Goal: Task Accomplishment & Management: Manage account settings

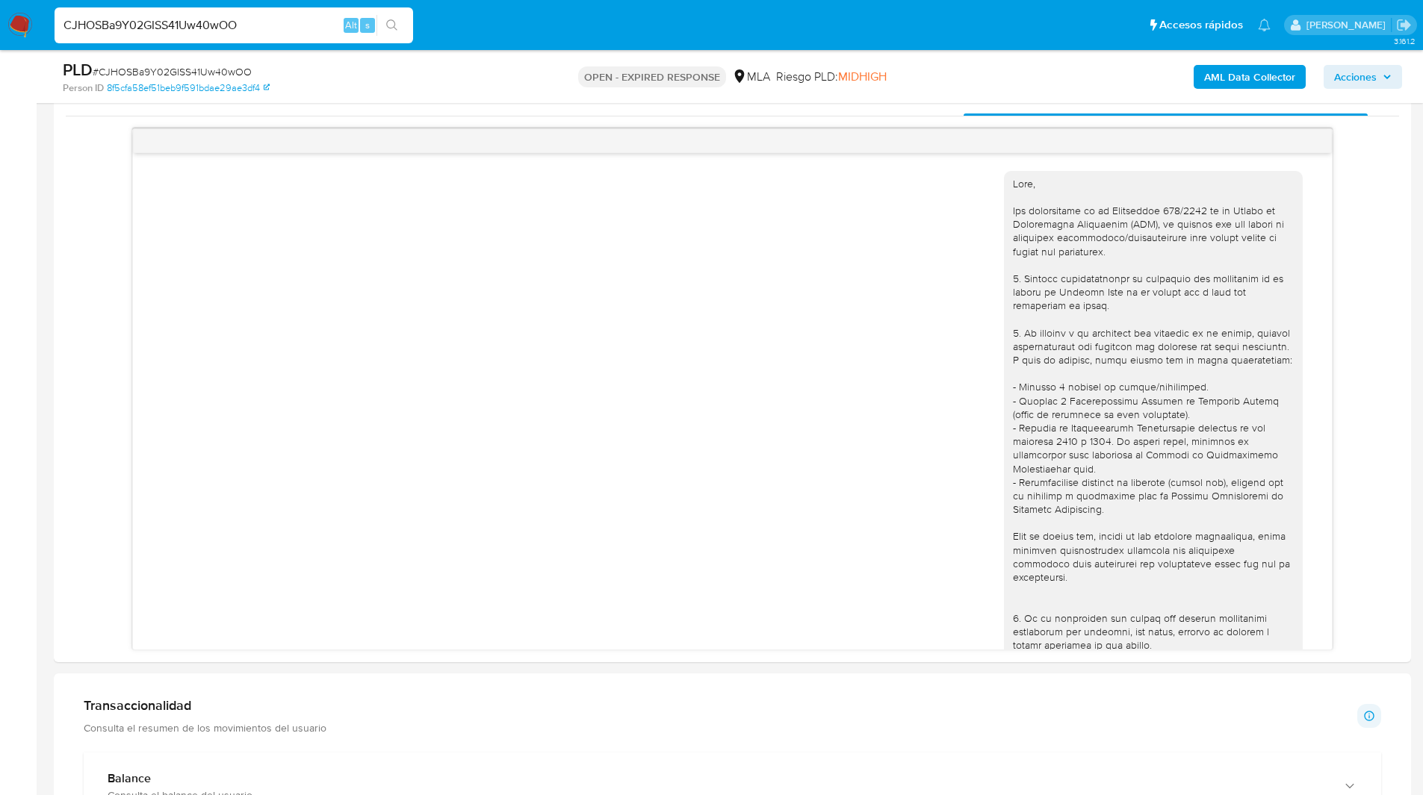
scroll to position [678, 0]
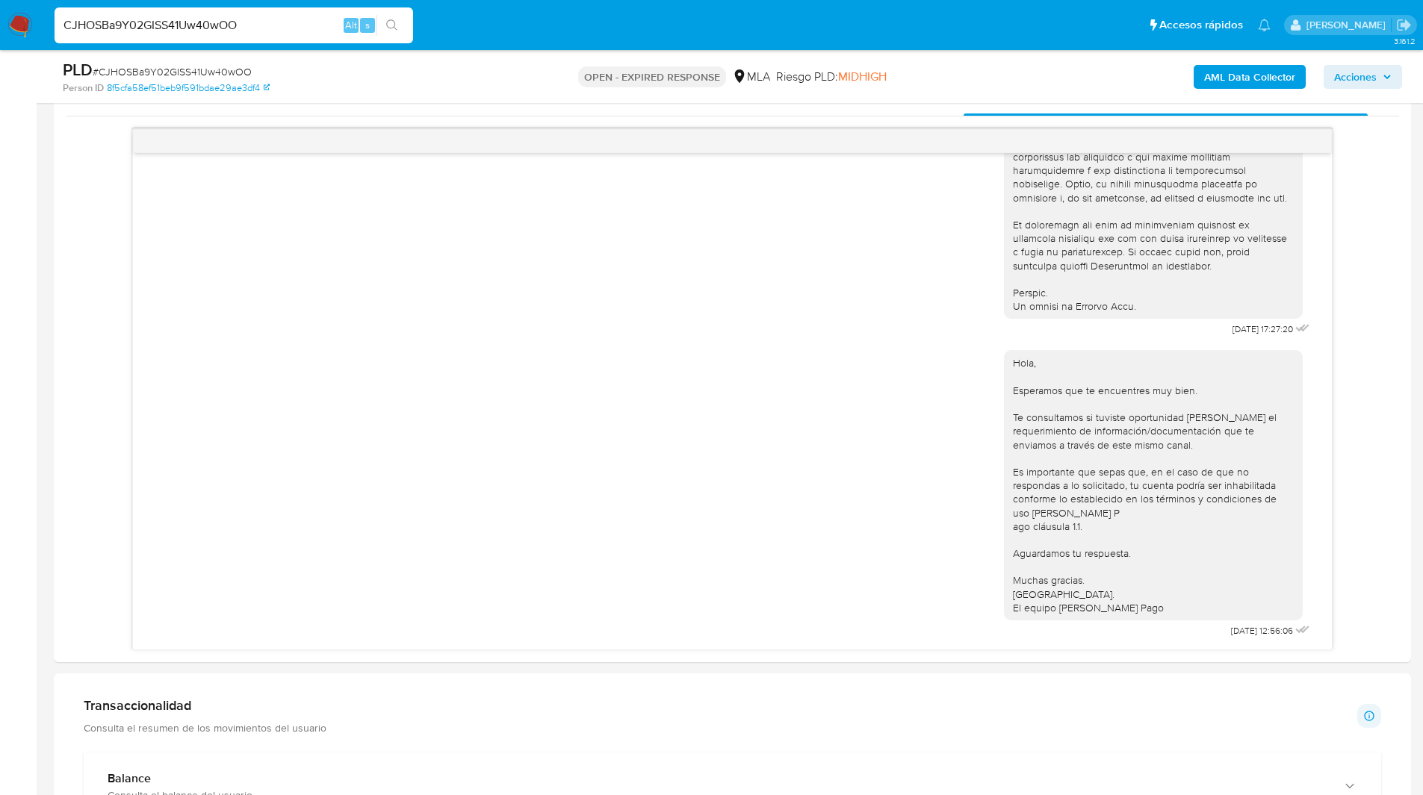
click at [588, 33] on ul "Pausado Ver notificaciones CJHOSBa9Y02GISS41Uw40wOO Alt s Accesos rápidos Presi…" at bounding box center [662, 24] width 1231 height 37
click at [489, 19] on ul "Pausado Ver notificaciones CJHOSBa9Y02GISS41Uw40wOO Alt s Accesos rápidos Presi…" at bounding box center [662, 24] width 1231 height 37
click at [532, 32] on ul "Pausado Ver notificaciones CJHOSBa9Y02GISS41Uw40wOO Alt s Accesos rápidos Presi…" at bounding box center [662, 24] width 1231 height 37
click at [548, 29] on ul "Pausado Ver notificaciones CJHOSBa9Y02GISS41Uw40wOO Alt s Accesos rápidos Presi…" at bounding box center [662, 24] width 1231 height 37
click at [509, 22] on ul "Pausado Ver notificaciones CJHOSBa9Y02GISS41Uw40wOO Alt s Accesos rápidos Presi…" at bounding box center [662, 24] width 1231 height 37
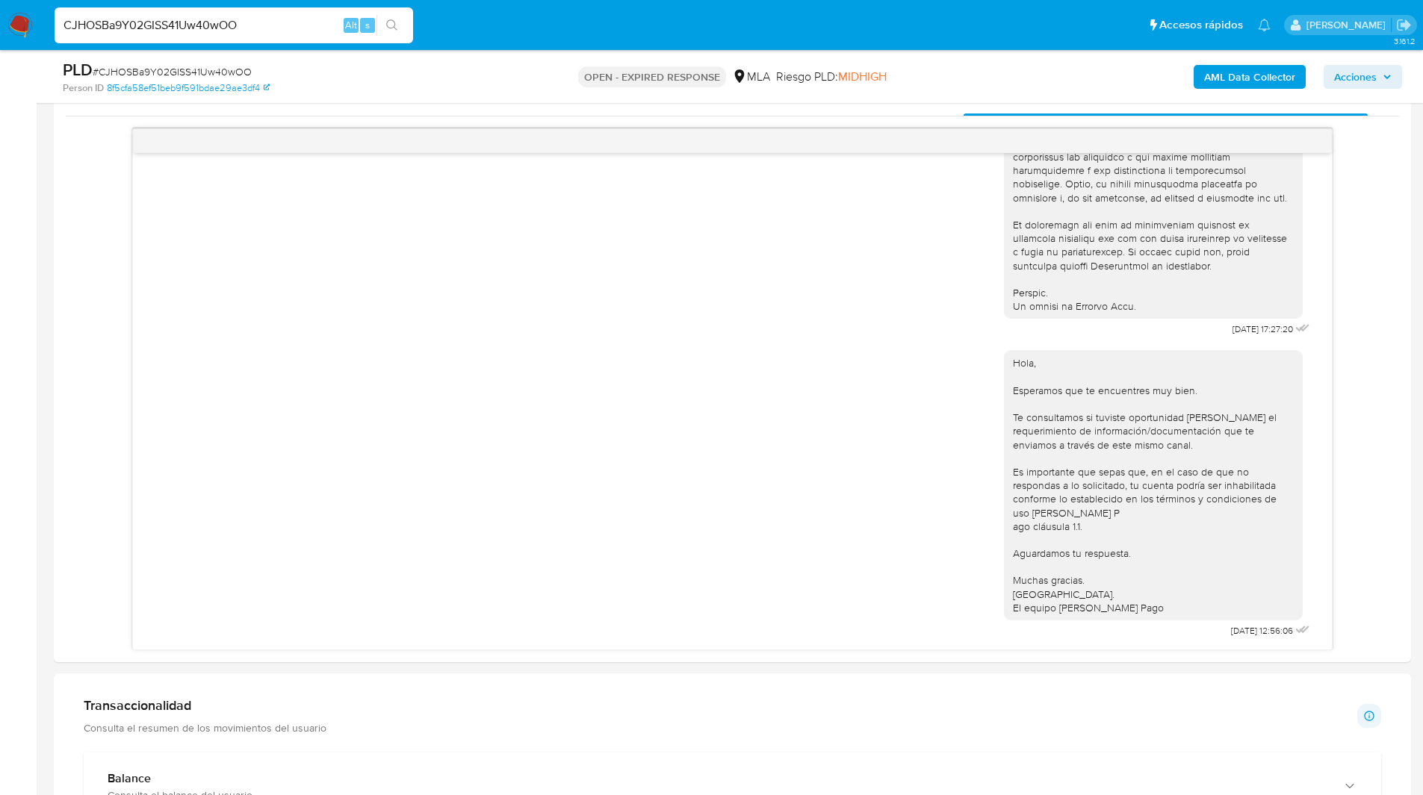
click at [565, 25] on ul "Pausado Ver notificaciones CJHOSBa9Y02GISS41Uw40wOO Alt s Accesos rápidos Presi…" at bounding box center [662, 24] width 1231 height 37
drag, startPoint x: 955, startPoint y: 99, endPoint x: 556, endPoint y: 0, distance: 411.0
click at [556, 0] on div "Pausado Ver notificaciones CJHOSBa9Y02GISS41Uw40wOO Alt s Accesos rápidos Presi…" at bounding box center [711, 519] width 1423 height 2544
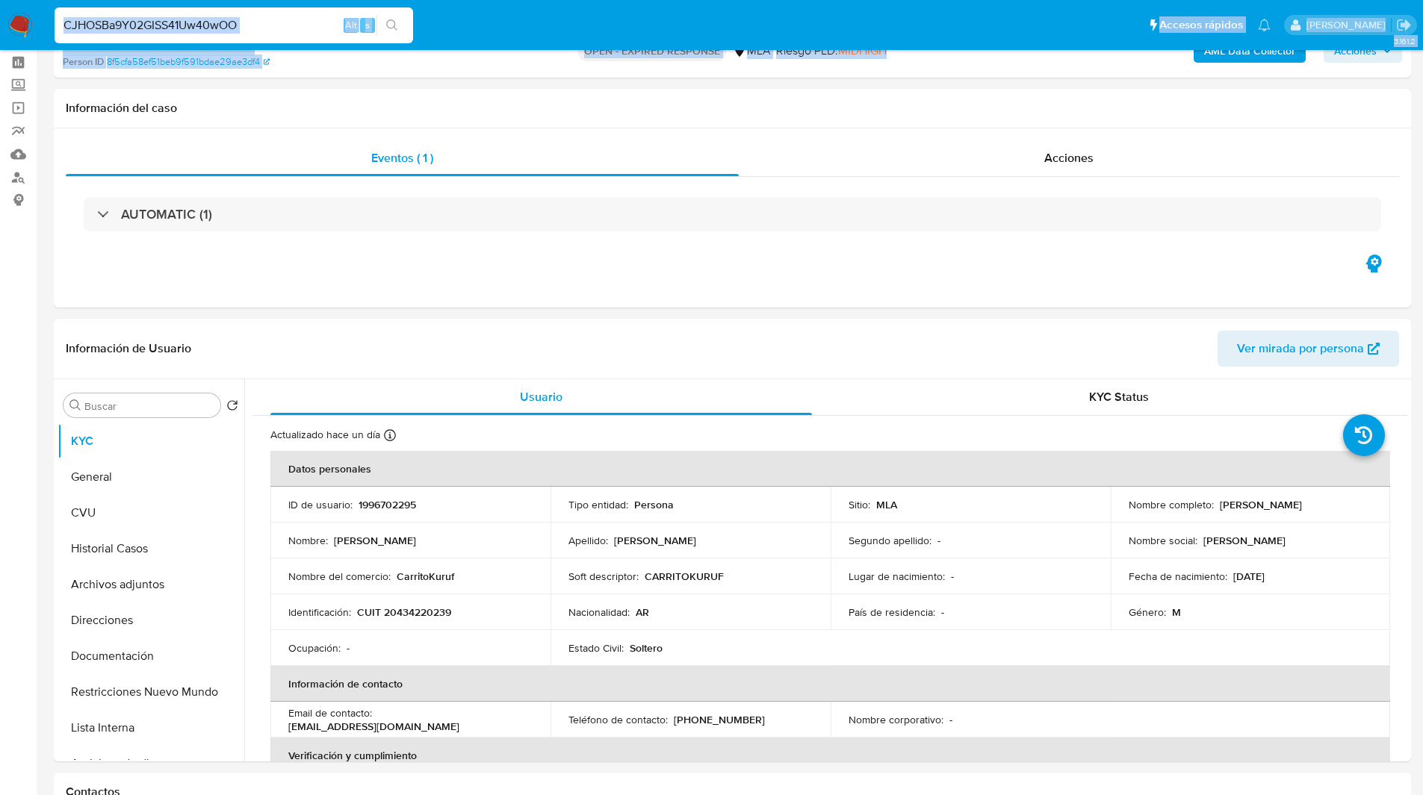
scroll to position [0, 0]
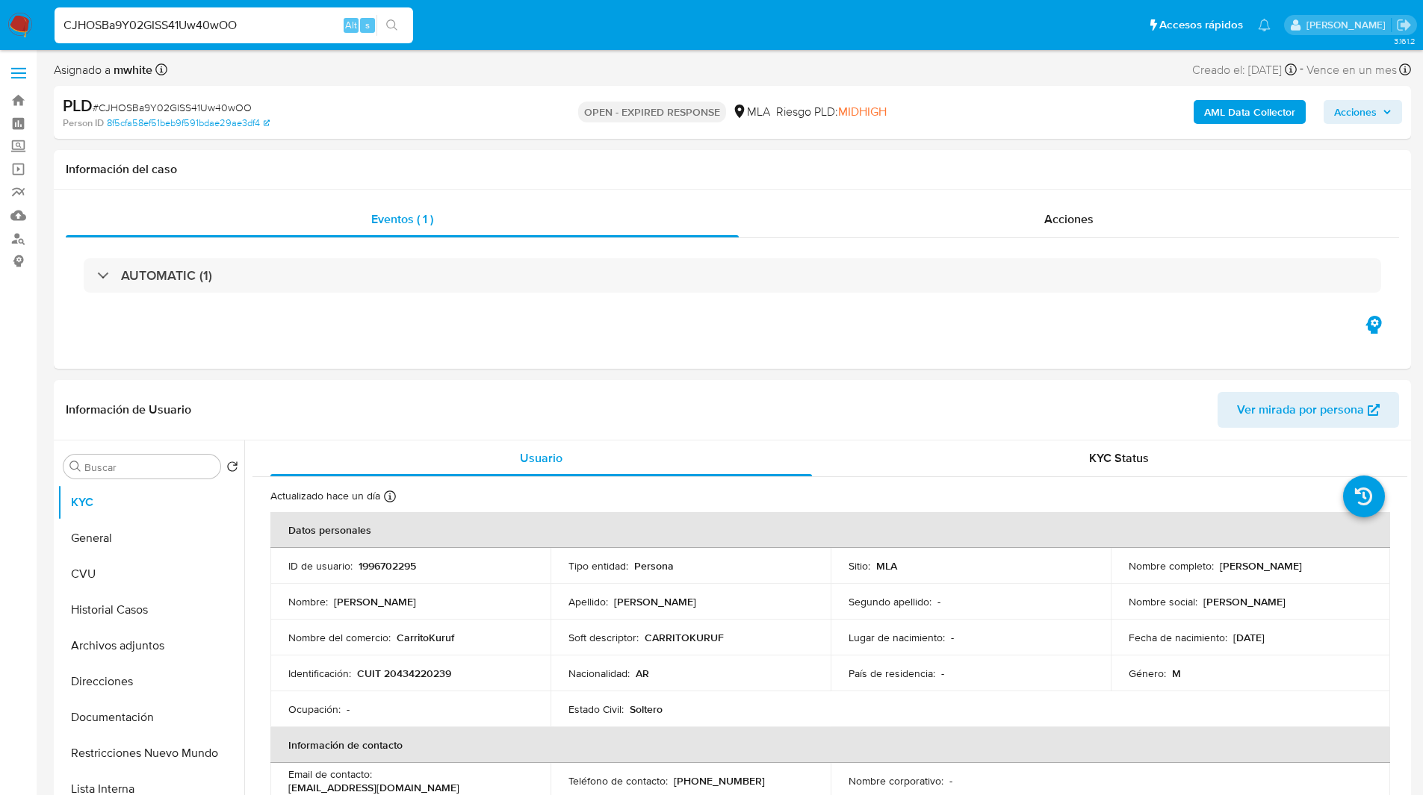
click at [583, 23] on ul "Pausado Ver notificaciones CJHOSBa9Y02GISS41Uw40wOO Alt s Accesos rápidos Presi…" at bounding box center [662, 24] width 1231 height 37
click at [611, 37] on ul "Pausado Ver notificaciones CJHOSBa9Y02GISS41Uw40wOO Alt s Accesos rápidos Presi…" at bounding box center [662, 24] width 1231 height 37
click at [708, 112] on p "OPEN - EXPIRED RESPONSE" at bounding box center [652, 112] width 148 height 21
click at [758, 79] on div "Asignado a mwhite Asignado el: 18/08/2025 14:13:18 Creado el: 12/08/2025 Creado…" at bounding box center [732, 73] width 1357 height 26
click at [798, 69] on div "Asignado a mwhite Asignado el: 18/08/2025 14:13:18 Creado el: 12/08/2025 Creado…" at bounding box center [732, 73] width 1357 height 26
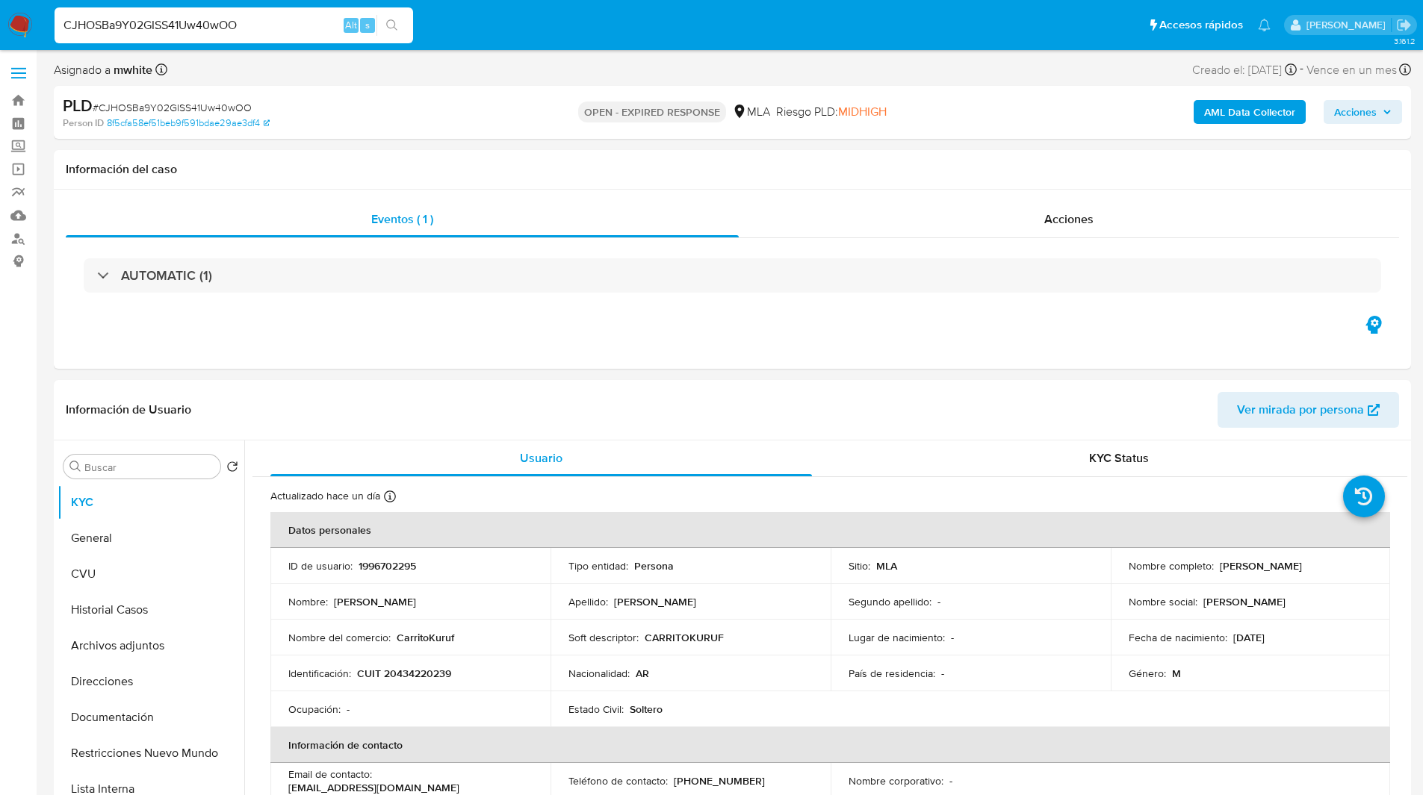
click at [943, 129] on div "OPEN - EXPIRED RESPONSE MLA Riesgo PLD: MIDHIGH" at bounding box center [732, 112] width 442 height 35
click at [978, 129] on div "AML Data Collector Acciones" at bounding box center [1181, 112] width 442 height 35
click at [545, 34] on ul "Pausado Ver notificaciones CJHOSBa9Y02GISS41Uw40wOO Alt s Accesos rápidos Presi…" at bounding box center [662, 24] width 1231 height 37
click at [574, 43] on ul "Pausado Ver notificaciones CJHOSBa9Y02GISS41Uw40wOO Alt s Accesos rápidos Presi…" at bounding box center [662, 24] width 1231 height 37
click at [590, 38] on ul "Pausado Ver notificaciones CJHOSBa9Y02GISS41Uw40wOO Alt s Accesos rápidos Presi…" at bounding box center [662, 24] width 1231 height 37
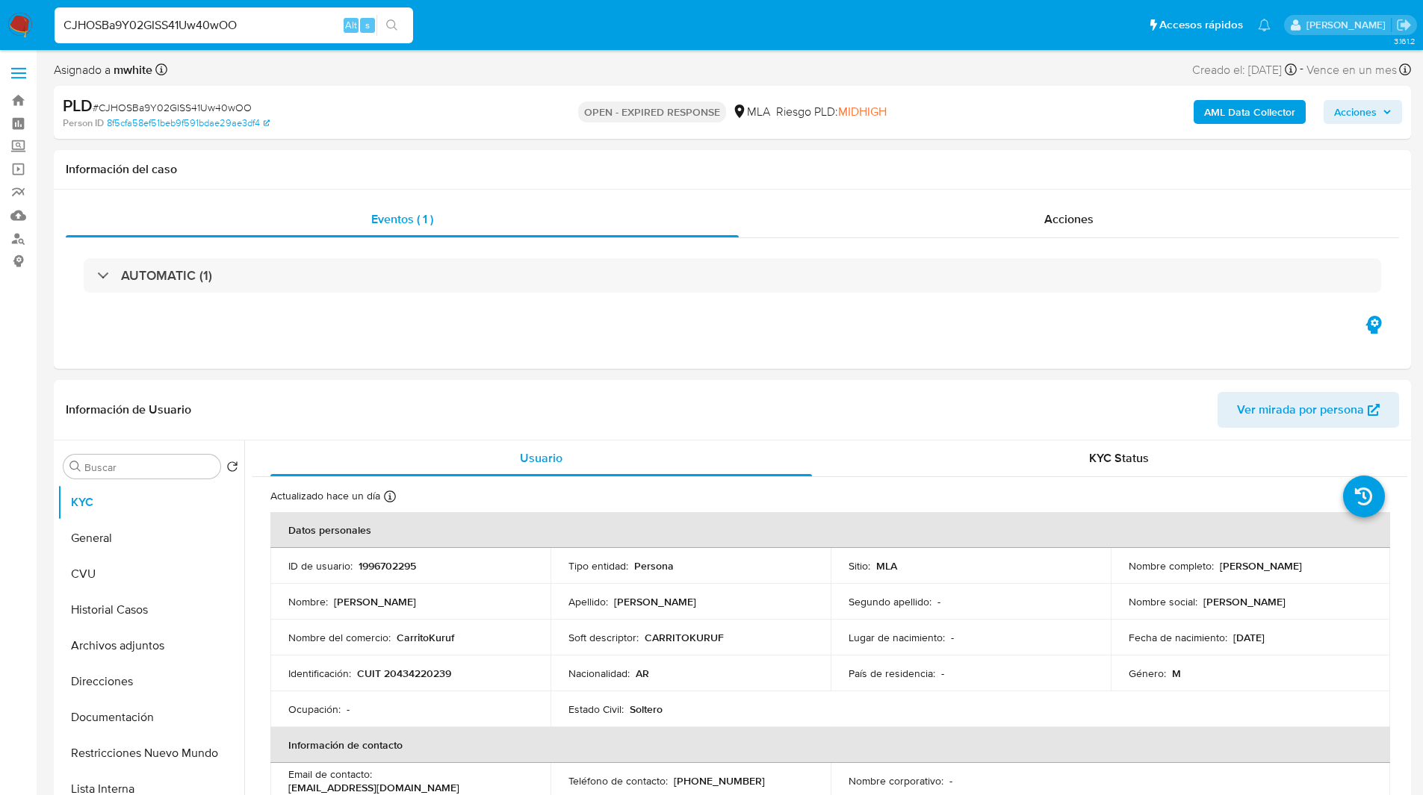
click at [620, 46] on nav "Pausado Ver notificaciones CJHOSBa9Y02GISS41Uw40wOO Alt s Accesos rápidos Presi…" at bounding box center [711, 25] width 1423 height 50
click at [800, 362] on div "Eventos ( 1 ) Acciones AUTOMATIC (1)" at bounding box center [732, 279] width 1357 height 179
click at [530, 37] on ul "Pausado Ver notificaciones CJHOSBa9Y02GISS41Uw40wOO Alt s Accesos rápidos Presi…" at bounding box center [662, 24] width 1231 height 37
click at [512, 22] on ul "Pausado Ver notificaciones CJHOSBa9Y02GISS41Uw40wOO Alt s Accesos rápidos Presi…" at bounding box center [662, 24] width 1231 height 37
click at [550, 22] on ul "Pausado Ver notificaciones CJHOSBa9Y02GISS41Uw40wOO Alt s Accesos rápidos Presi…" at bounding box center [662, 24] width 1231 height 37
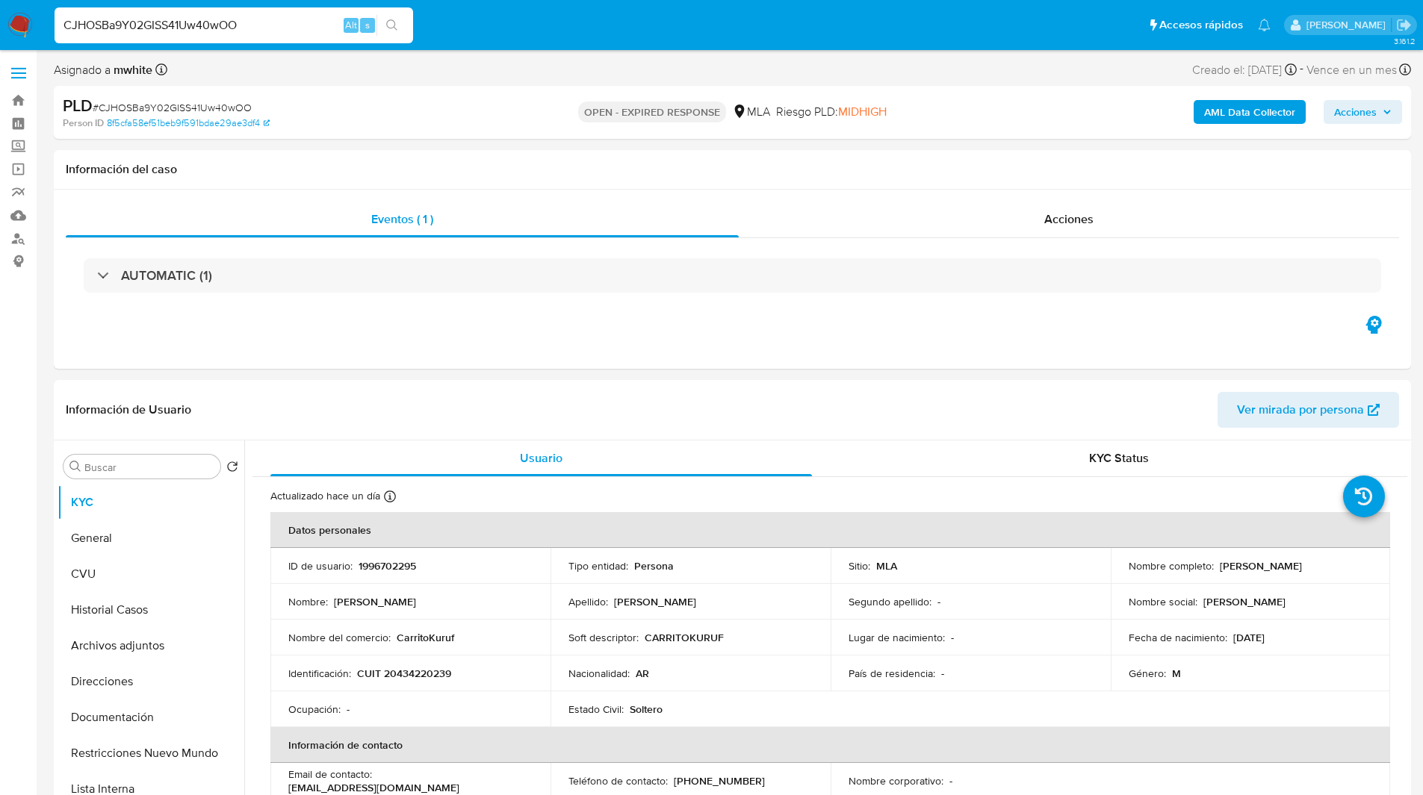
click at [535, 26] on ul "Pausado Ver notificaciones CJHOSBa9Y02GISS41Uw40wOO Alt s Accesos rápidos Presi…" at bounding box center [662, 24] width 1231 height 37
click at [519, 33] on ul "Pausado Ver notificaciones CJHOSBa9Y02GISS41Uw40wOO Alt s Accesos rápidos Presi…" at bounding box center [662, 24] width 1231 height 37
click at [488, 27] on ul "Pausado Ver notificaciones CJHOSBa9Y02GISS41Uw40wOO Alt s Accesos rápidos Presi…" at bounding box center [662, 24] width 1231 height 37
click at [530, 22] on ul "Pausado Ver notificaciones CJHOSBa9Y02GISS41Uw40wOO Alt s Accesos rápidos Presi…" at bounding box center [662, 24] width 1231 height 37
click at [516, 26] on ul "Pausado Ver notificaciones CJHOSBa9Y02GISS41Uw40wOO Alt s Accesos rápidos Presi…" at bounding box center [662, 24] width 1231 height 37
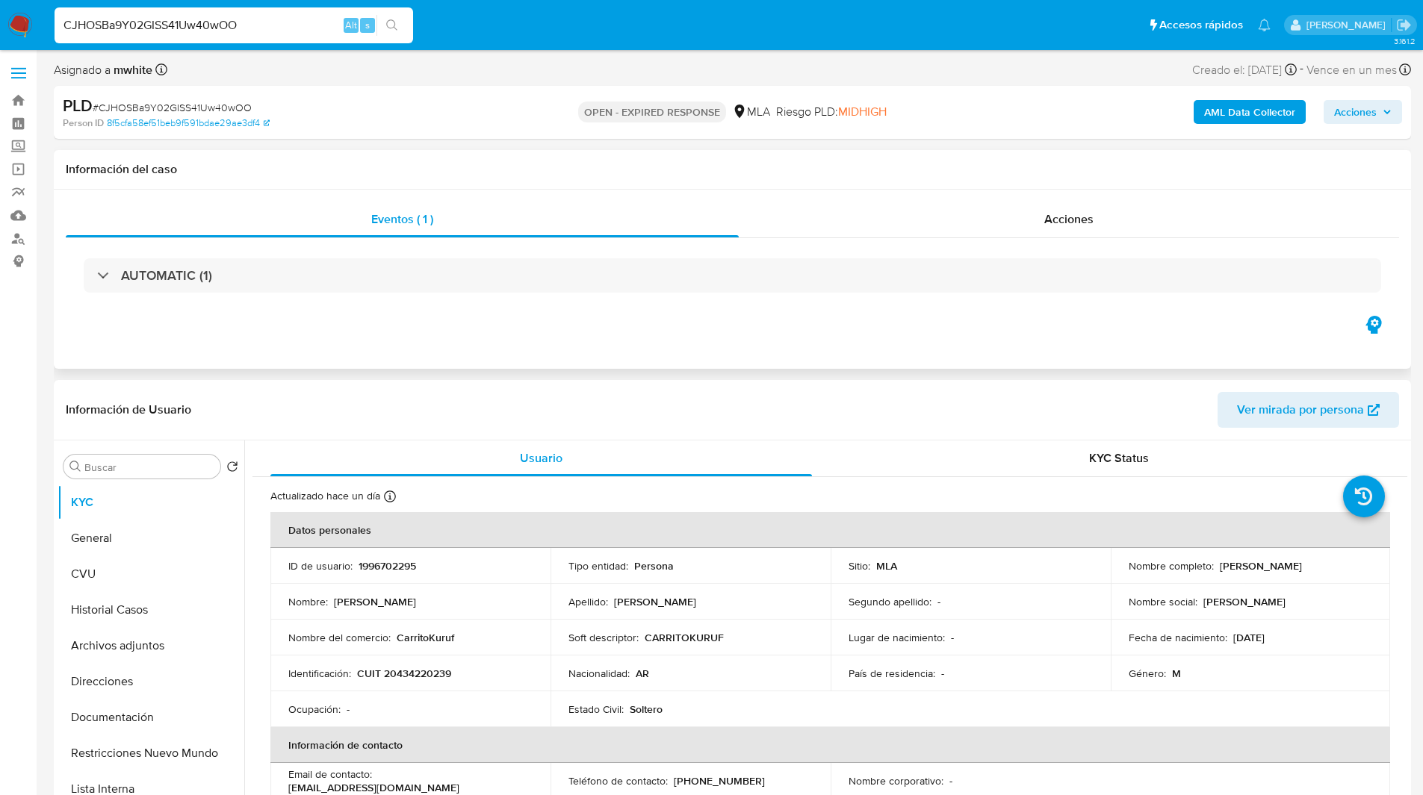
click at [852, 306] on div "AUTOMATIC (1)" at bounding box center [732, 275] width 1333 height 75
click at [838, 114] on span "MIDHIGH" at bounding box center [862, 111] width 49 height 17
click at [241, 25] on input "CJHOSBa9Y02GISS41Uw40wOO" at bounding box center [234, 25] width 359 height 19
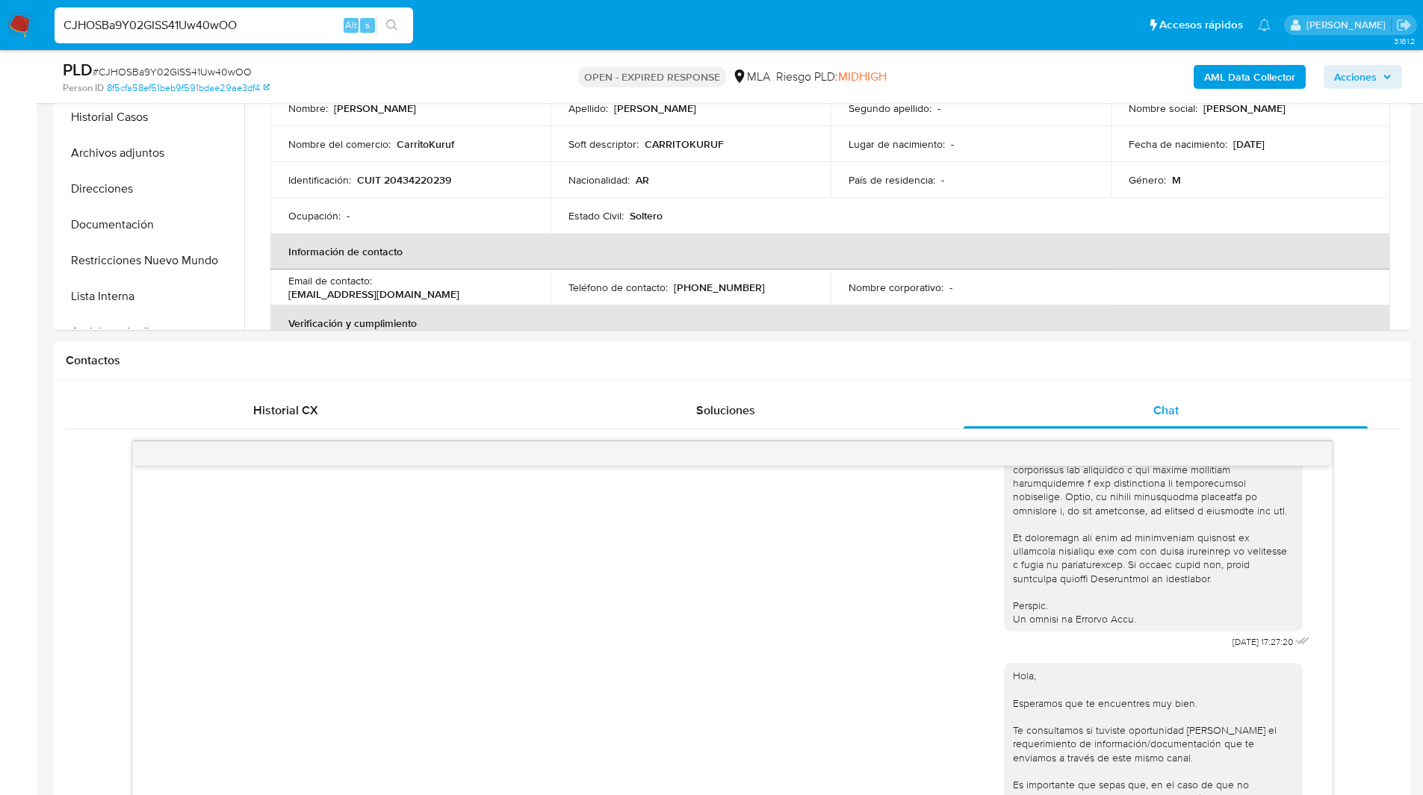
scroll to position [459, 0]
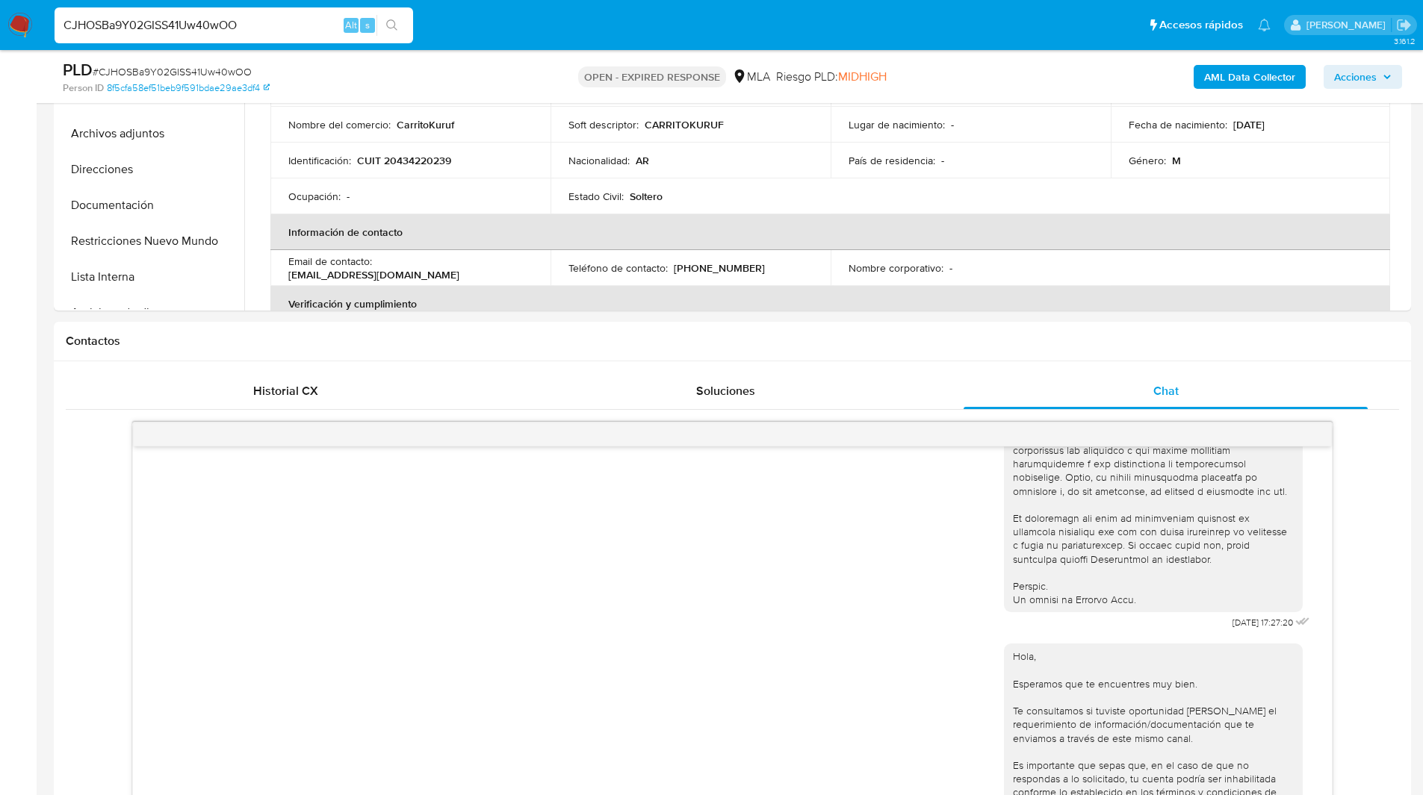
click at [26, 31] on img at bounding box center [19, 25] width 25 height 25
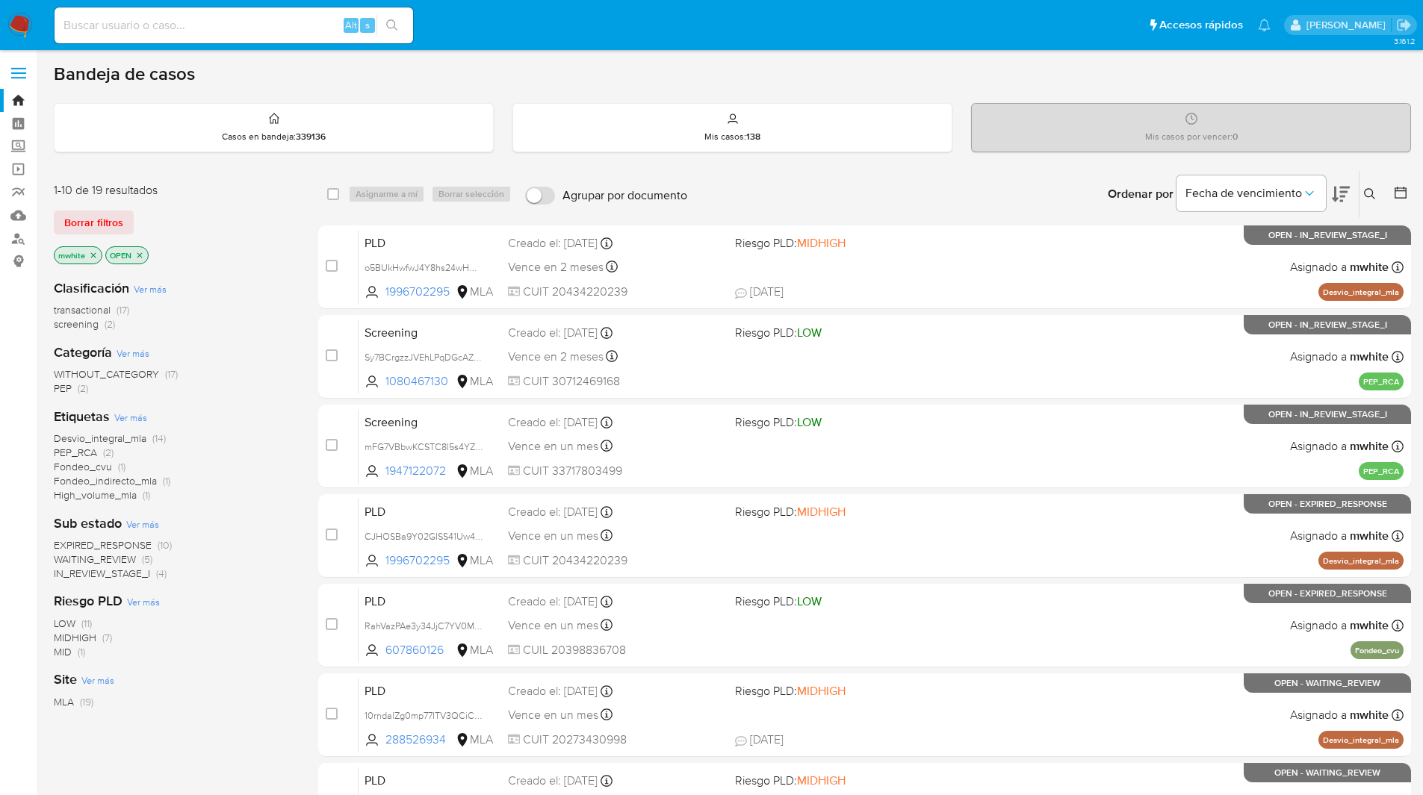
click at [1366, 199] on icon at bounding box center [1370, 194] width 12 height 12
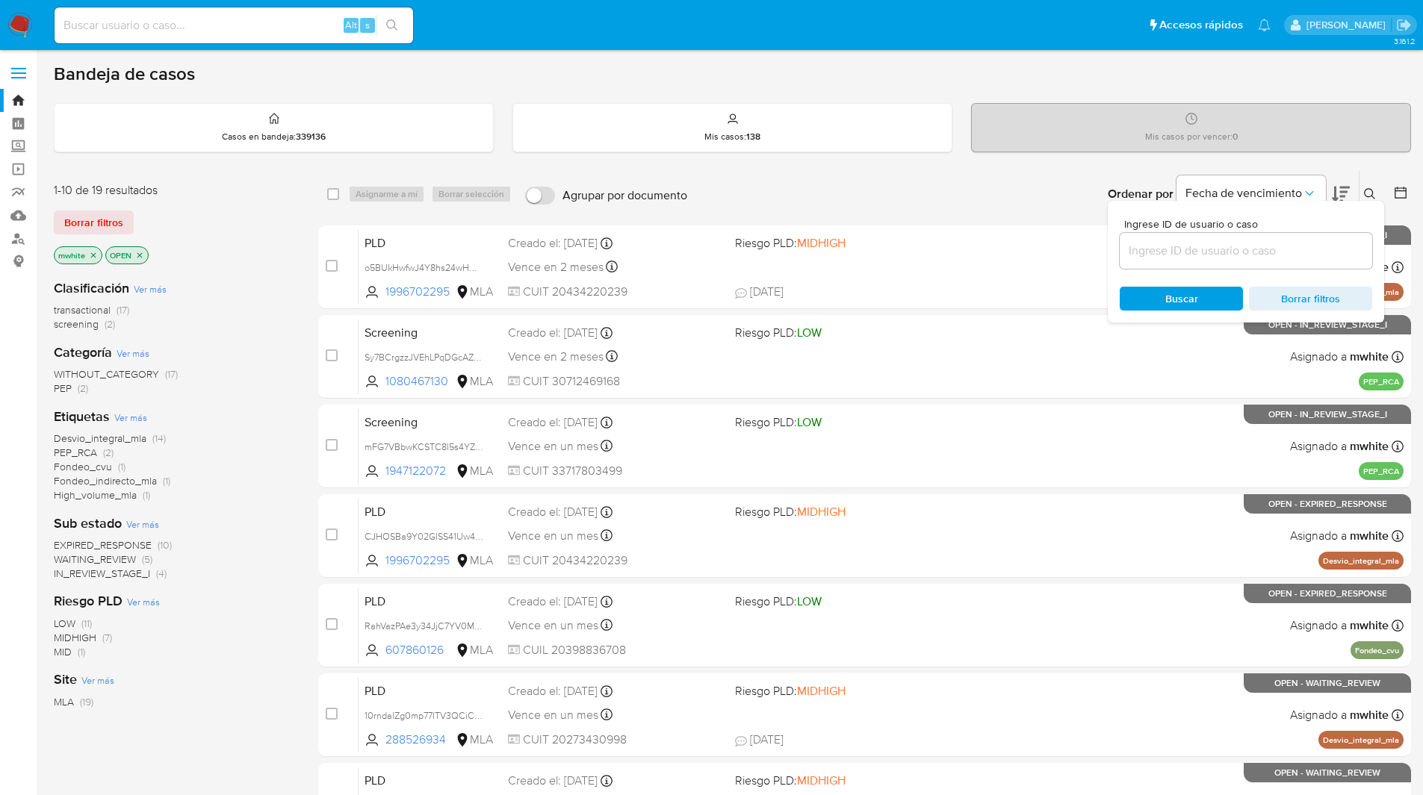
click at [1179, 261] on div at bounding box center [1246, 251] width 252 height 36
click at [1156, 249] on input at bounding box center [1246, 250] width 252 height 19
paste input "CJHOSBa9Y02GISS41Uw40wOO"
type input "CJHOSBa9Y02GISS41Uw40wOO"
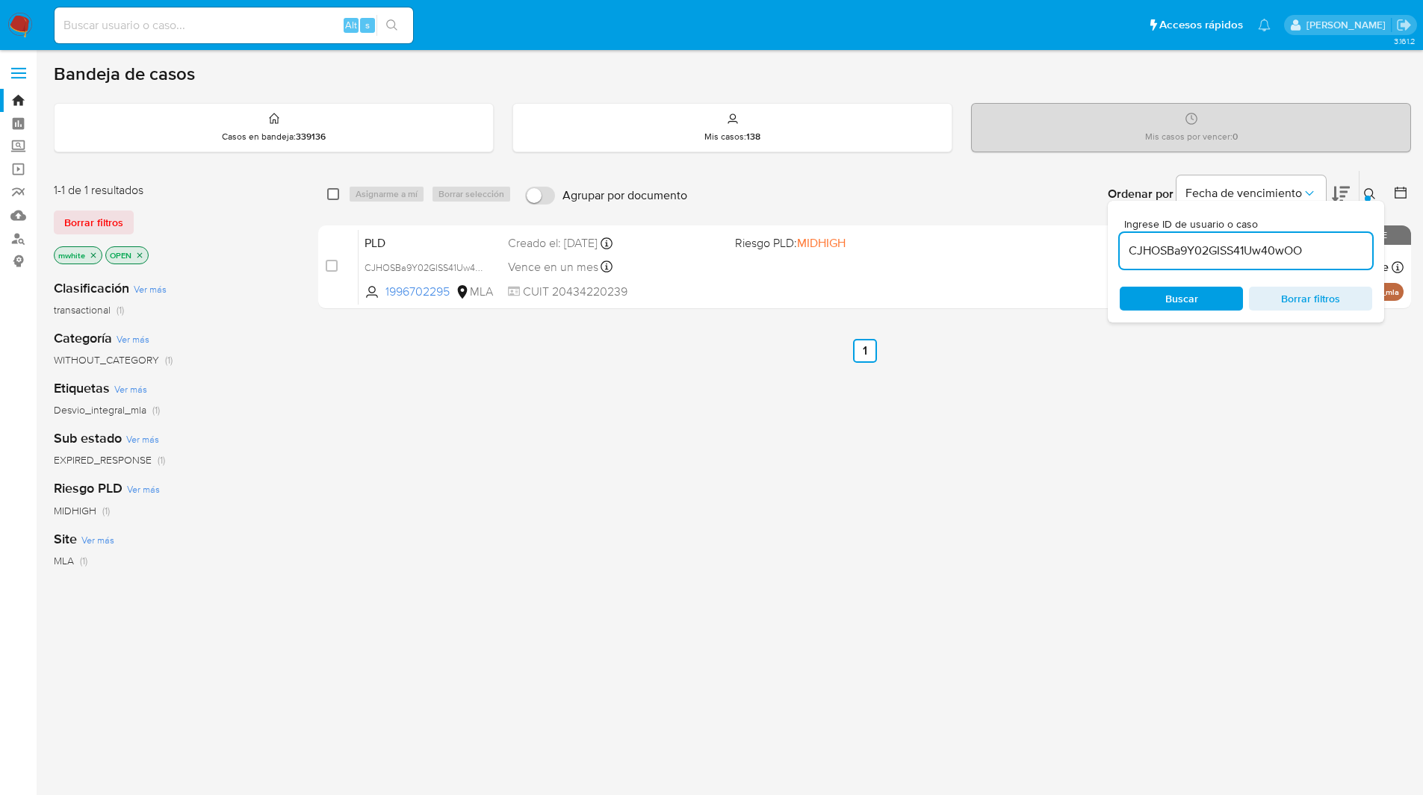
click at [332, 194] on input "checkbox" at bounding box center [333, 194] width 12 height 12
checkbox input "true"
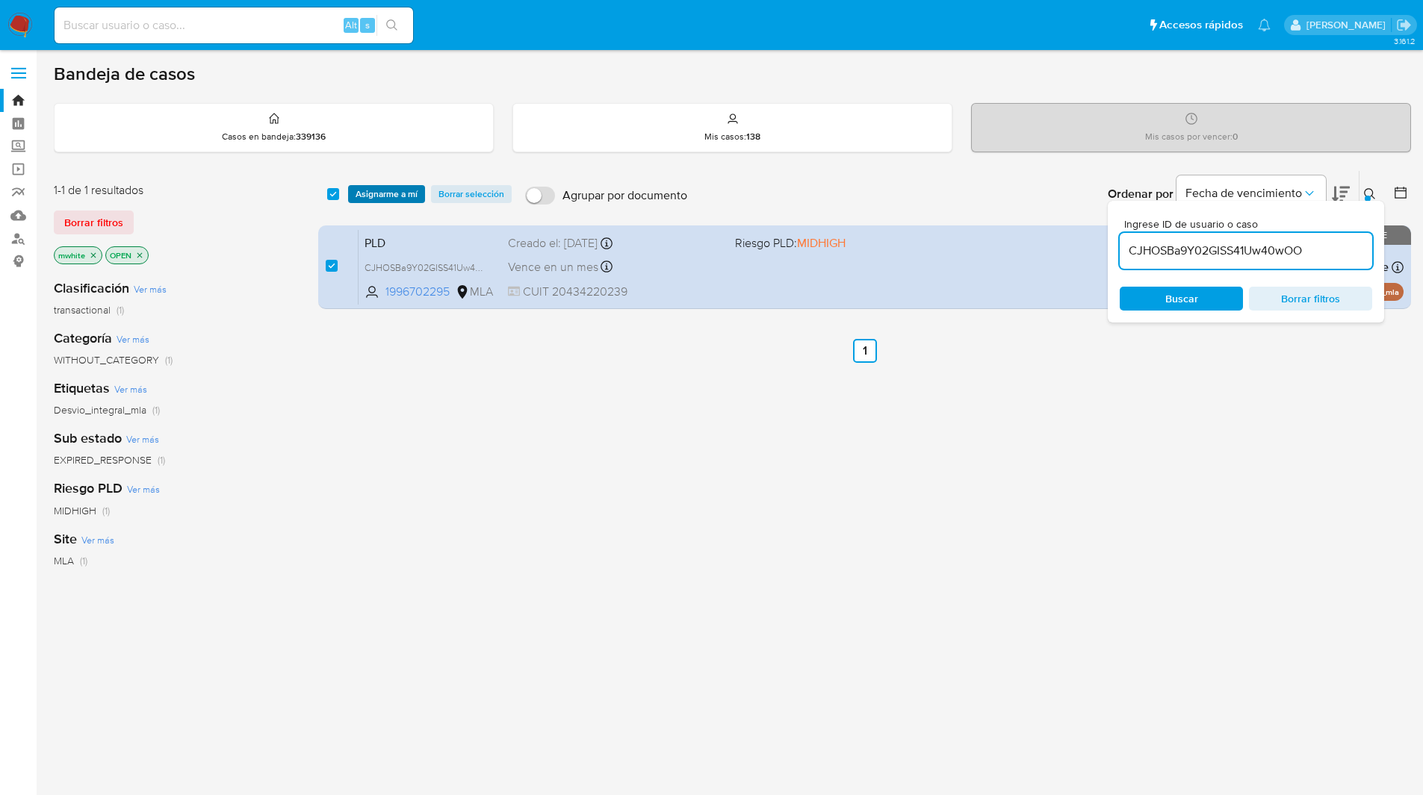
click at [385, 194] on span "Asignarme a mí" at bounding box center [387, 194] width 62 height 15
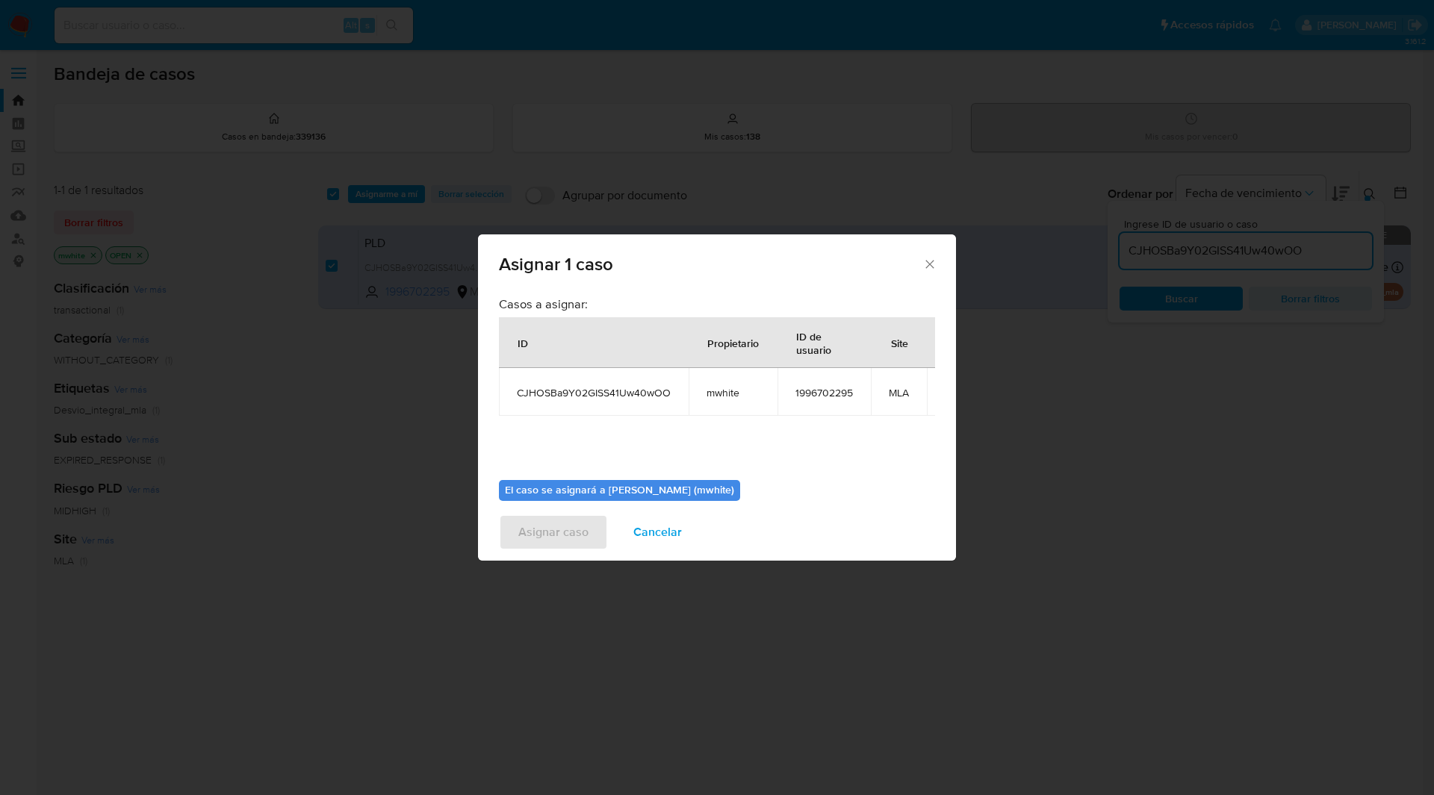
click at [713, 397] on span "mwhite" at bounding box center [733, 392] width 53 height 13
copy span "mwhite"
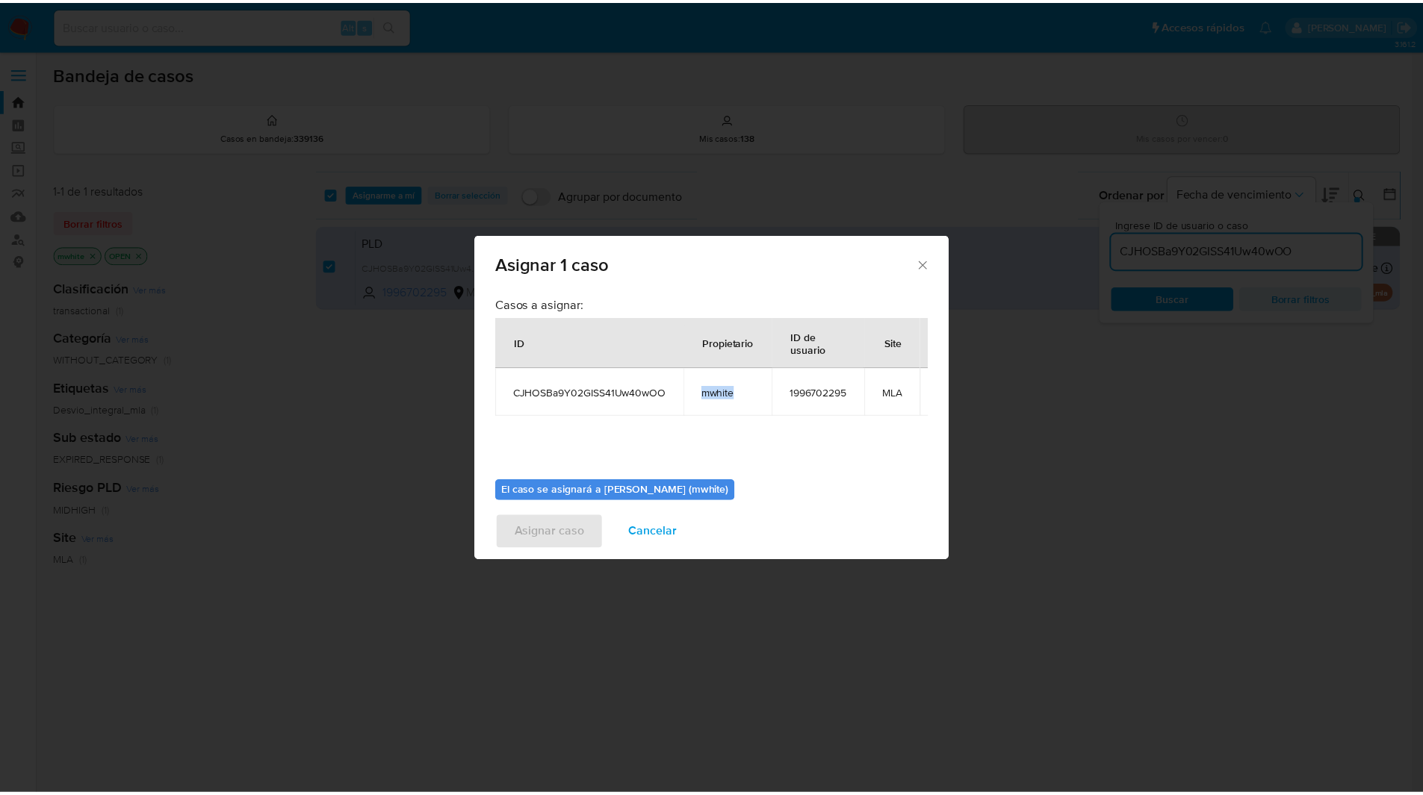
scroll to position [89, 0]
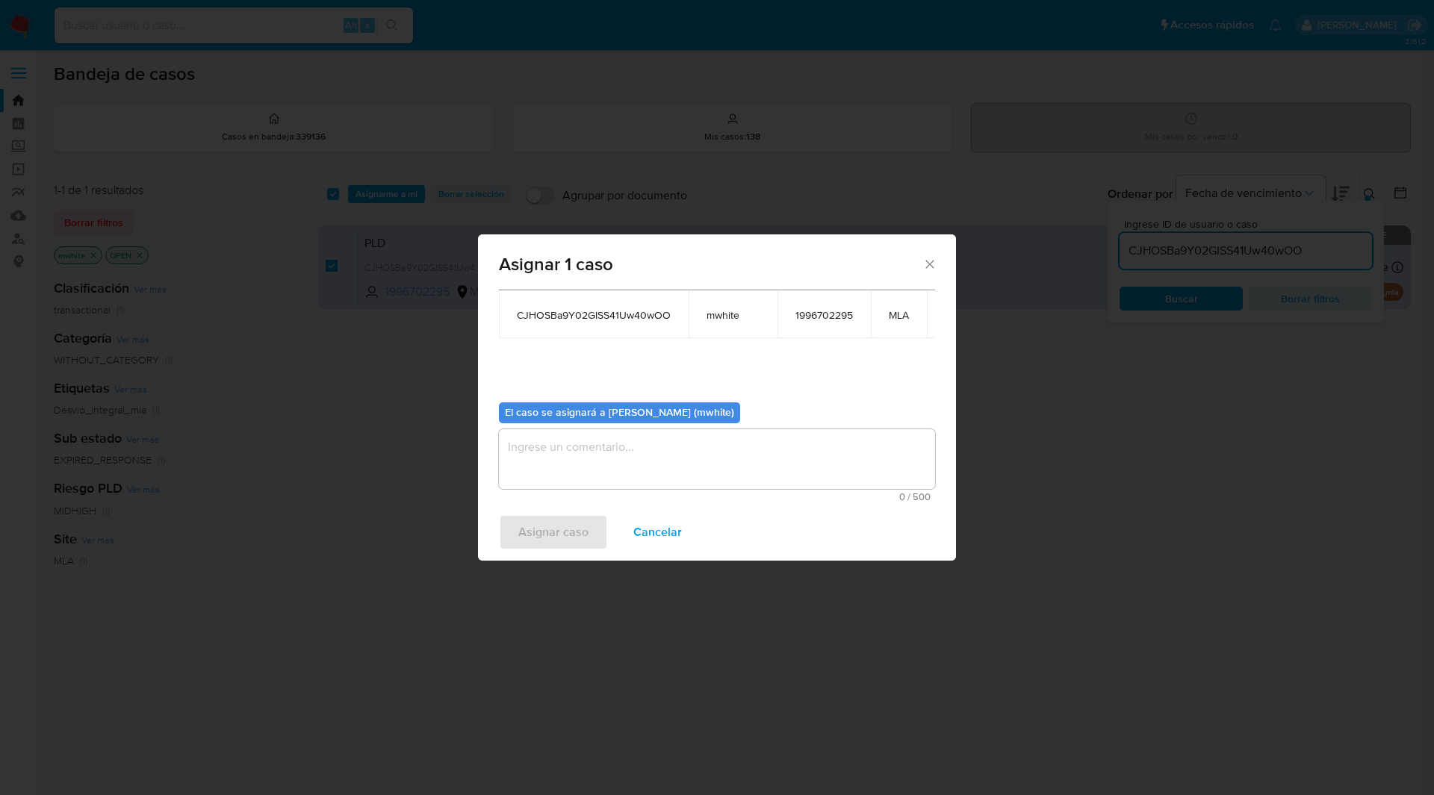
click at [598, 477] on textarea "assign-modal" at bounding box center [717, 459] width 436 height 60
paste textarea "mwhite"
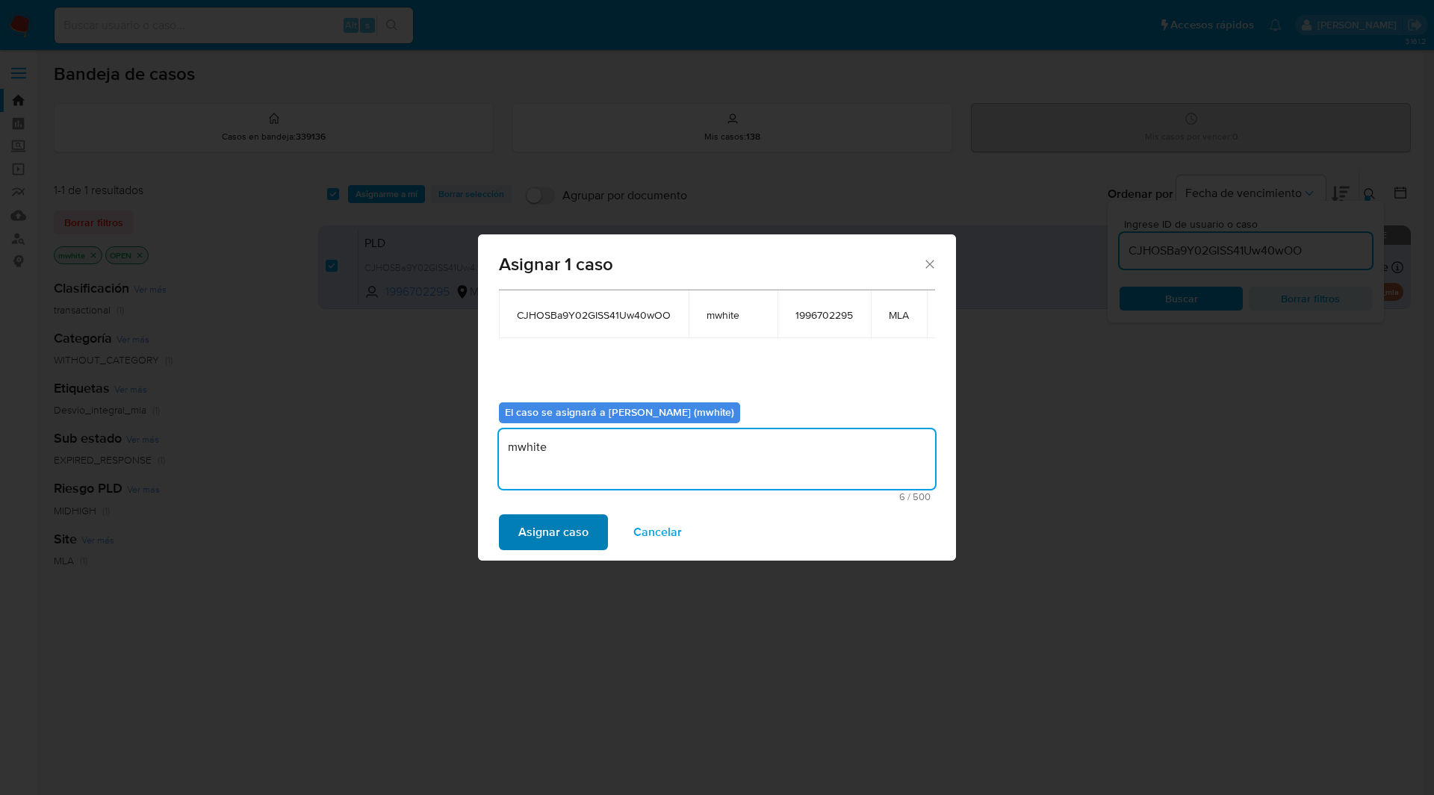
type textarea "mwhite"
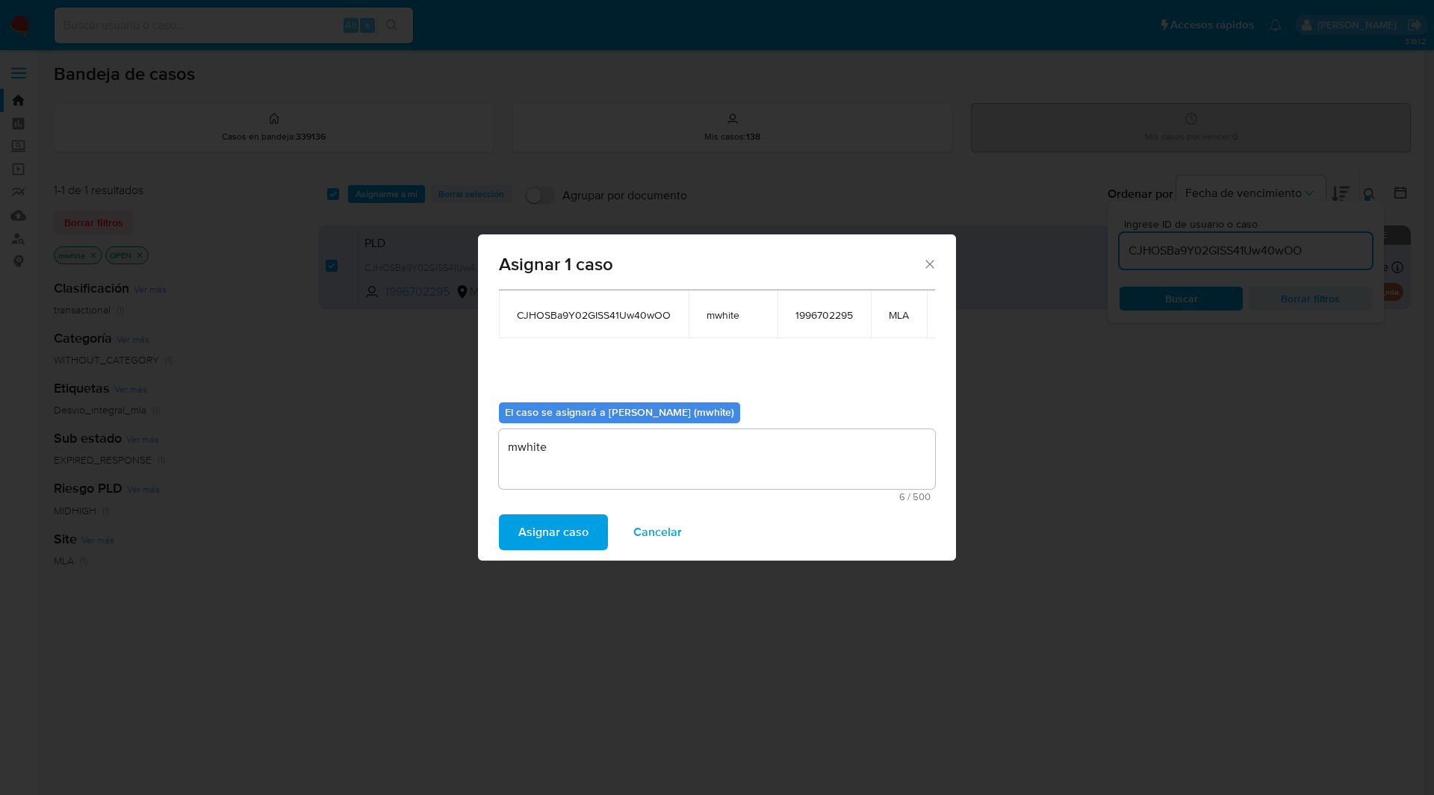
click at [548, 535] on span "Asignar caso" at bounding box center [553, 532] width 70 height 33
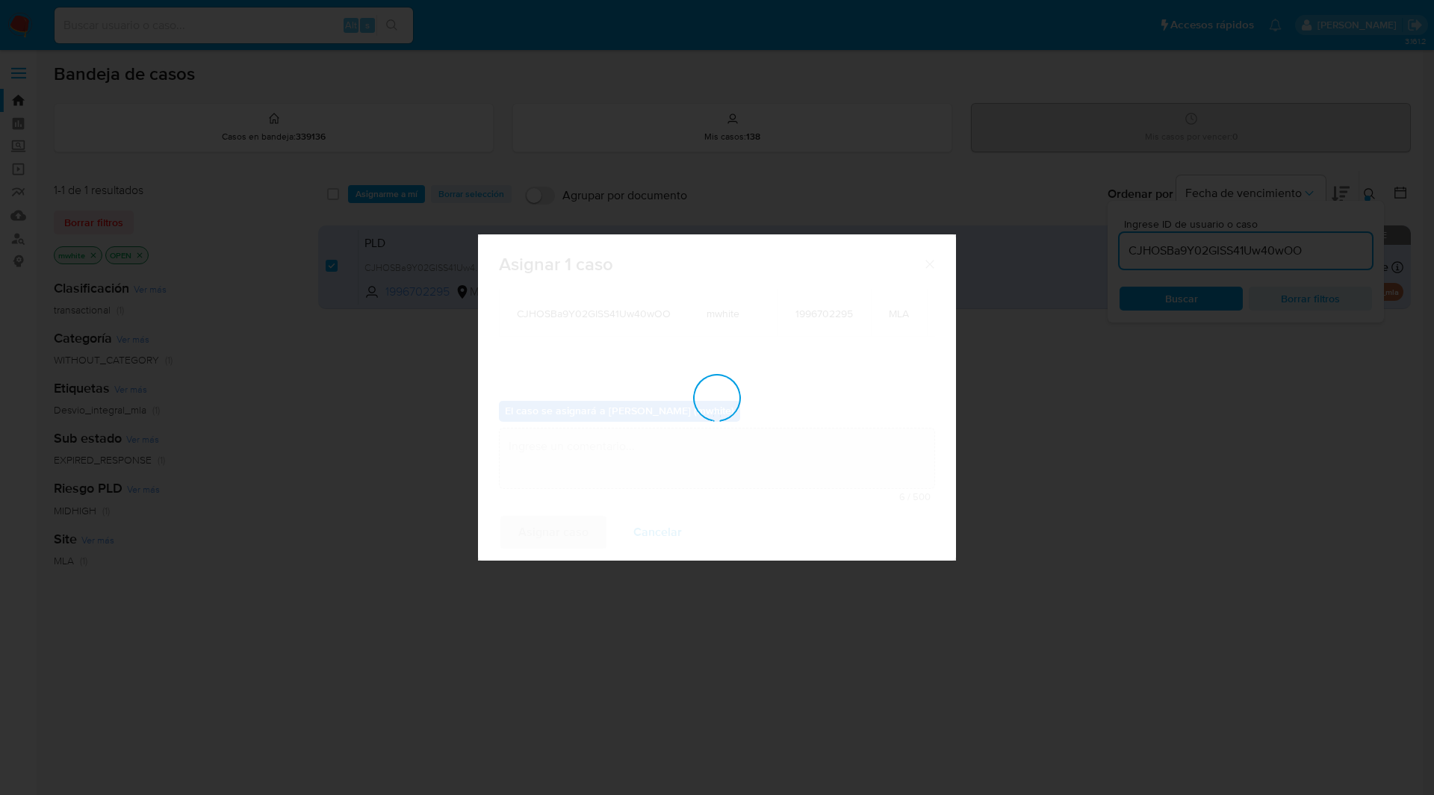
checkbox input "false"
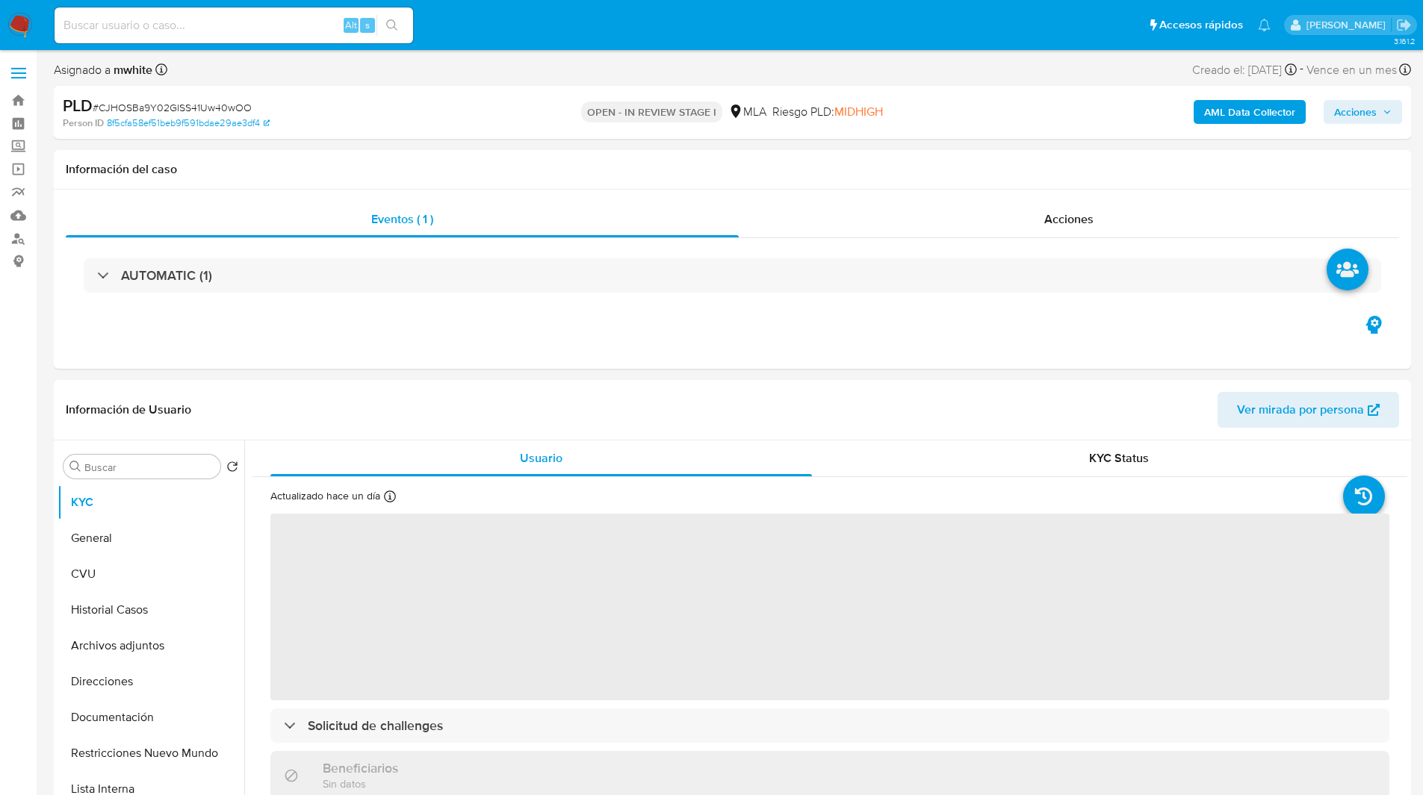
select select "10"
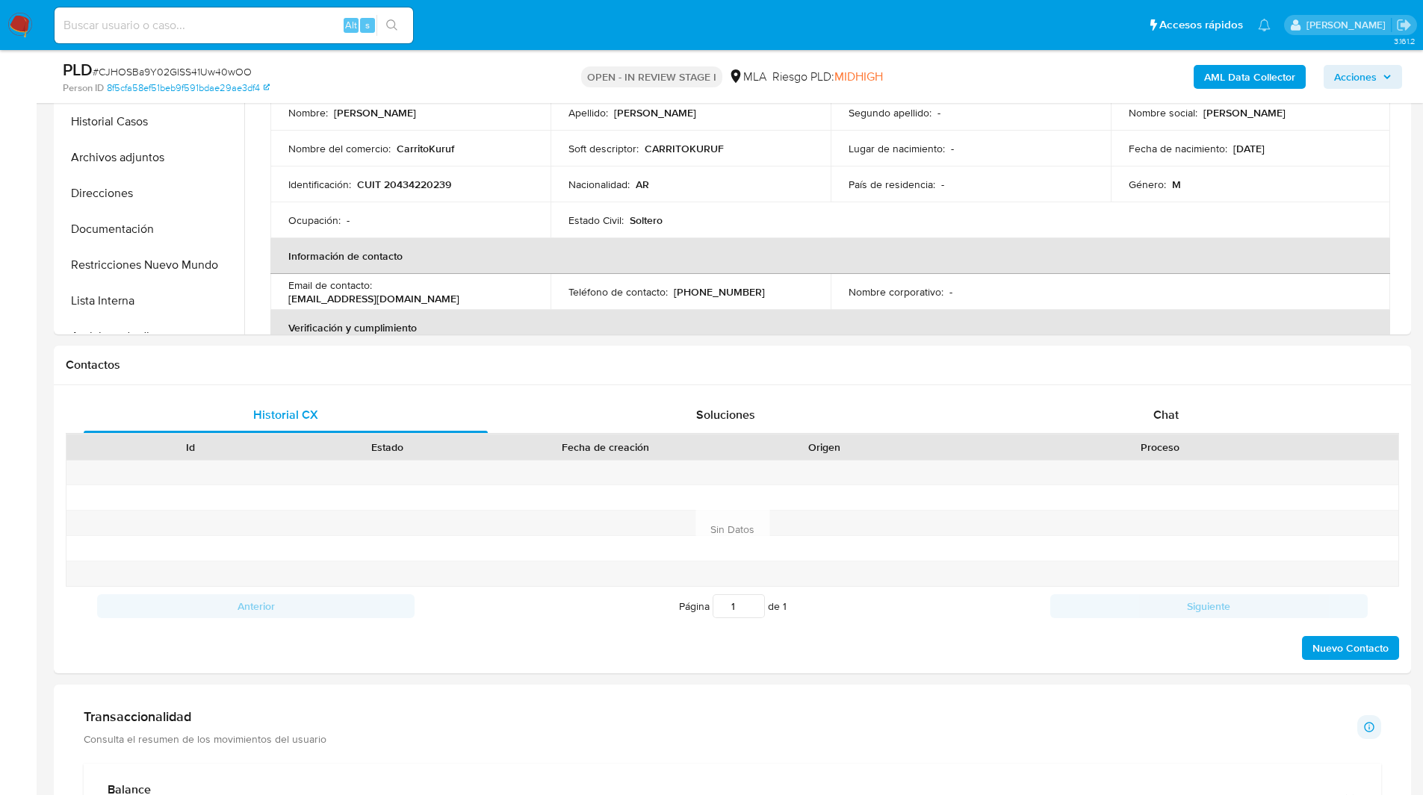
scroll to position [444, 0]
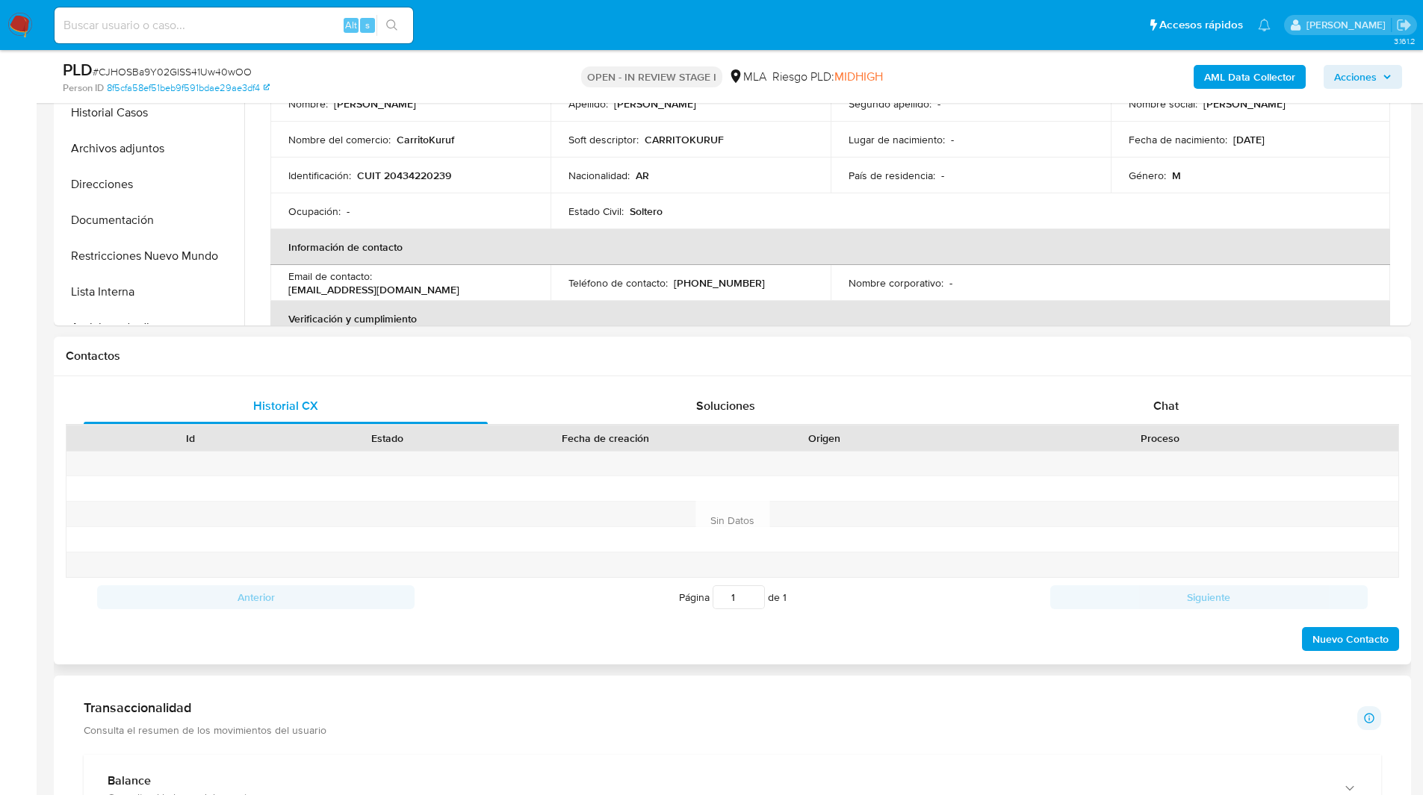
click at [1179, 443] on div "Proceso" at bounding box center [1160, 438] width 455 height 15
click at [1132, 403] on div "Chat" at bounding box center [1166, 406] width 404 height 36
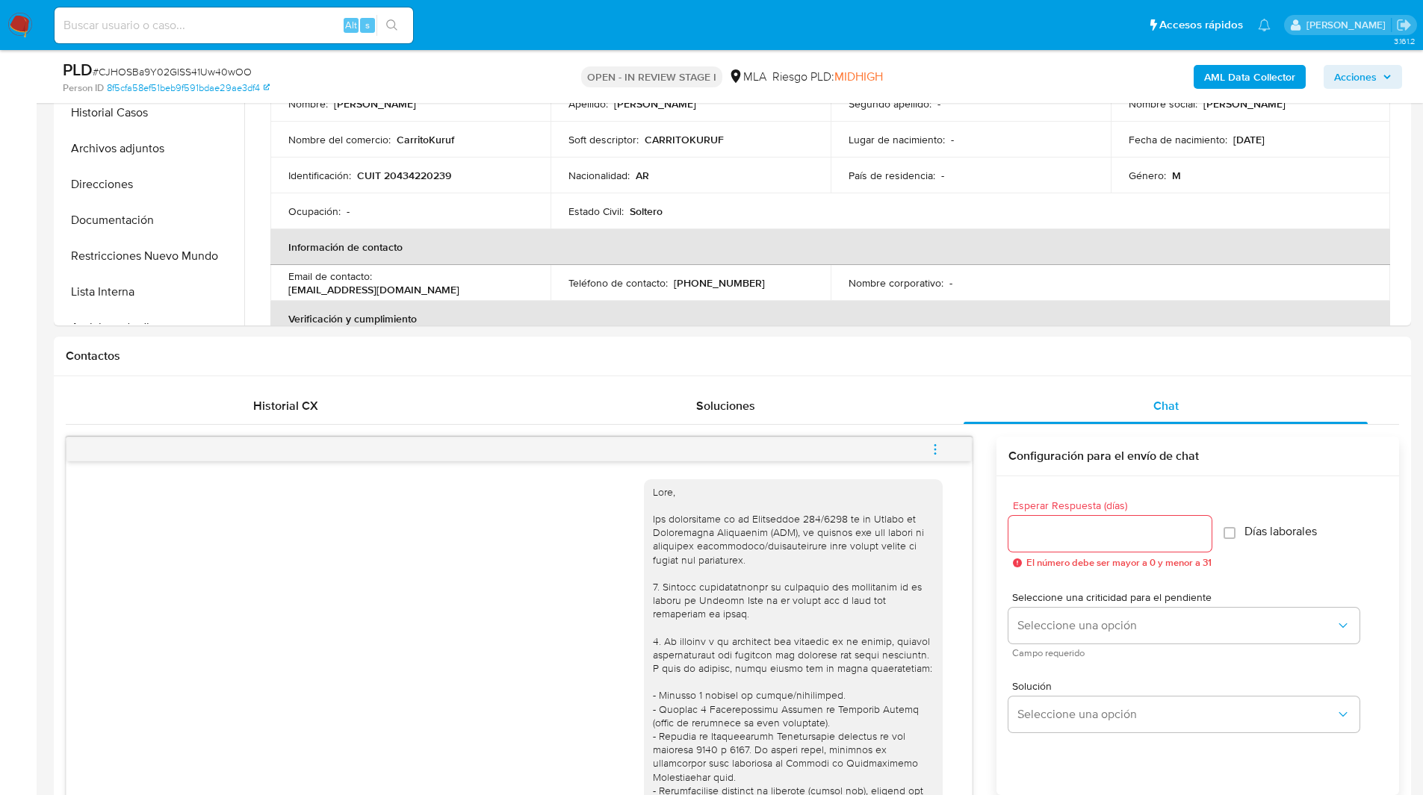
scroll to position [678, 0]
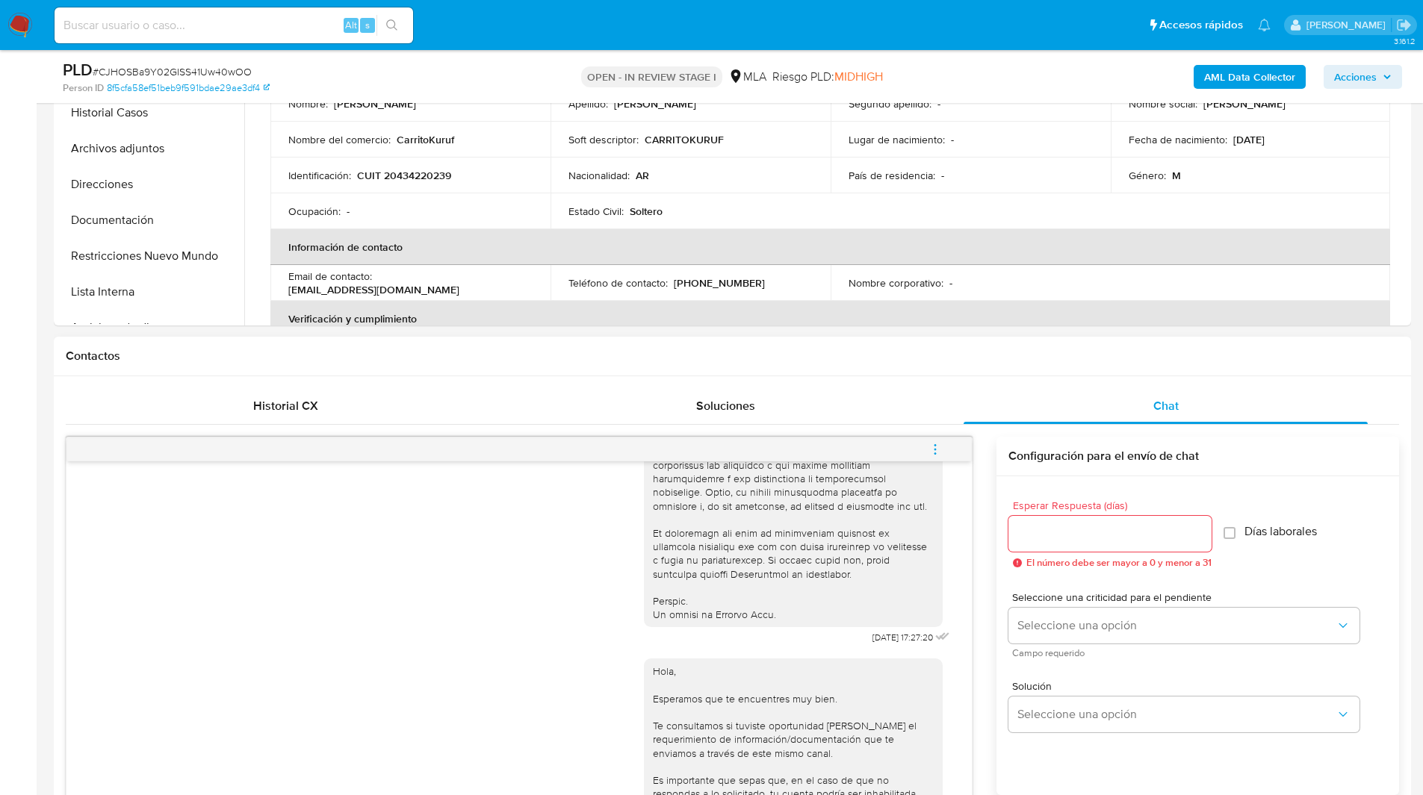
click at [940, 457] on span "menu-action" at bounding box center [934, 450] width 13 height 36
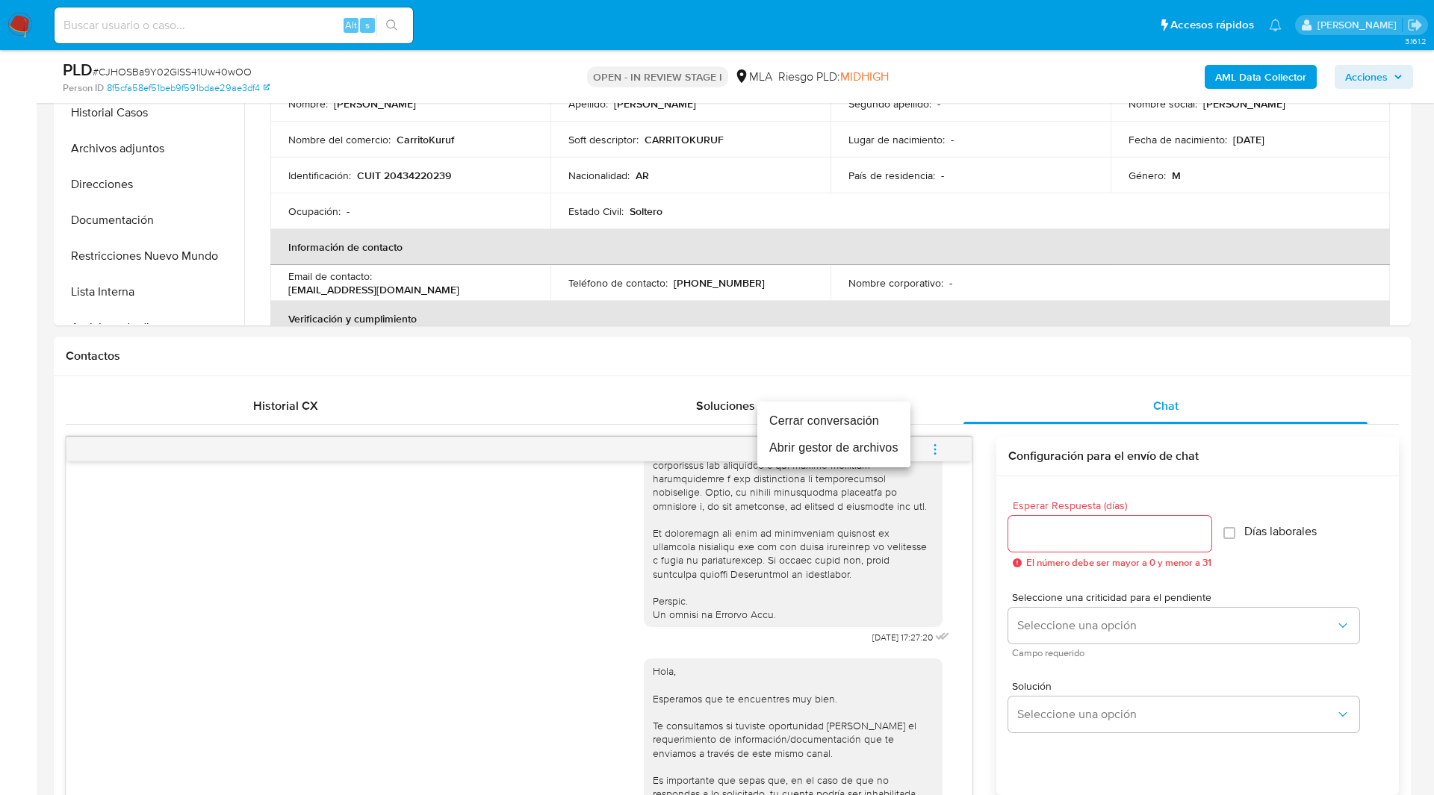
click at [847, 408] on li "Cerrar conversación" at bounding box center [833, 421] width 153 height 27
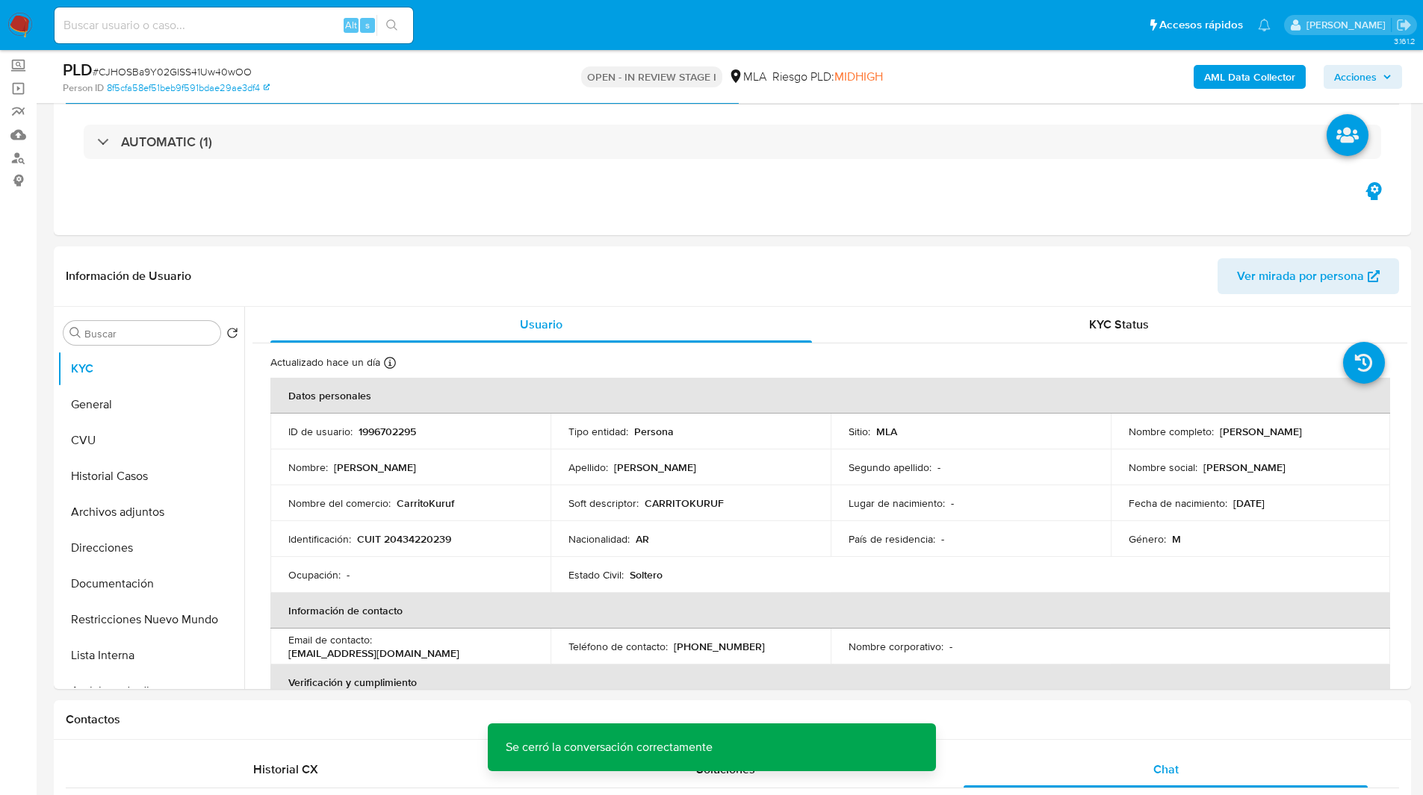
scroll to position [11, 0]
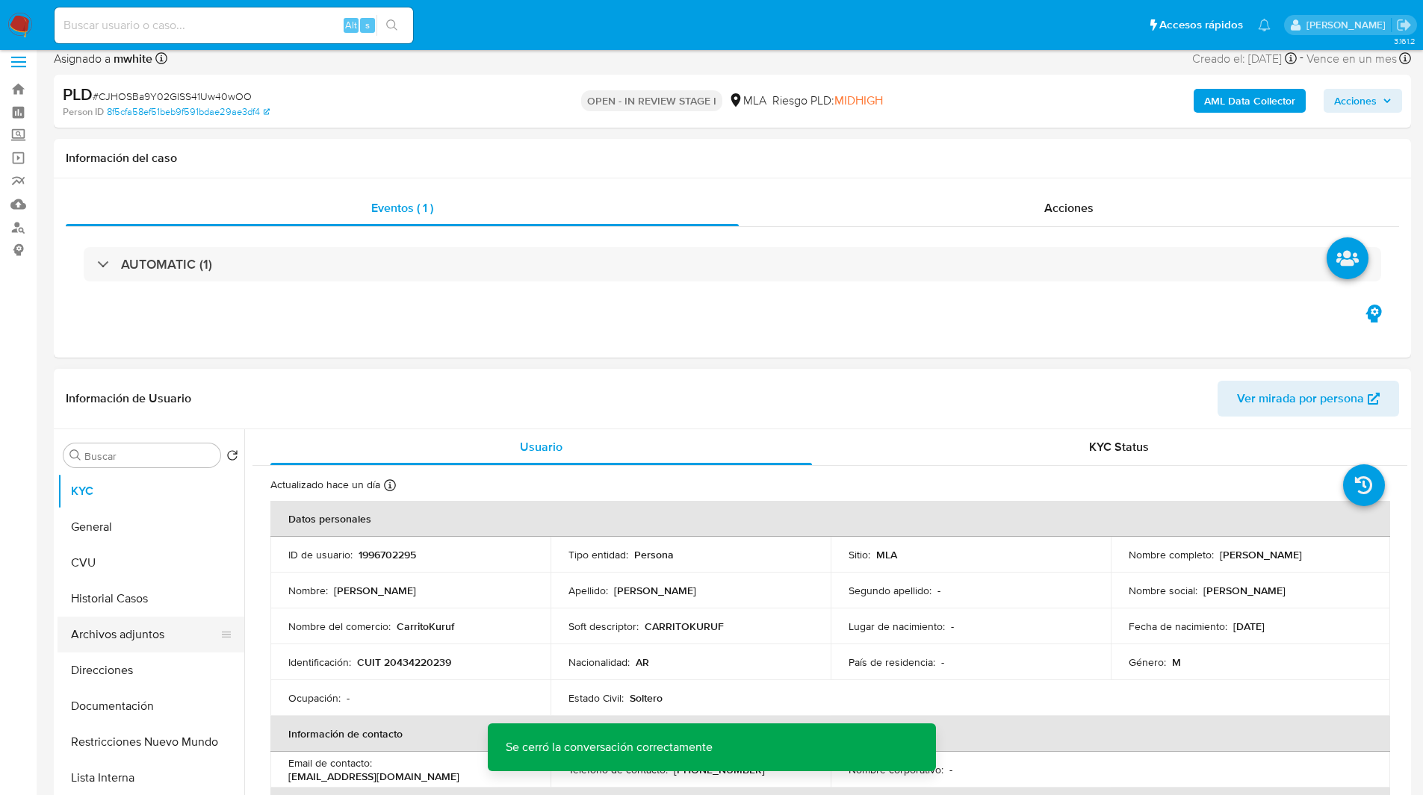
click at [117, 639] on button "Archivos adjuntos" at bounding box center [145, 635] width 175 height 36
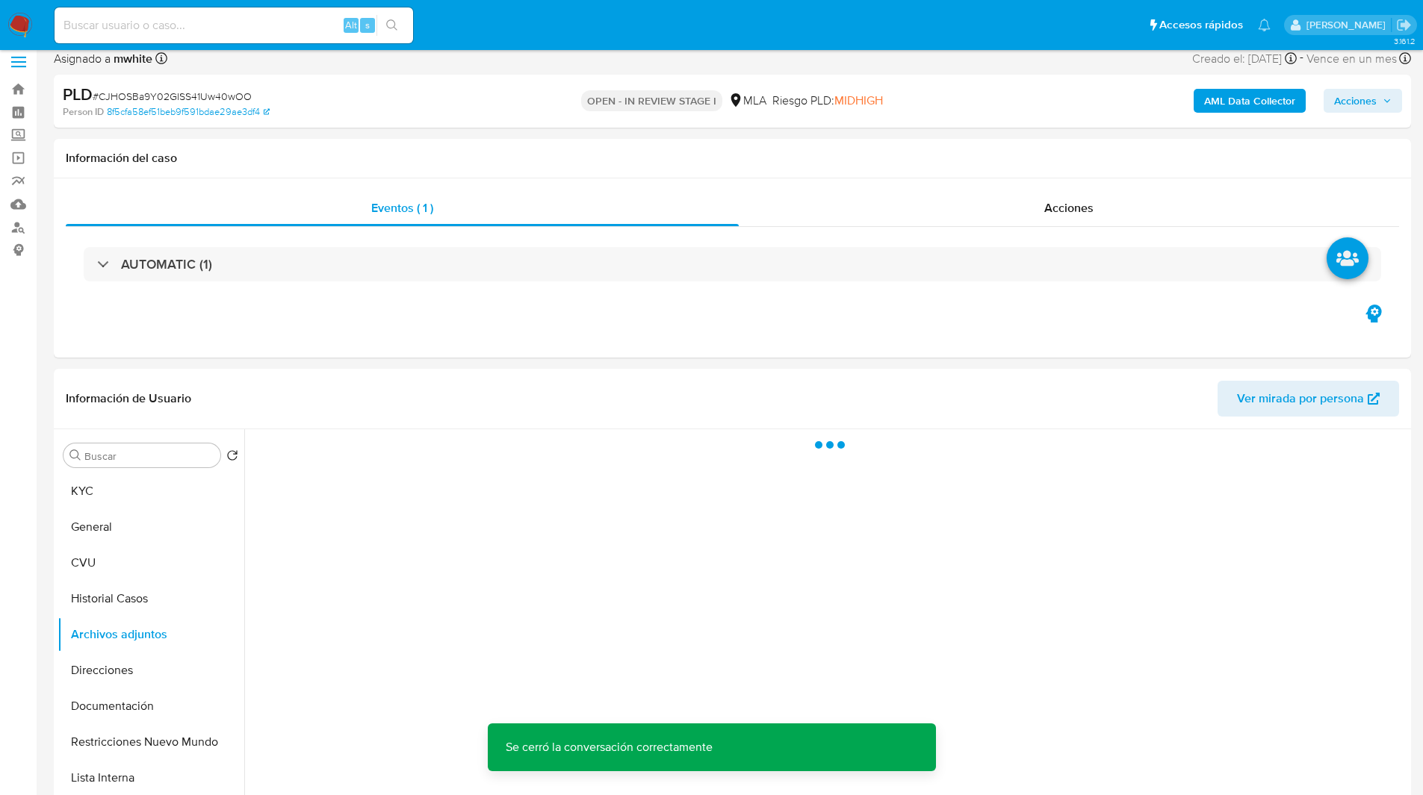
click at [1247, 98] on b "AML Data Collector" at bounding box center [1249, 101] width 91 height 24
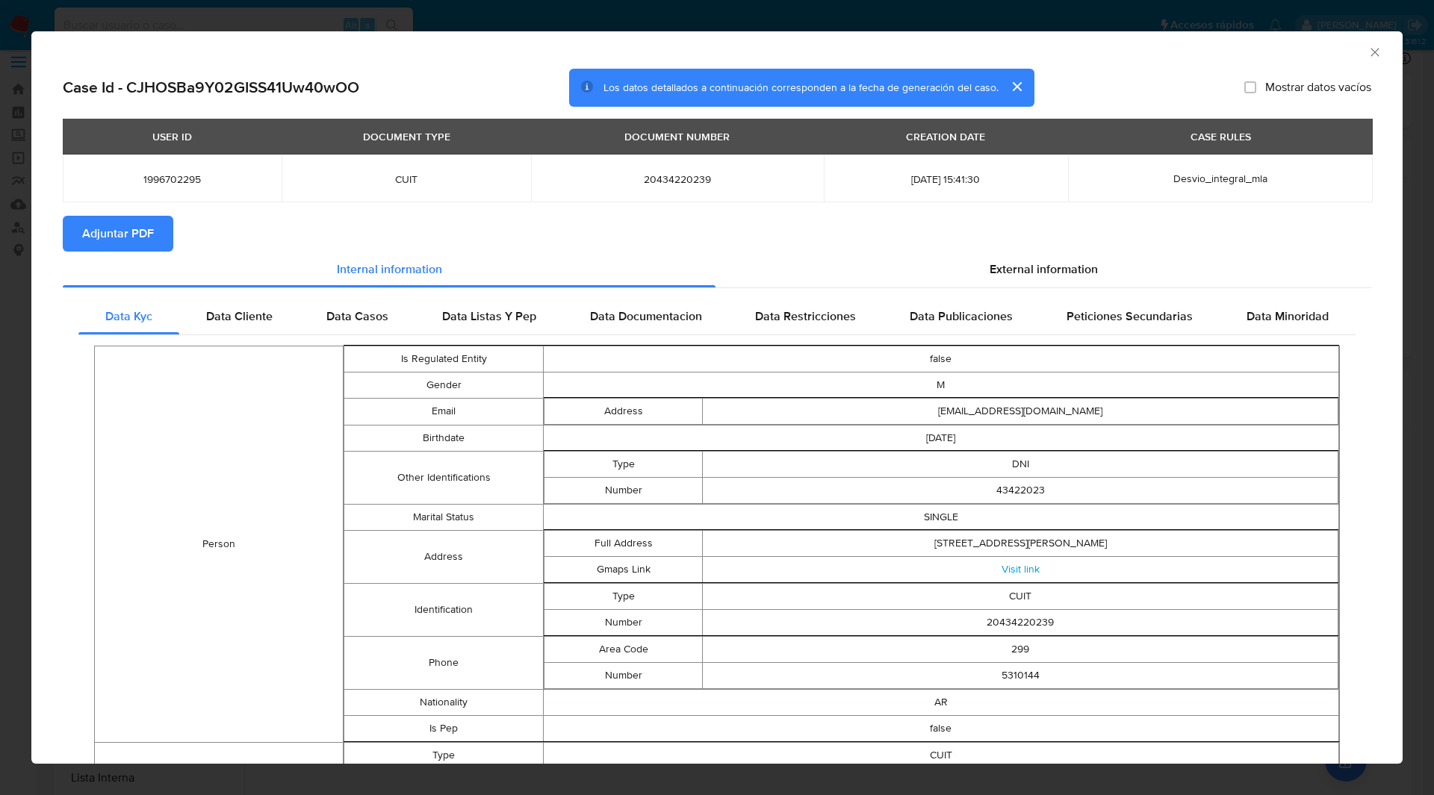
click at [146, 233] on span "Adjuntar PDF" at bounding box center [118, 233] width 72 height 33
click at [261, 219] on div "Creando" at bounding box center [243, 235] width 110 height 39
click at [379, 229] on section "Adjuntar PDF Creando" at bounding box center [717, 235] width 1309 height 39
click at [1364, 43] on div "AML Data Collector" at bounding box center [716, 49] width 1371 height 37
click at [1371, 50] on icon "Cerrar ventana" at bounding box center [1375, 52] width 8 height 8
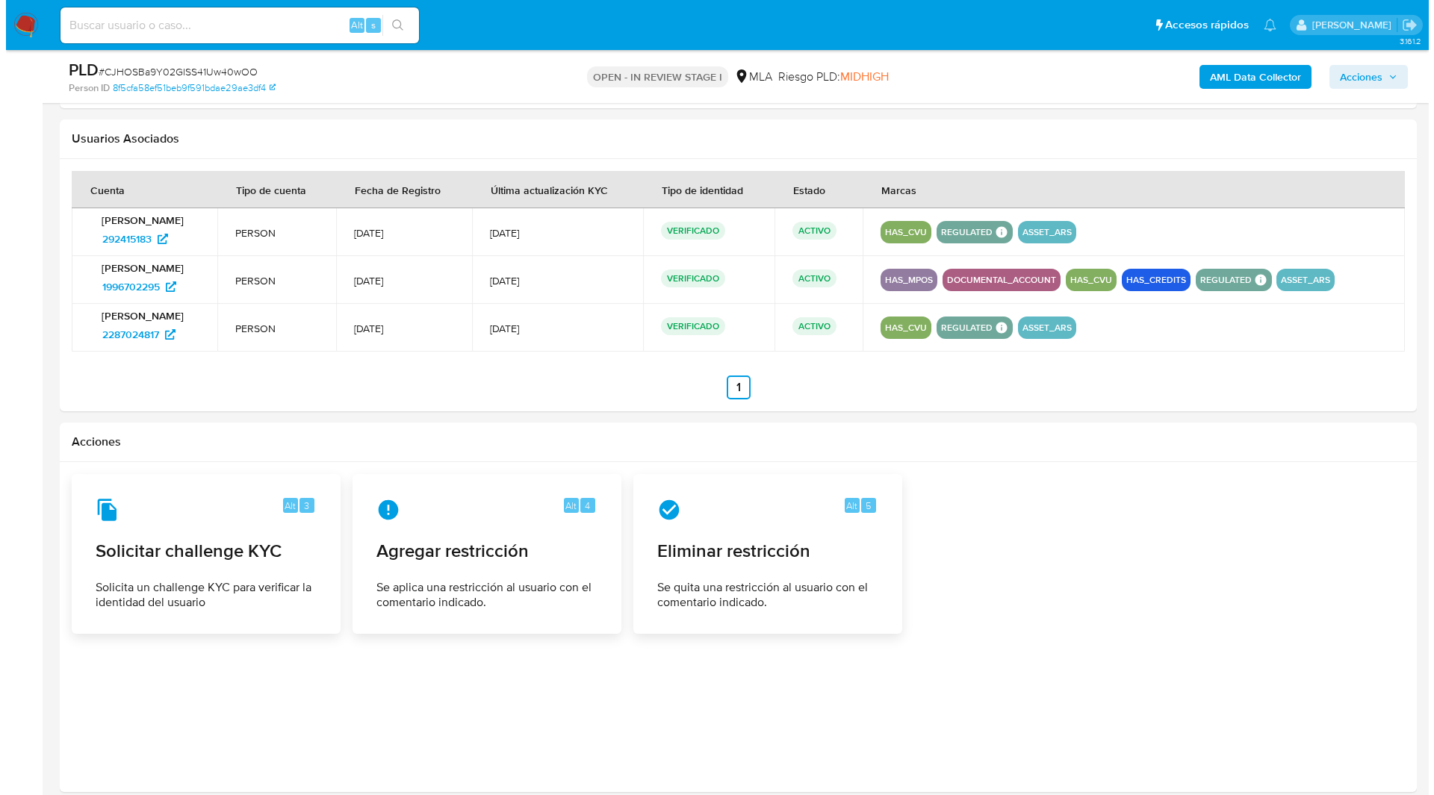
scroll to position [2381, 0]
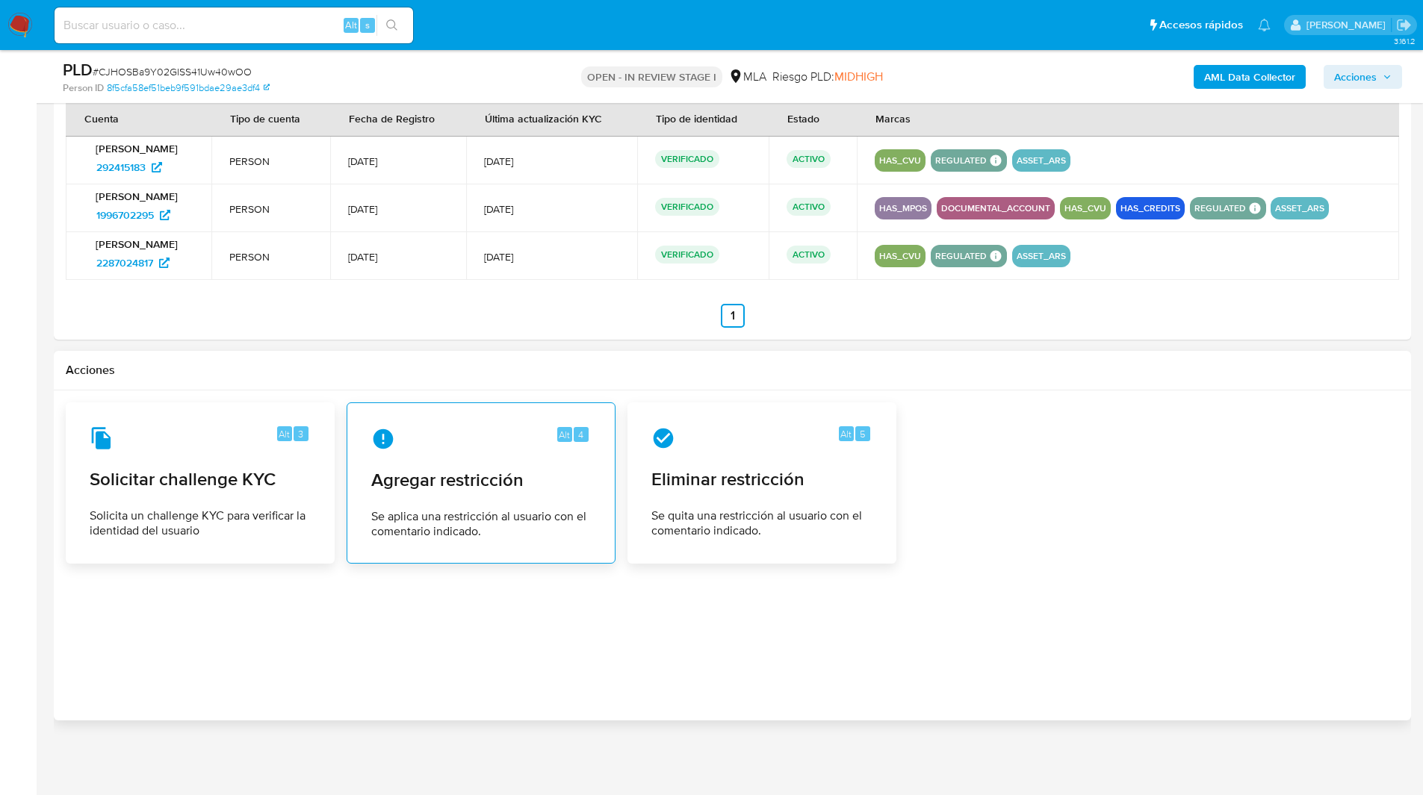
click at [471, 474] on span "Agregar restricción" at bounding box center [481, 480] width 220 height 22
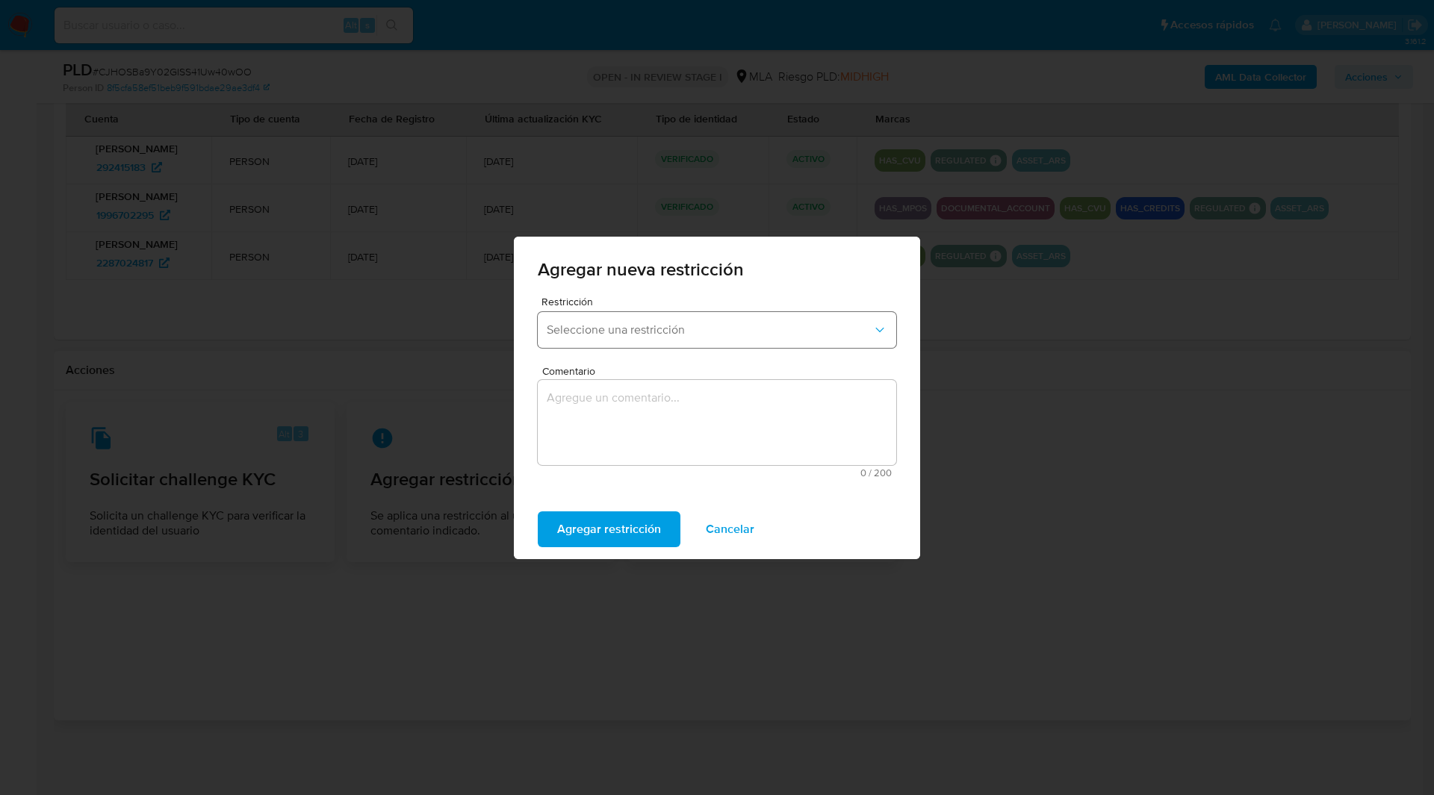
click at [658, 318] on button "Seleccione una restricción" at bounding box center [717, 330] width 359 height 36
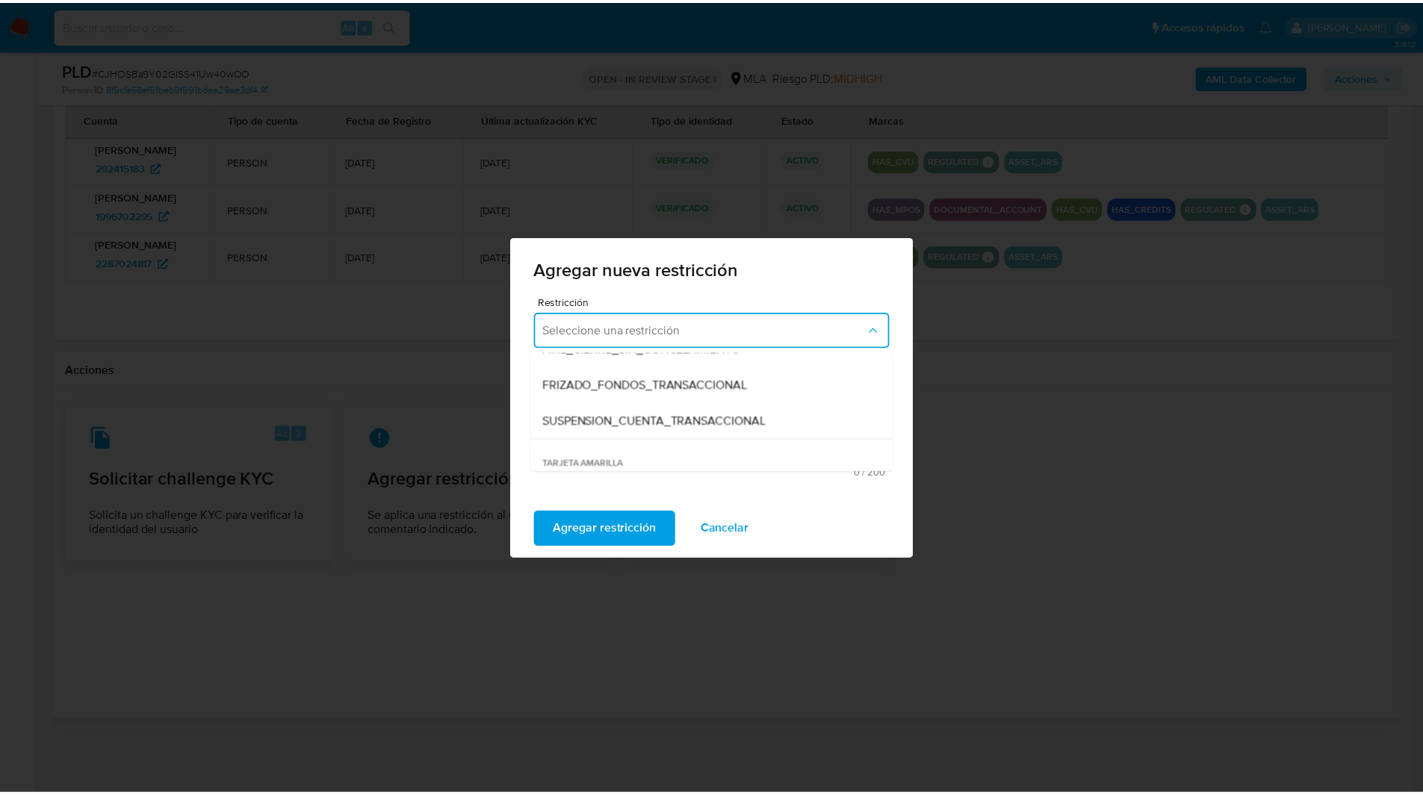
scroll to position [164, 0]
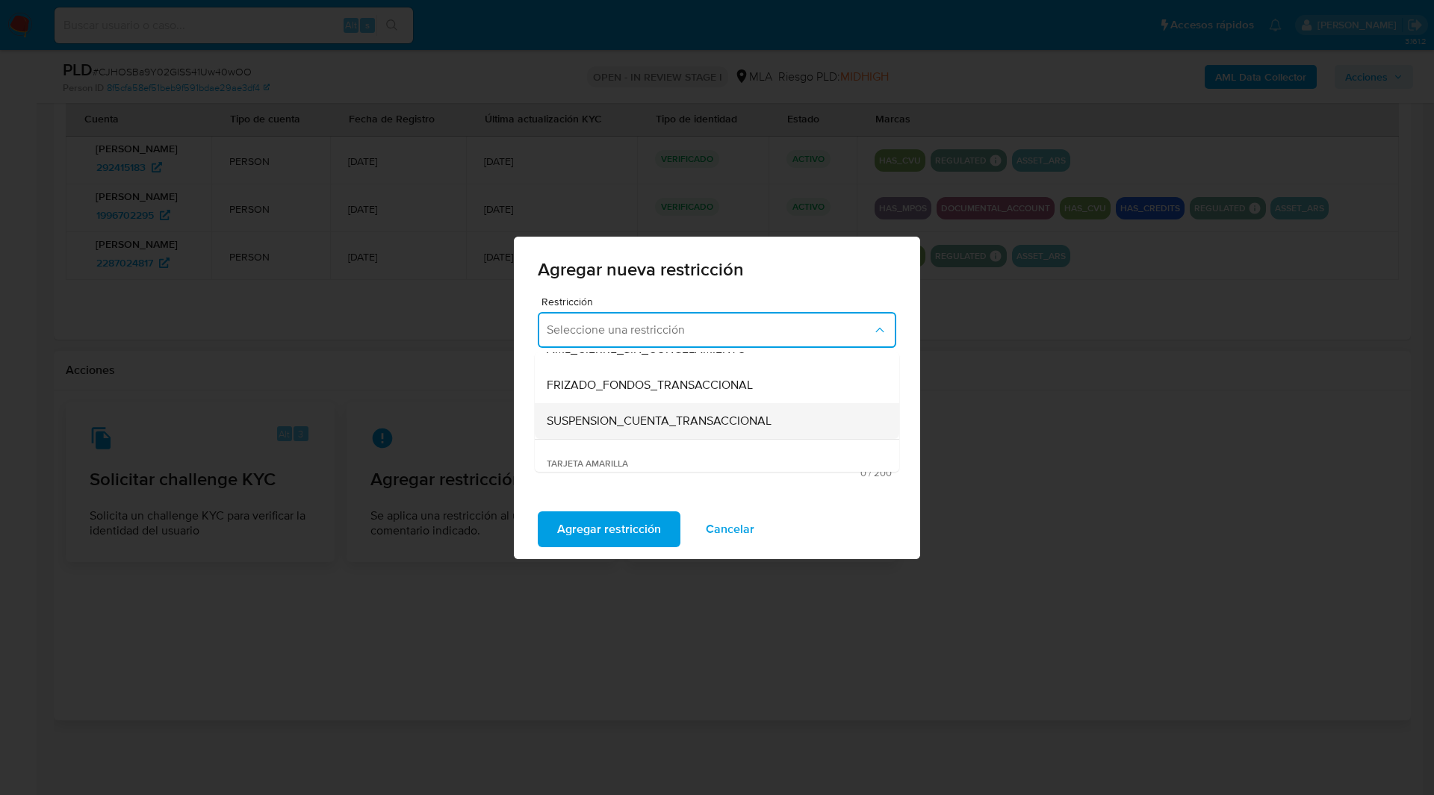
click at [640, 415] on span "SUSPENSION_CUENTA_TRANSACCIONAL" at bounding box center [659, 421] width 225 height 15
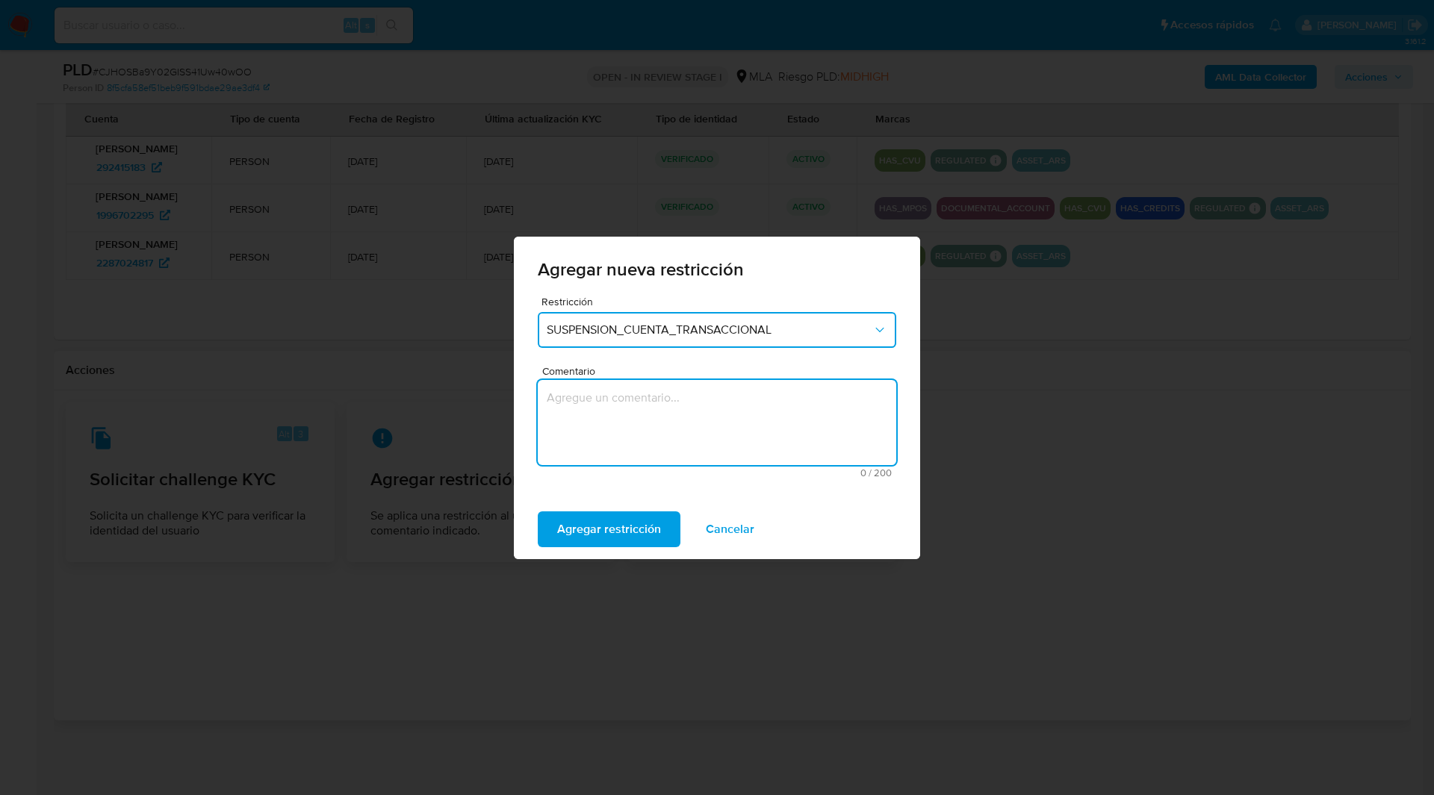
click at [723, 421] on textarea "Comentario" at bounding box center [717, 422] width 359 height 85
type textarea "AML"
click at [608, 522] on span "Agregar restricción" at bounding box center [609, 529] width 104 height 33
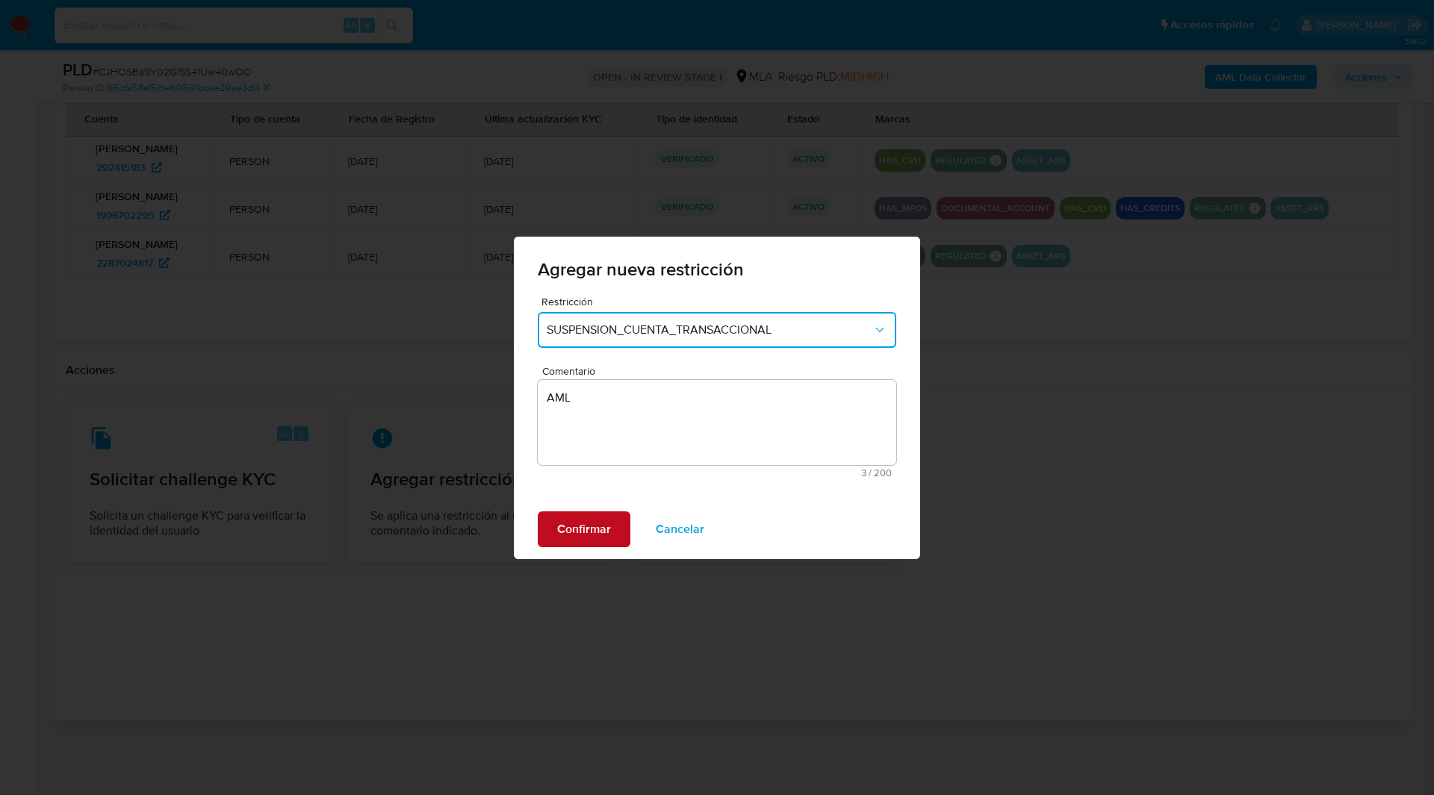
click at [615, 526] on button "Confirmar" at bounding box center [584, 530] width 93 height 36
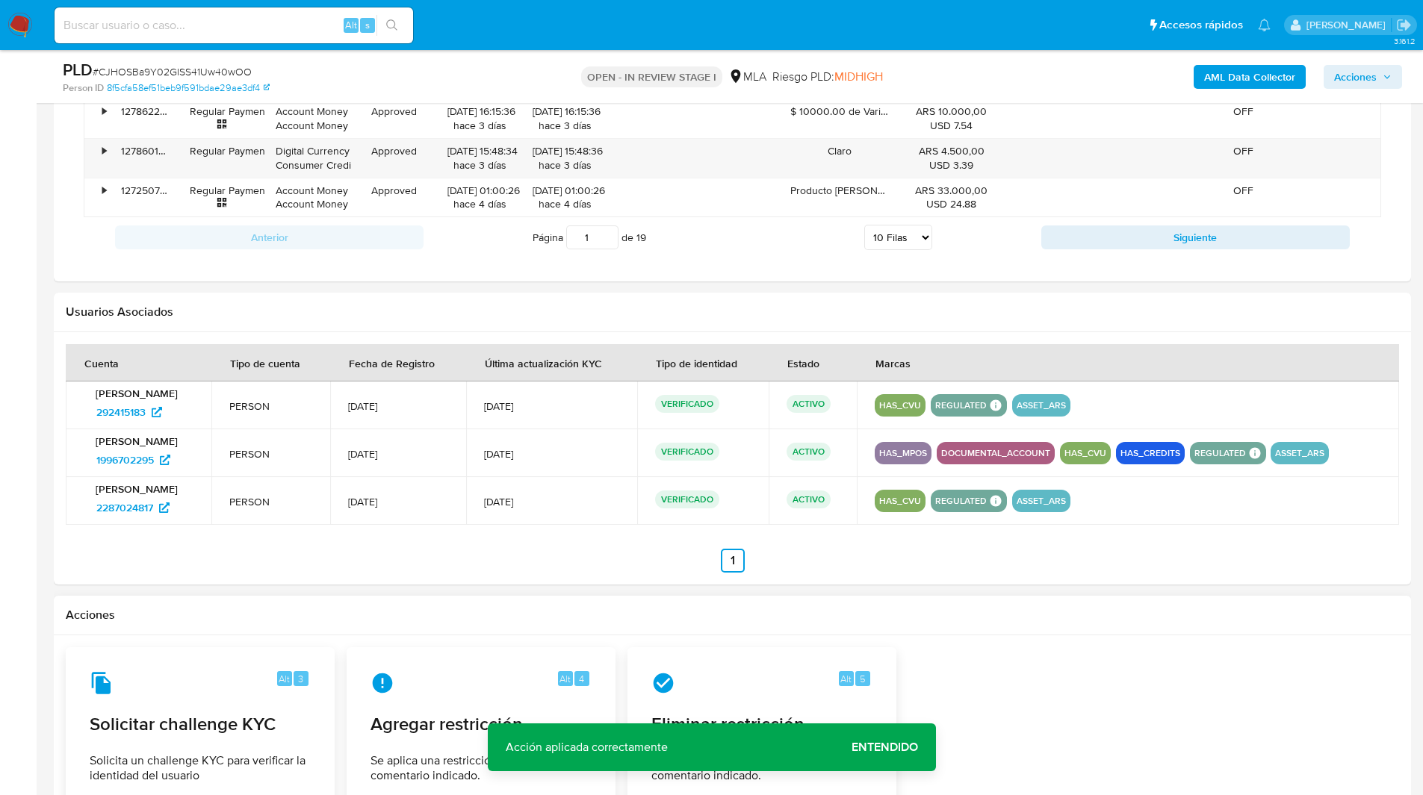
scroll to position [1987, 0]
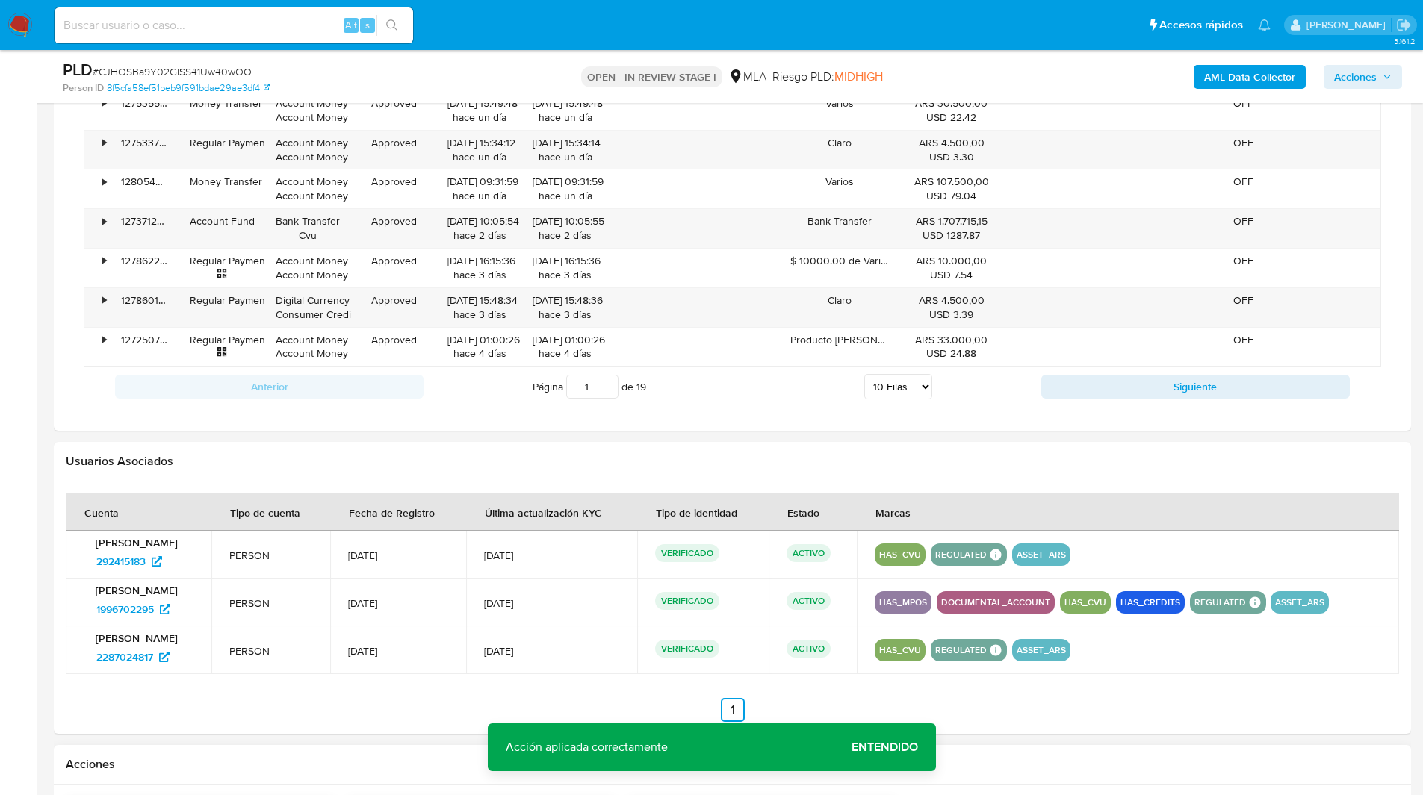
click at [763, 446] on div "Usuarios Asociados" at bounding box center [732, 462] width 1357 height 40
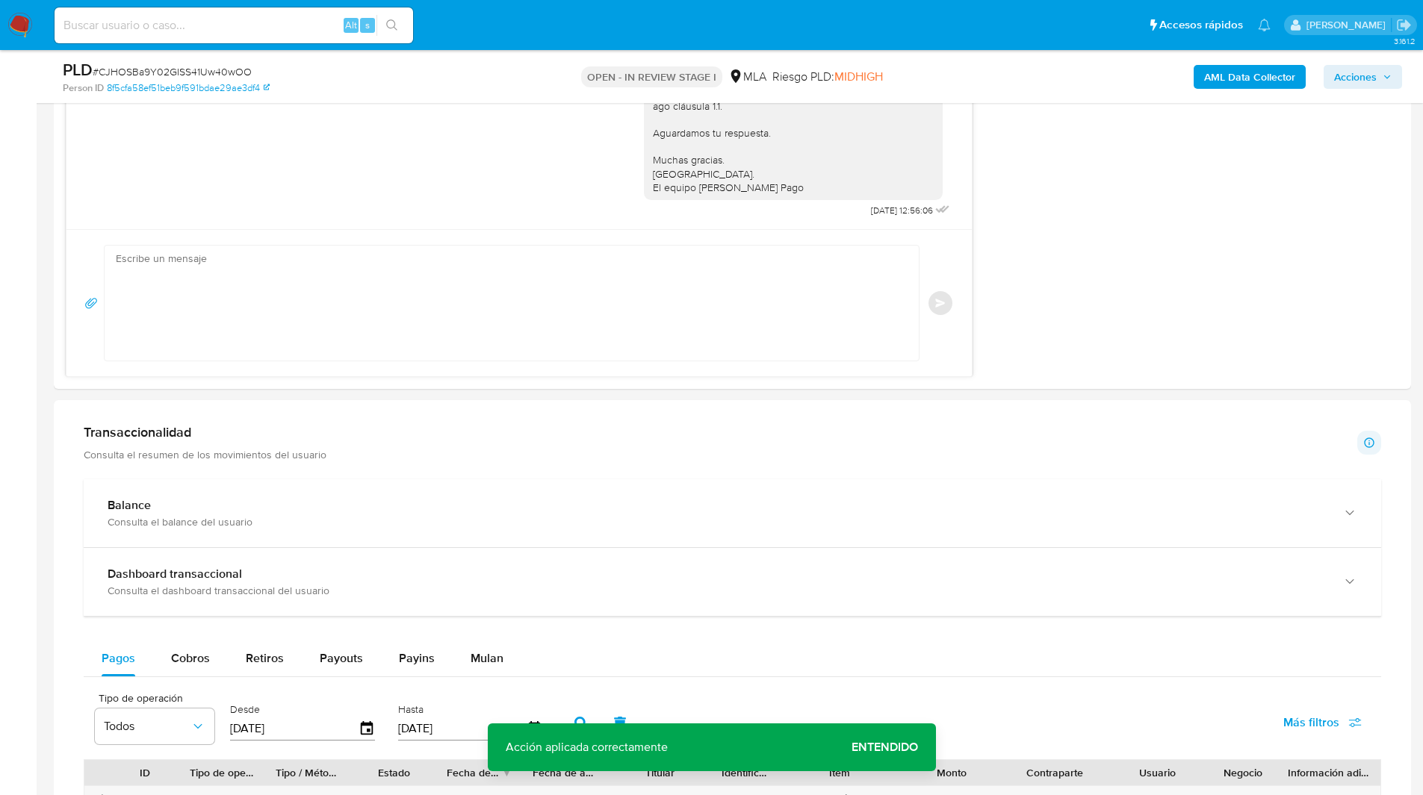
scroll to position [896, 0]
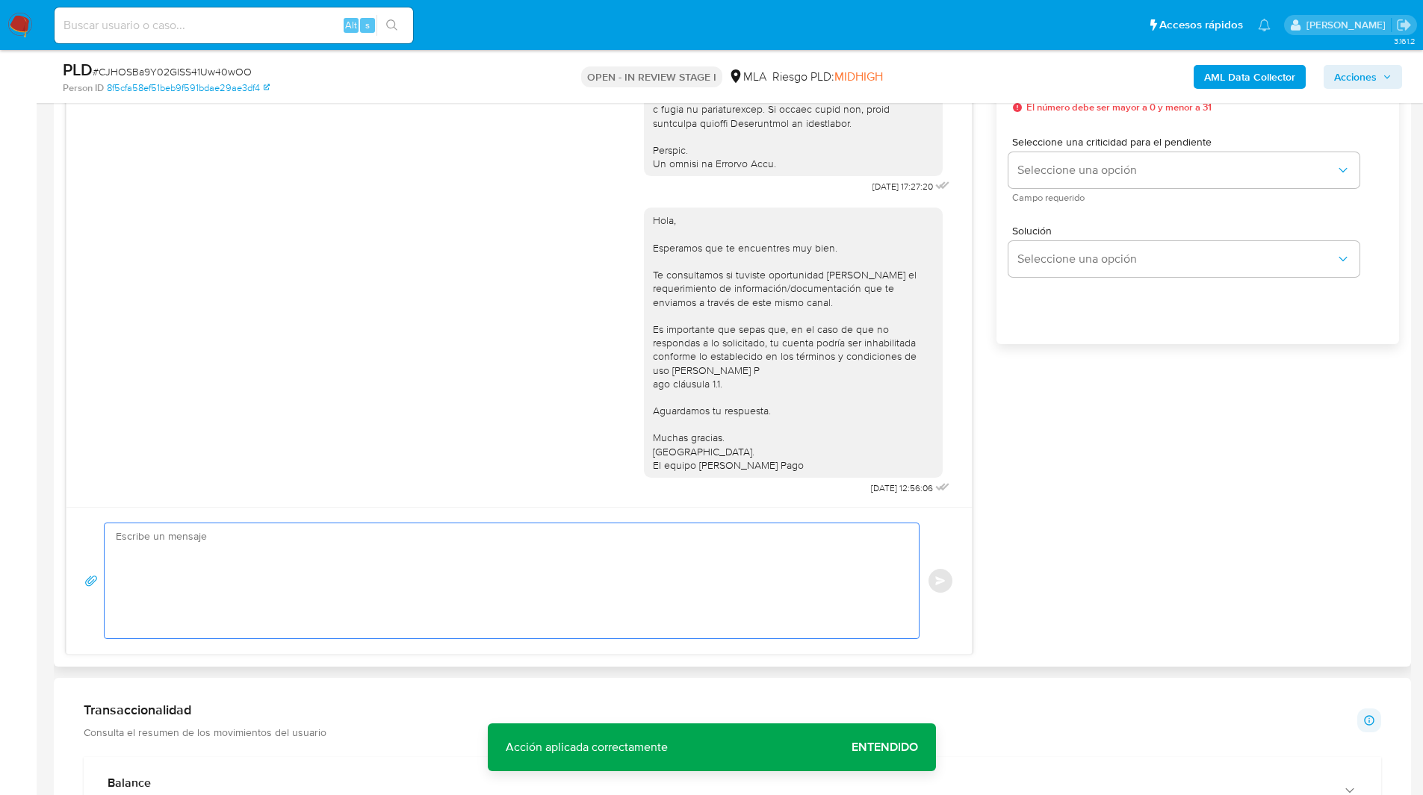
click at [862, 633] on textarea at bounding box center [508, 581] width 784 height 115
click at [1176, 513] on div "18/08/2025 17:27:20 Hola, Esperamos que te encuentres muy bien. Te consultamos …" at bounding box center [732, 320] width 1333 height 669
click at [1105, 545] on div "18/08/2025 17:27:20 Hola, Esperamos que te encuentres muy bien. Te consultamos …" at bounding box center [732, 320] width 1333 height 669
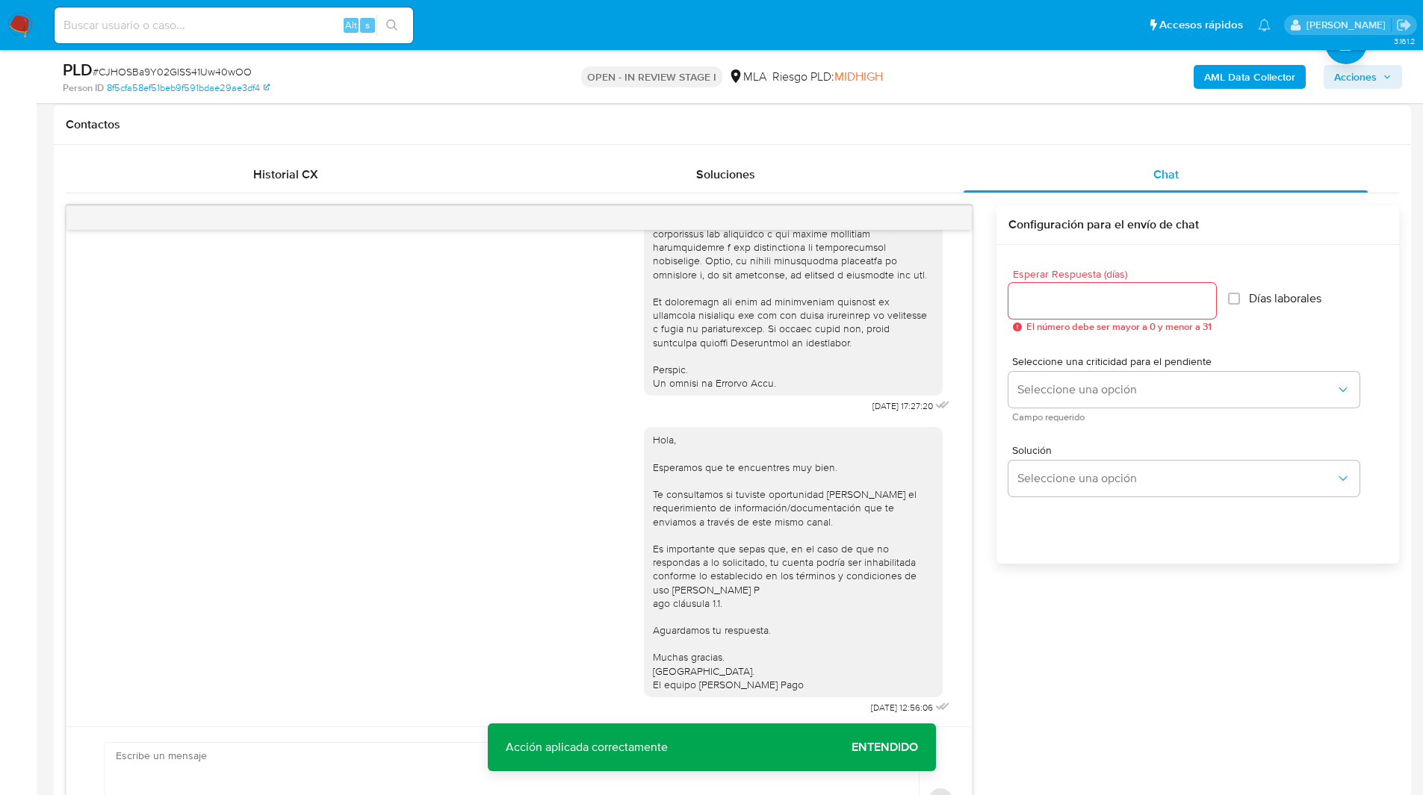
click at [873, 134] on div "Contactos" at bounding box center [732, 125] width 1357 height 40
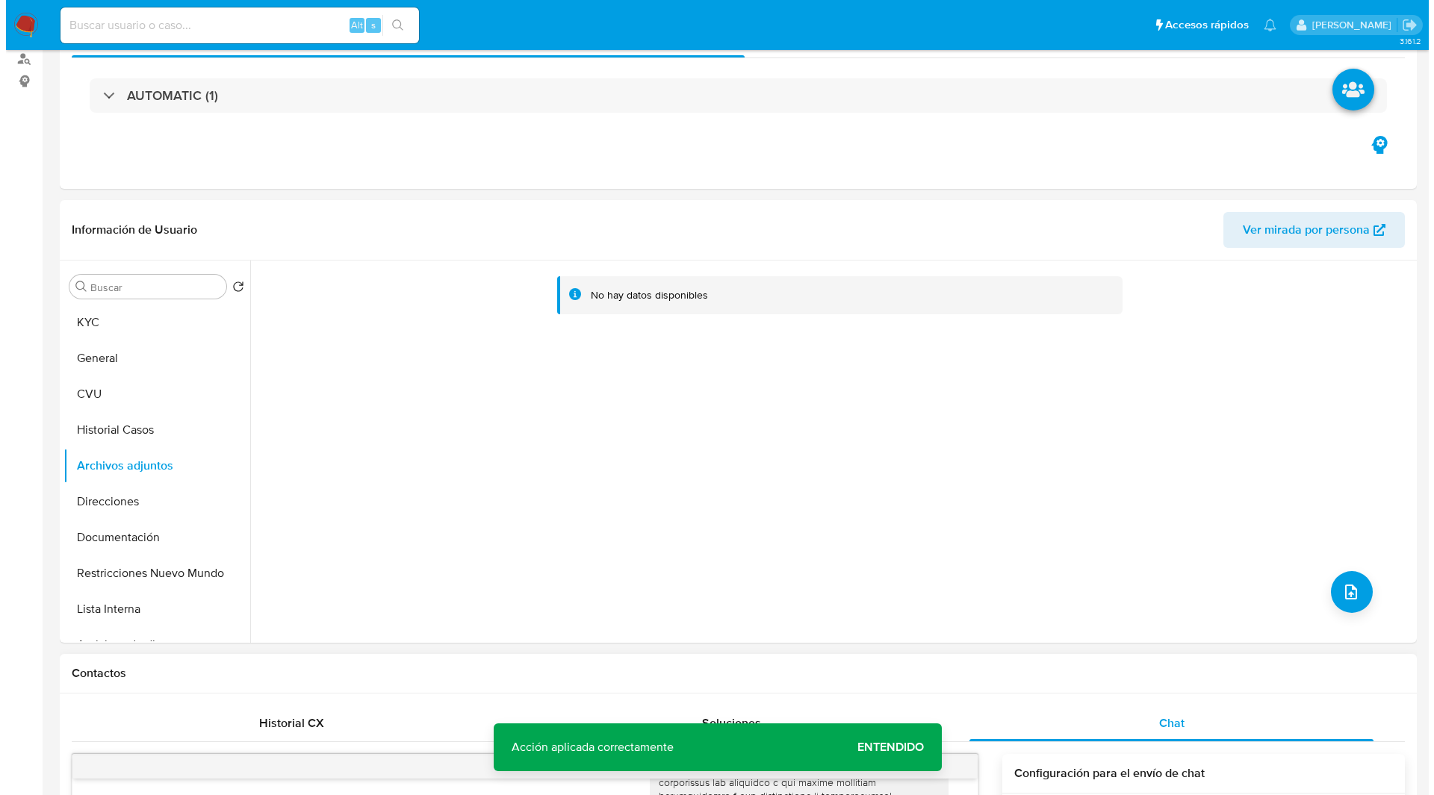
scroll to position [0, 0]
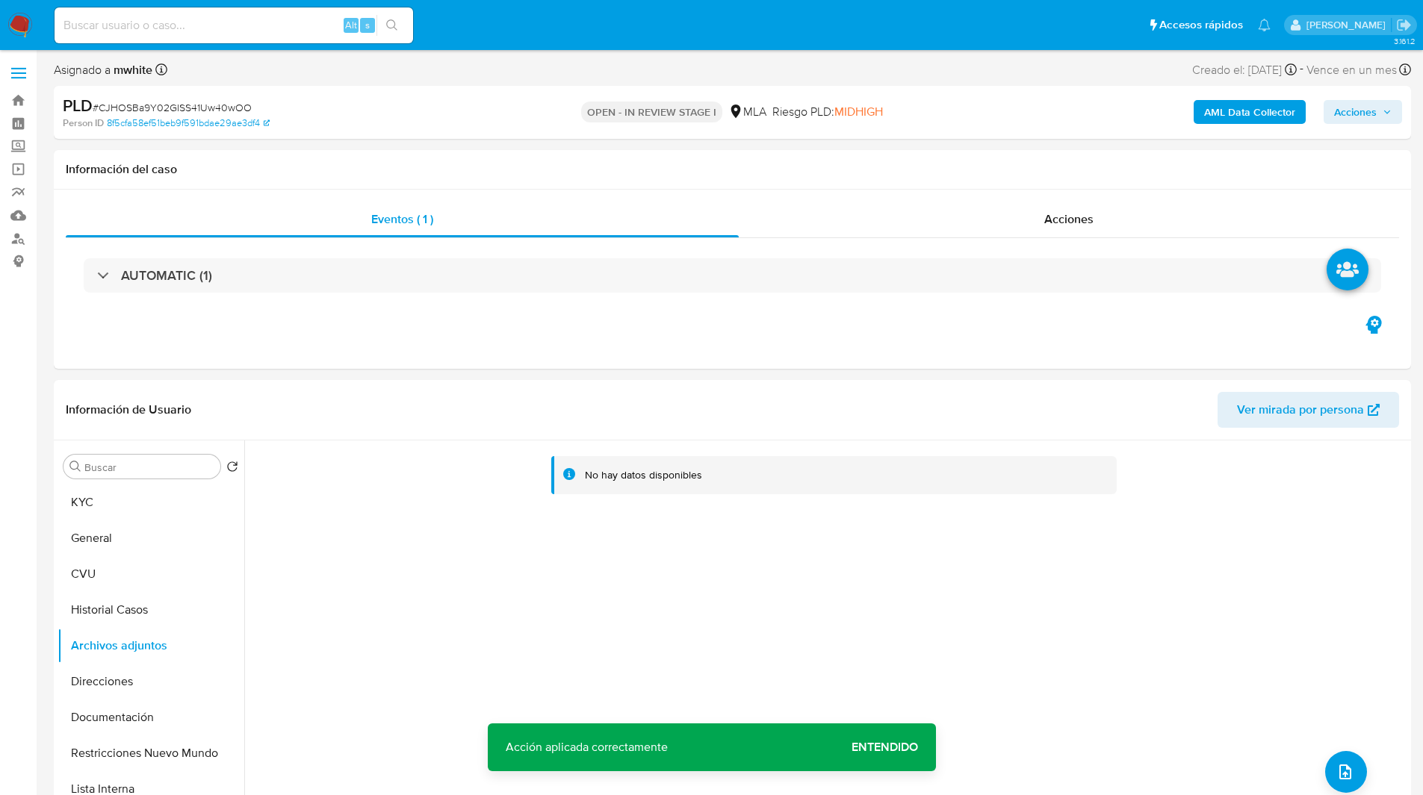
click at [1238, 109] on b "AML Data Collector" at bounding box center [1249, 112] width 91 height 24
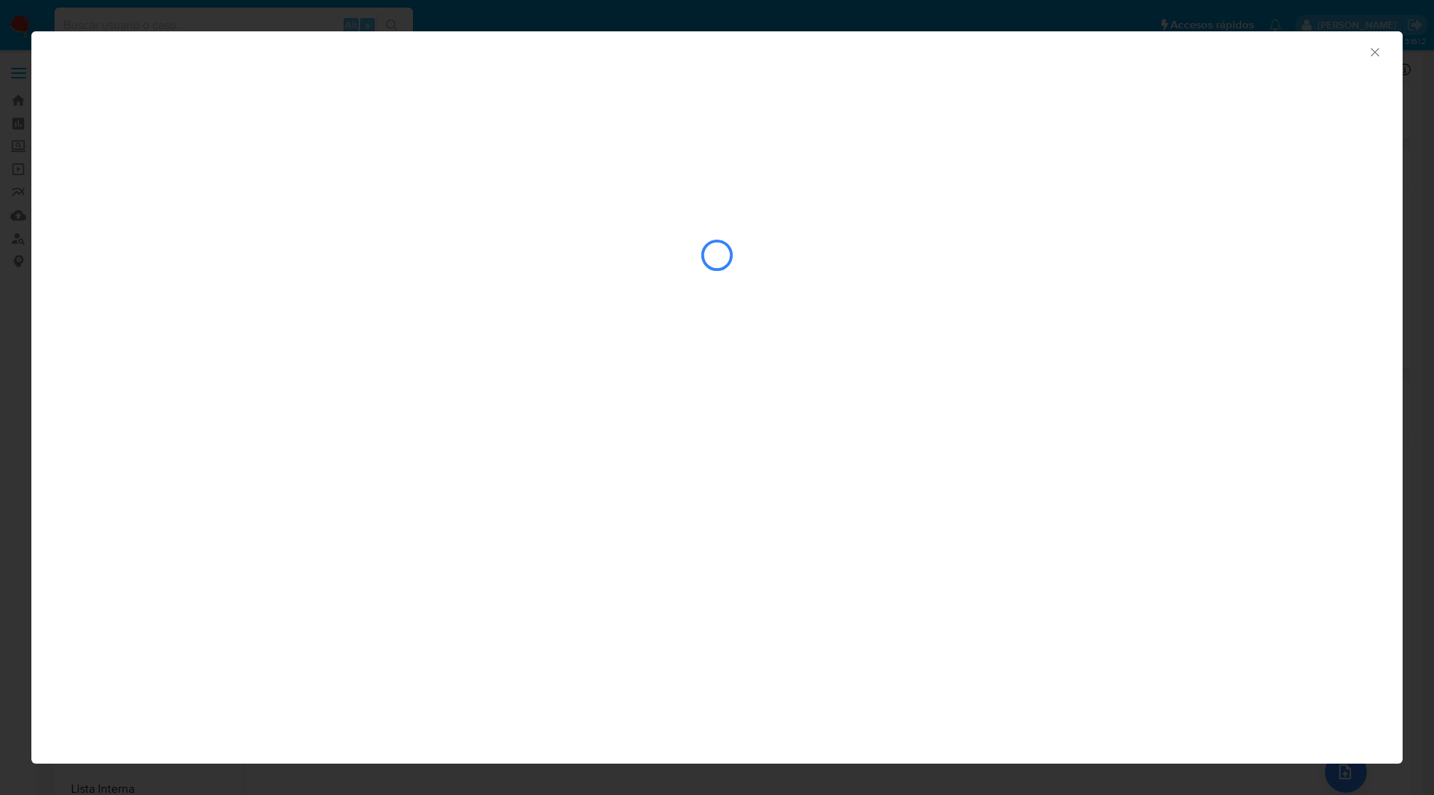
click at [1369, 52] on icon "Cerrar ventana" at bounding box center [1375, 52] width 15 height 15
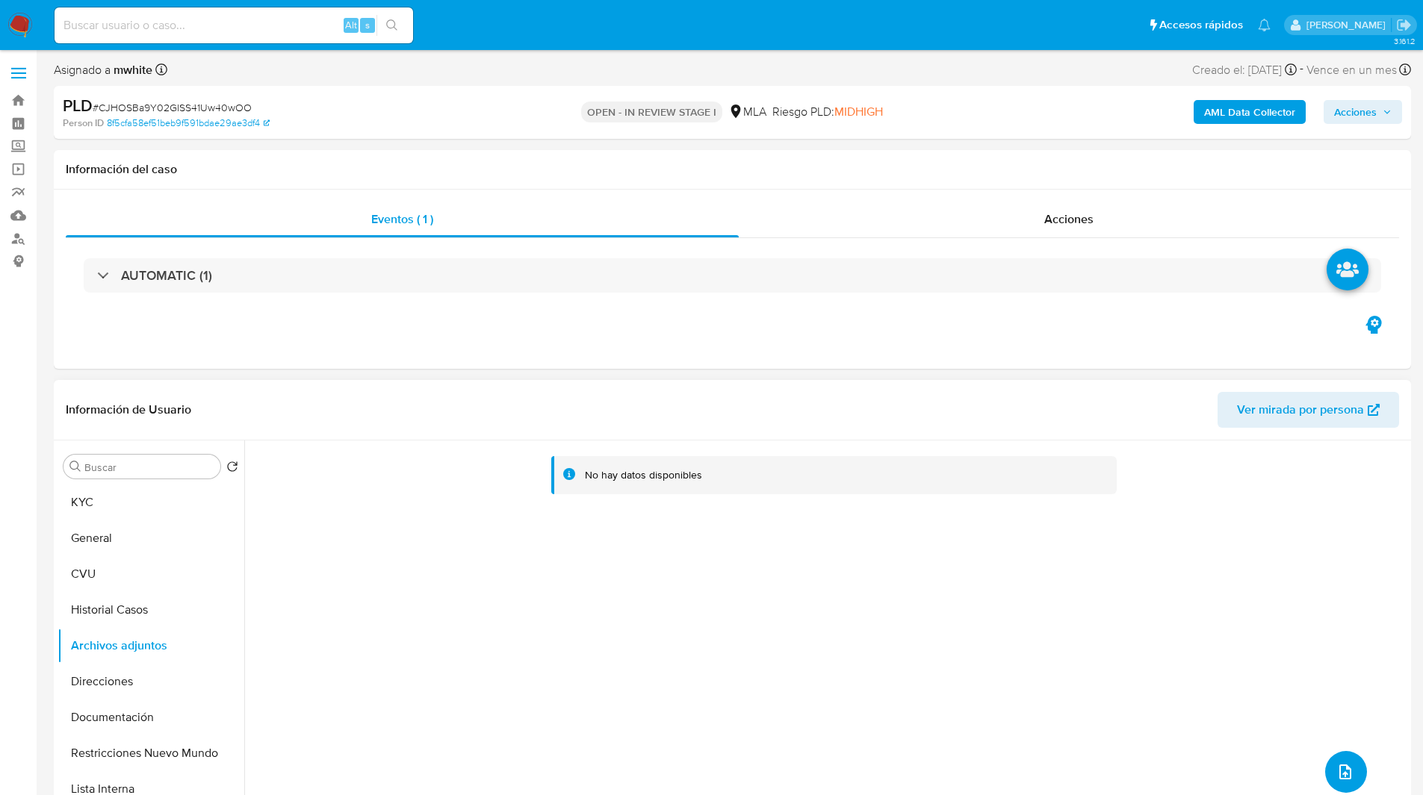
click at [1337, 768] on icon "upload-file" at bounding box center [1345, 772] width 18 height 18
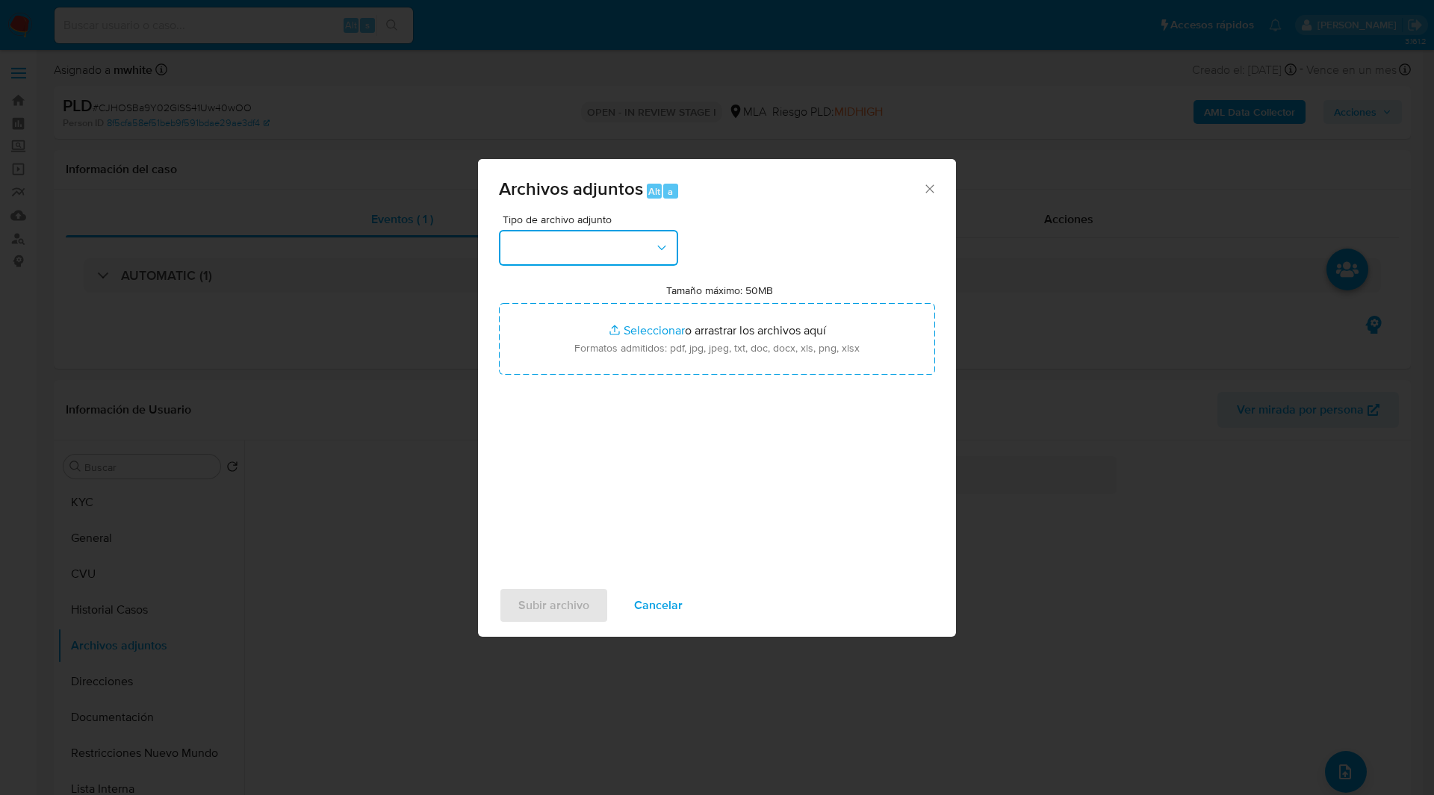
click at [537, 255] on button "button" at bounding box center [588, 248] width 179 height 36
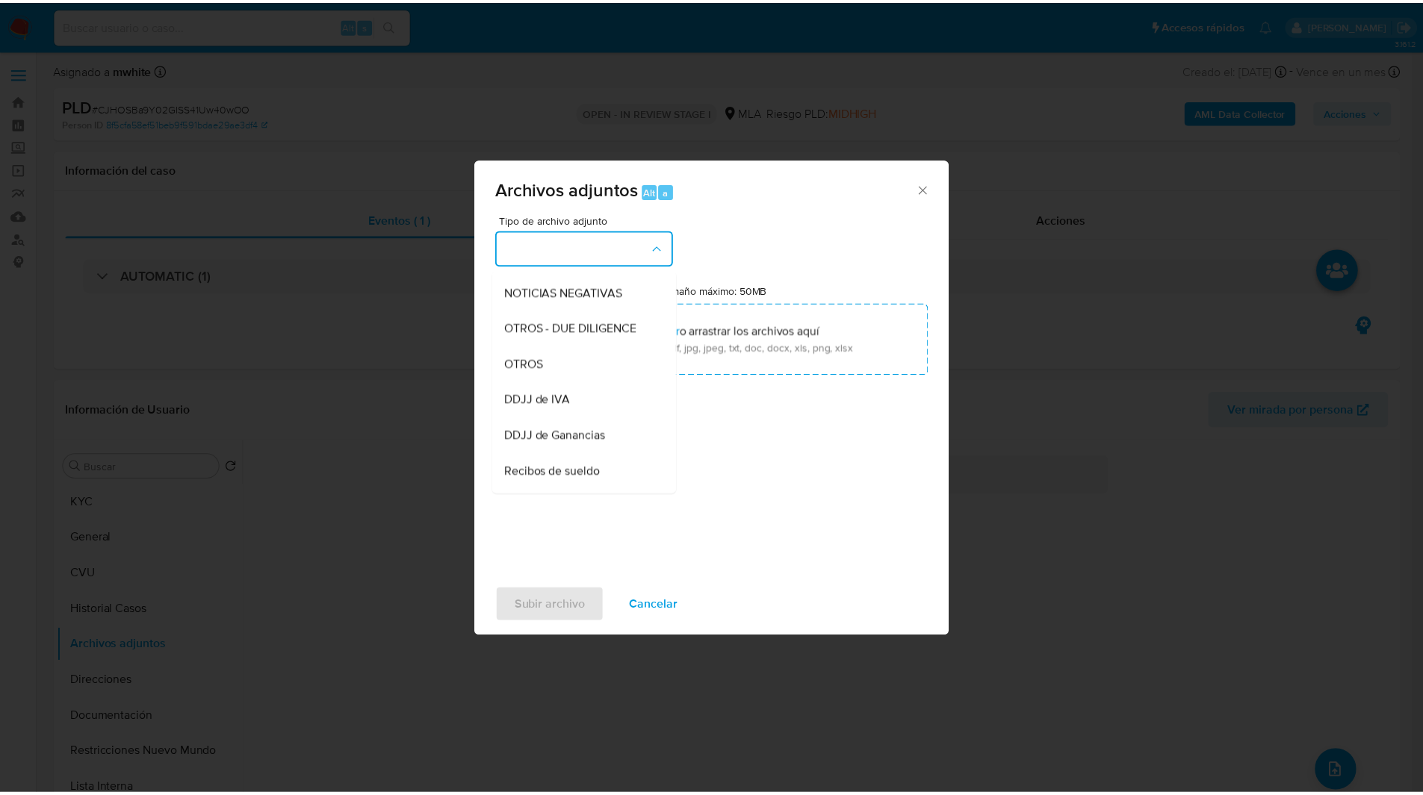
scroll to position [220, 0]
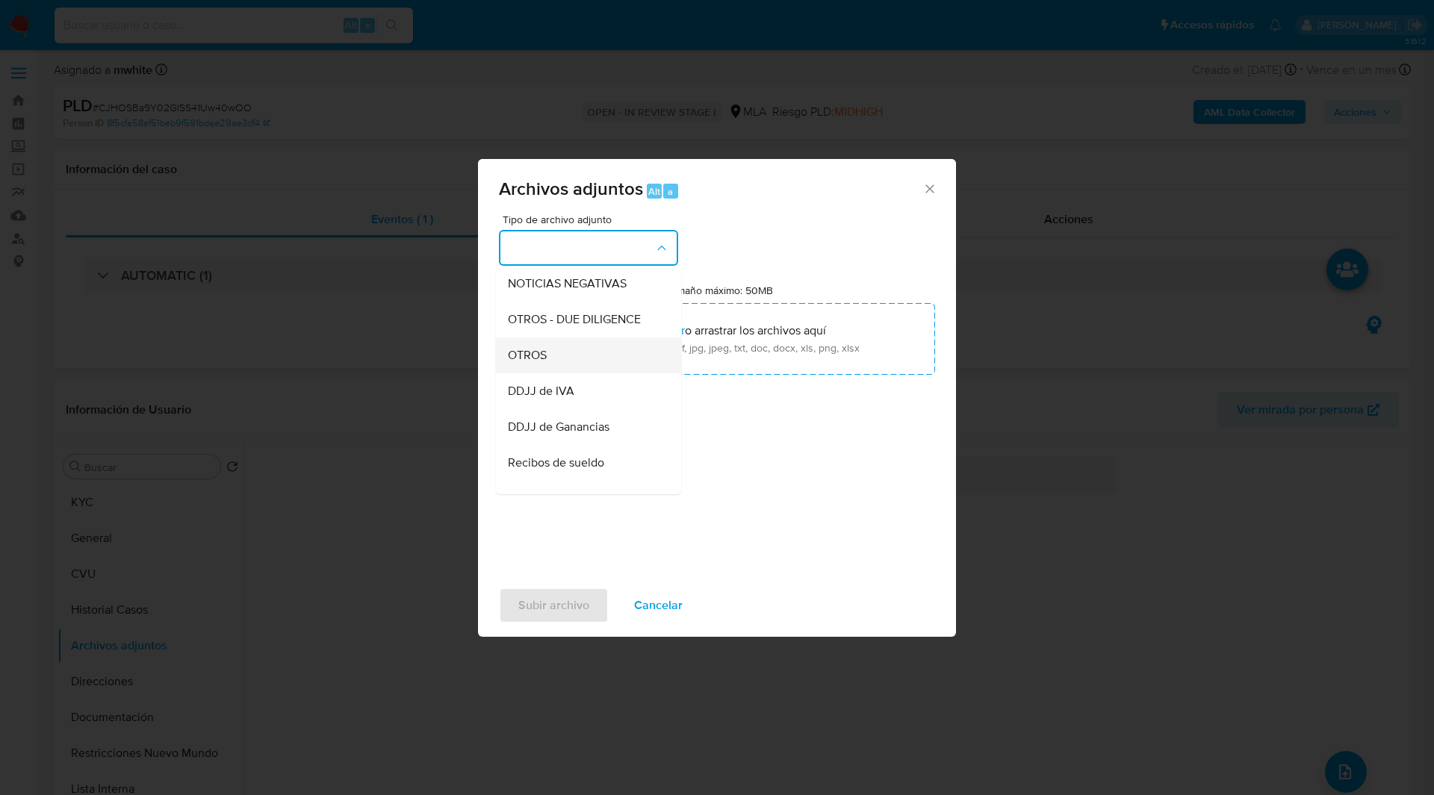
click at [545, 363] on span "OTROS" at bounding box center [527, 355] width 39 height 15
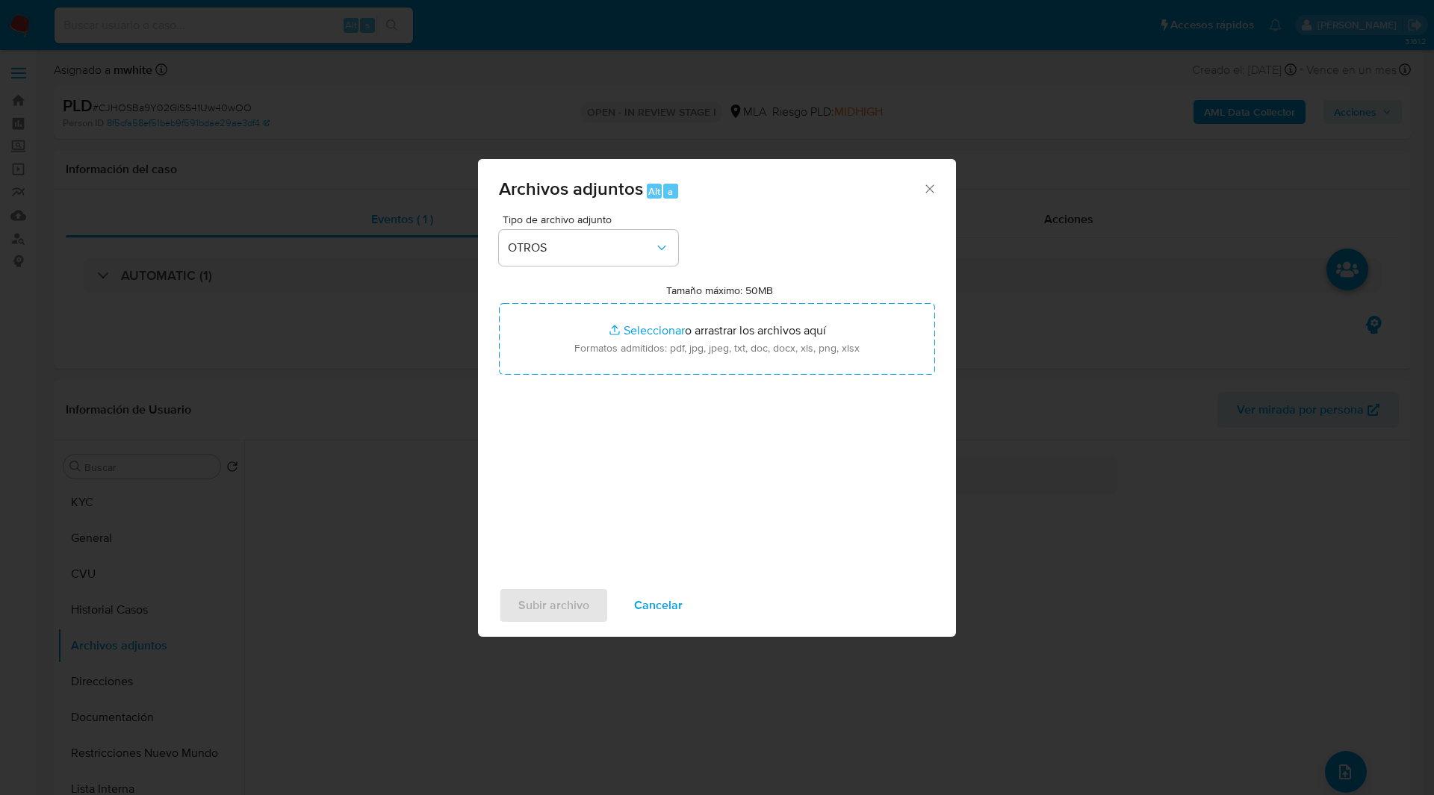
click at [790, 211] on div "Archivos adjuntos Alt a" at bounding box center [717, 187] width 478 height 56
click at [753, 199] on div "Archivos adjuntos Alt a" at bounding box center [717, 187] width 478 height 56
click at [926, 184] on icon "Cerrar" at bounding box center [929, 189] width 15 height 15
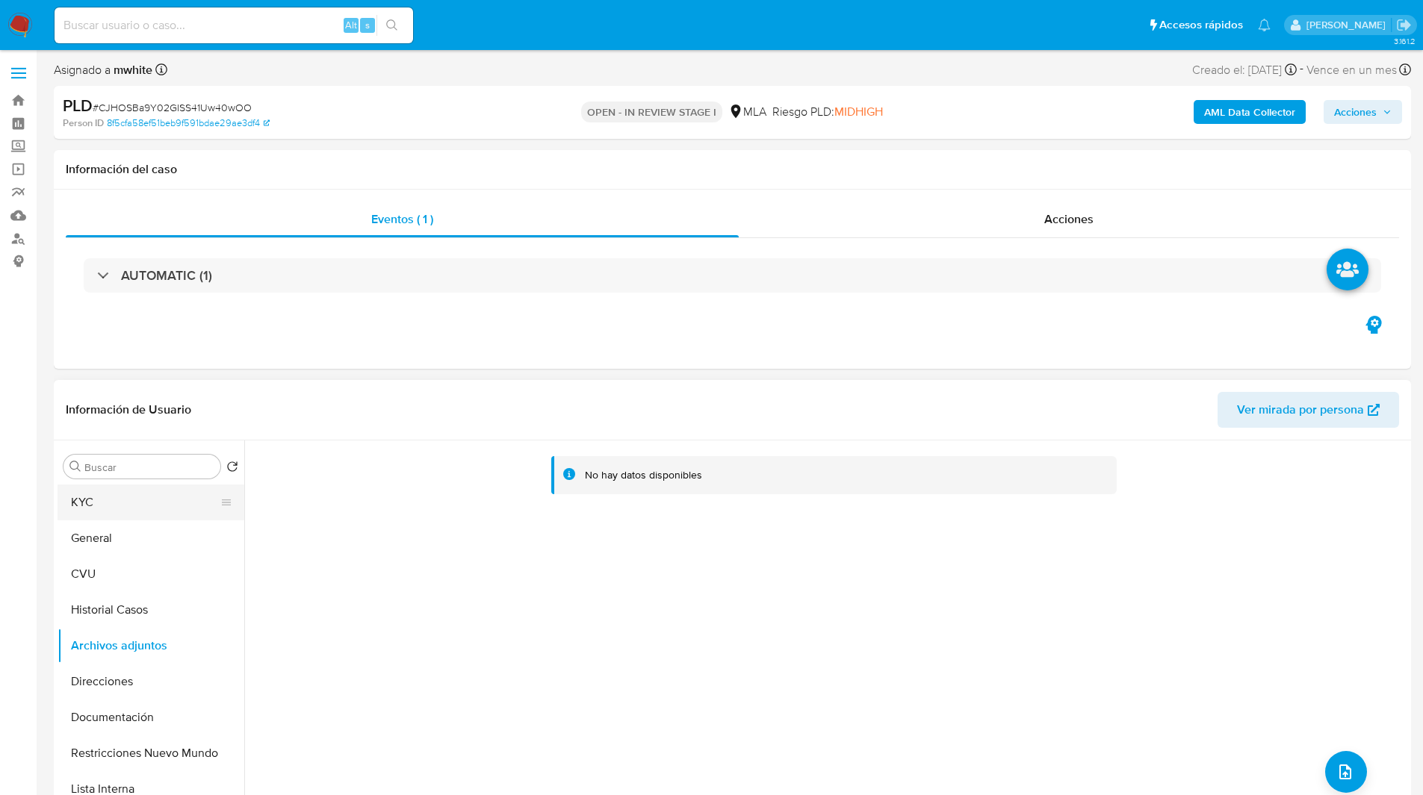
click at [93, 509] on button "KYC" at bounding box center [145, 503] width 175 height 36
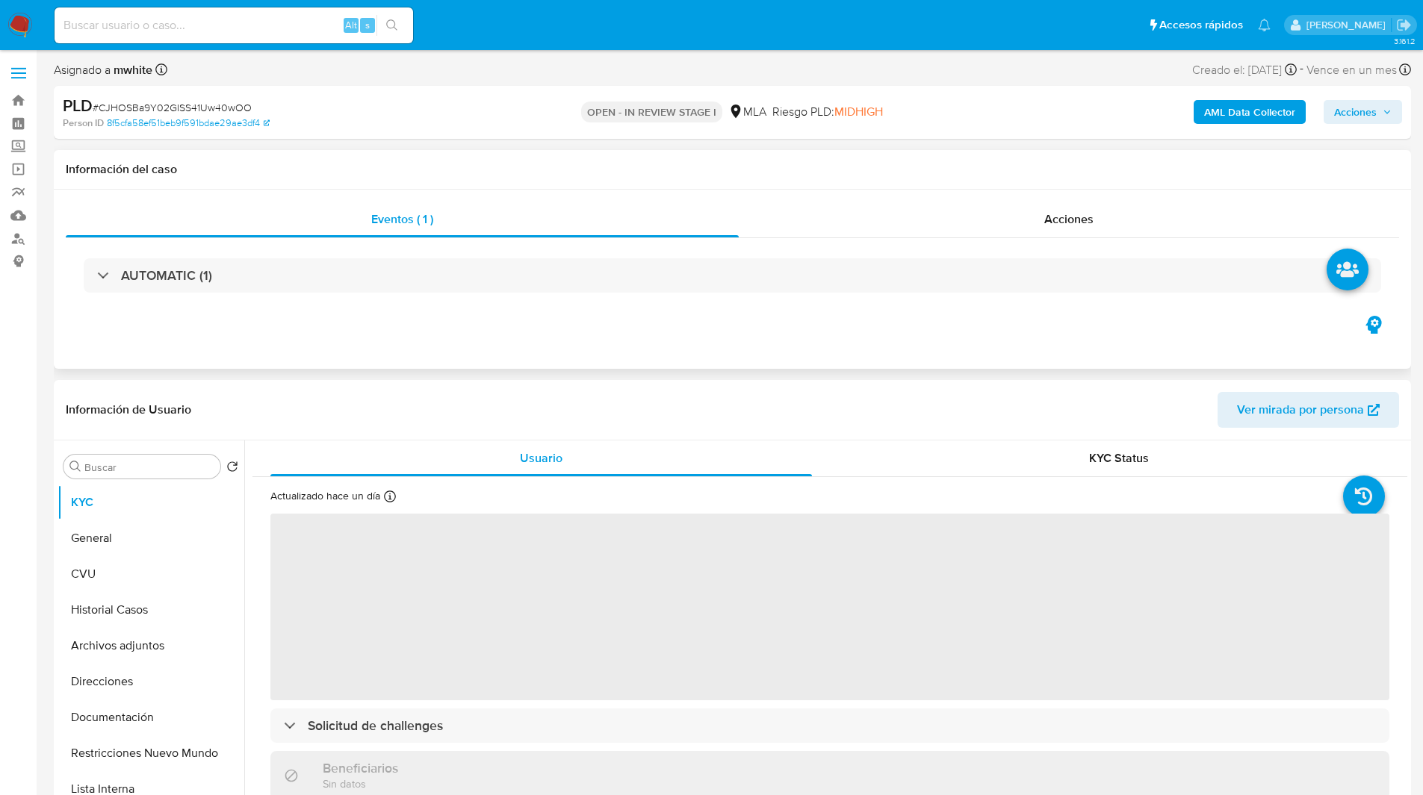
click at [382, 365] on div "Eventos ( 1 ) Acciones AUTOMATIC (1)" at bounding box center [732, 279] width 1357 height 179
click at [291, 344] on div "Eventos ( 1 ) Acciones AUTOMATIC (1)" at bounding box center [732, 279] width 1357 height 179
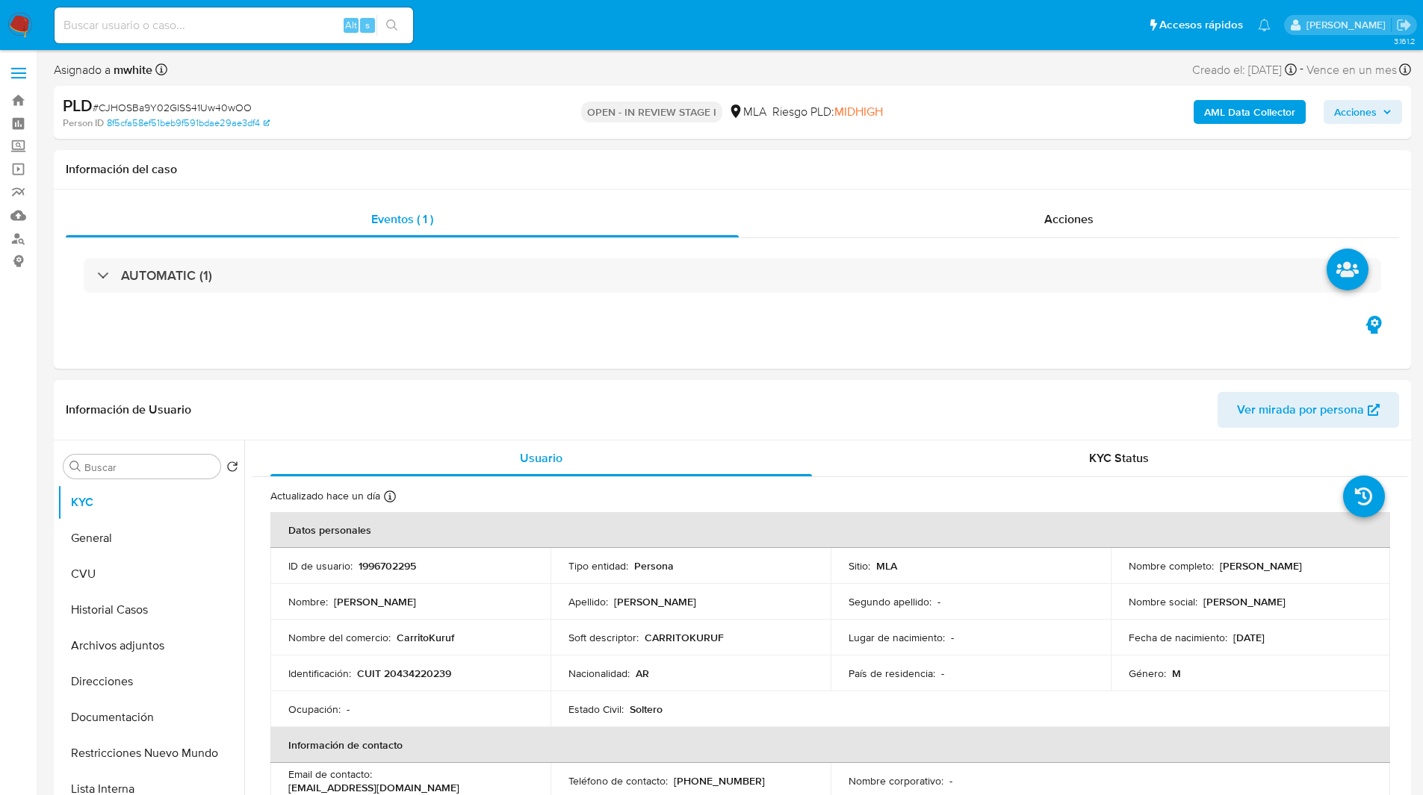
click at [394, 552] on td "ID de usuario : 1996702295" at bounding box center [410, 566] width 280 height 36
click at [394, 560] on p "1996702295" at bounding box center [388, 565] width 58 height 13
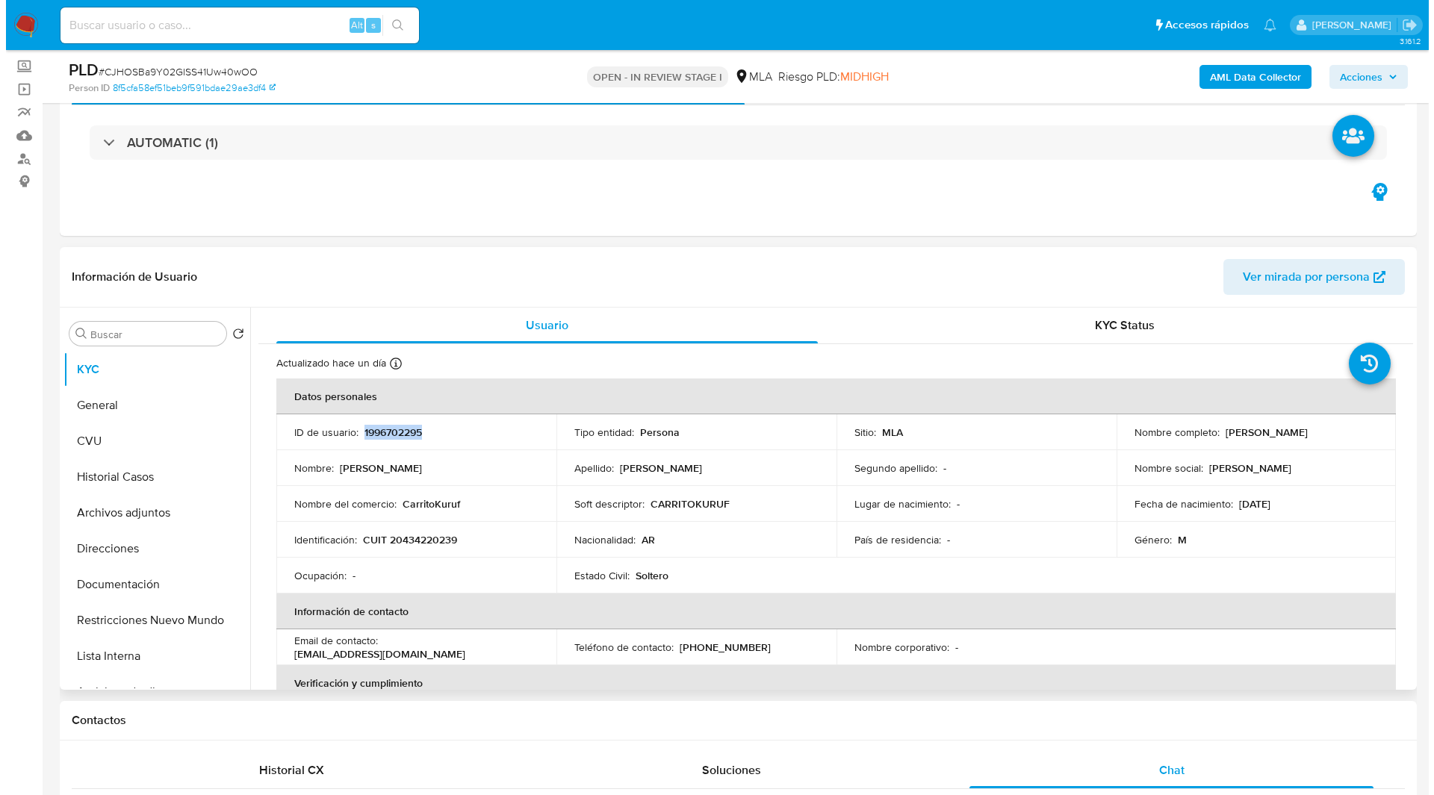
scroll to position [0, 0]
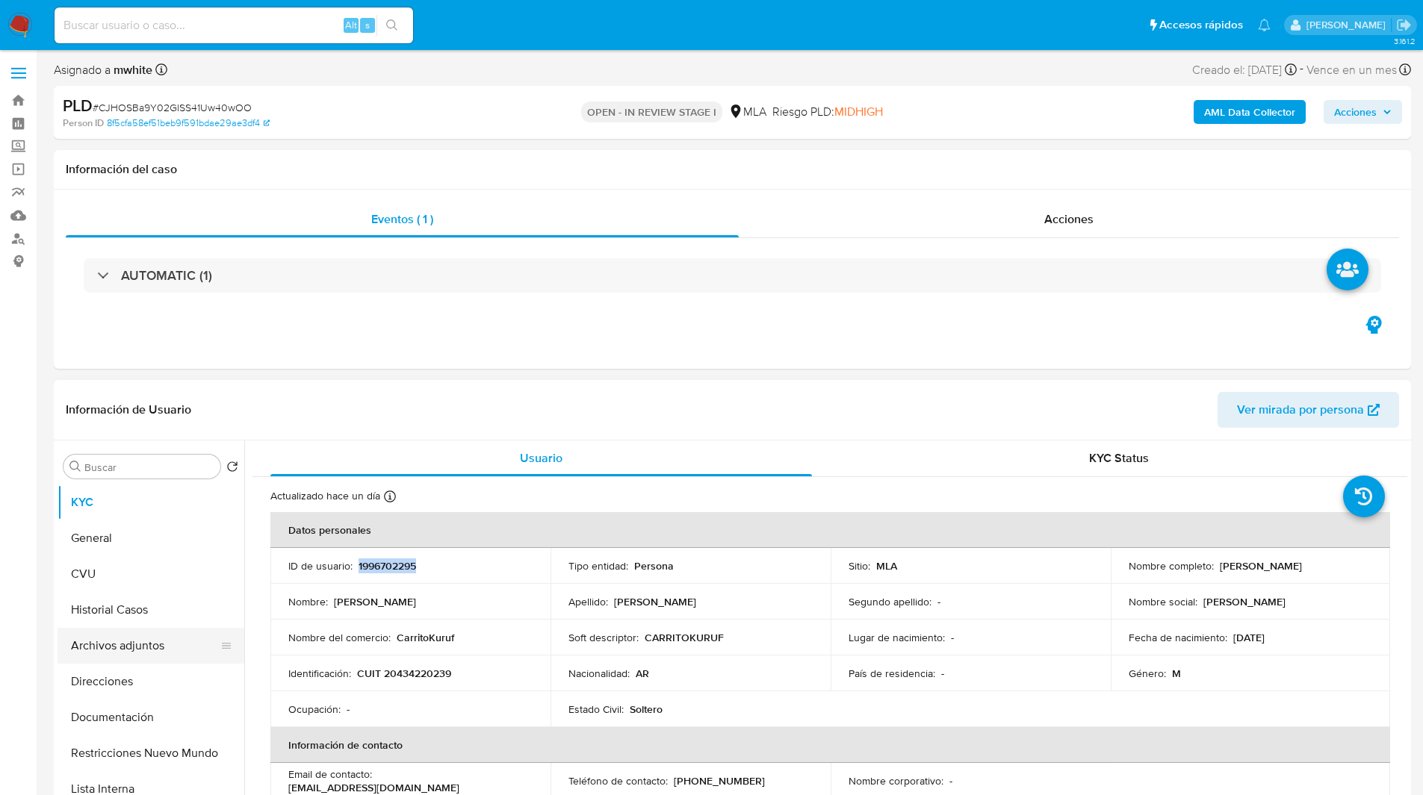
click at [131, 642] on button "Archivos adjuntos" at bounding box center [145, 646] width 175 height 36
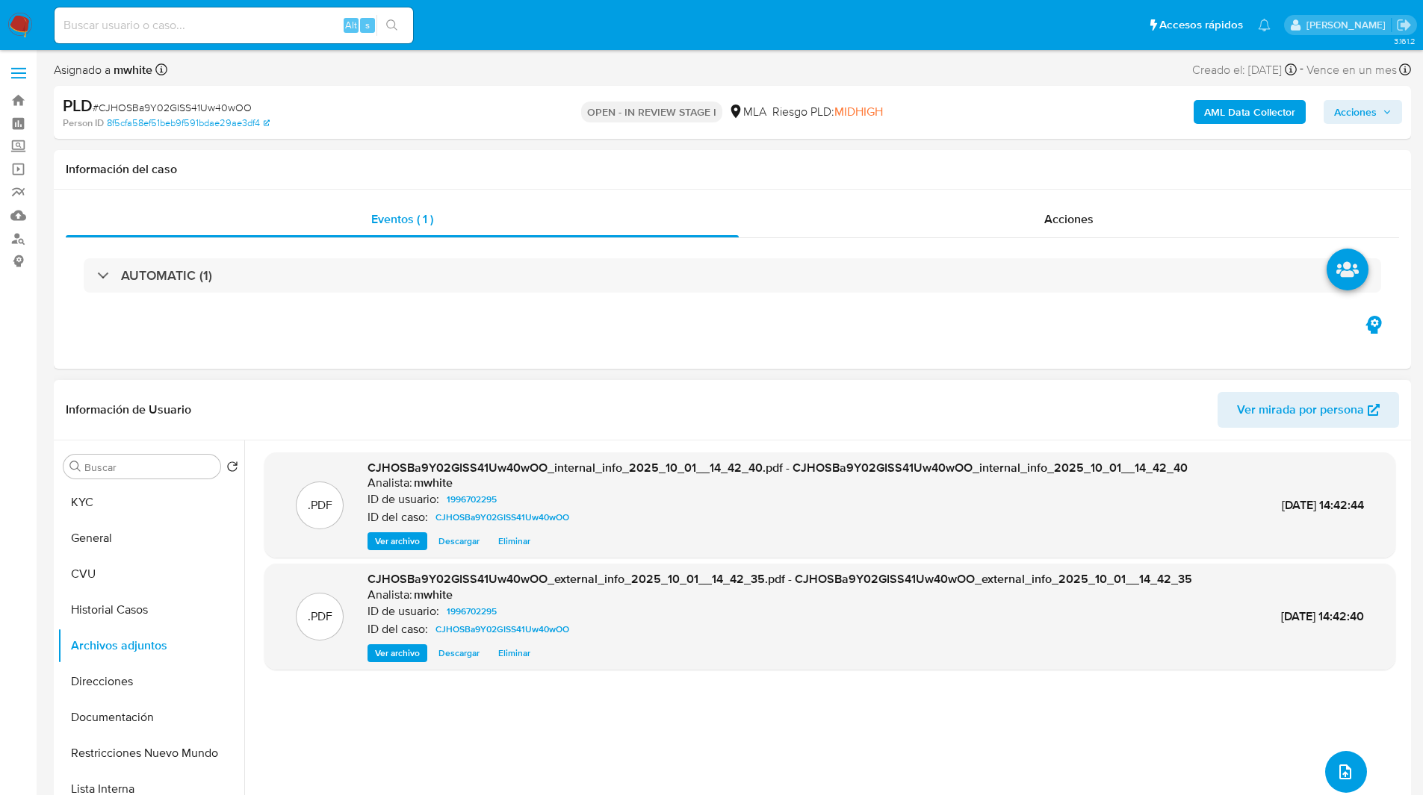
click at [1350, 767] on button "upload-file" at bounding box center [1346, 772] width 42 height 42
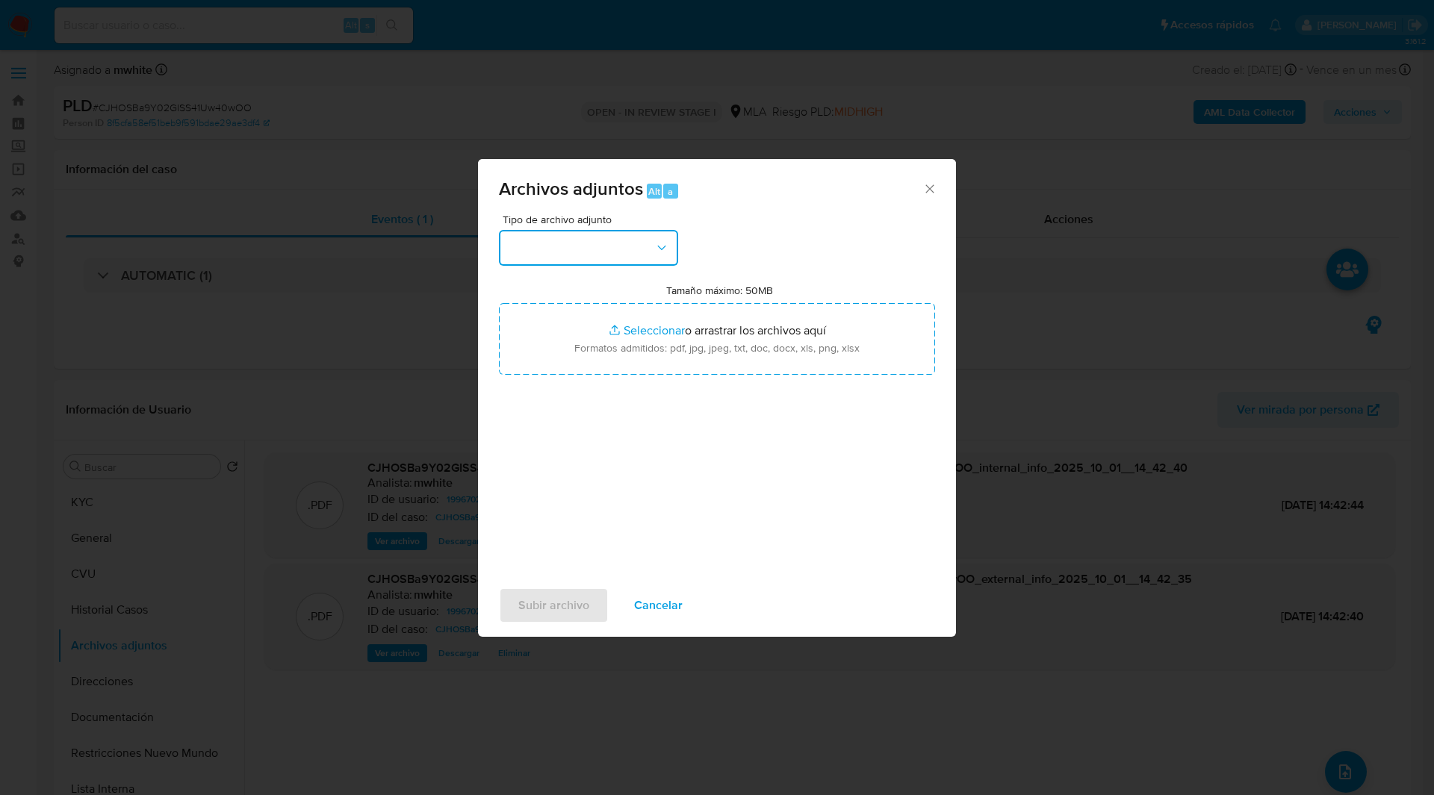
click at [545, 241] on button "button" at bounding box center [588, 248] width 179 height 36
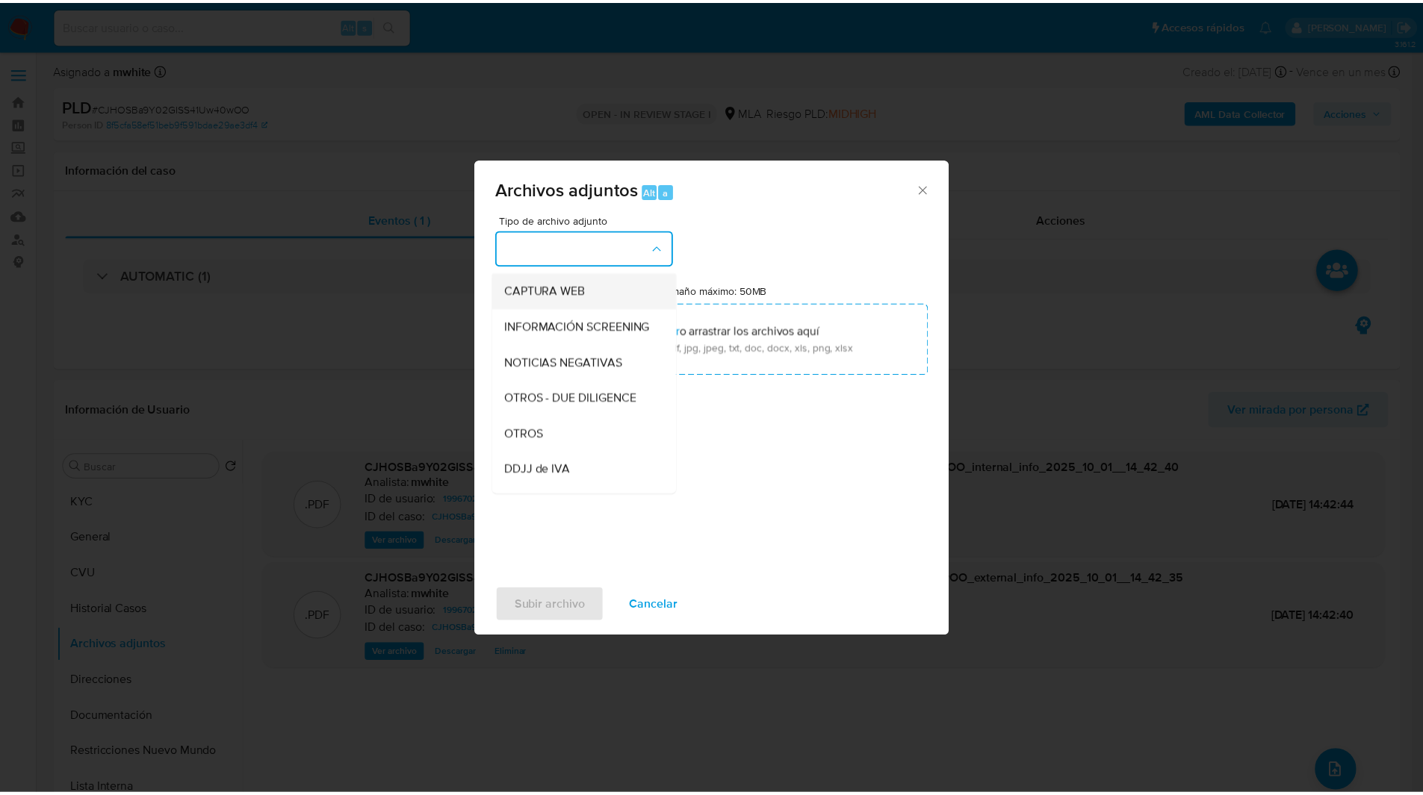
scroll to position [142, 0]
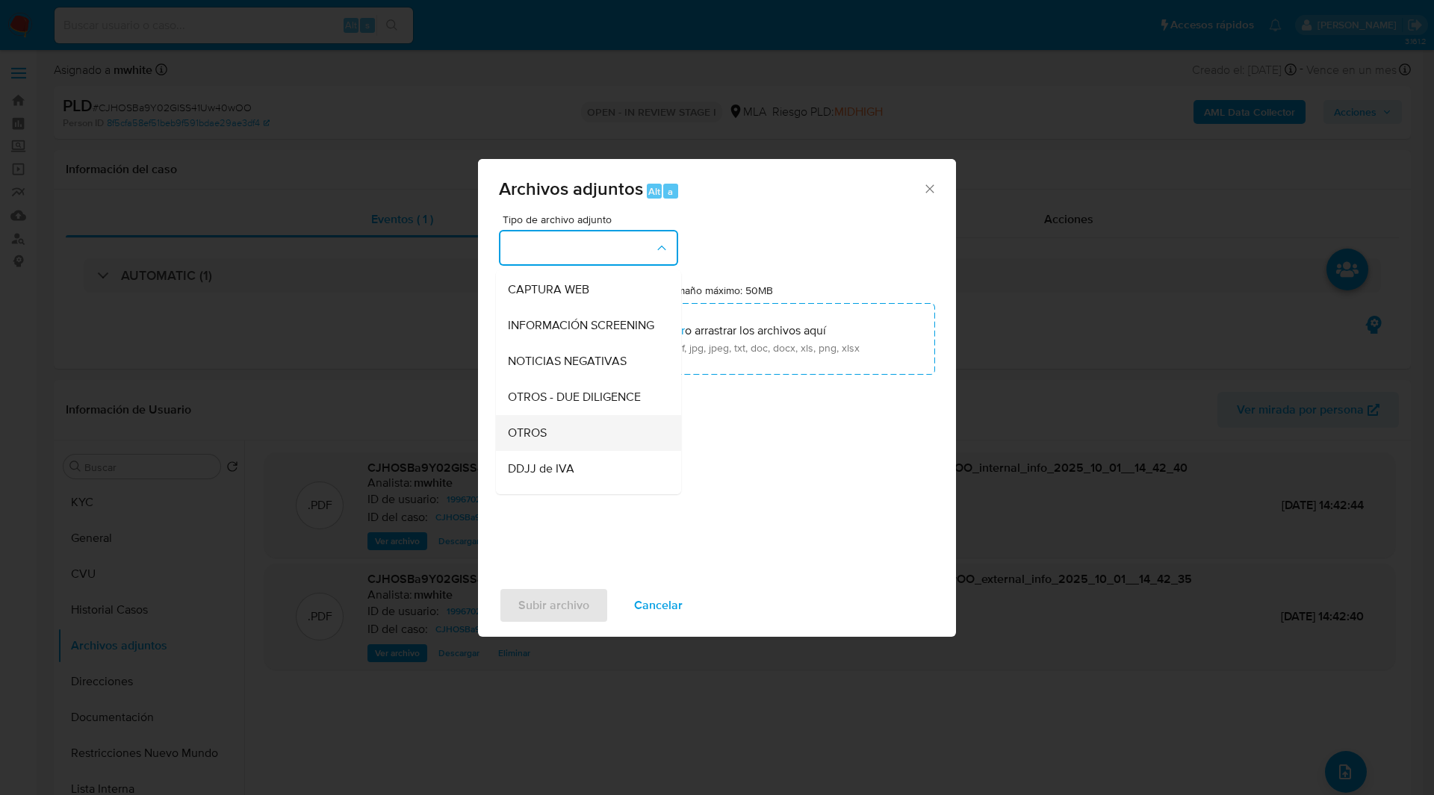
click at [545, 440] on span "OTROS" at bounding box center [527, 433] width 39 height 15
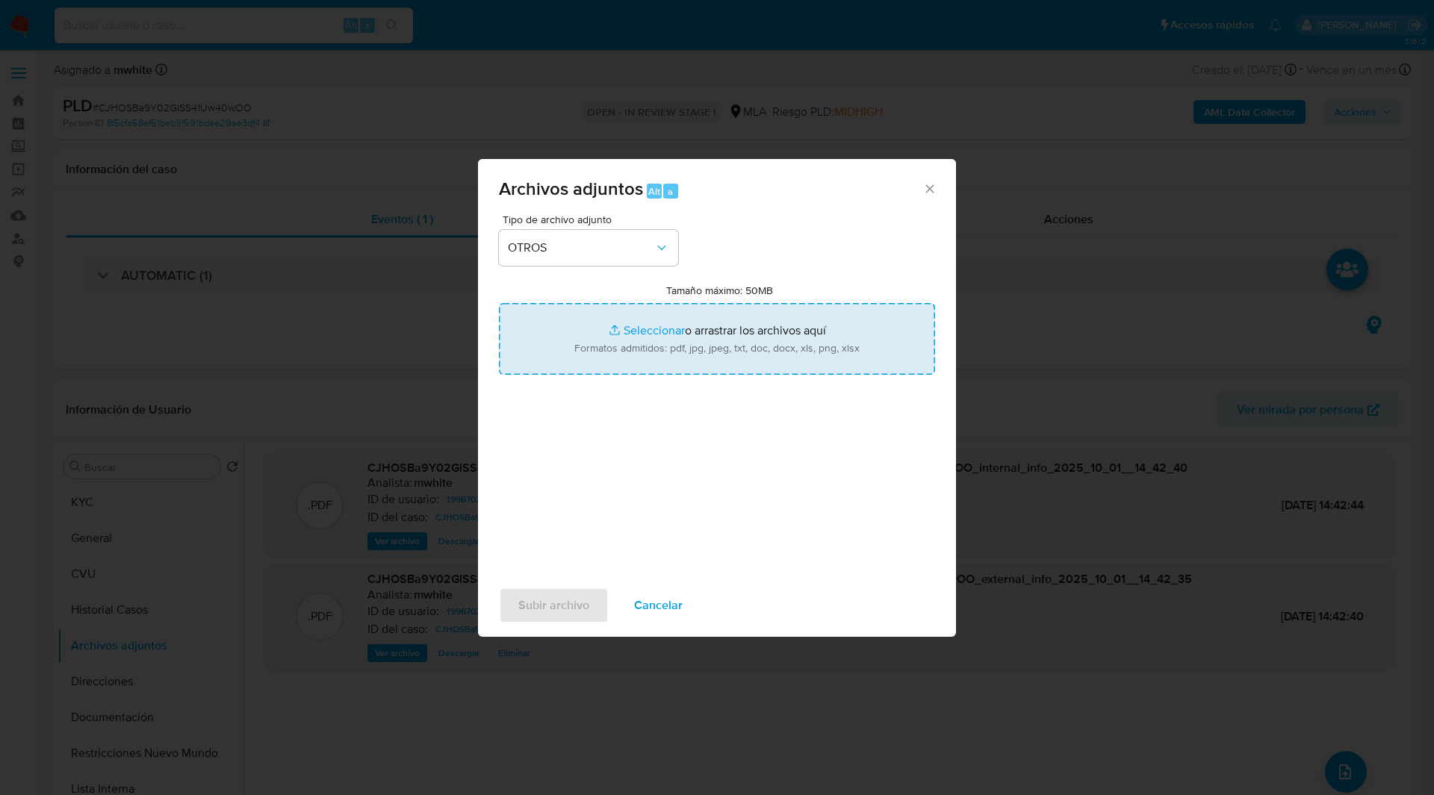
type input "C:\fakepath\Movimientos-1996702295.xlsx"
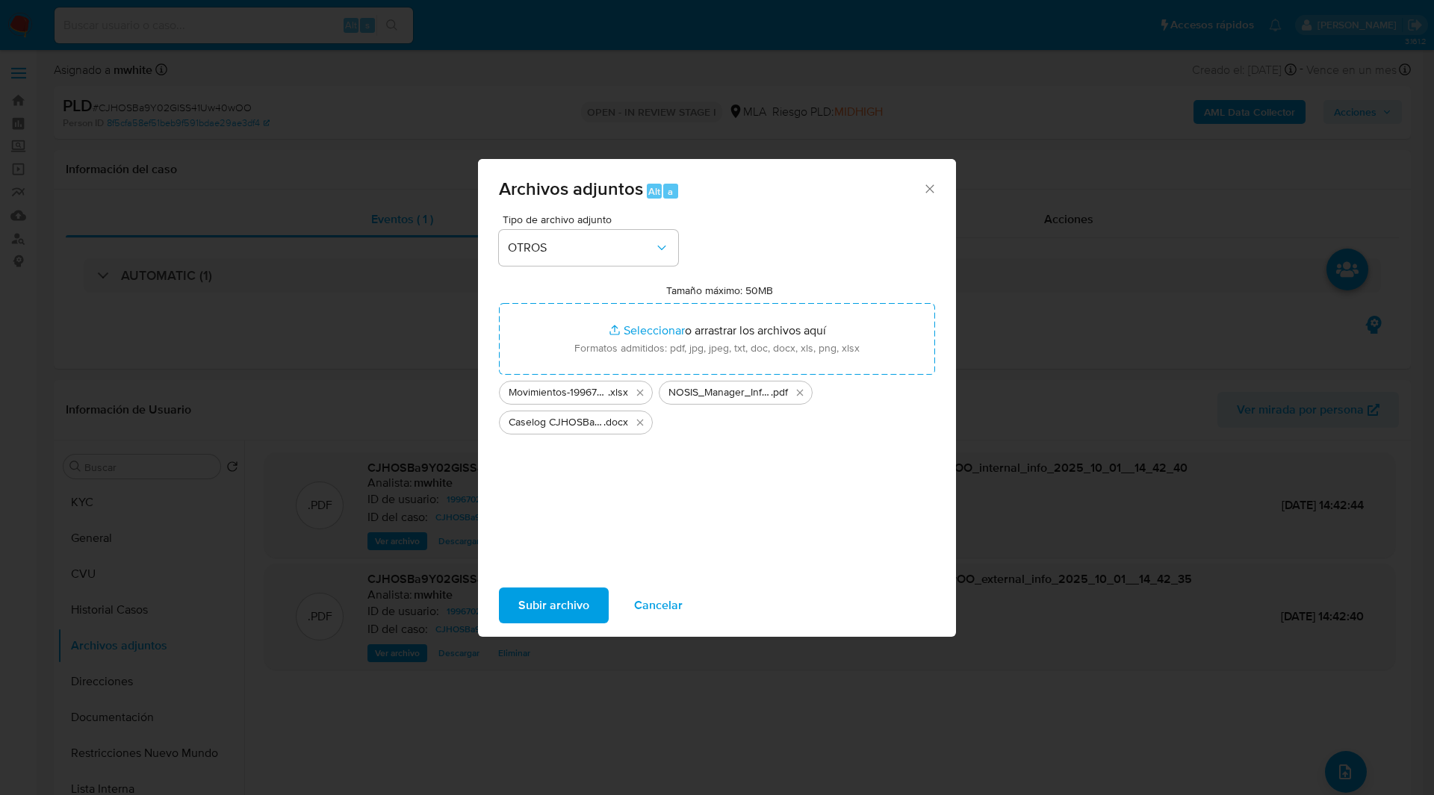
click at [546, 618] on span "Subir archivo" at bounding box center [553, 605] width 71 height 33
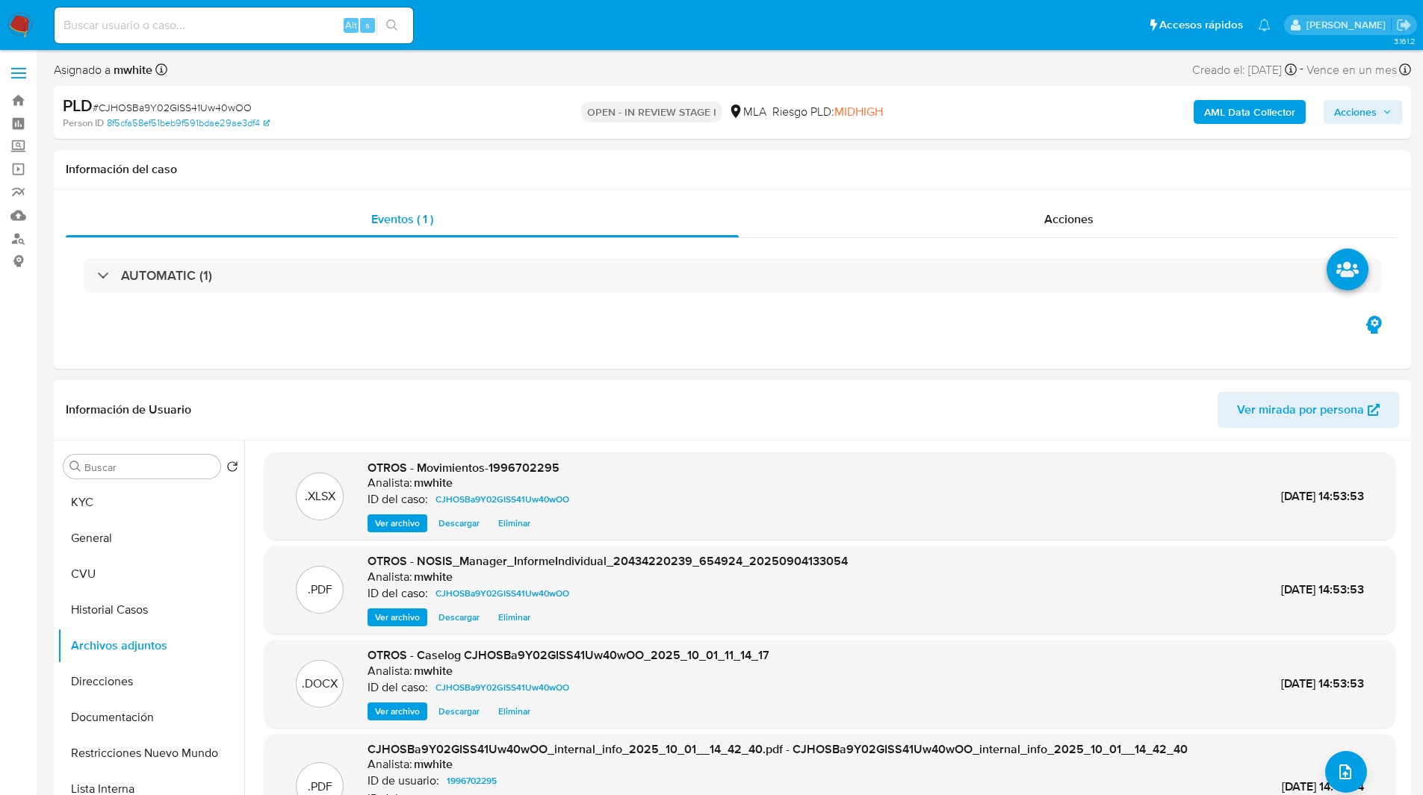
click at [606, 393] on header "Información de Usuario Ver mirada por persona" at bounding box center [732, 410] width 1333 height 36
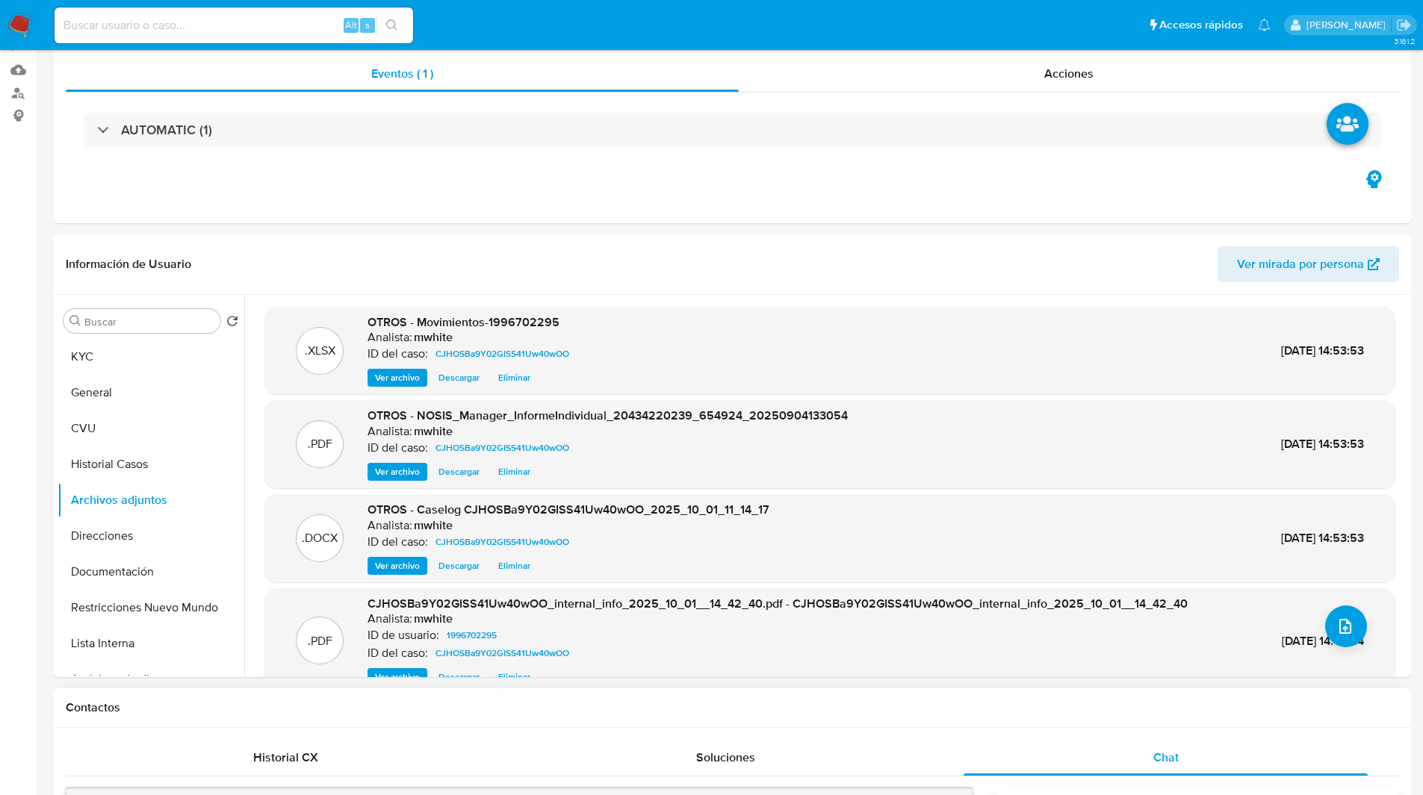
scroll to position [0, 0]
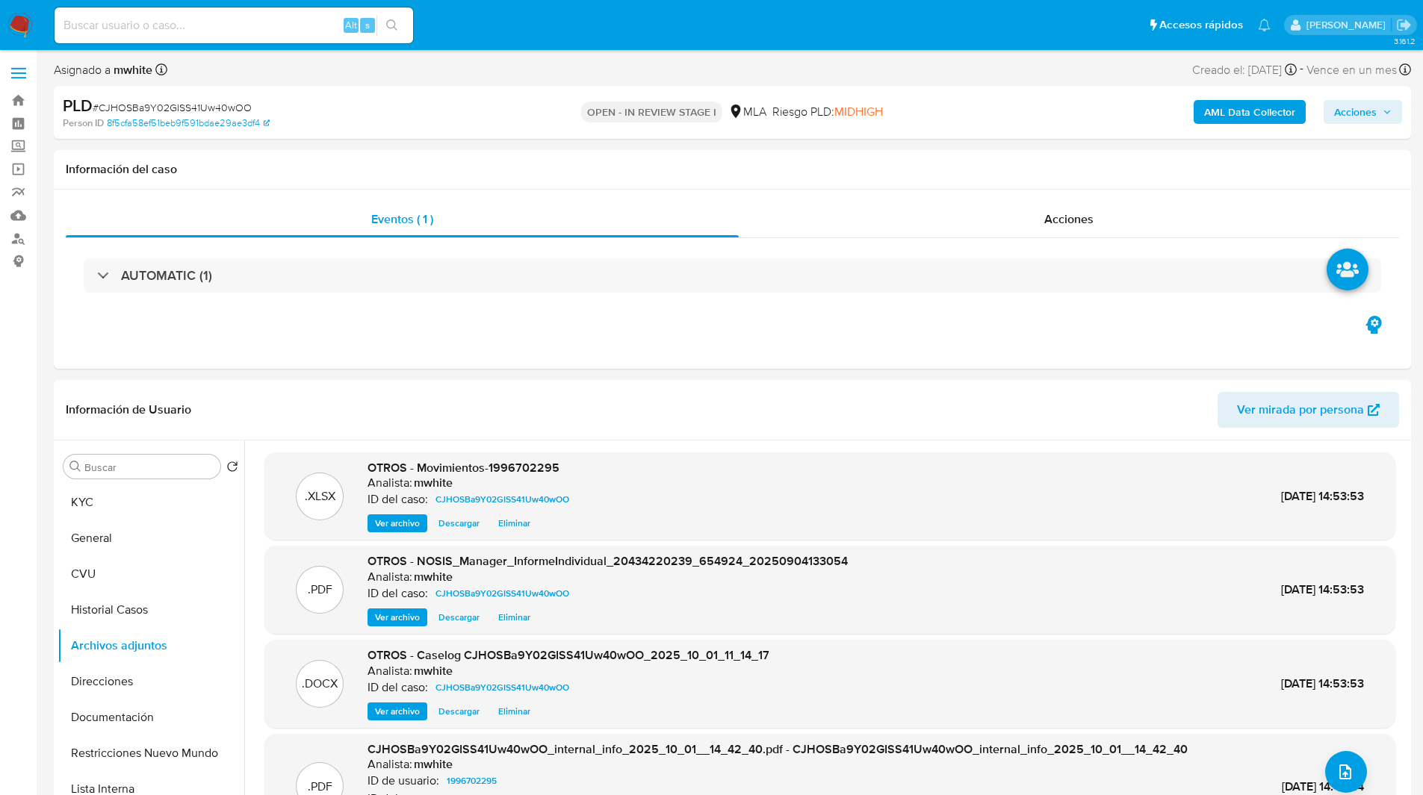
click at [1338, 110] on span "Acciones" at bounding box center [1355, 112] width 43 height 24
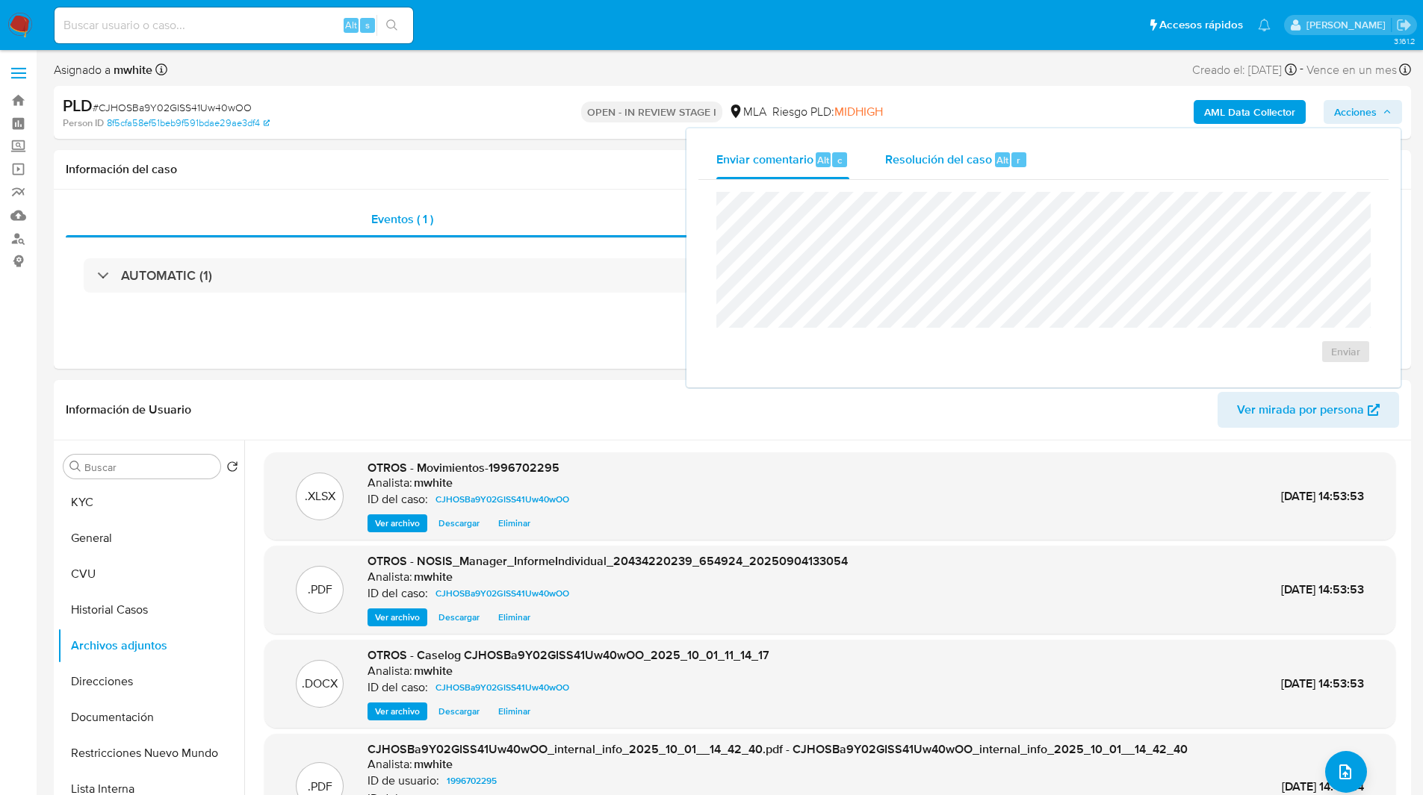
click at [931, 168] on div "Resolución del caso Alt r" at bounding box center [956, 159] width 143 height 39
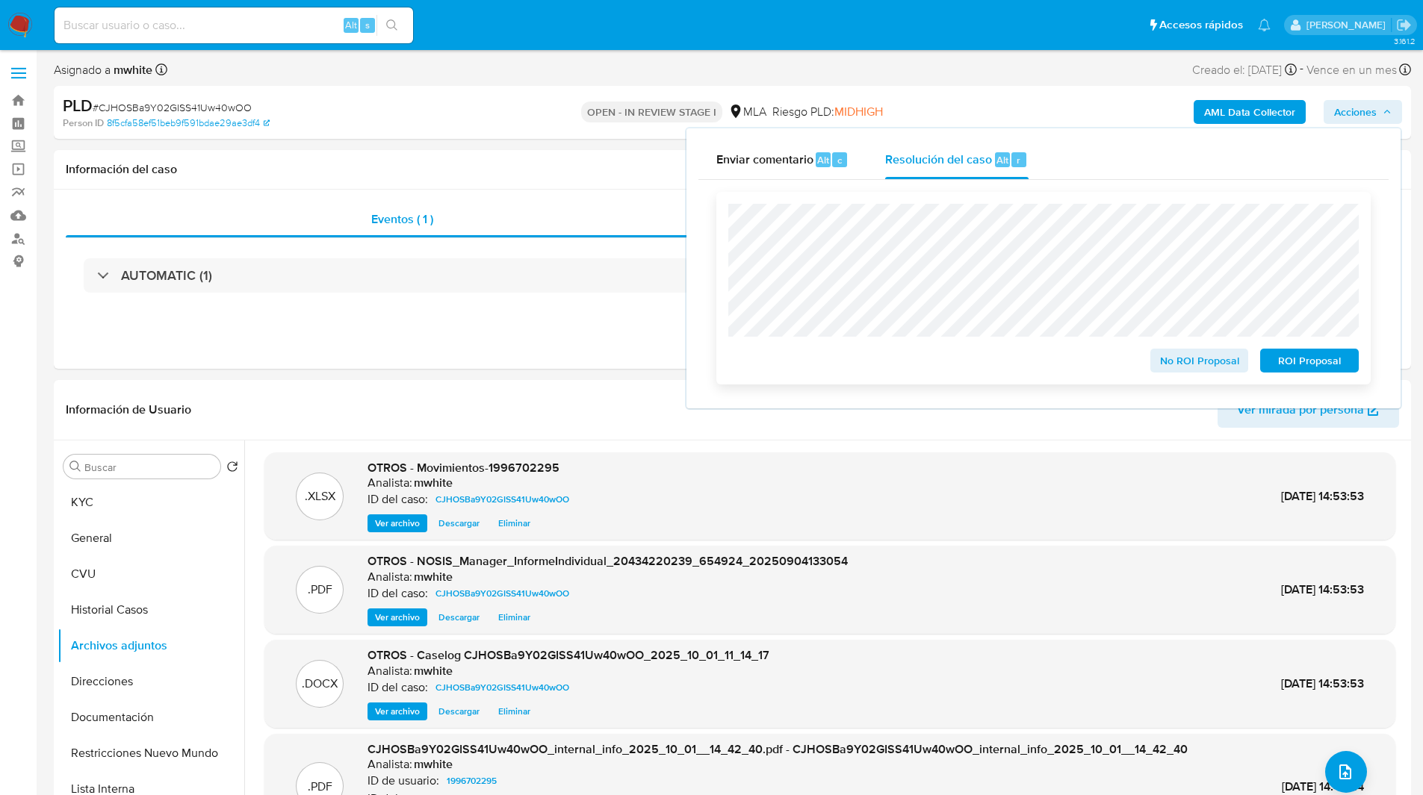
click at [1285, 364] on span "ROI Proposal" at bounding box center [1310, 360] width 78 height 21
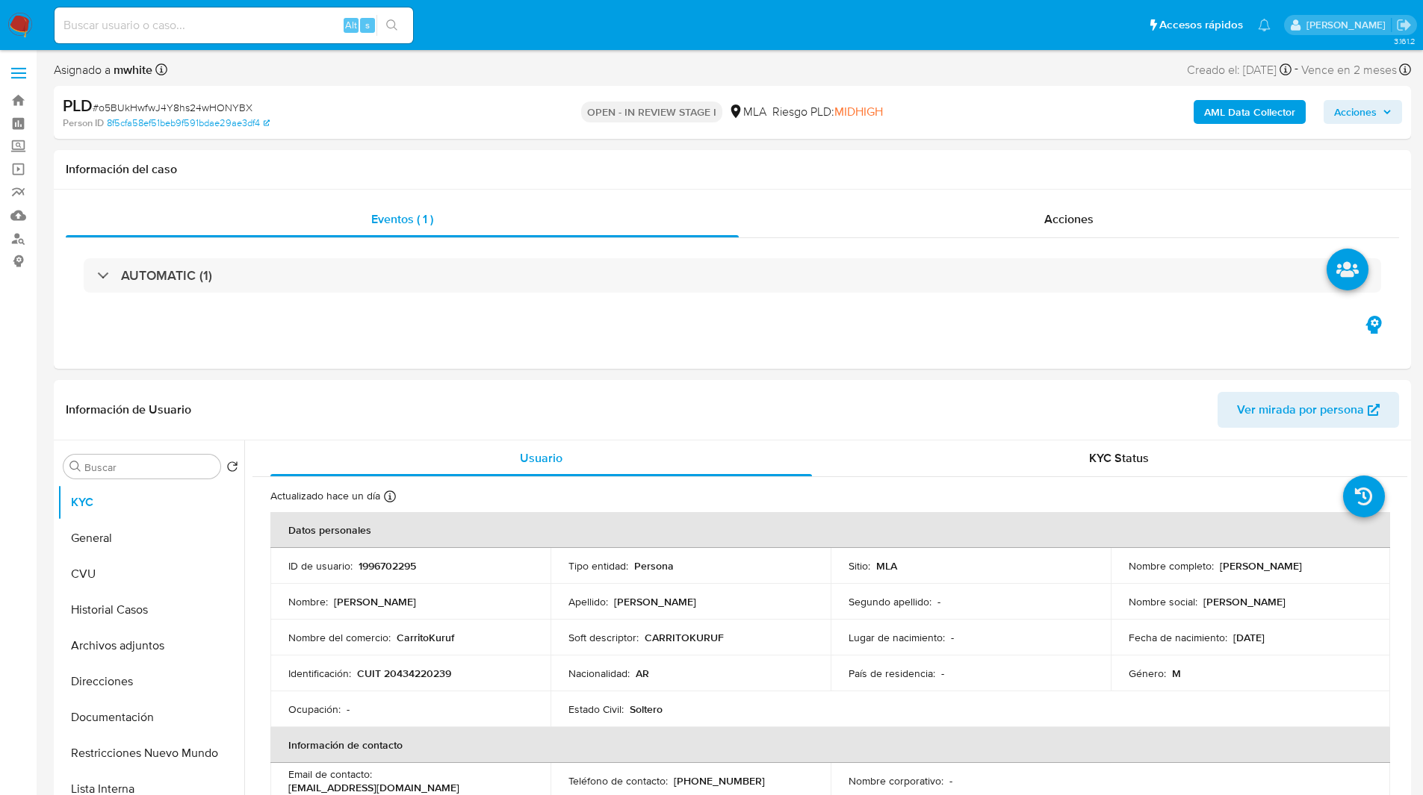
select select "10"
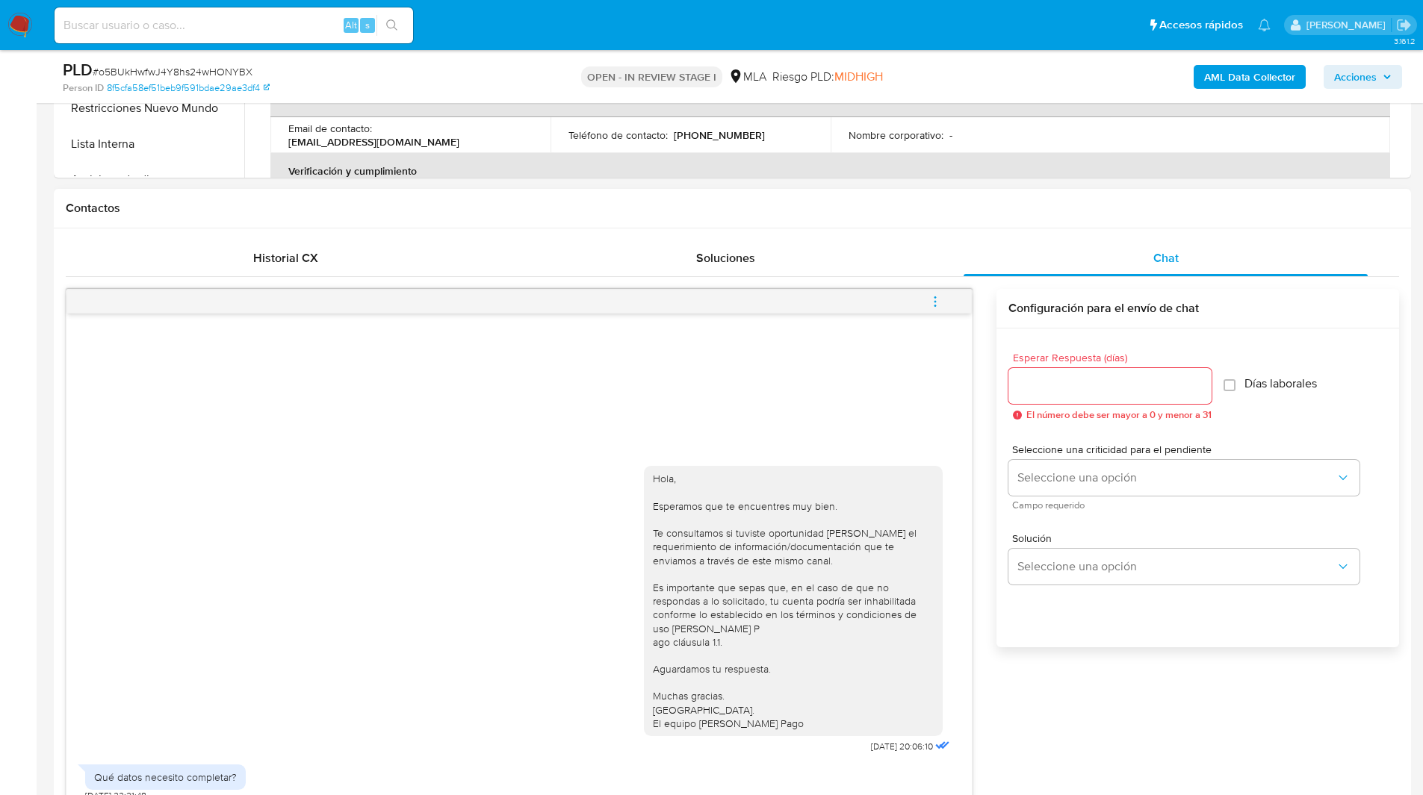
scroll to position [593, 0]
click at [928, 301] on icon "menu-action" at bounding box center [934, 300] width 13 height 13
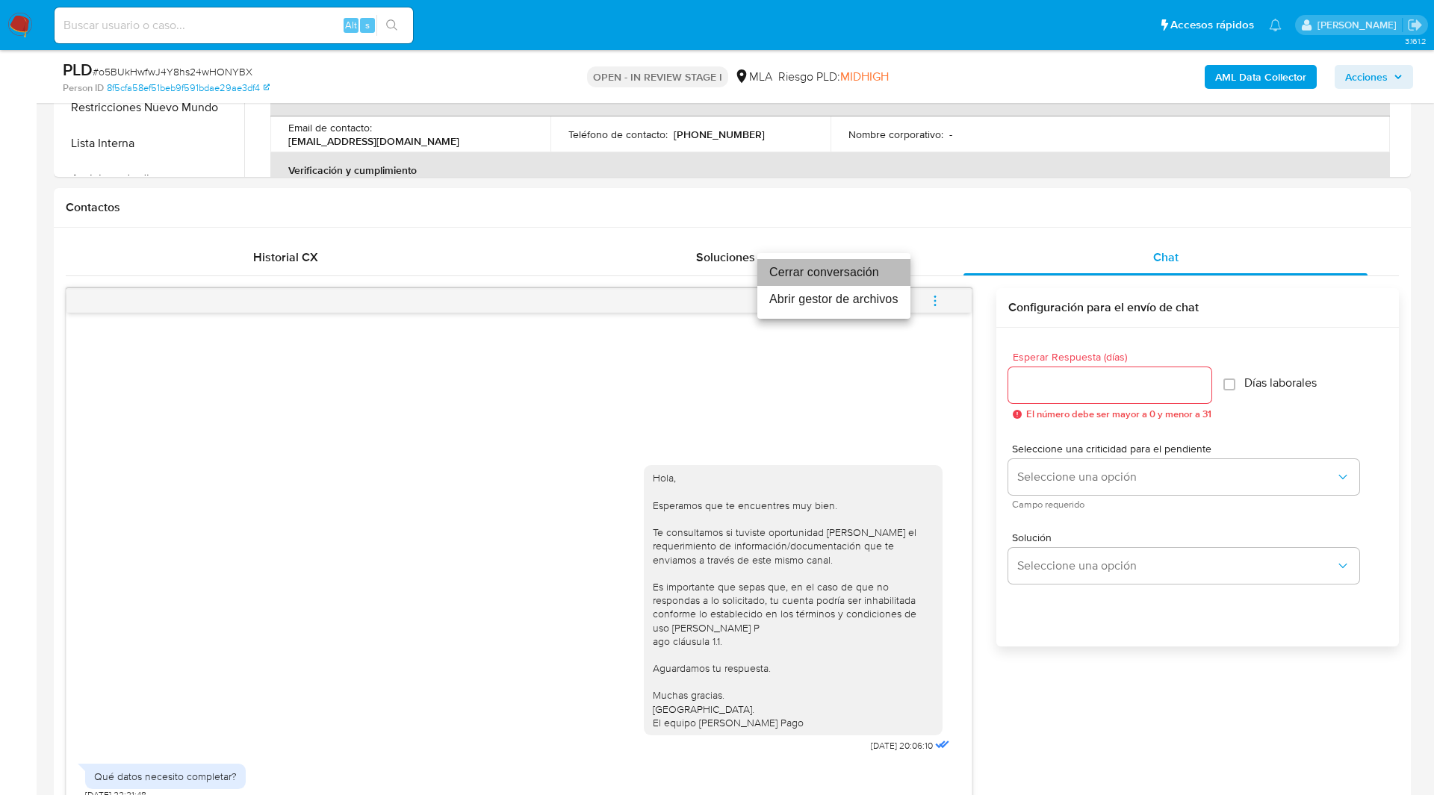
click at [854, 268] on li "Cerrar conversación" at bounding box center [833, 272] width 153 height 27
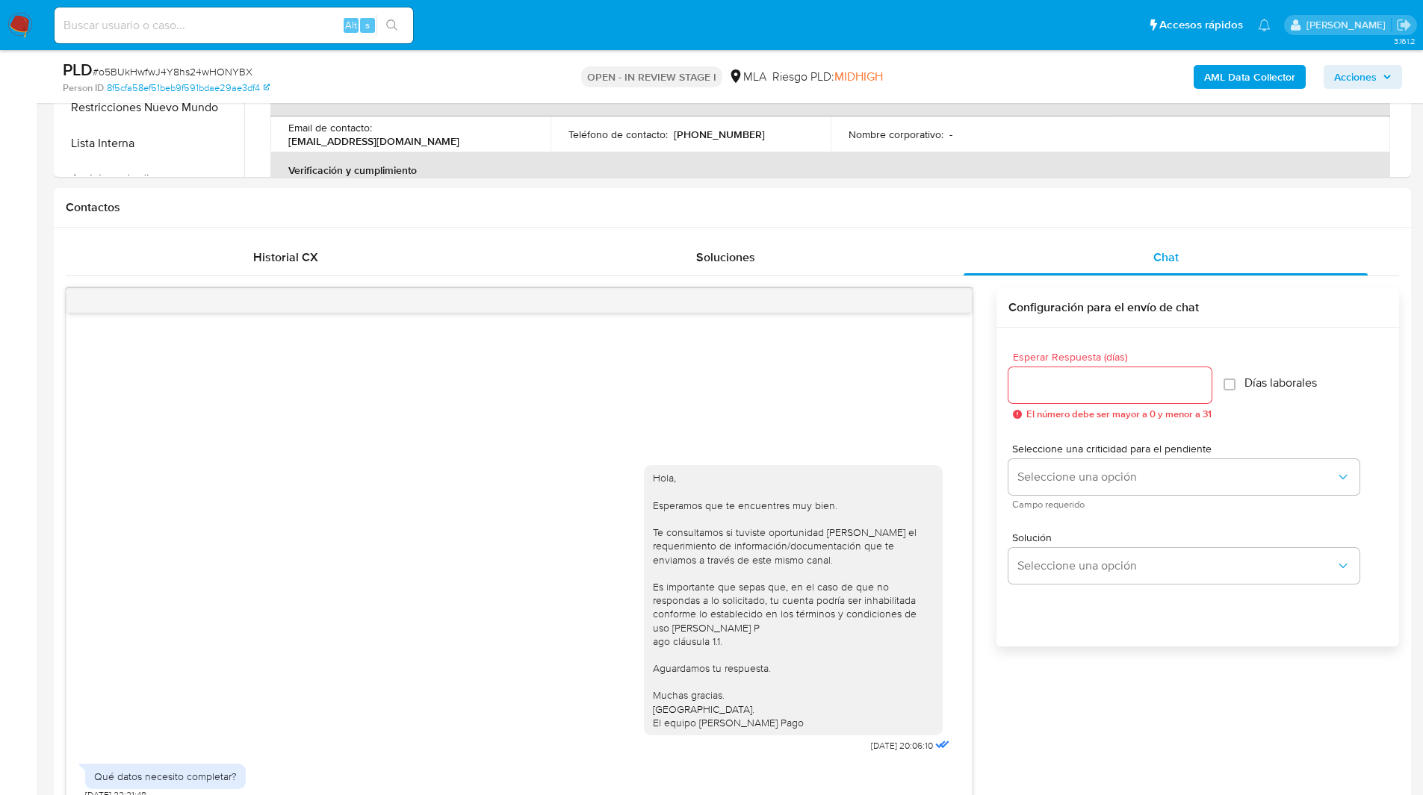
click at [1376, 92] on div "AML Data Collector Acciones" at bounding box center [1181, 76] width 442 height 35
click at [1354, 90] on div "AML Data Collector Acciones" at bounding box center [1181, 76] width 442 height 35
click at [1353, 78] on span "Acciones" at bounding box center [1355, 77] width 43 height 24
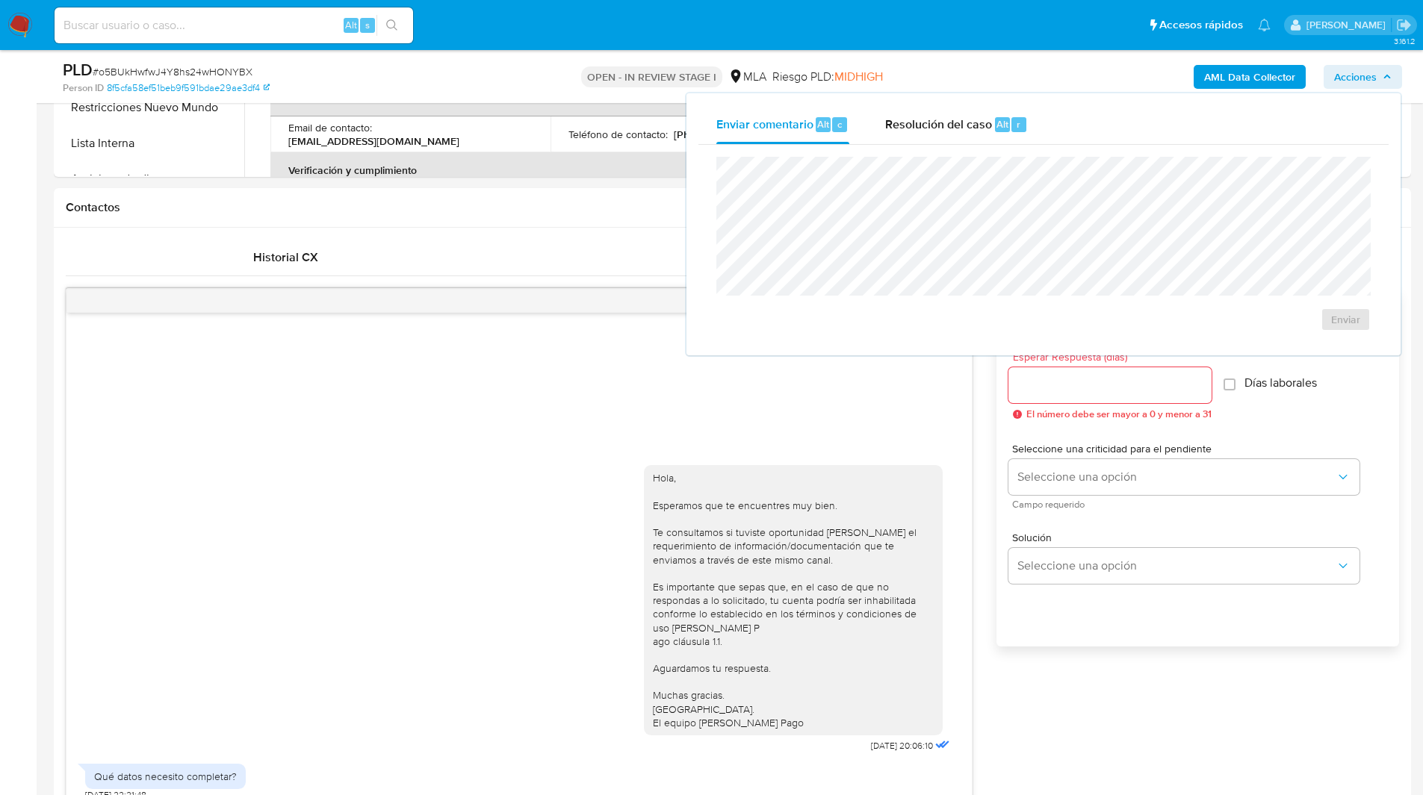
click at [958, 134] on div "Resolución del caso Alt r" at bounding box center [956, 124] width 143 height 39
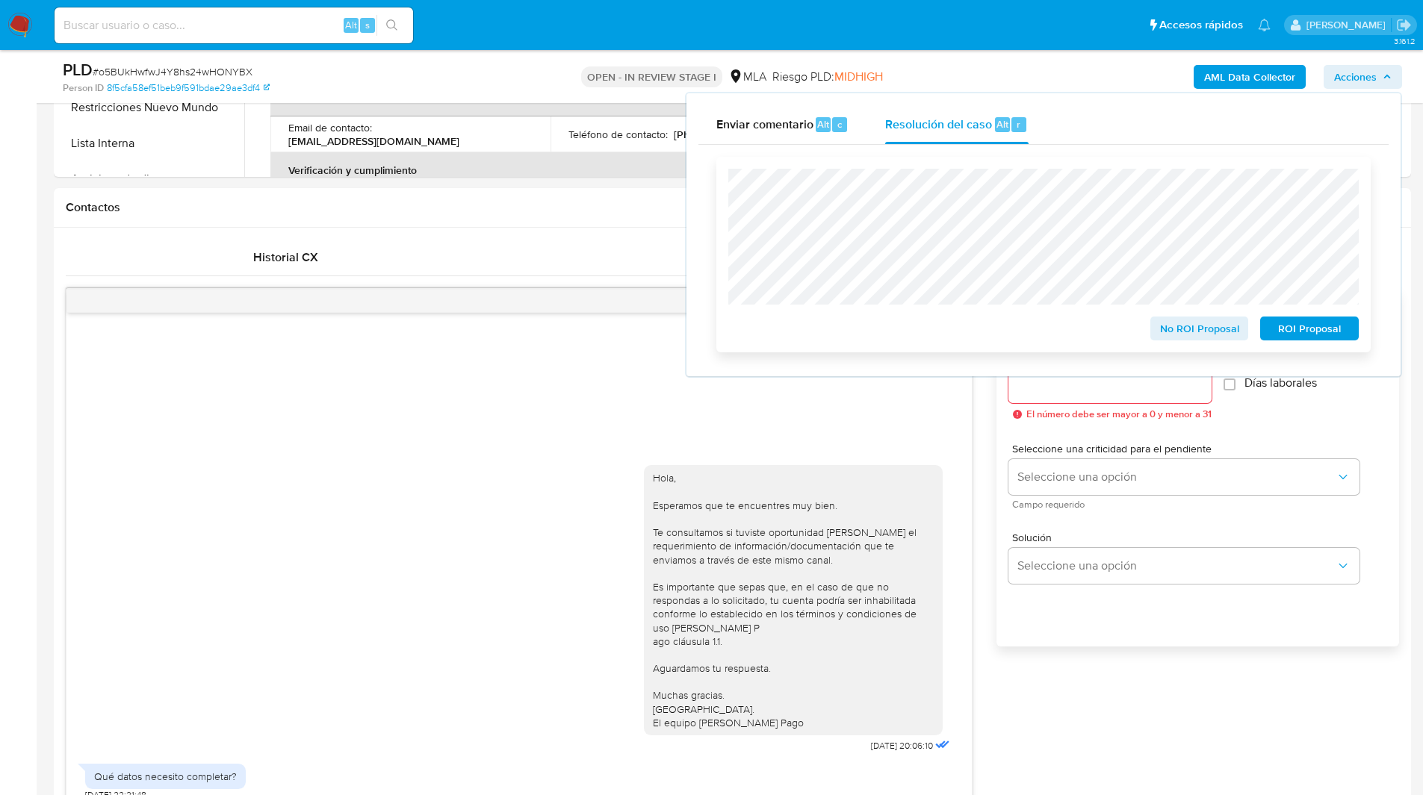
click at [1310, 330] on span "ROI Proposal" at bounding box center [1310, 328] width 78 height 21
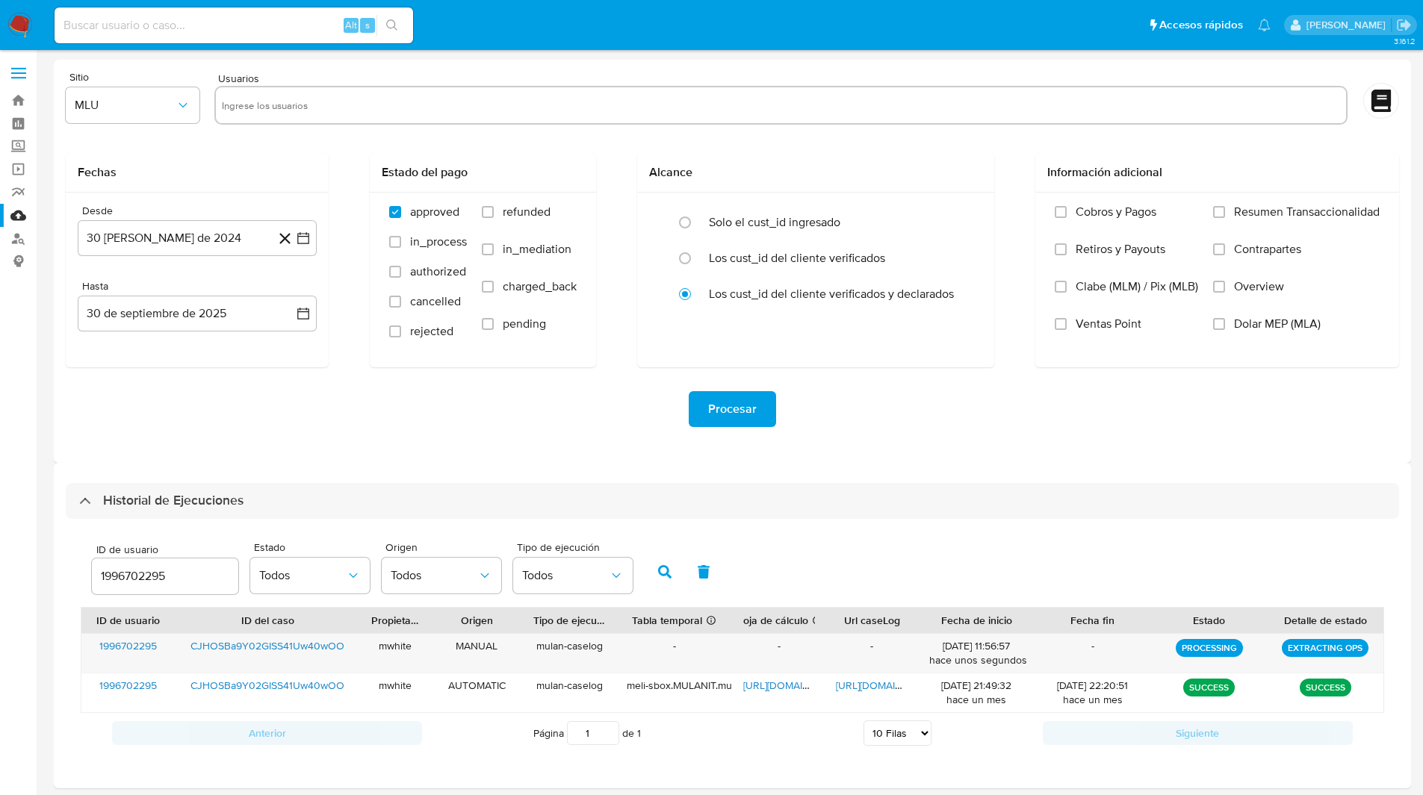
select select "10"
click at [124, 577] on input "1996702295" at bounding box center [165, 576] width 146 height 19
click at [657, 574] on button "button" at bounding box center [664, 572] width 39 height 36
click at [769, 649] on span "[URL][DOMAIN_NAME]" at bounding box center [794, 646] width 103 height 15
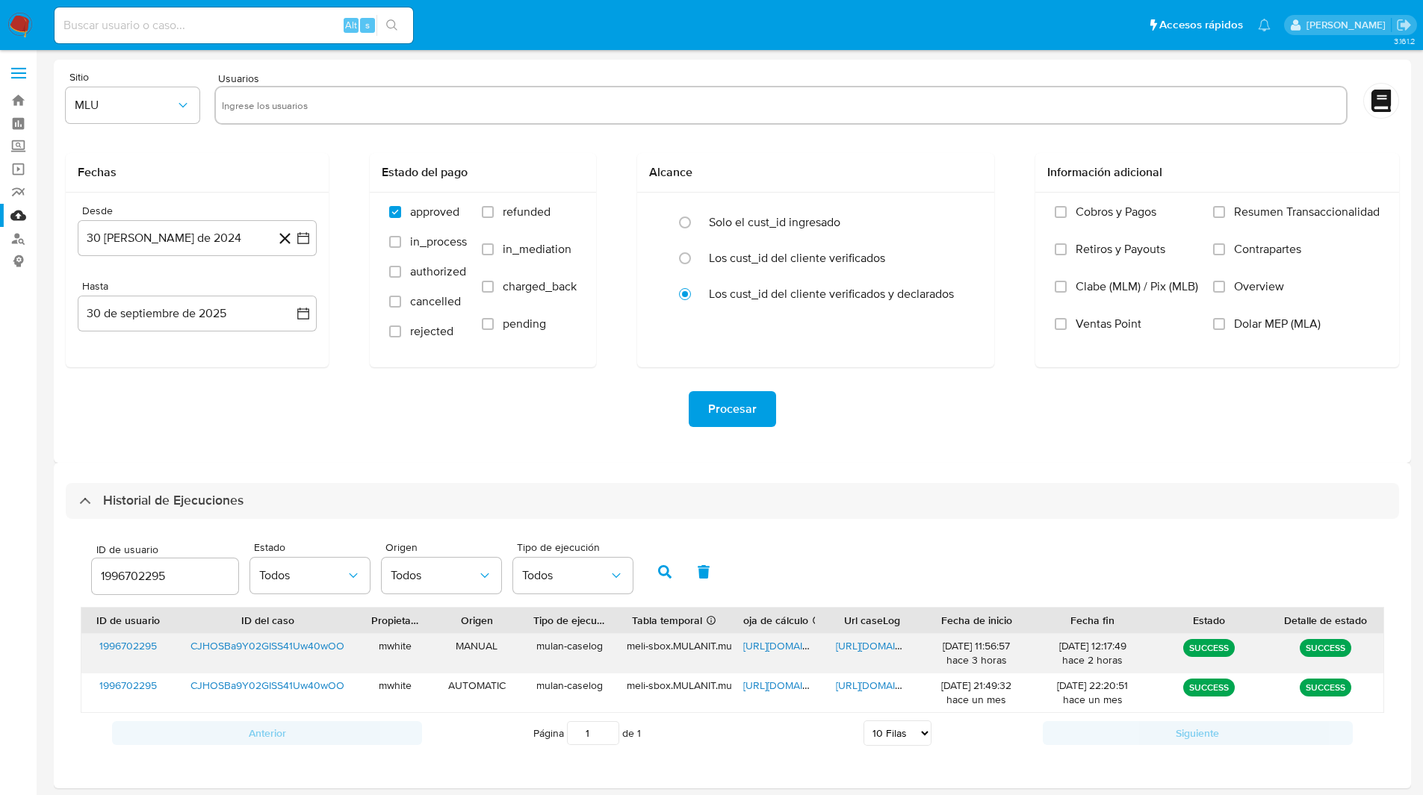
click at [854, 647] on span "[URL][DOMAIN_NAME]" at bounding box center [887, 646] width 103 height 15
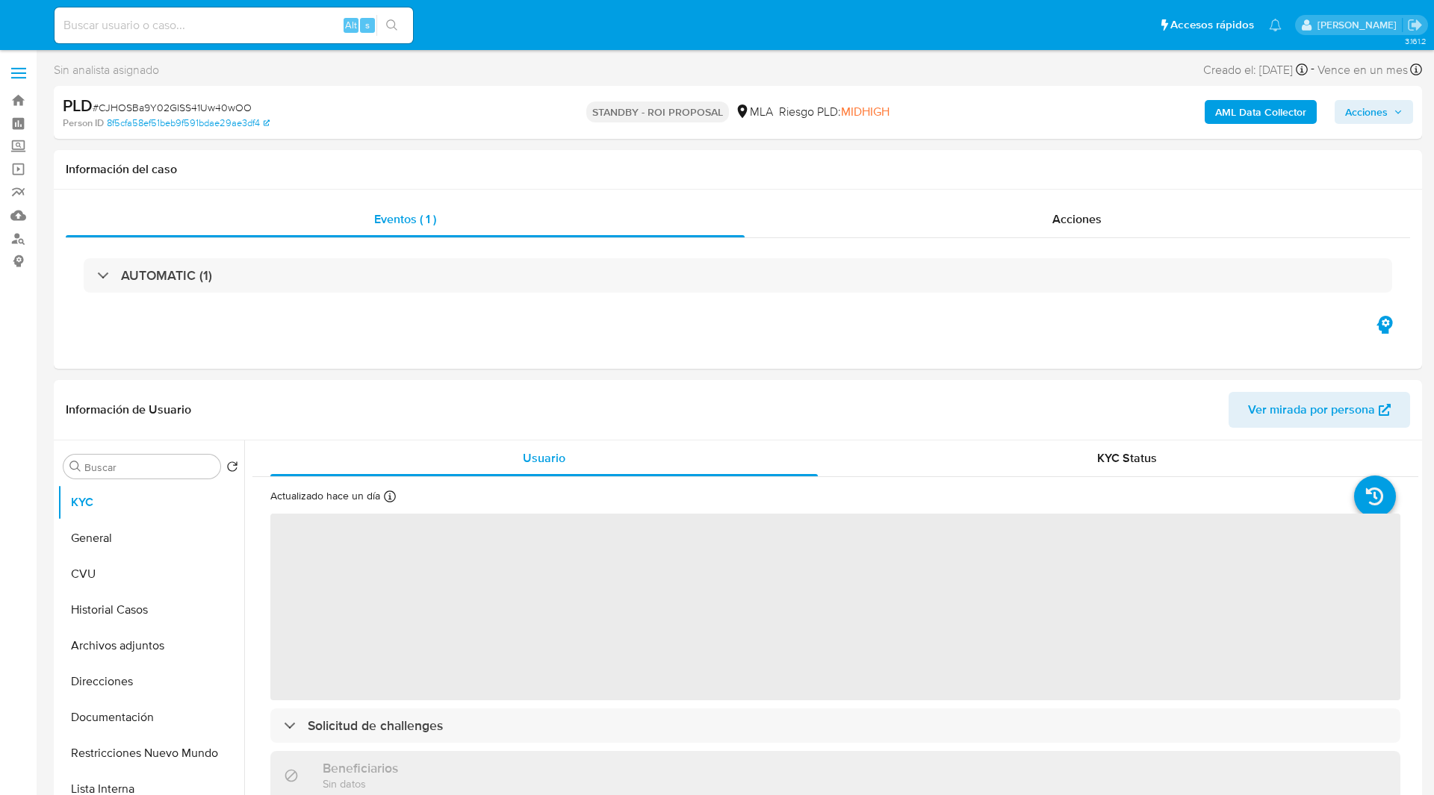
select select "10"
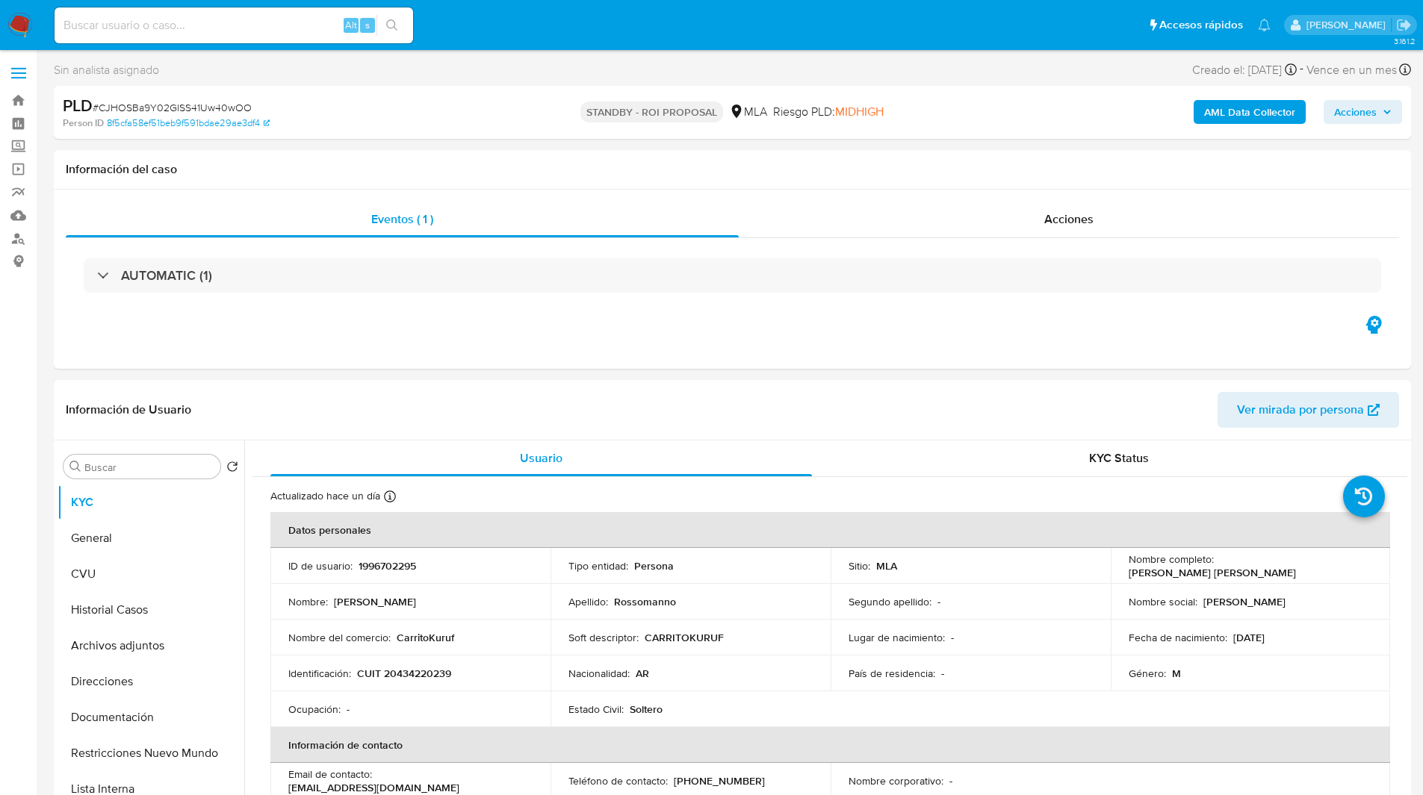
click at [18, 19] on img at bounding box center [19, 25] width 25 height 25
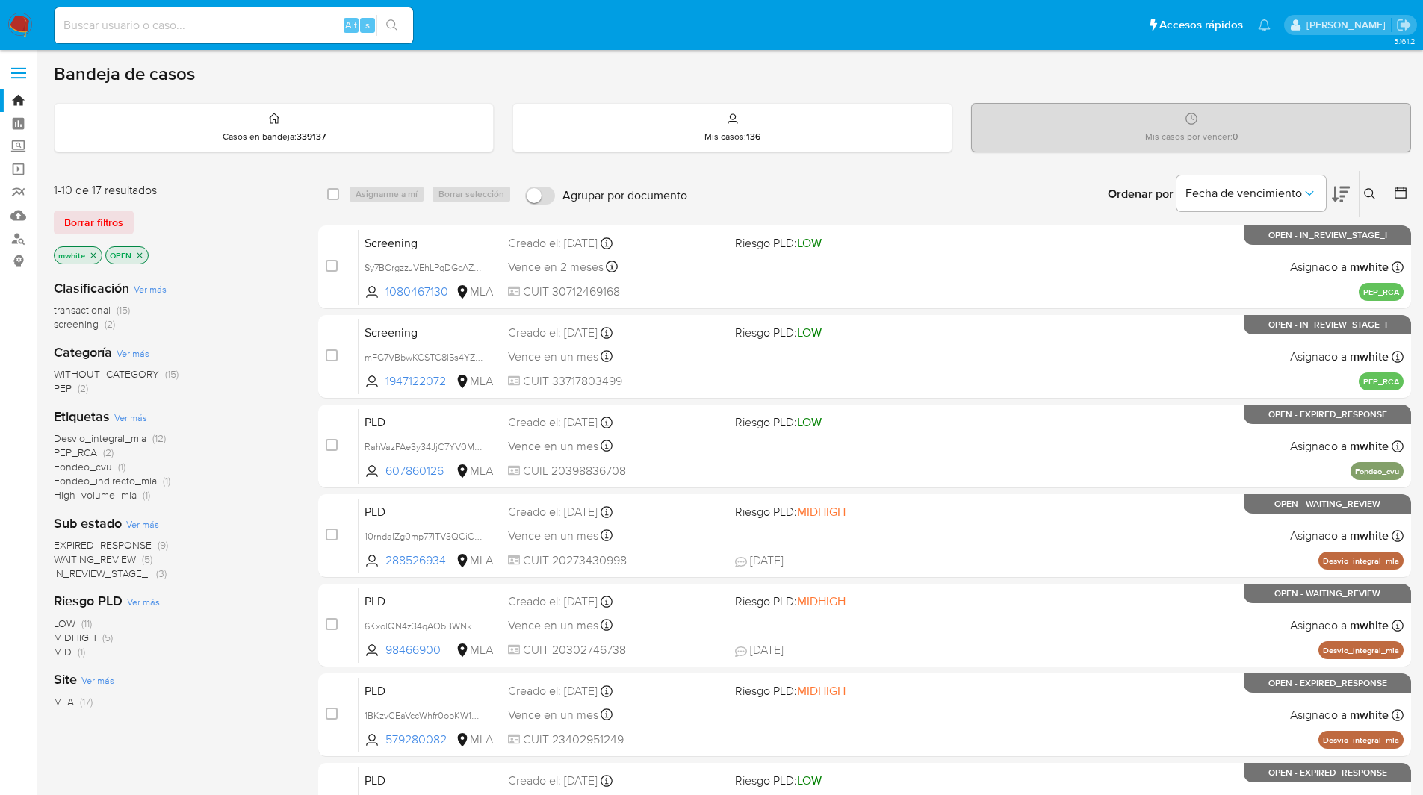
click at [80, 326] on span "screening" at bounding box center [76, 324] width 45 height 15
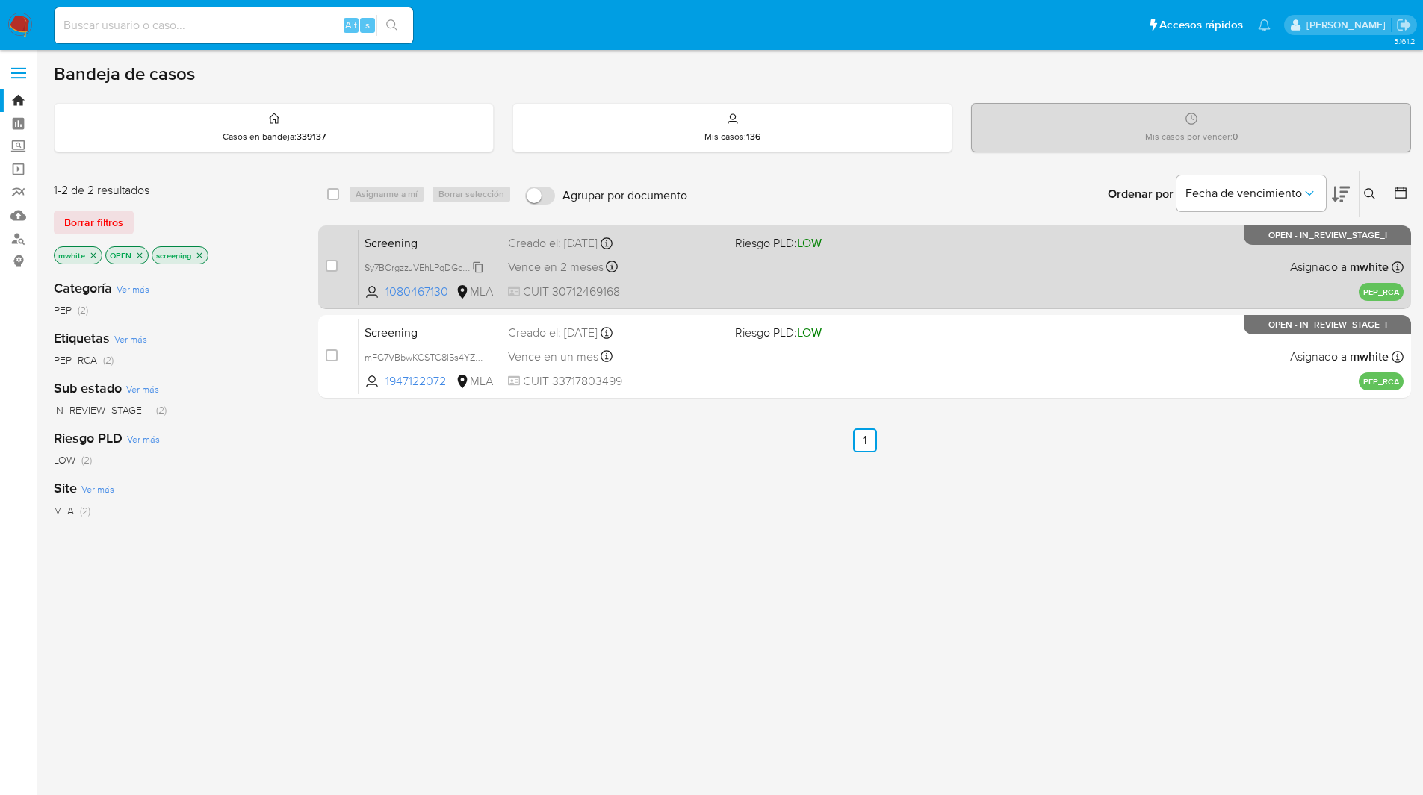
click at [480, 268] on span "Sy7BCrgzzJVEhLPqDGcAZBS6" at bounding box center [426, 266] width 125 height 16
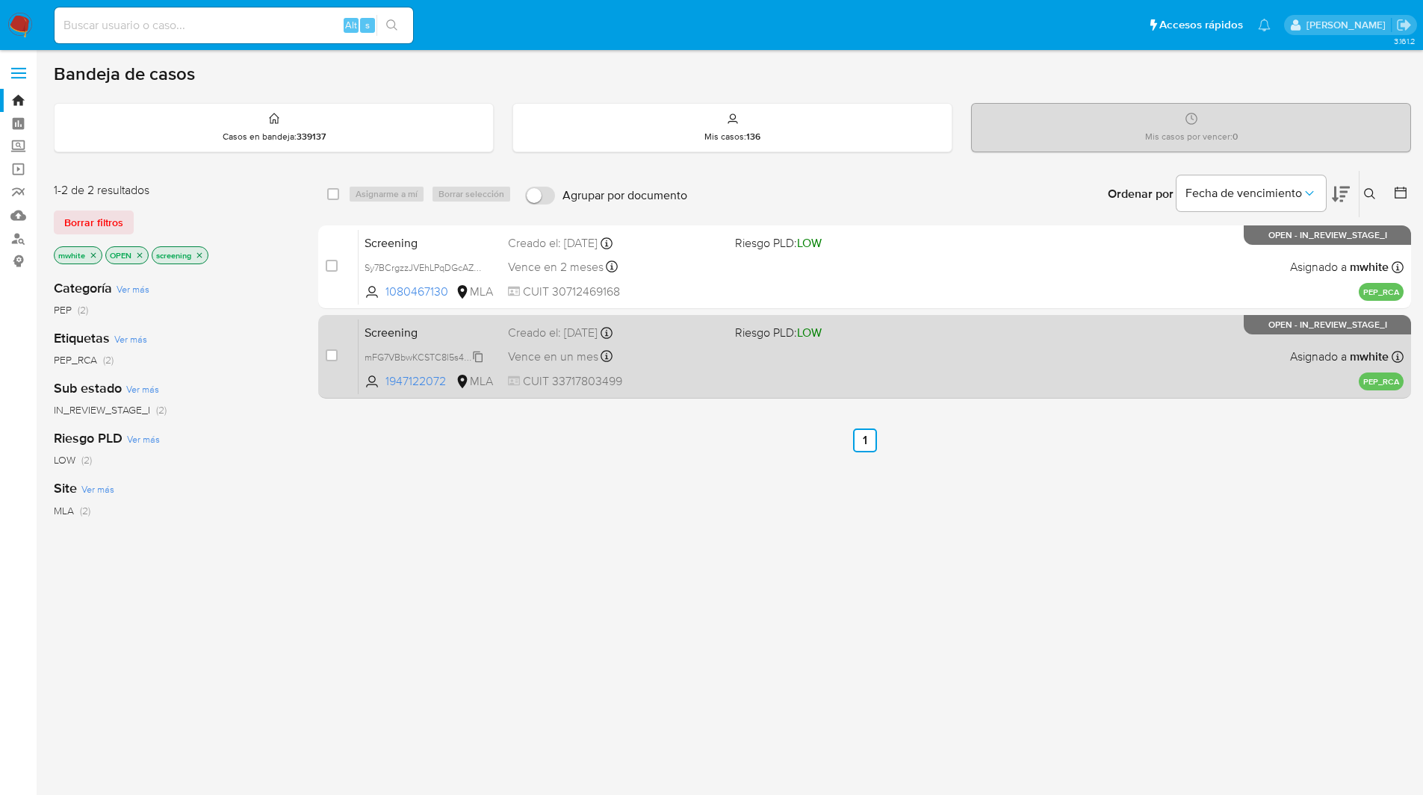
click at [474, 358] on span "mFG7VBbwKCSTC8l5s4YZGFfl" at bounding box center [427, 356] width 127 height 16
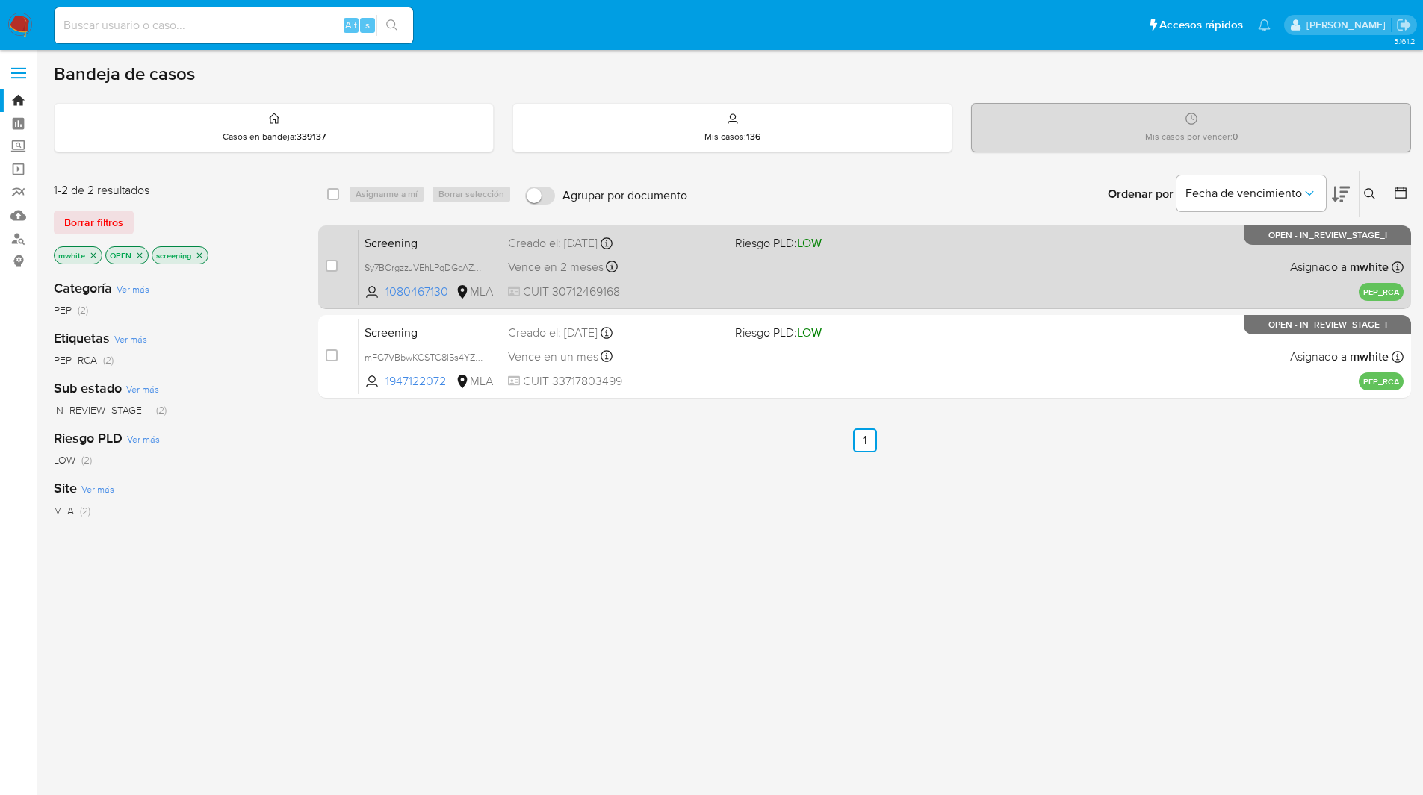
click at [707, 254] on div "Screening Sy7BCrgzzJVEhLPqDGcAZBS6 1080467130 MLA Riesgo PLD: LOW Creado el: [D…" at bounding box center [881, 266] width 1045 height 75
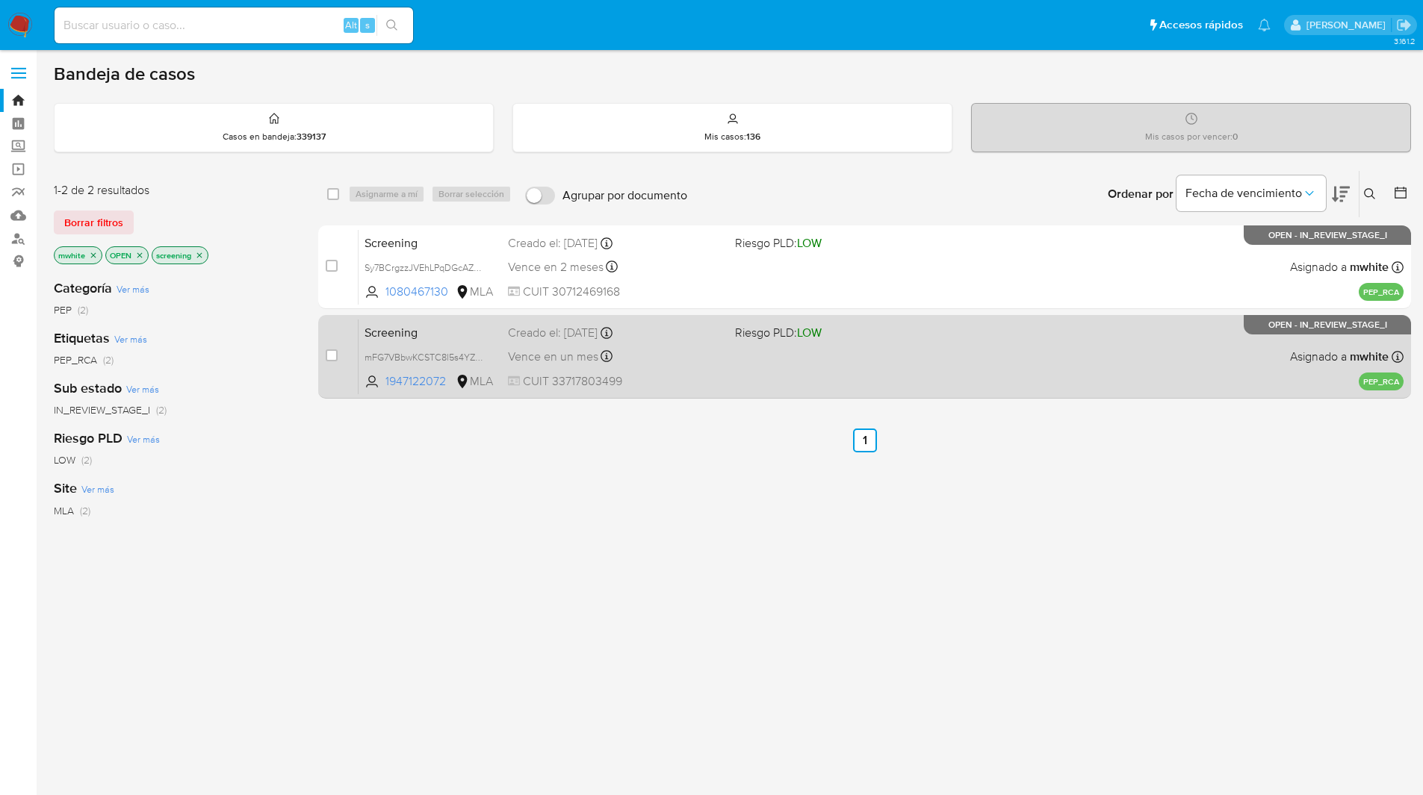
click at [750, 350] on div "Screening mFG7VBbwKCSTC8l5s4YZGFfl 1947122072 MLA Riesgo PLD: LOW Creado el: [D…" at bounding box center [881, 356] width 1045 height 75
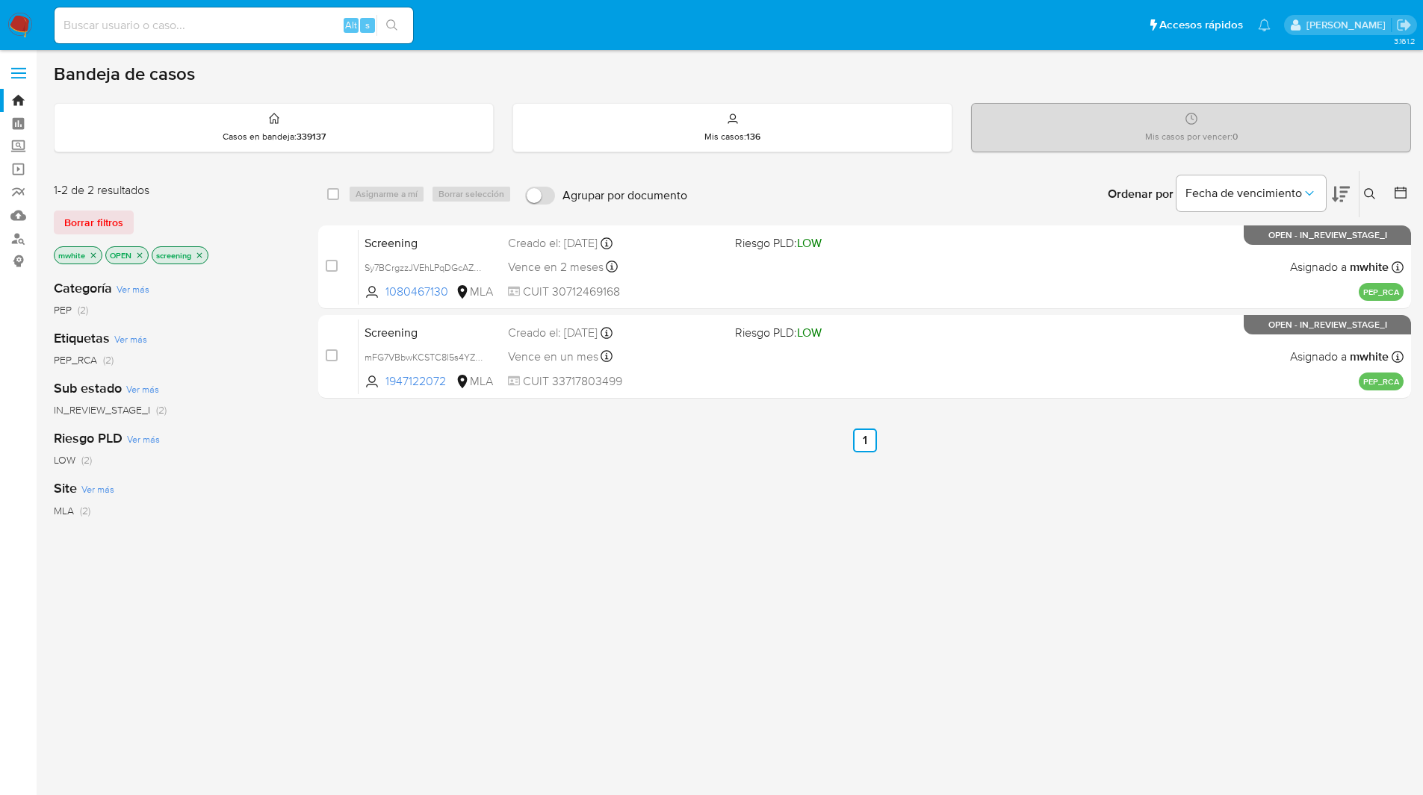
click at [202, 254] on icon "close-filter" at bounding box center [199, 255] width 9 height 9
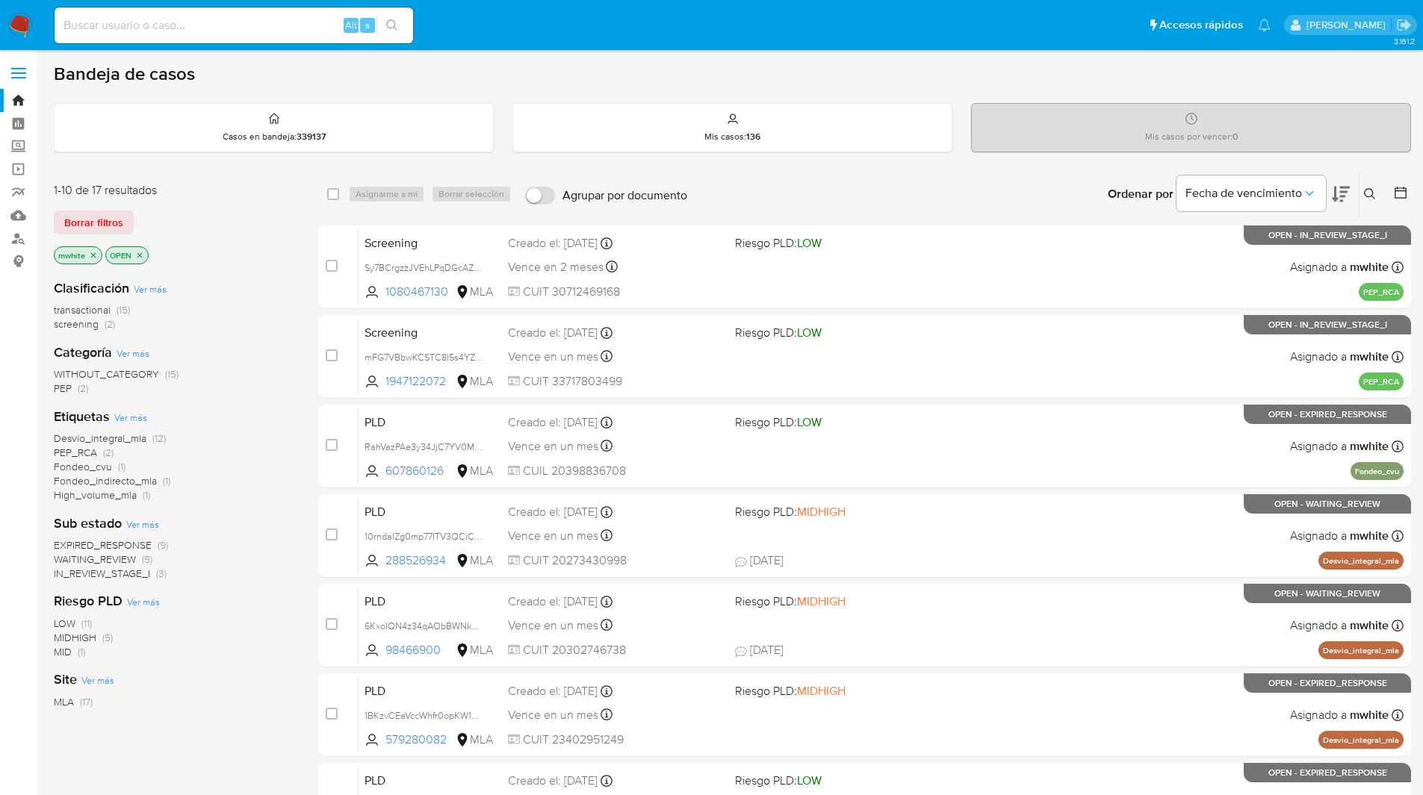
click at [225, 28] on input at bounding box center [234, 25] width 359 height 19
paste input "T7EsfJbCfF1zD9uUUVhg2k1Z"
type input "T7EsfJbCfF1zD9uUUVhg2k1Z"
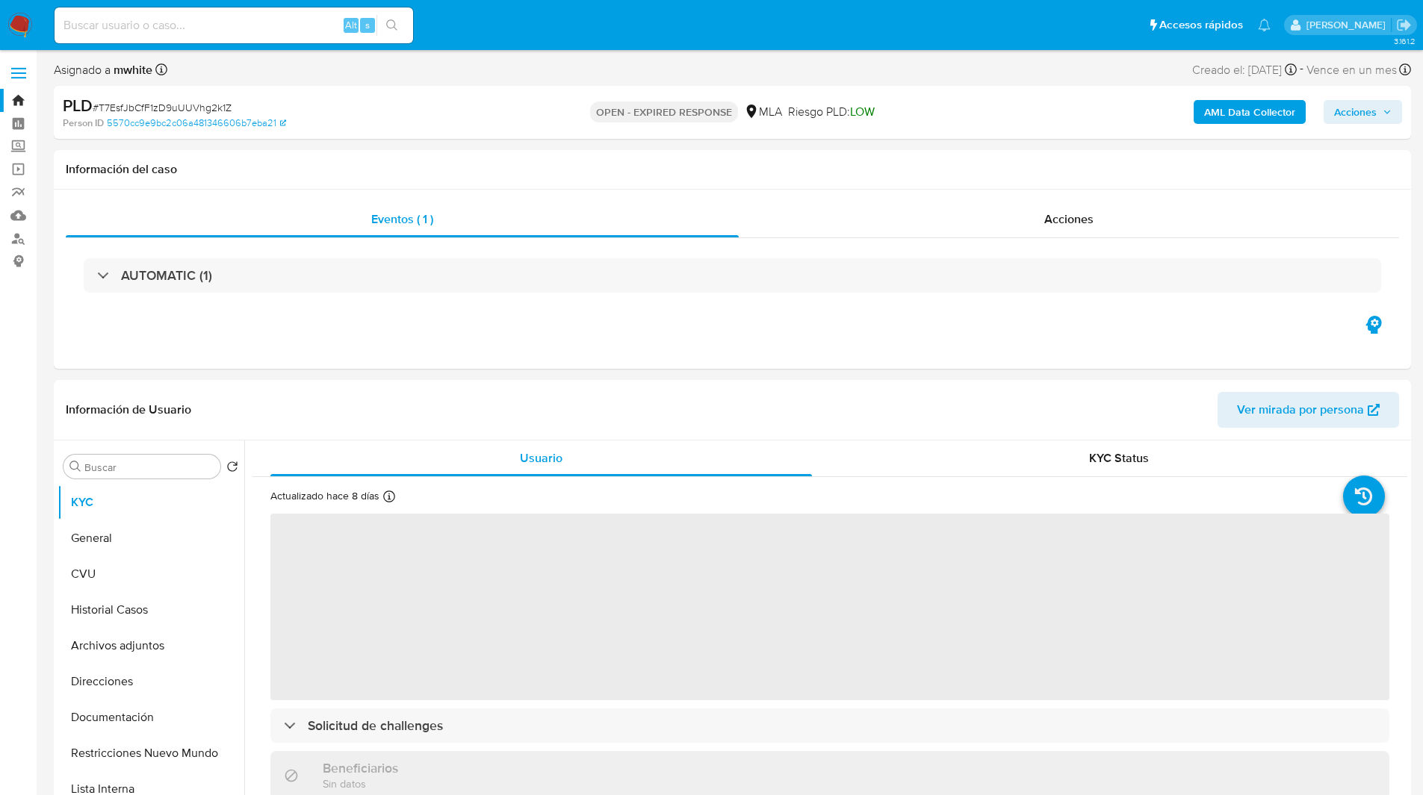
select select "10"
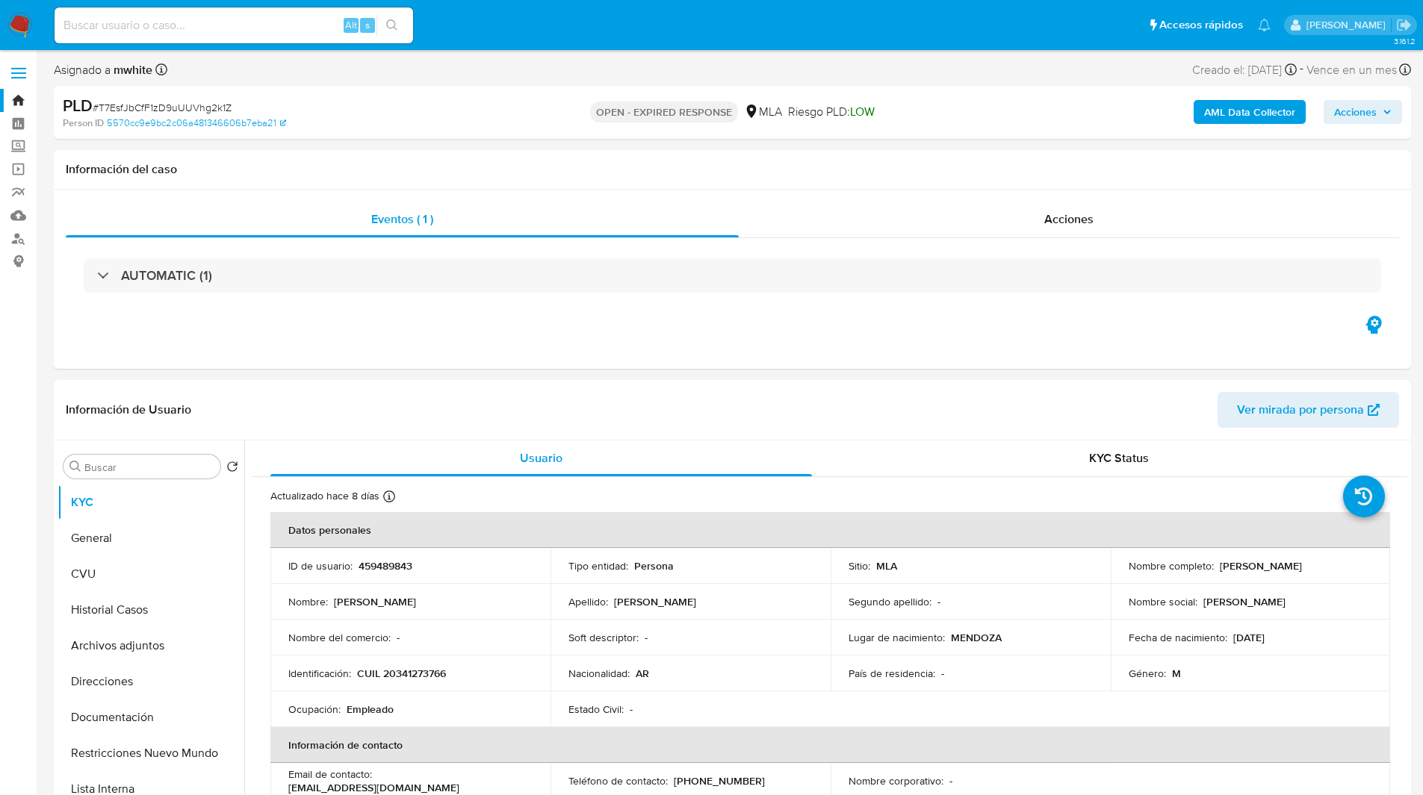
click at [465, 13] on ul "Pausado Ver notificaciones Alt s Accesos rápidos Presiona las siguientes teclas…" at bounding box center [662, 24] width 1231 height 37
click at [383, 568] on p "459489843" at bounding box center [386, 565] width 54 height 13
copy p "459489843"
click at [771, 166] on h1 "Información del caso" at bounding box center [732, 169] width 1333 height 15
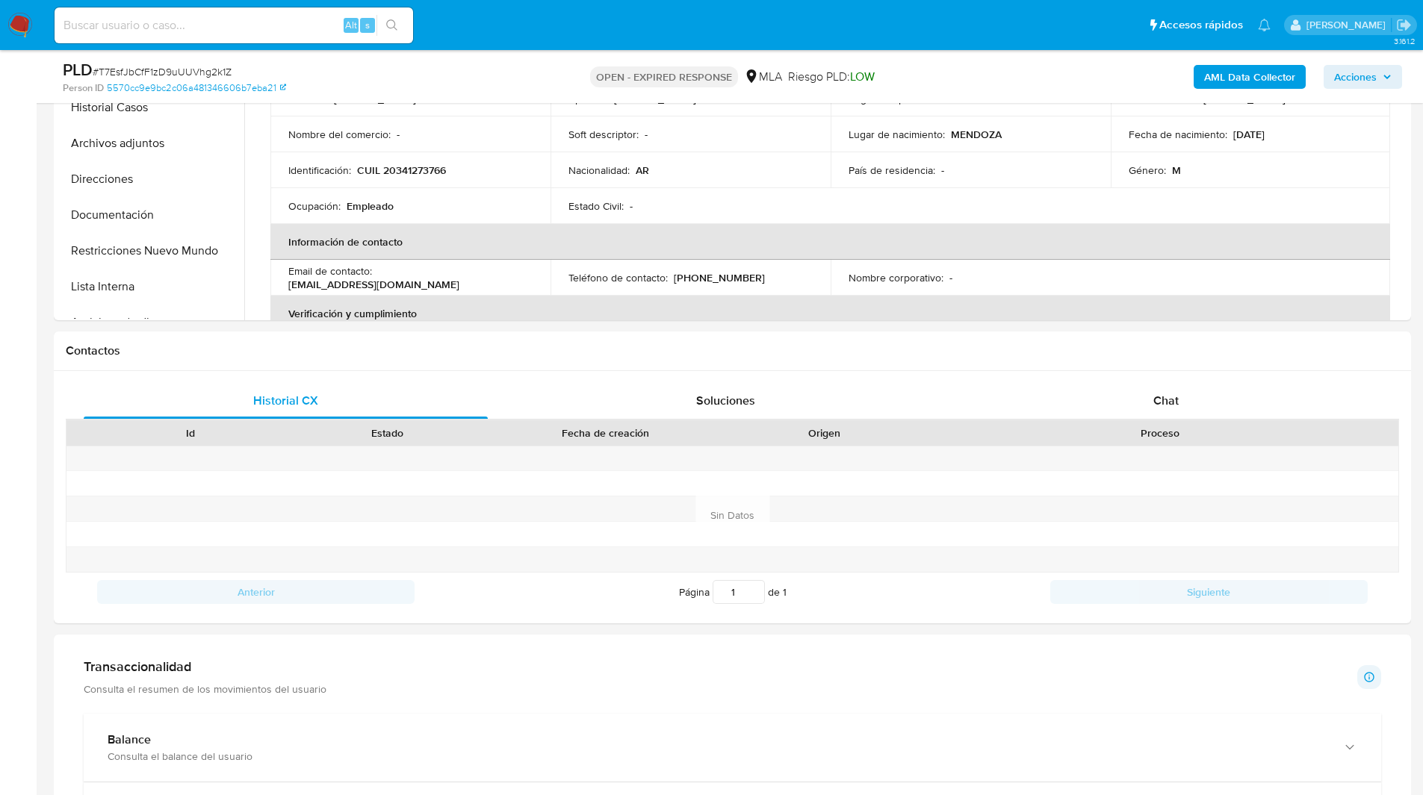
scroll to position [455, 0]
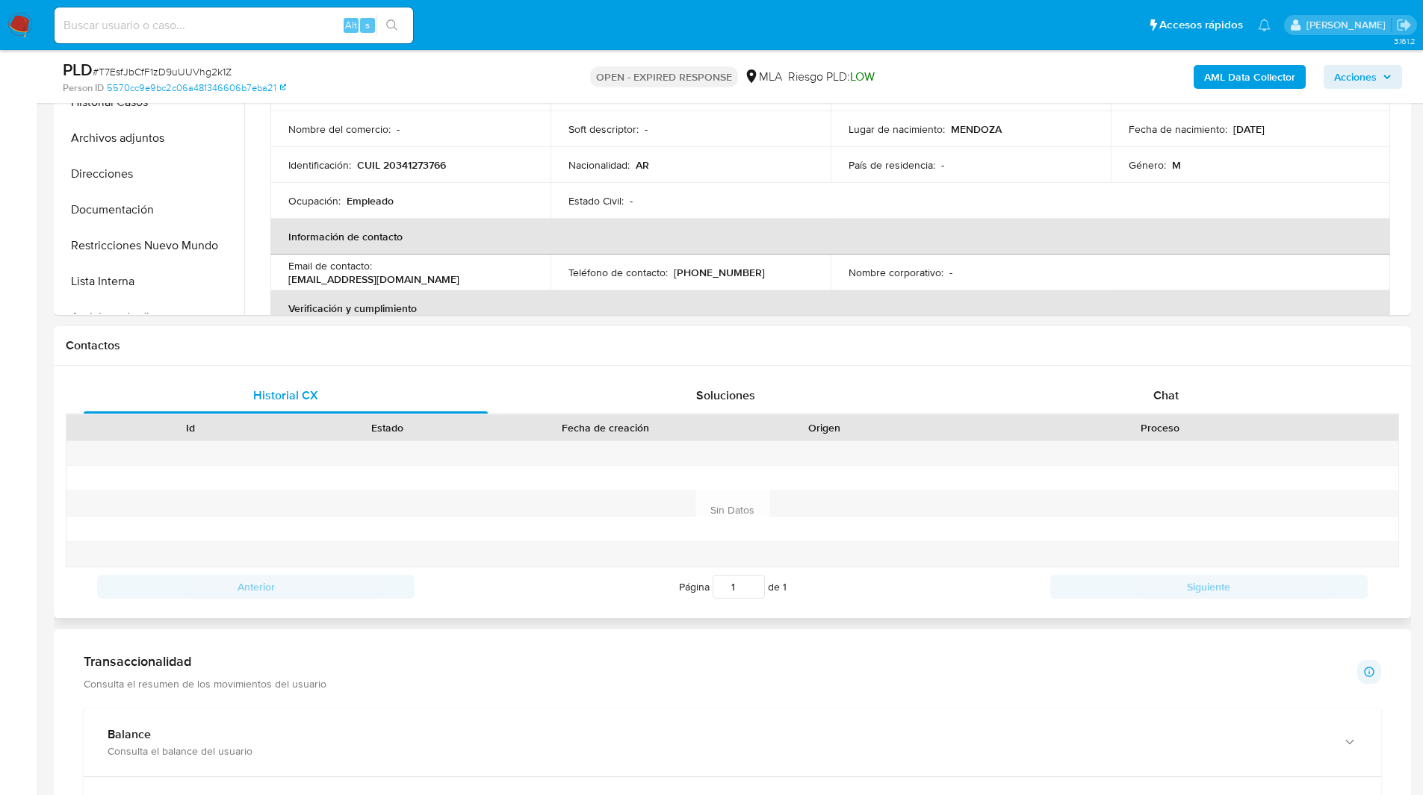
click at [1147, 370] on div "Historial CX Soluciones Chat Id Estado Fecha de creación Origen Proceso Anterio…" at bounding box center [732, 492] width 1357 height 252
click at [1158, 384] on div "Chat" at bounding box center [1166, 396] width 404 height 36
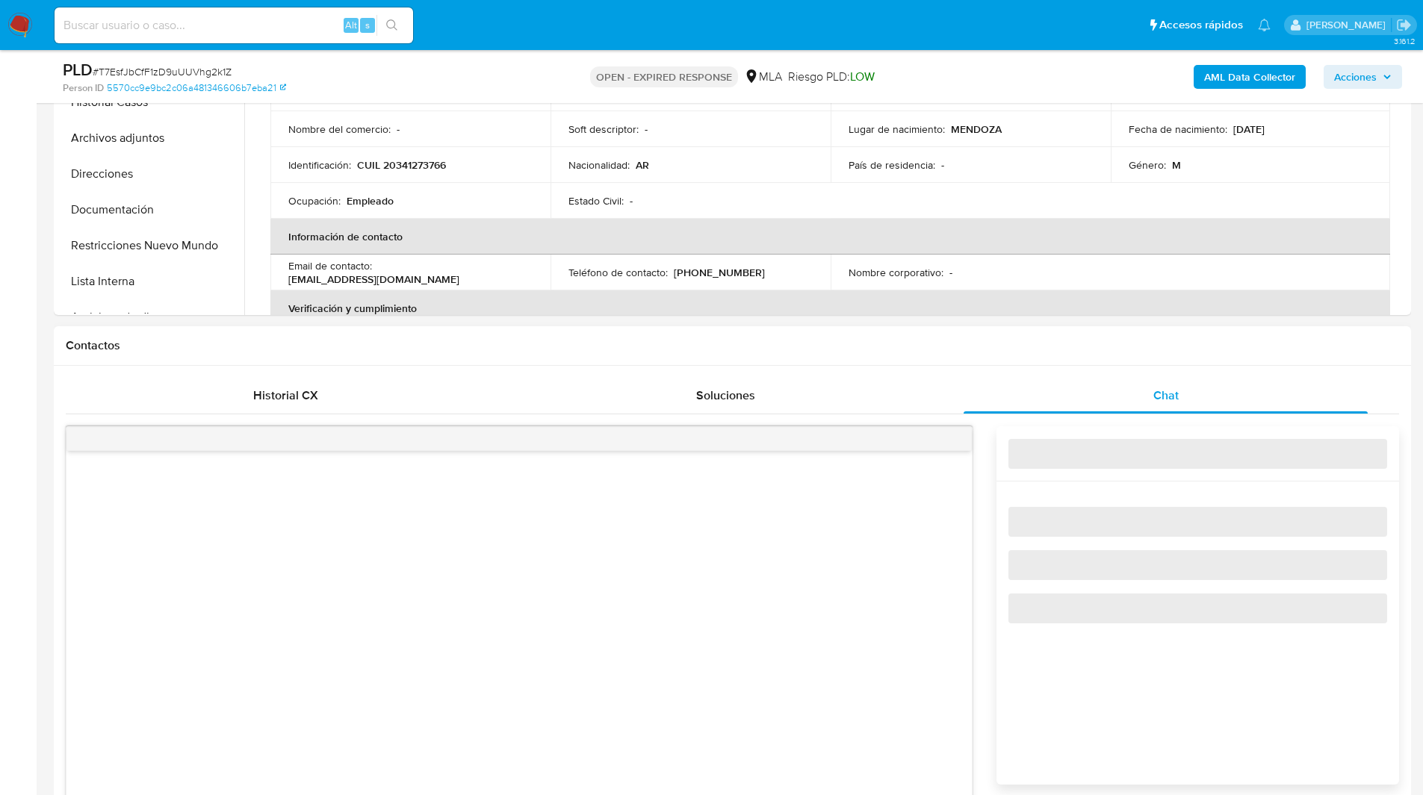
click at [1043, 353] on div "Contactos" at bounding box center [732, 346] width 1357 height 40
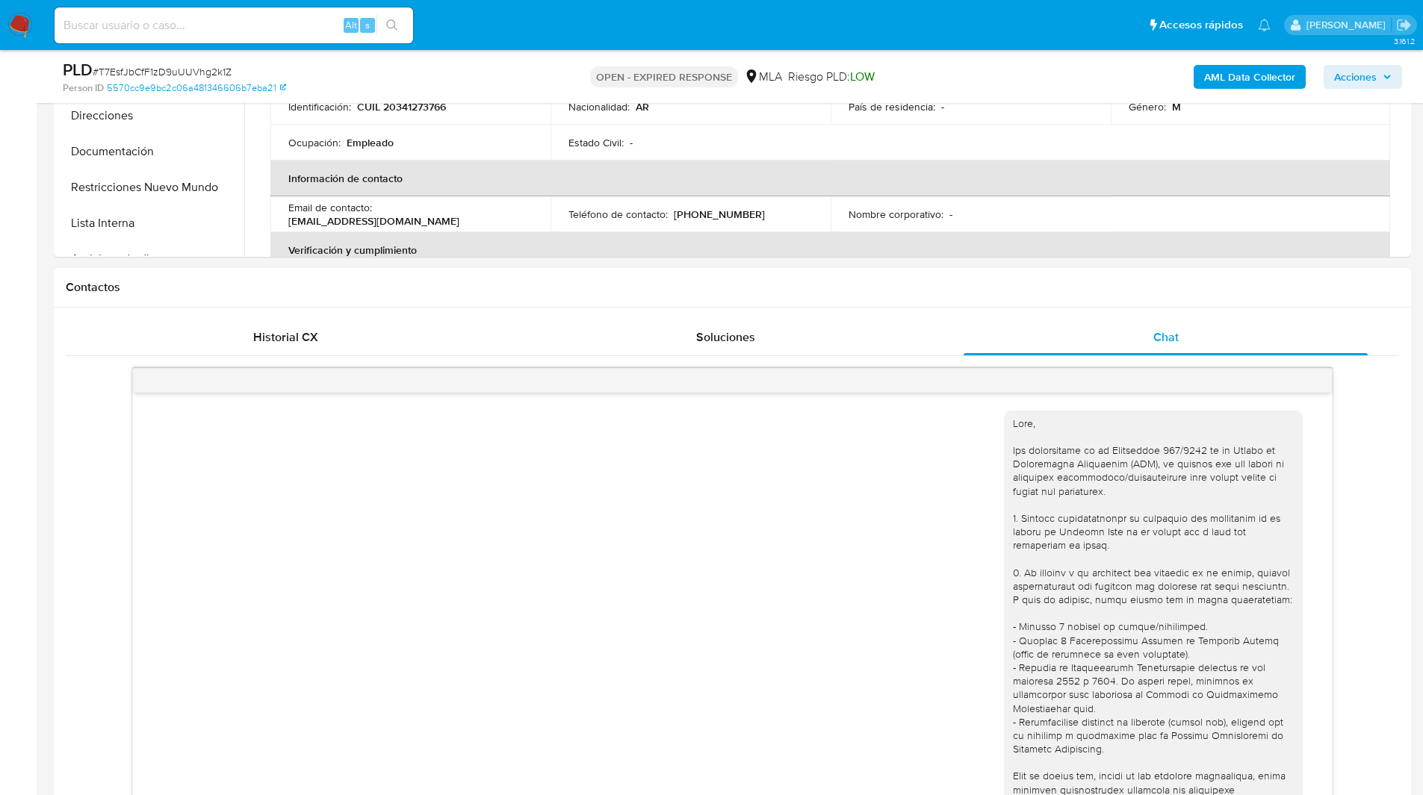
scroll to position [984, 0]
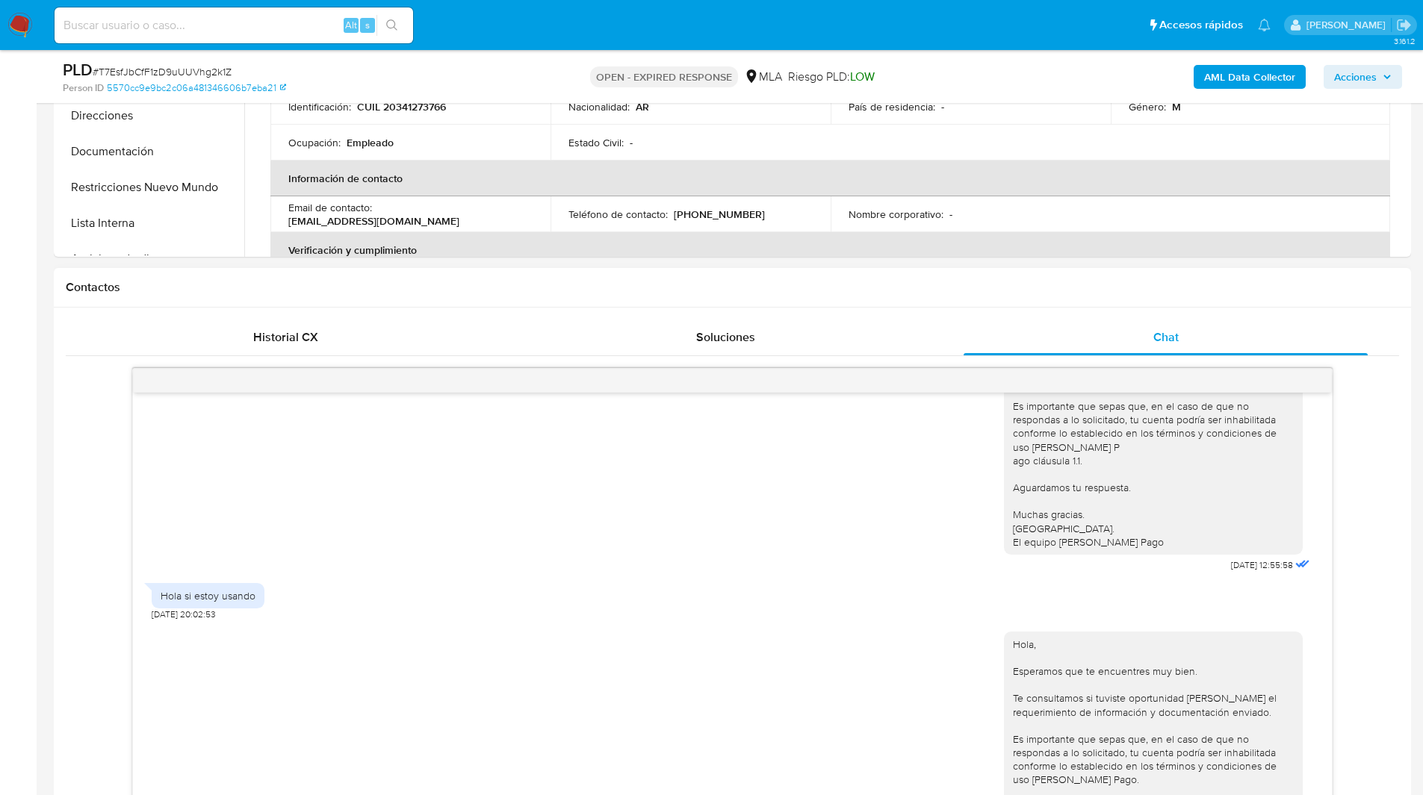
click at [941, 285] on h1 "Contactos" at bounding box center [732, 287] width 1333 height 15
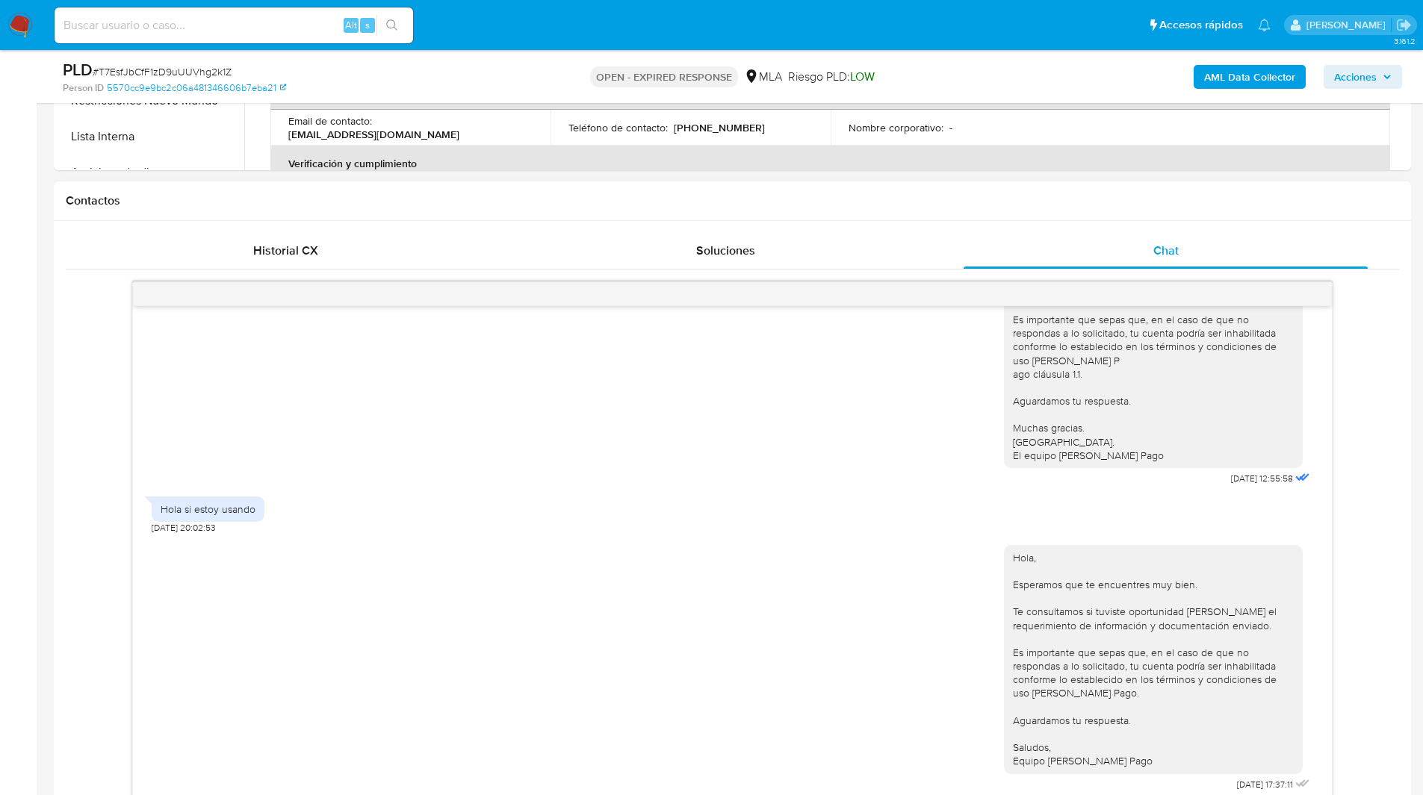
click at [102, 547] on div "18/08/2025 17:31:17 Hola, Esperamos que te encuentres muy bien. Te consultamos …" at bounding box center [732, 543] width 1333 height 522
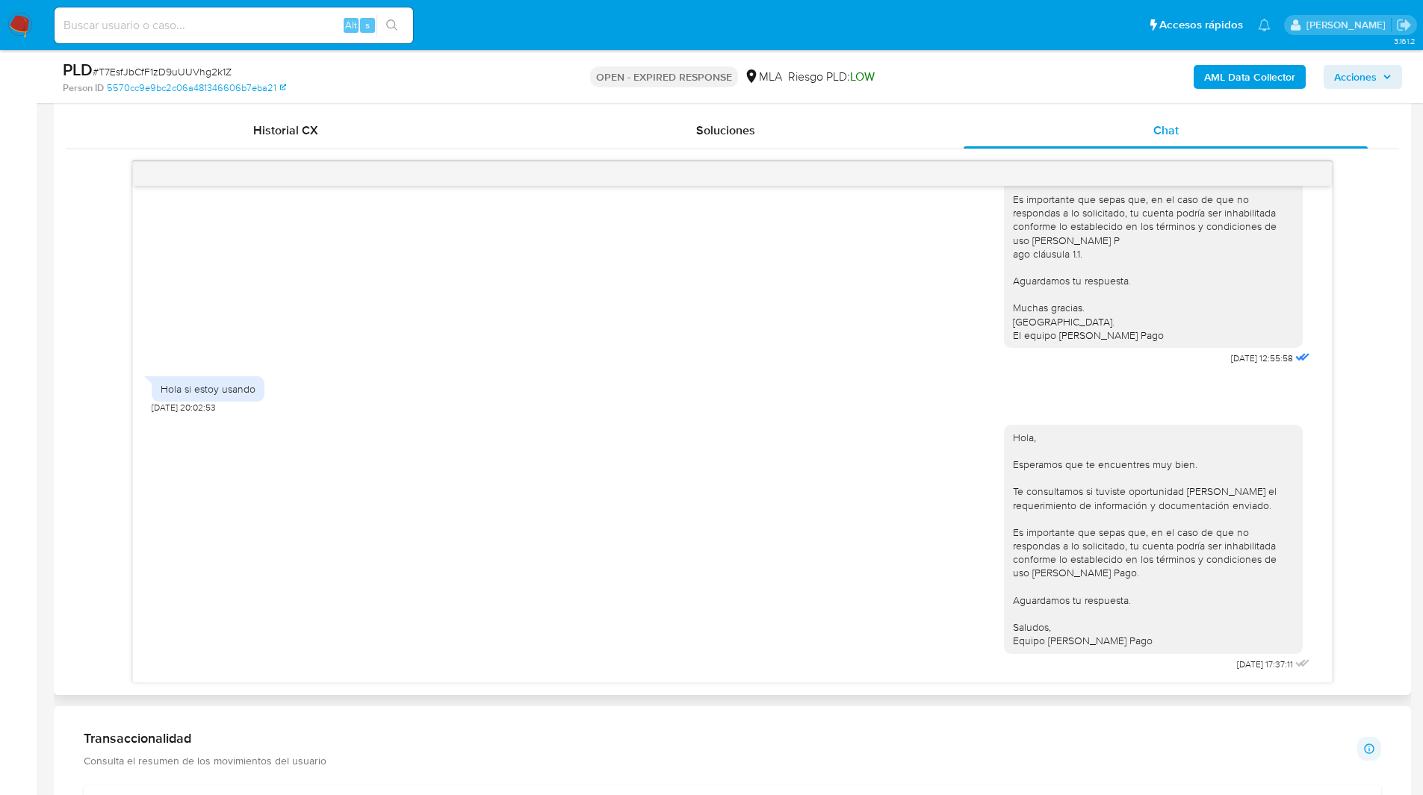
scroll to position [719, 0]
click at [73, 463] on div "18/08/2025 17:31:17 Hola, Esperamos que te encuentres muy bien. Te consultamos …" at bounding box center [732, 423] width 1333 height 522
click at [74, 479] on div "18/08/2025 17:31:17 Hola, Esperamos que te encuentres muy bien. Te consultamos …" at bounding box center [732, 423] width 1333 height 522
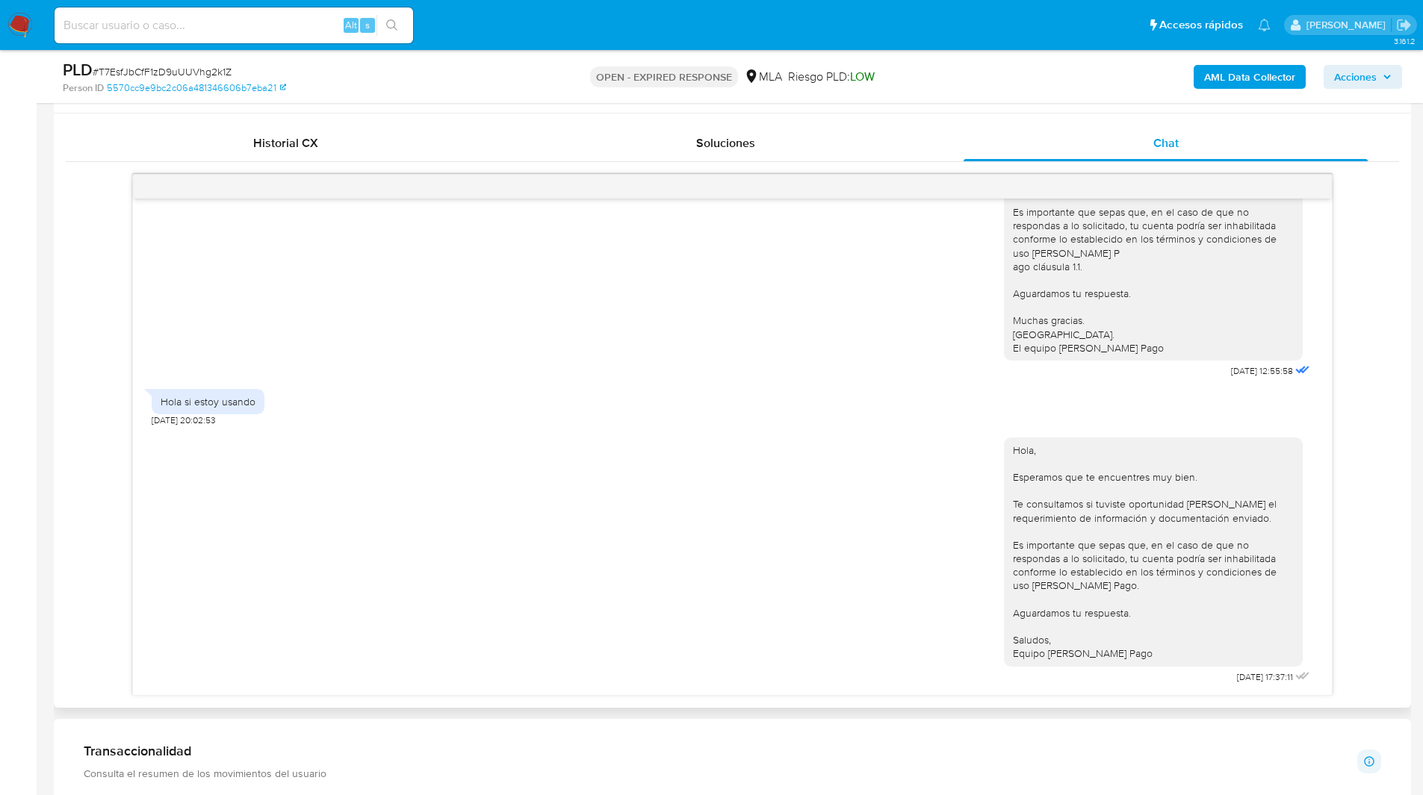
scroll to position [978, 0]
click at [483, 407] on div "Hola si estoy usando 23/08/2025 20:02:53" at bounding box center [732, 404] width 1161 height 45
click at [427, 426] on div "Hola si estoy usando 23/08/2025 20:02:53" at bounding box center [732, 404] width 1161 height 45
click at [105, 455] on div "18/08/2025 17:31:17 Hola, Esperamos que te encuentres muy bien. Te consultamos …" at bounding box center [732, 435] width 1333 height 522
click at [134, 489] on div "18/08/2025 17:31:17 Hola, Esperamos que te encuentres muy bien. Te consultamos …" at bounding box center [732, 447] width 1199 height 497
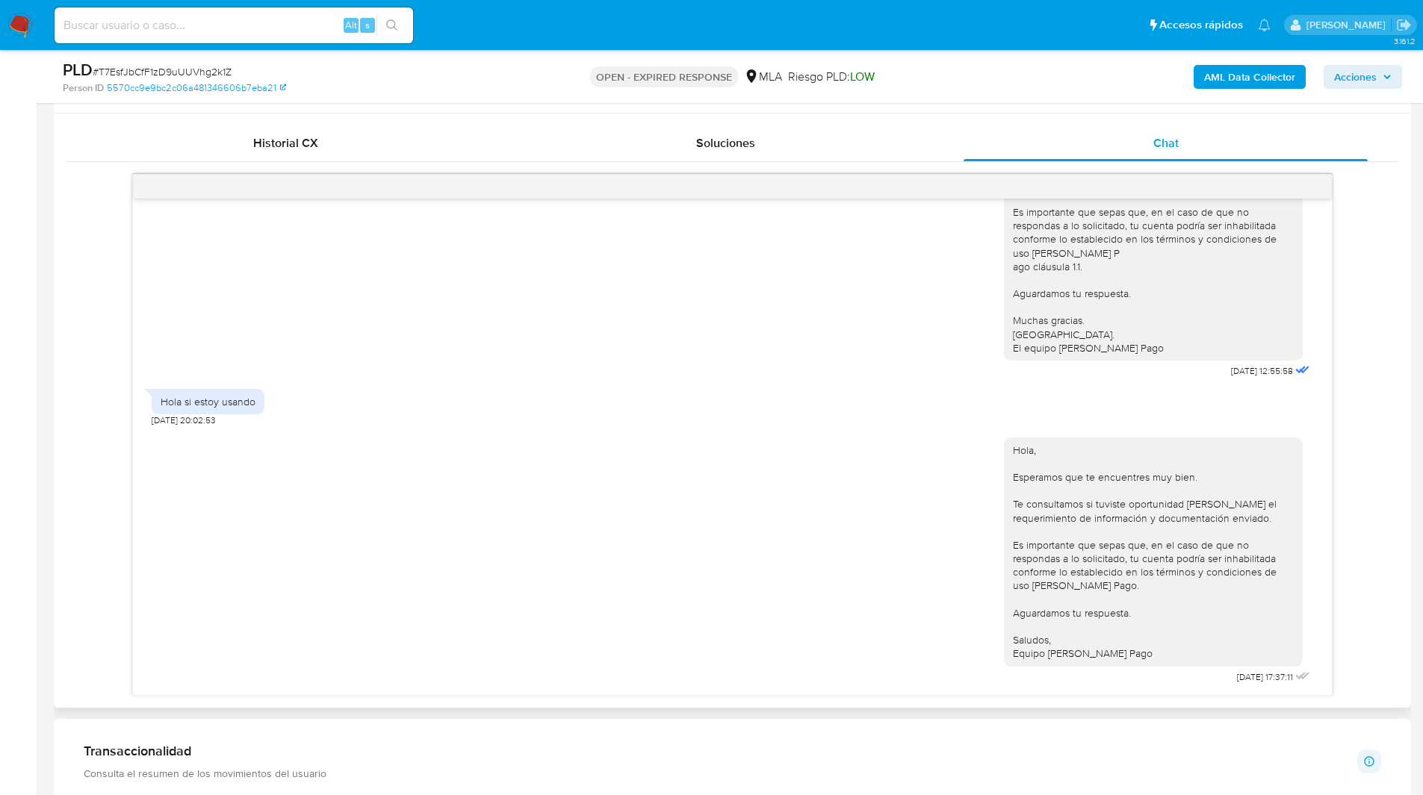
click at [121, 536] on div "18/08/2025 17:31:17 Hola, Esperamos que te encuentres muy bien. Te consultamos …" at bounding box center [732, 435] width 1333 height 522
click at [122, 544] on div "18/08/2025 17:31:17 Hola, Esperamos que te encuentres muy bien. Te consultamos …" at bounding box center [732, 435] width 1333 height 522
click at [725, 40] on ul "Pausado Ver notificaciones Alt s Accesos rápidos Presiona las siguientes teclas…" at bounding box center [662, 24] width 1231 height 37
click at [926, 93] on div "OPEN - EXPIRED RESPONSE MLA Riesgo PLD: LOW" at bounding box center [732, 76] width 442 height 35
click at [804, 426] on div "Hola si estoy usando 23/08/2025 20:02:53" at bounding box center [732, 404] width 1161 height 45
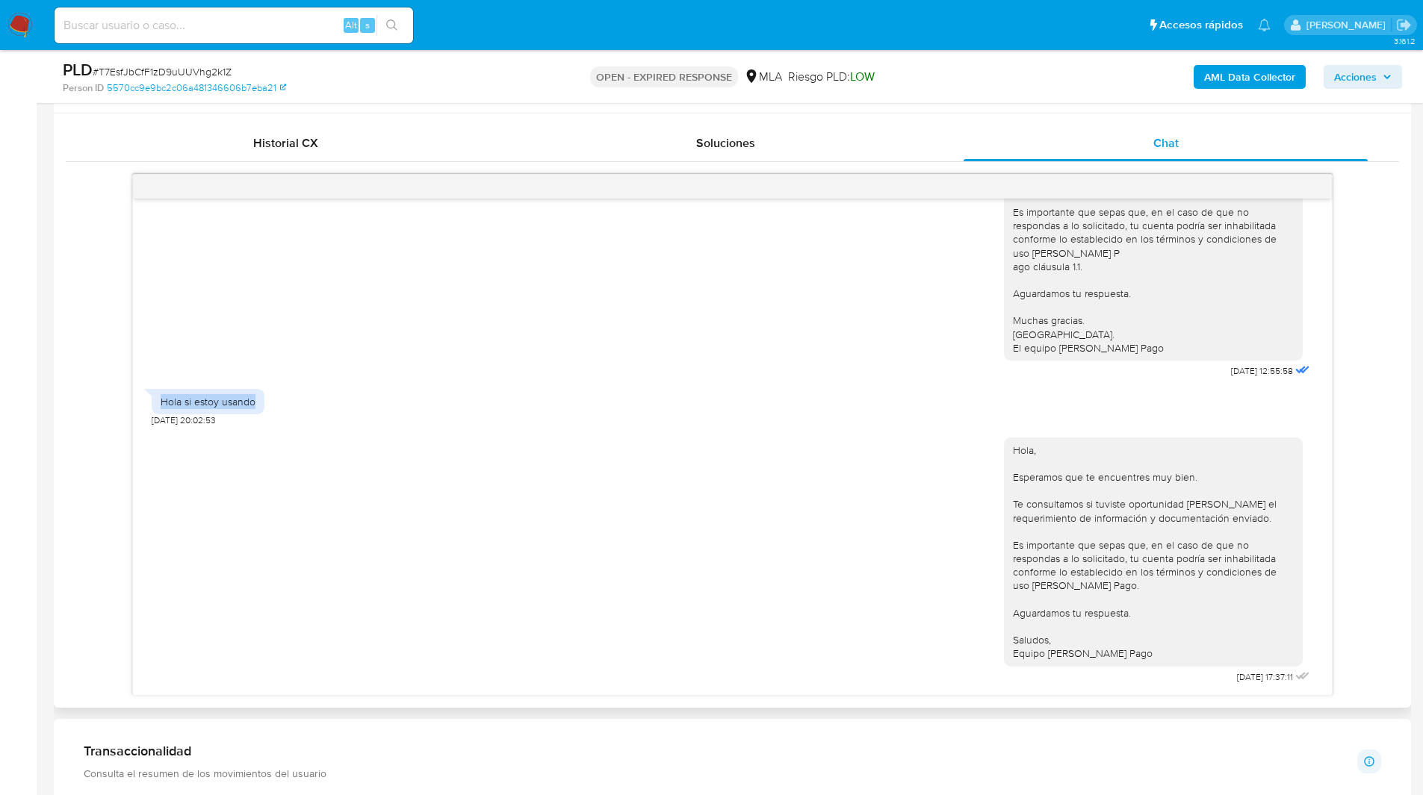
drag, startPoint x: 258, startPoint y: 405, endPoint x: 142, endPoint y: 399, distance: 116.7
click at [142, 399] on div "18/08/2025 17:31:17 Hola, Esperamos que te encuentres muy bien. Te consultamos …" at bounding box center [732, 447] width 1199 height 497
copy div "Hola si estoy usando"
click at [50, 194] on main "3.161.2 Asignado a mwhite Asignado el: 18/08/2025 14:14:22 Creado el: 12/08/202…" at bounding box center [711, 627] width 1423 height 2668
click at [903, 22] on ul "Pausado Ver notificaciones Alt s Accesos rápidos Presiona las siguientes teclas…" at bounding box center [662, 24] width 1231 height 37
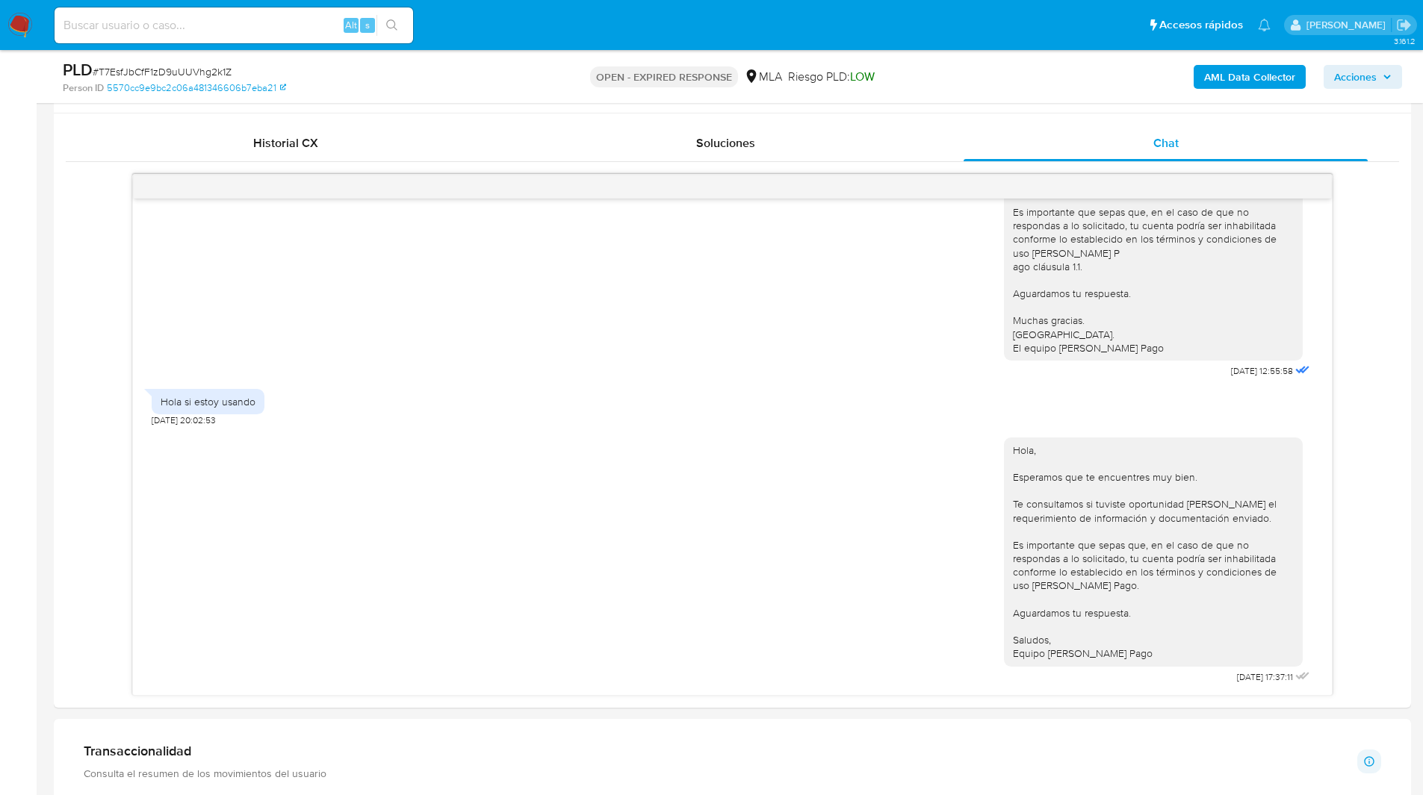
click at [828, 37] on ul "Pausado Ver notificaciones Alt s Accesos rápidos Presiona las siguientes teclas…" at bounding box center [662, 24] width 1231 height 37
click at [74, 312] on div "18/08/2025 17:31:17 Hola, Esperamos que te encuentres muy bien. Te consultamos …" at bounding box center [732, 435] width 1333 height 522
click at [90, 311] on div "18/08/2025 17:31:17 Hola, Esperamos que te encuentres muy bien. Te consultamos …" at bounding box center [732, 435] width 1333 height 522
click at [16, 27] on img at bounding box center [19, 25] width 25 height 25
click at [165, 68] on span "# T7EsfJbCfF1zD9uUUVhg2k1Z" at bounding box center [162, 71] width 139 height 15
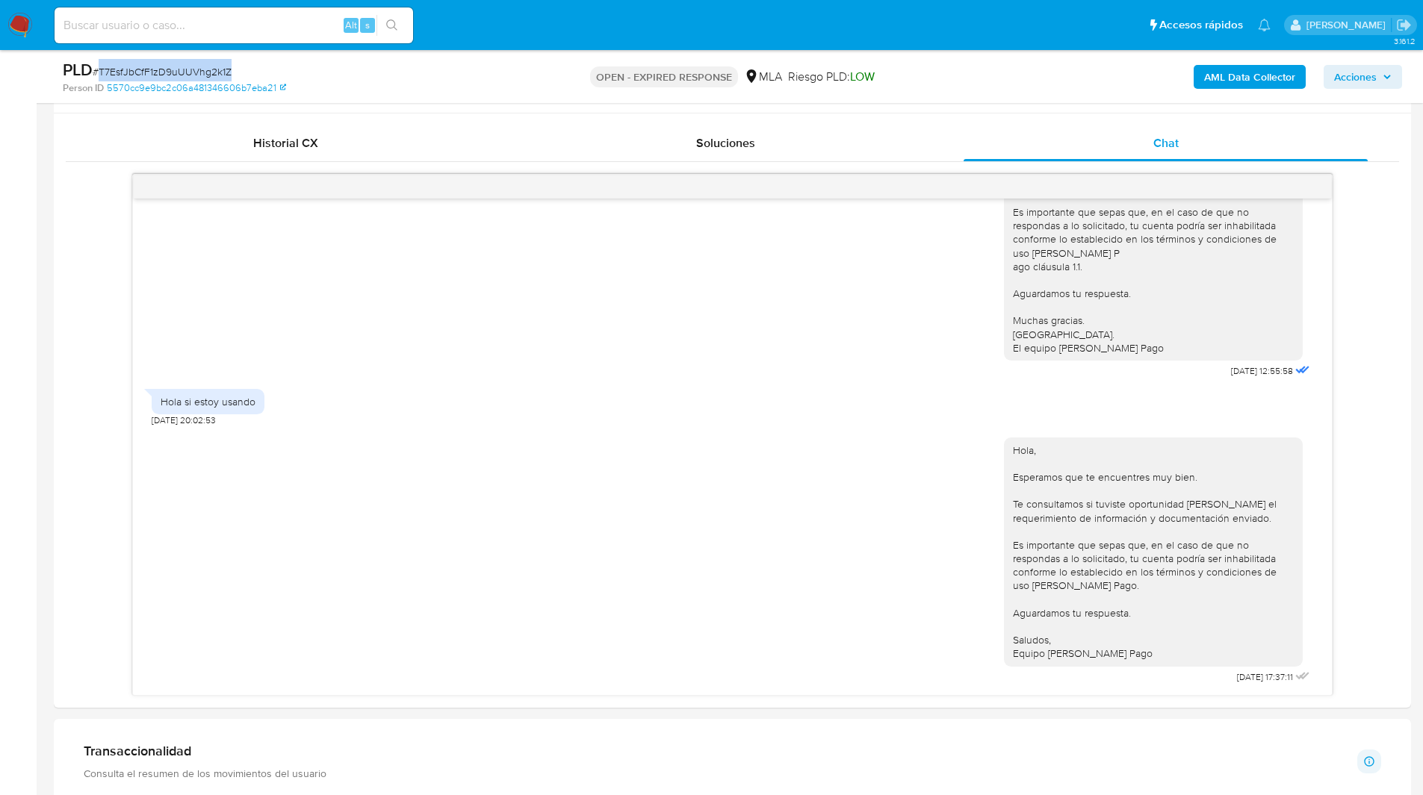
click at [165, 68] on span "# T7EsfJbCfF1zD9uUUVhg2k1Z" at bounding box center [162, 71] width 139 height 15
copy span "T7EsfJbCfF1zD9uUUVhg2k1Z"
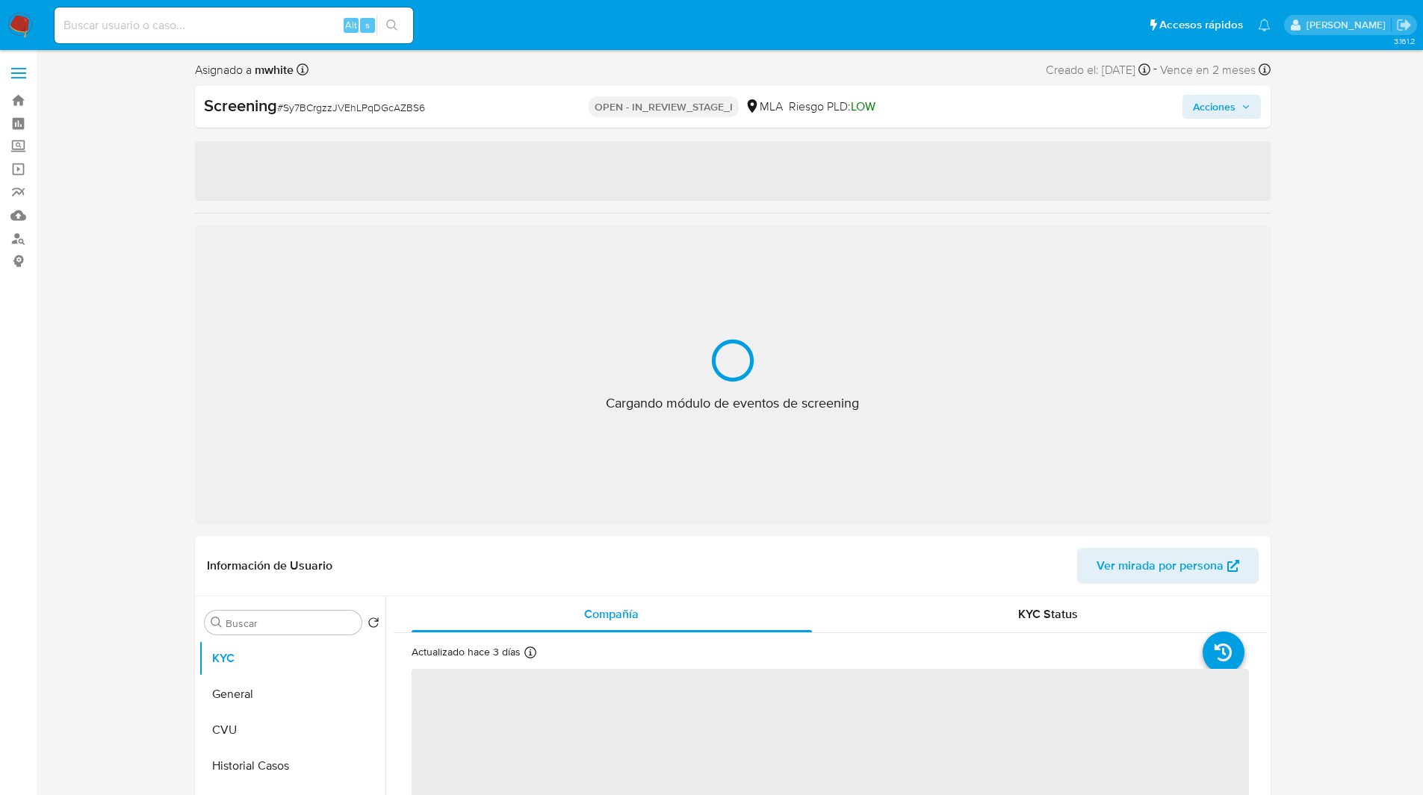
select select "10"
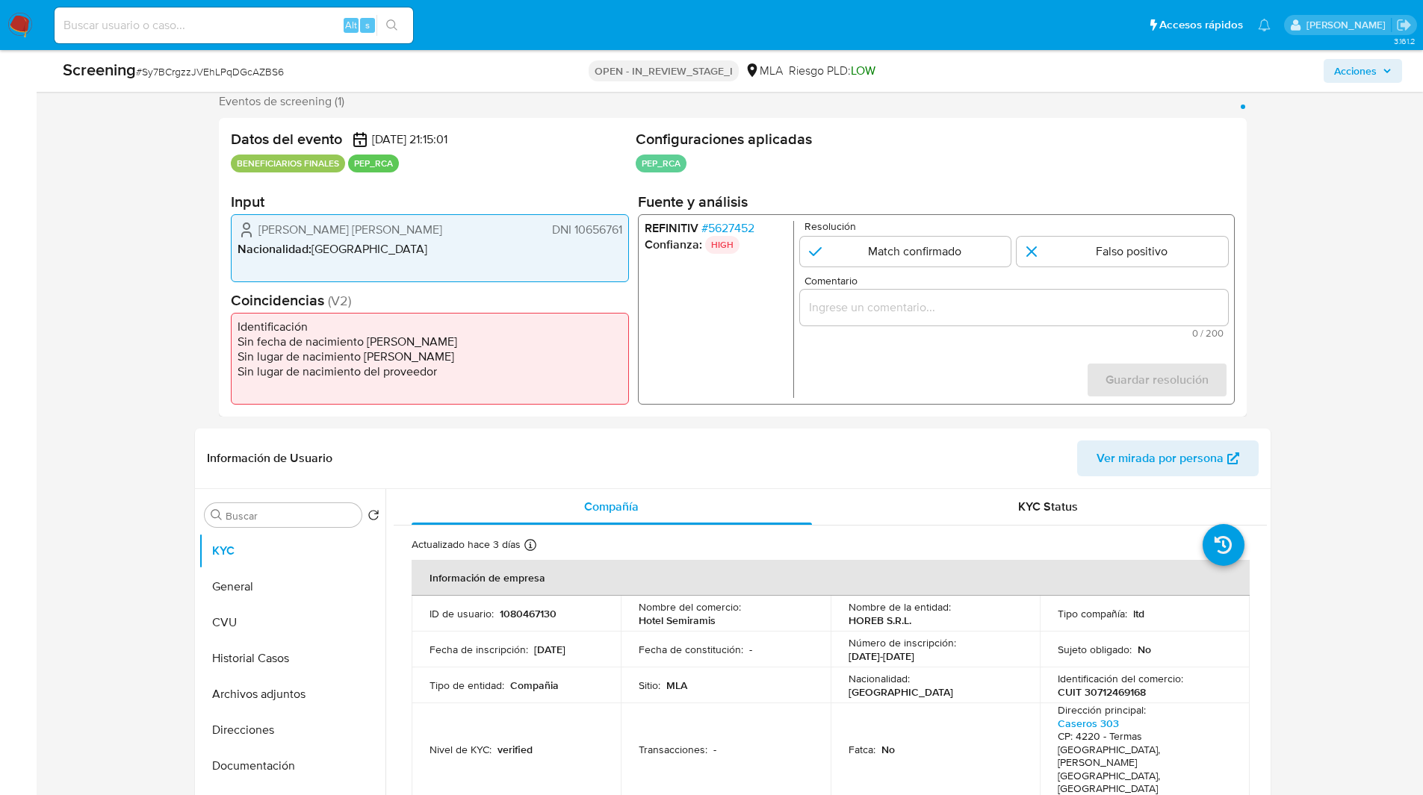
scroll to position [273, 0]
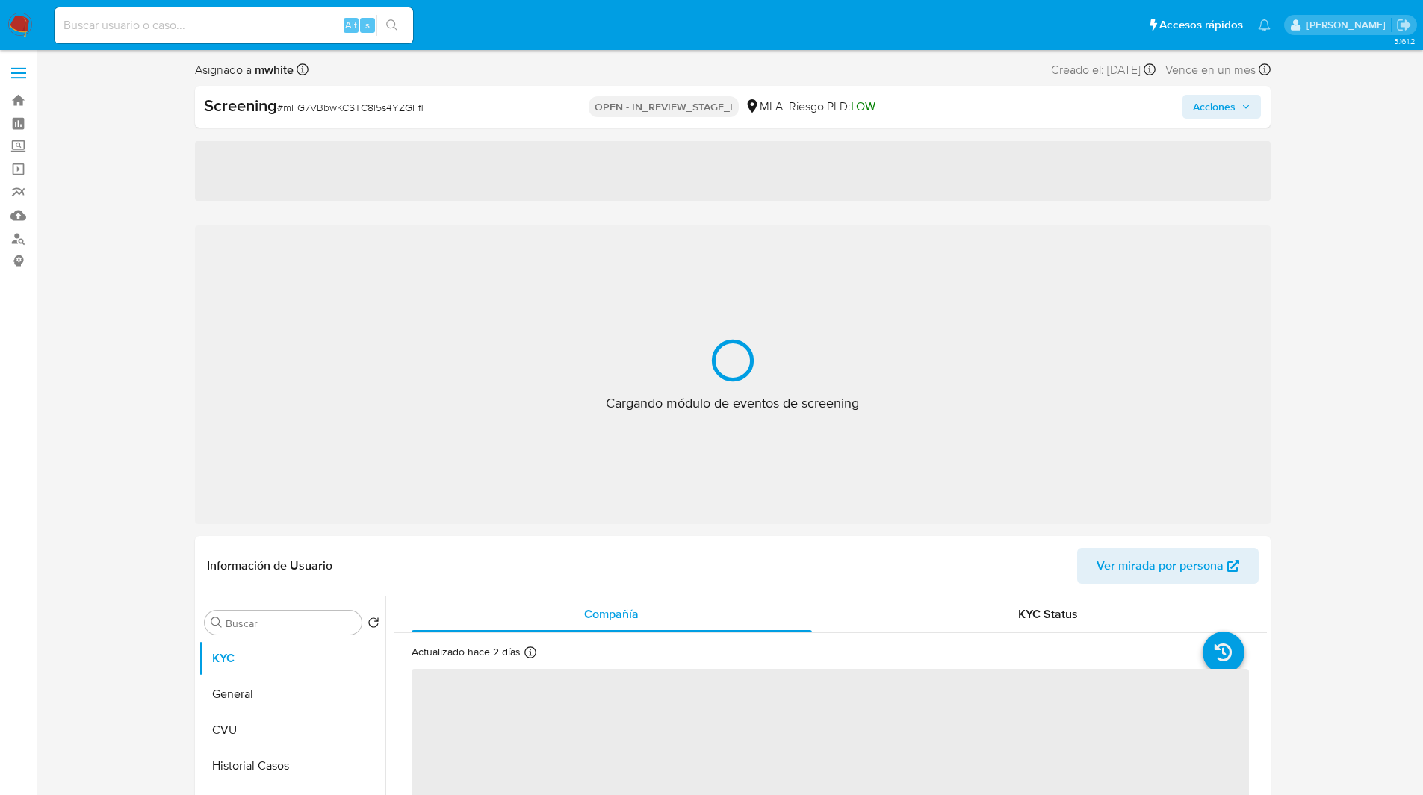
select select "10"
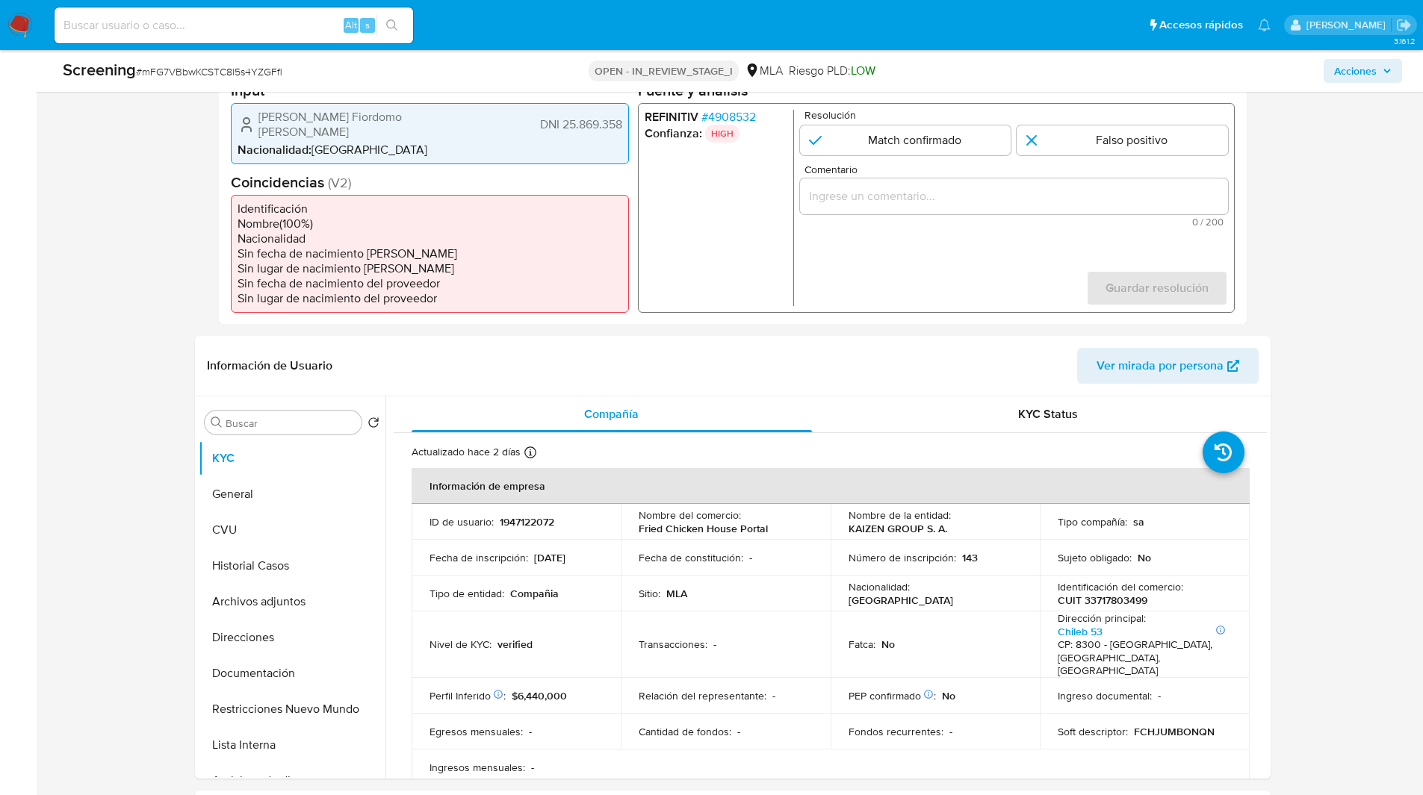
scroll to position [403, 0]
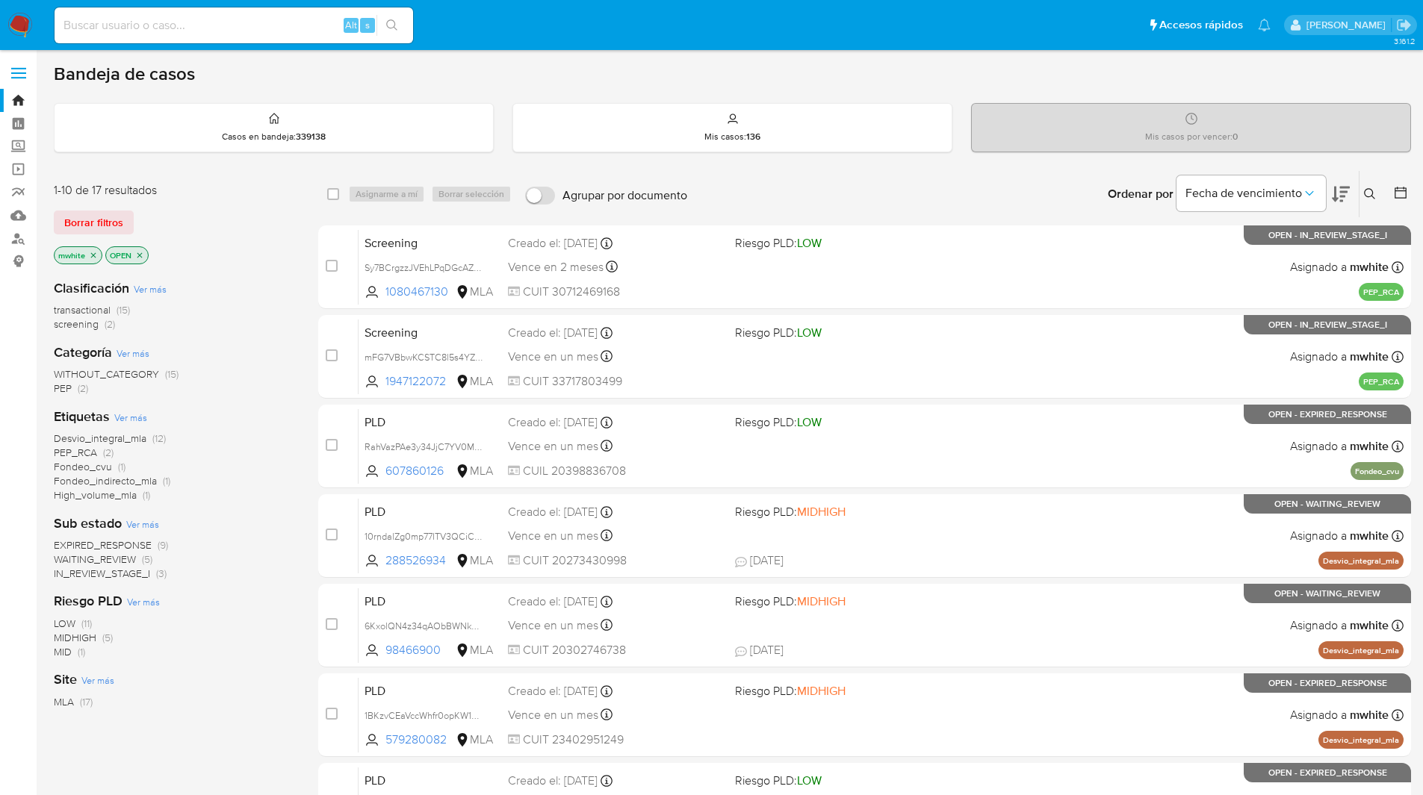
click at [1369, 193] on icon at bounding box center [1370, 194] width 12 height 12
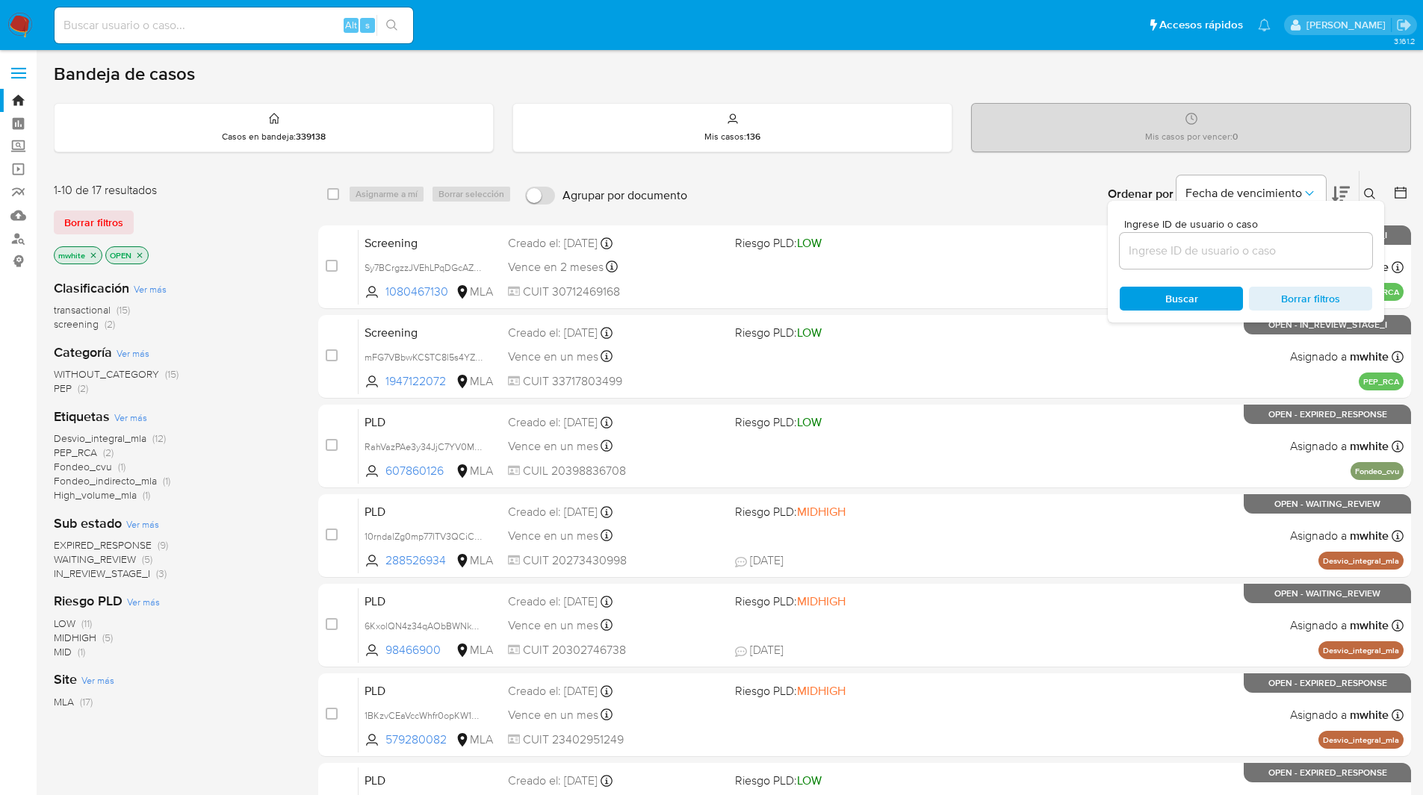
click at [1209, 229] on span "Ingrese ID de usuario o caso" at bounding box center [1250, 224] width 252 height 11
click at [1209, 241] on input at bounding box center [1246, 250] width 252 height 19
click at [1200, 241] on input at bounding box center [1246, 250] width 252 height 19
paste input "Valdez Caceres Lourdes Ma - F 27945787304"
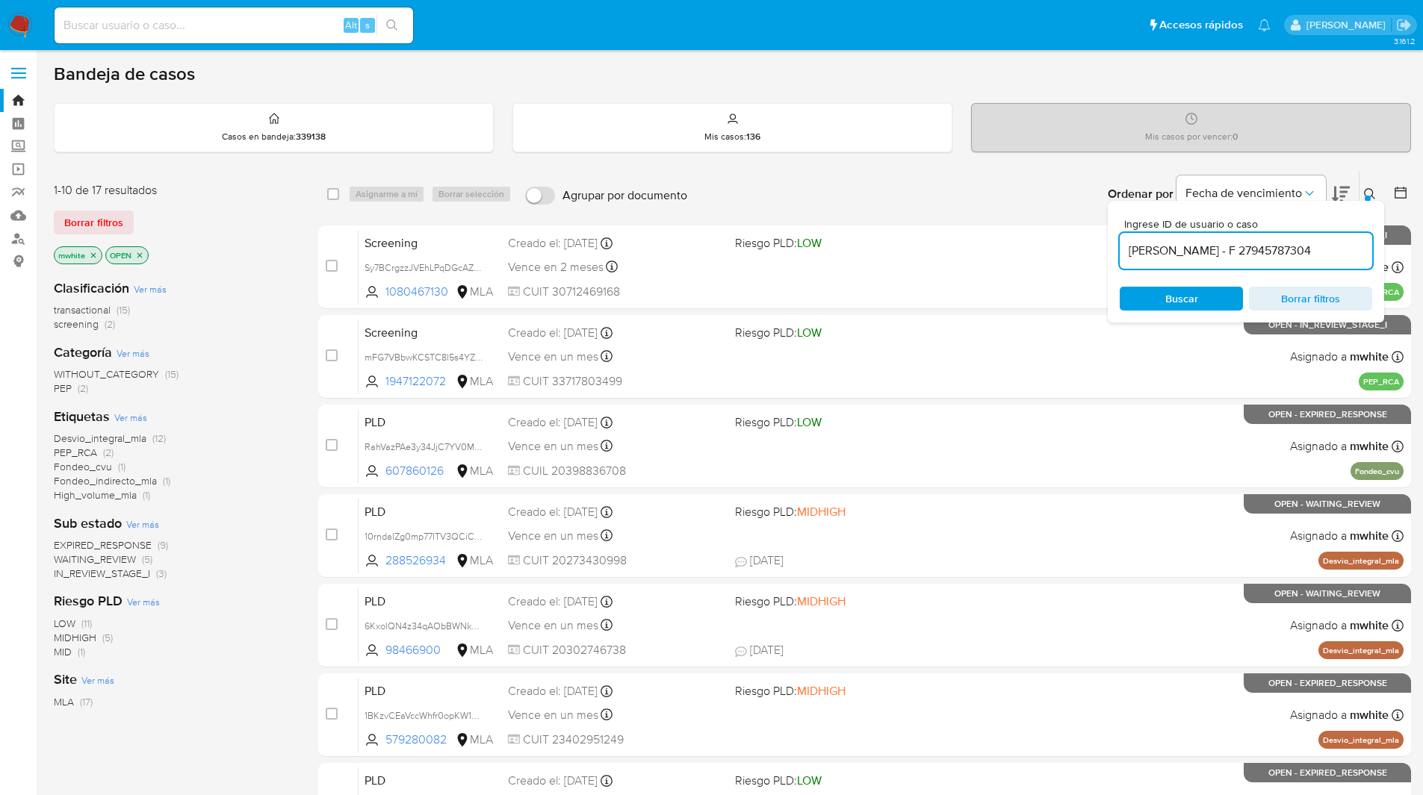
type input "Valdez Caceres Lourdes Ma - F 27945787304"
click at [1152, 252] on input at bounding box center [1246, 250] width 252 height 19
paste input "T7EsfJbCfF1zD9uUUVhg2k1Z"
type input "T7EsfJbCfF1zD9uUUVhg2k1Z"
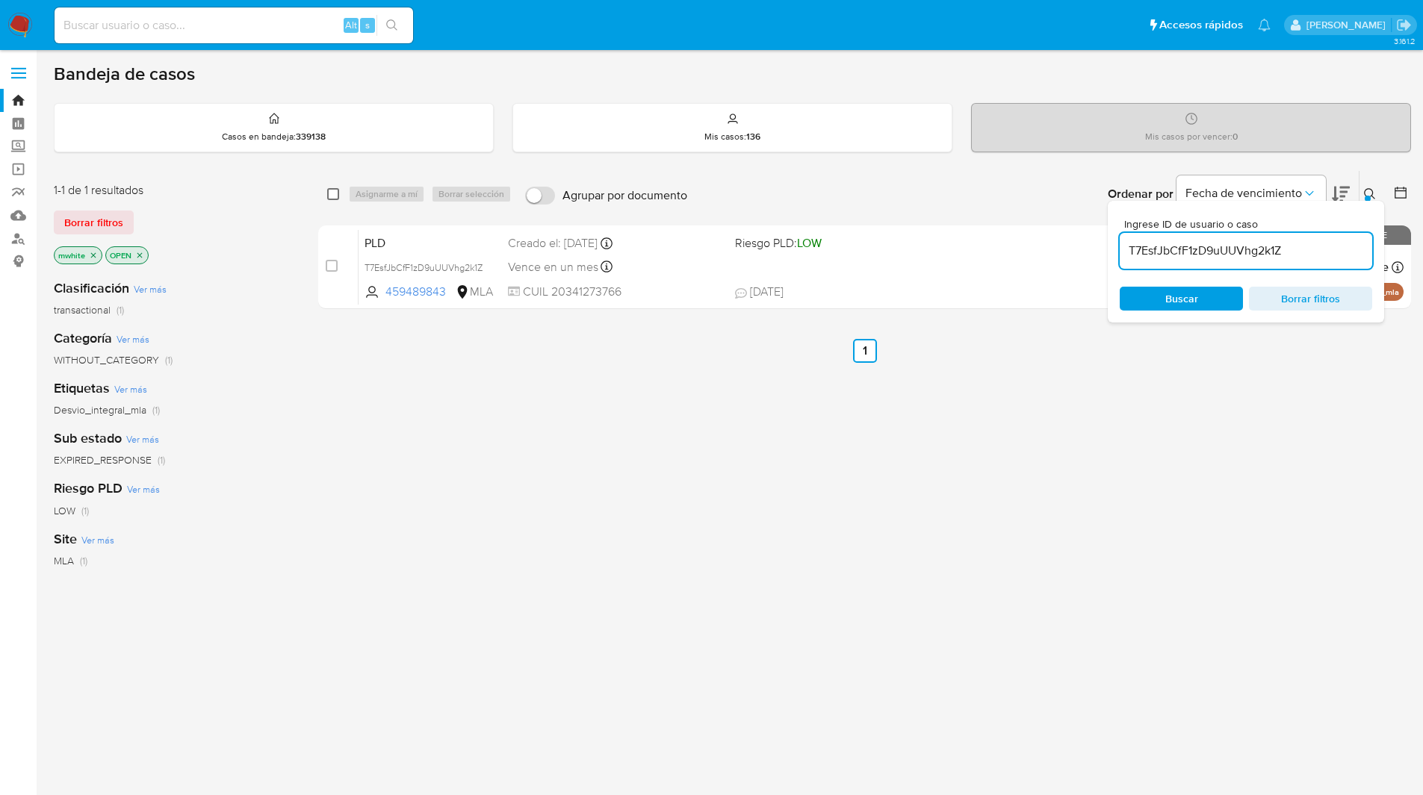
click at [335, 198] on input "checkbox" at bounding box center [333, 194] width 12 height 12
checkbox input "true"
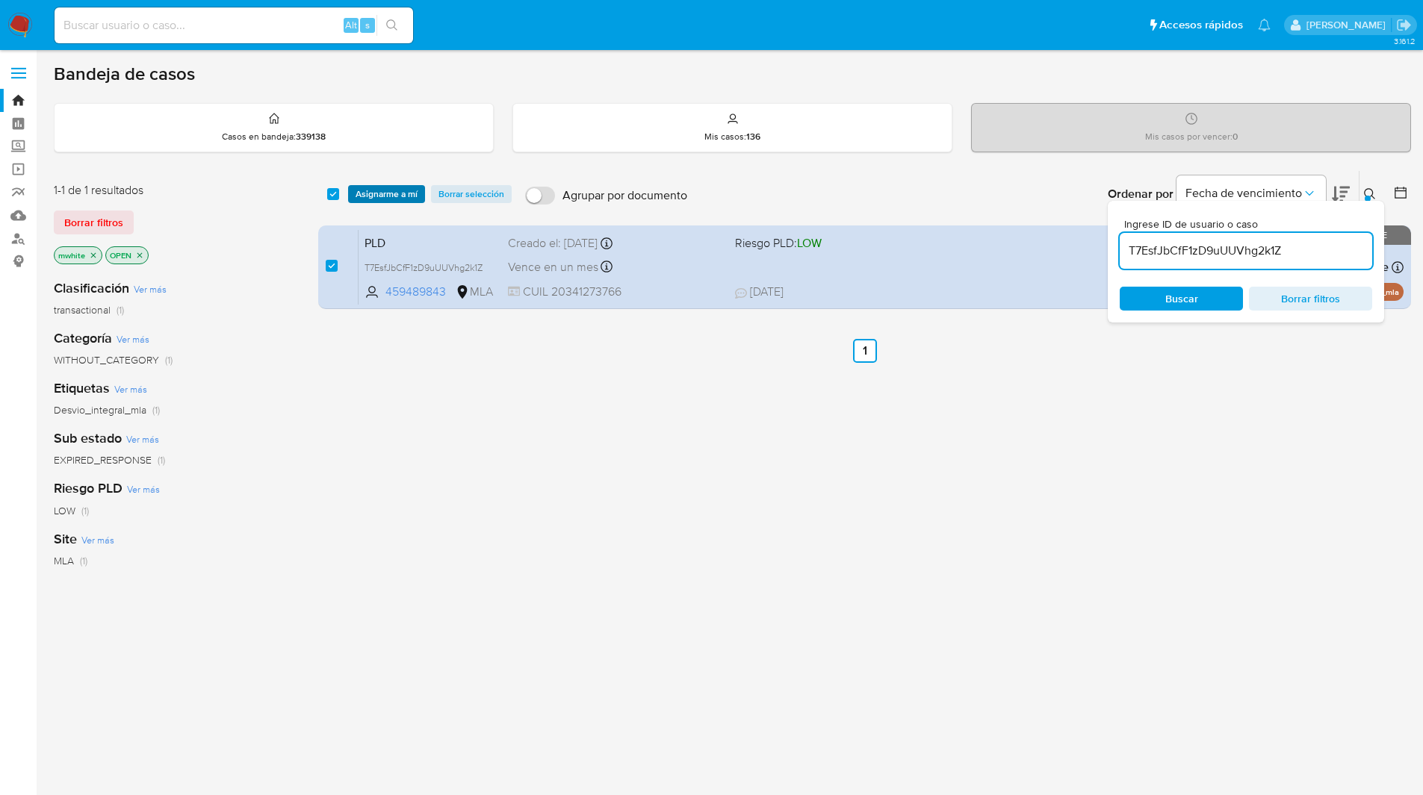
click at [388, 196] on span "Asignarme a mí" at bounding box center [387, 194] width 62 height 15
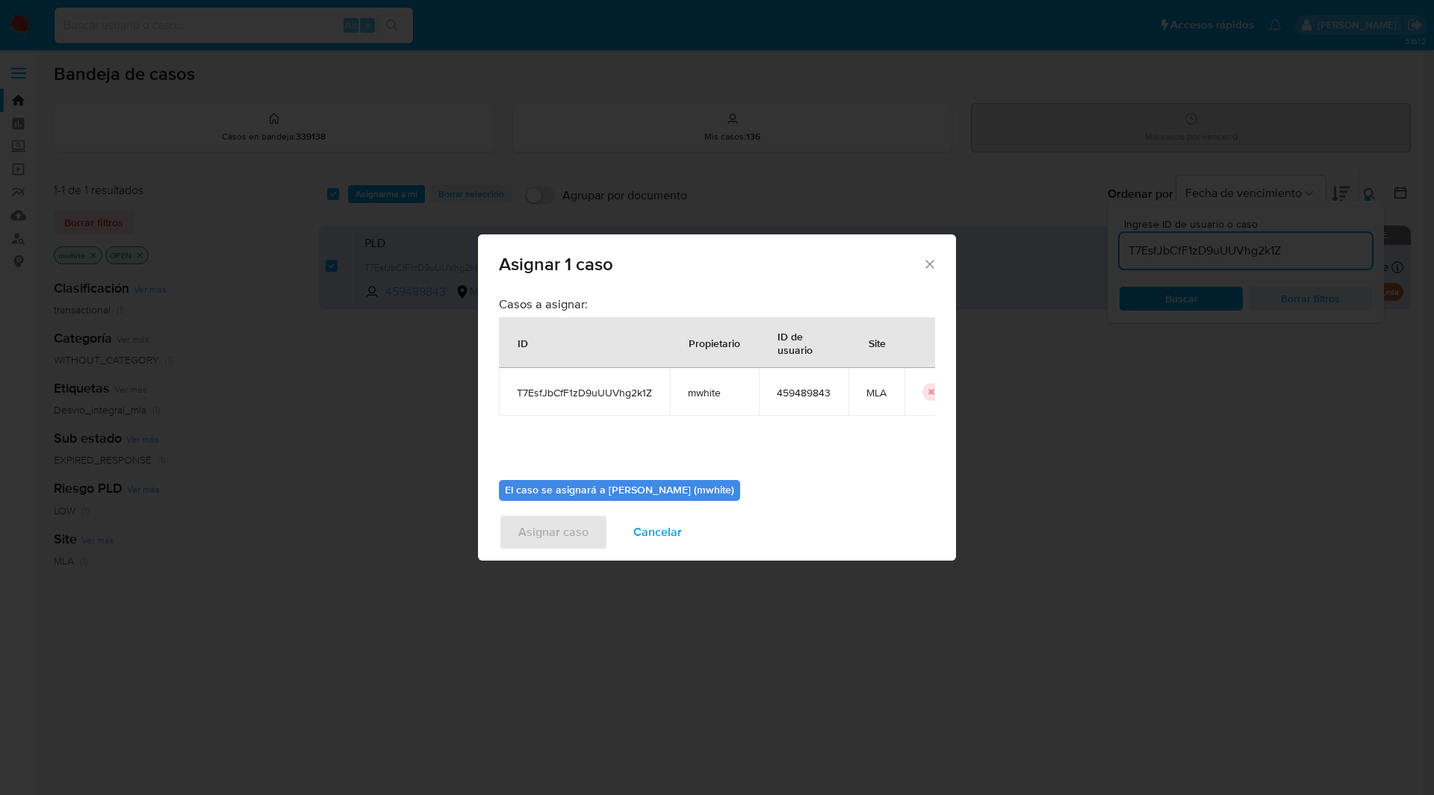
click at [713, 391] on span "mwhite" at bounding box center [714, 392] width 53 height 13
copy span "mwhite"
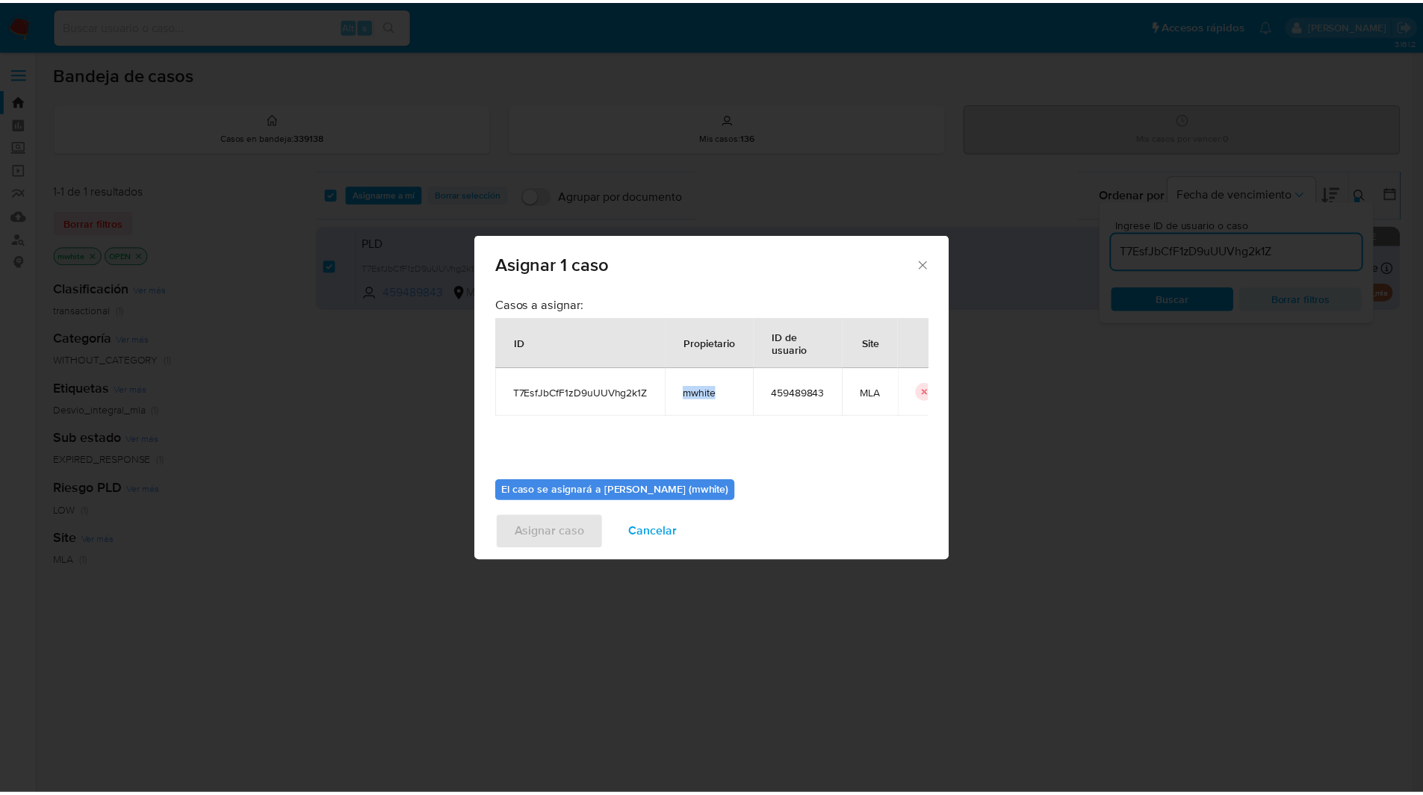
scroll to position [78, 0]
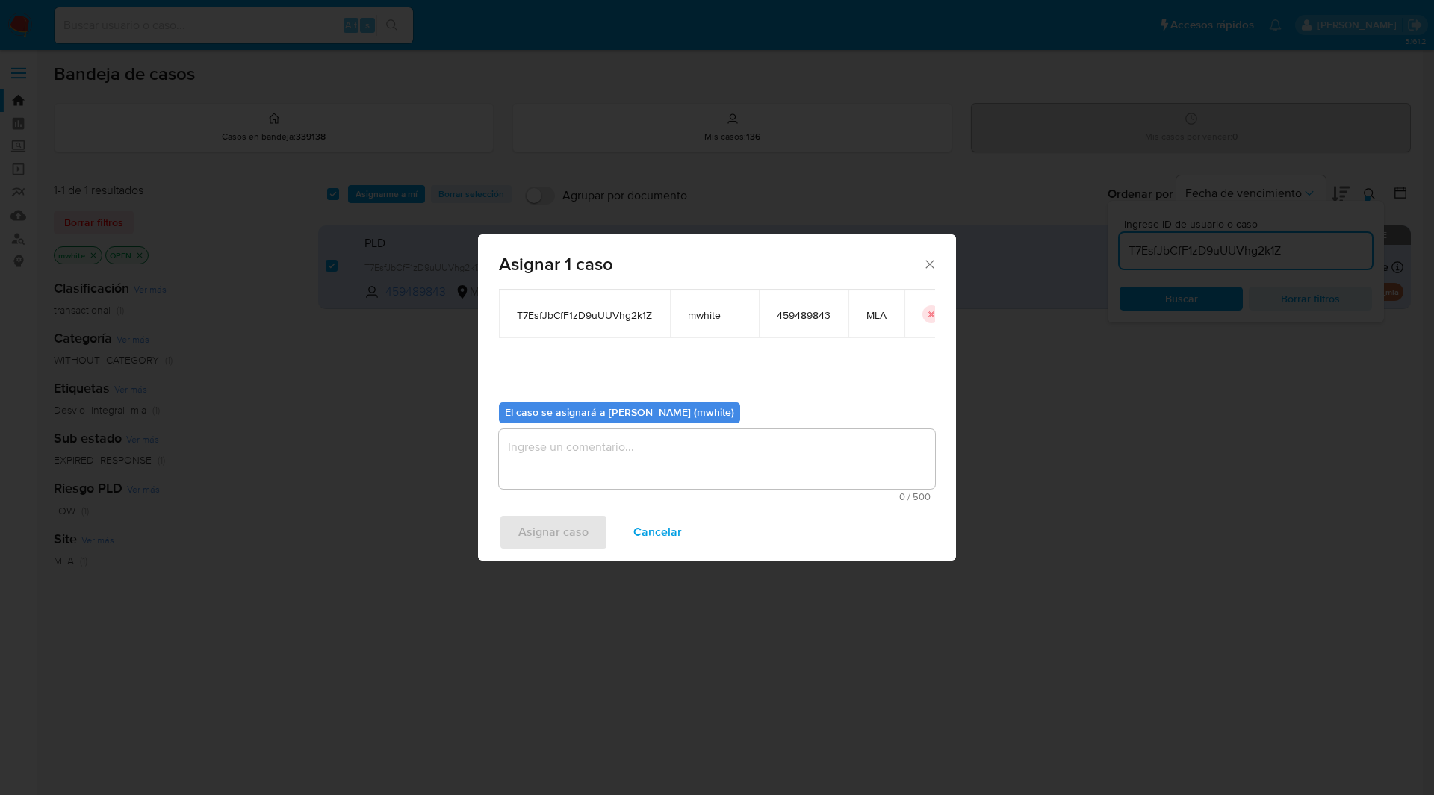
click at [575, 441] on textarea "assign-modal" at bounding box center [717, 459] width 436 height 60
paste textarea "mwhite"
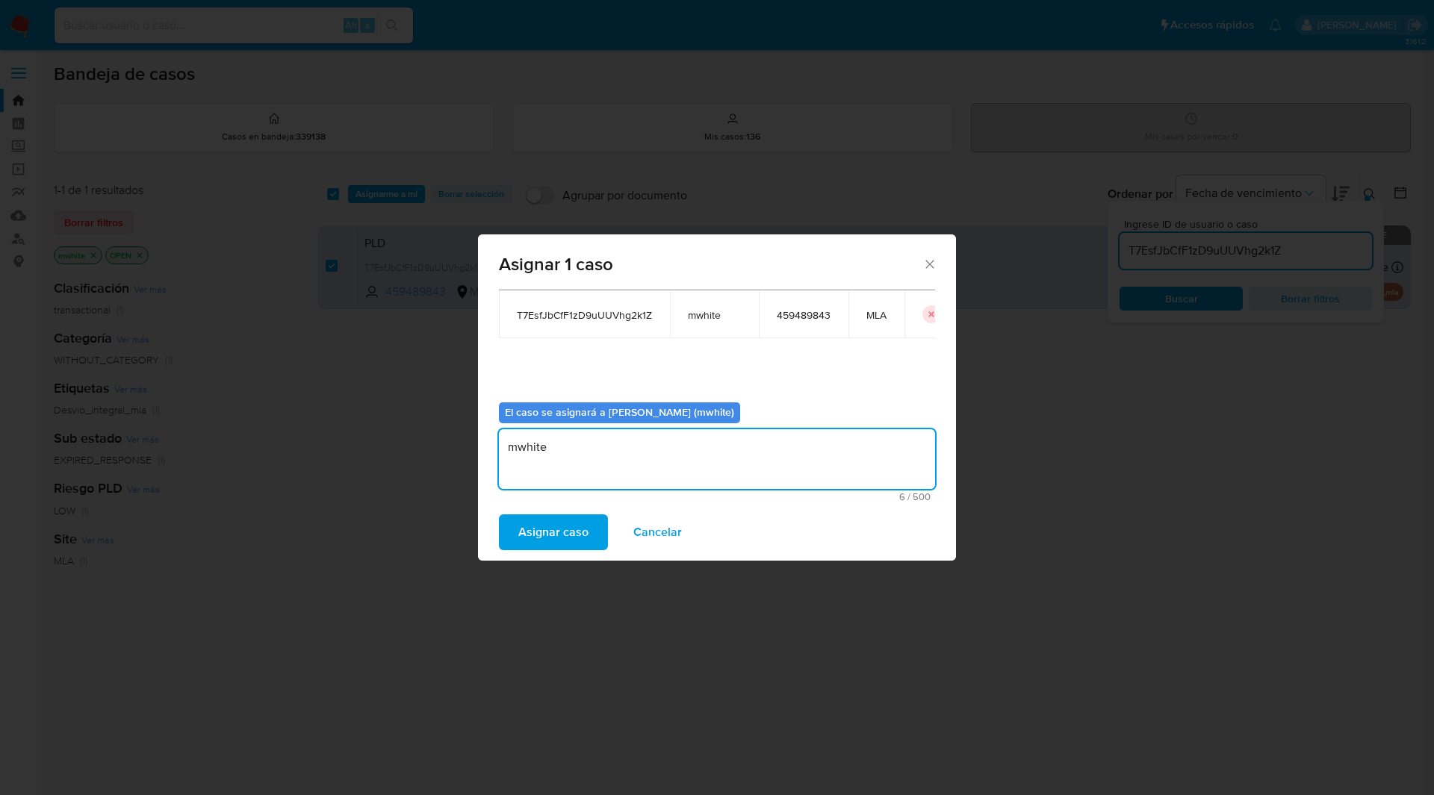
type textarea "mwhite"
click at [554, 551] on div "Asignar caso Cancelar" at bounding box center [717, 532] width 478 height 57
click at [598, 539] on button "Asignar caso" at bounding box center [553, 533] width 109 height 36
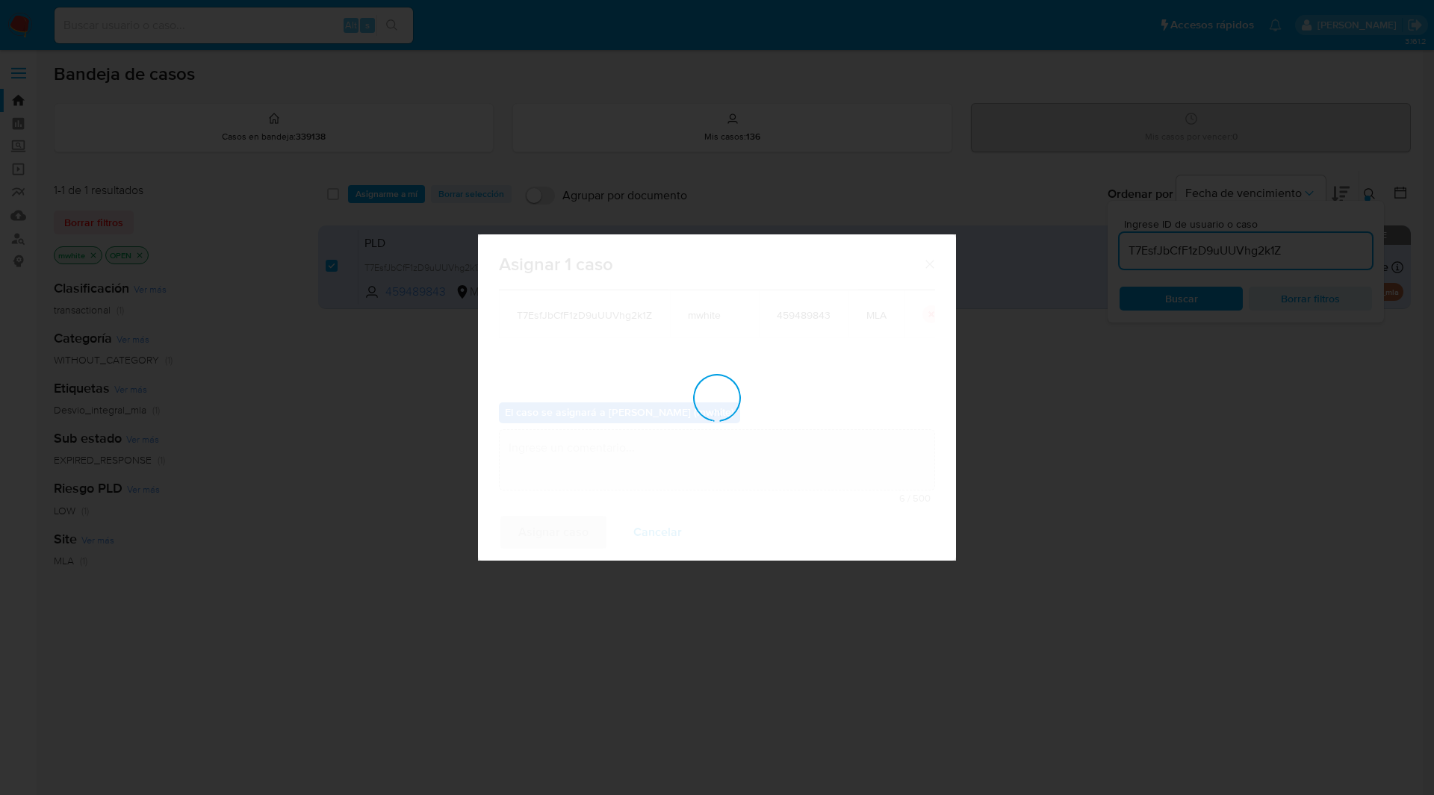
checkbox input "false"
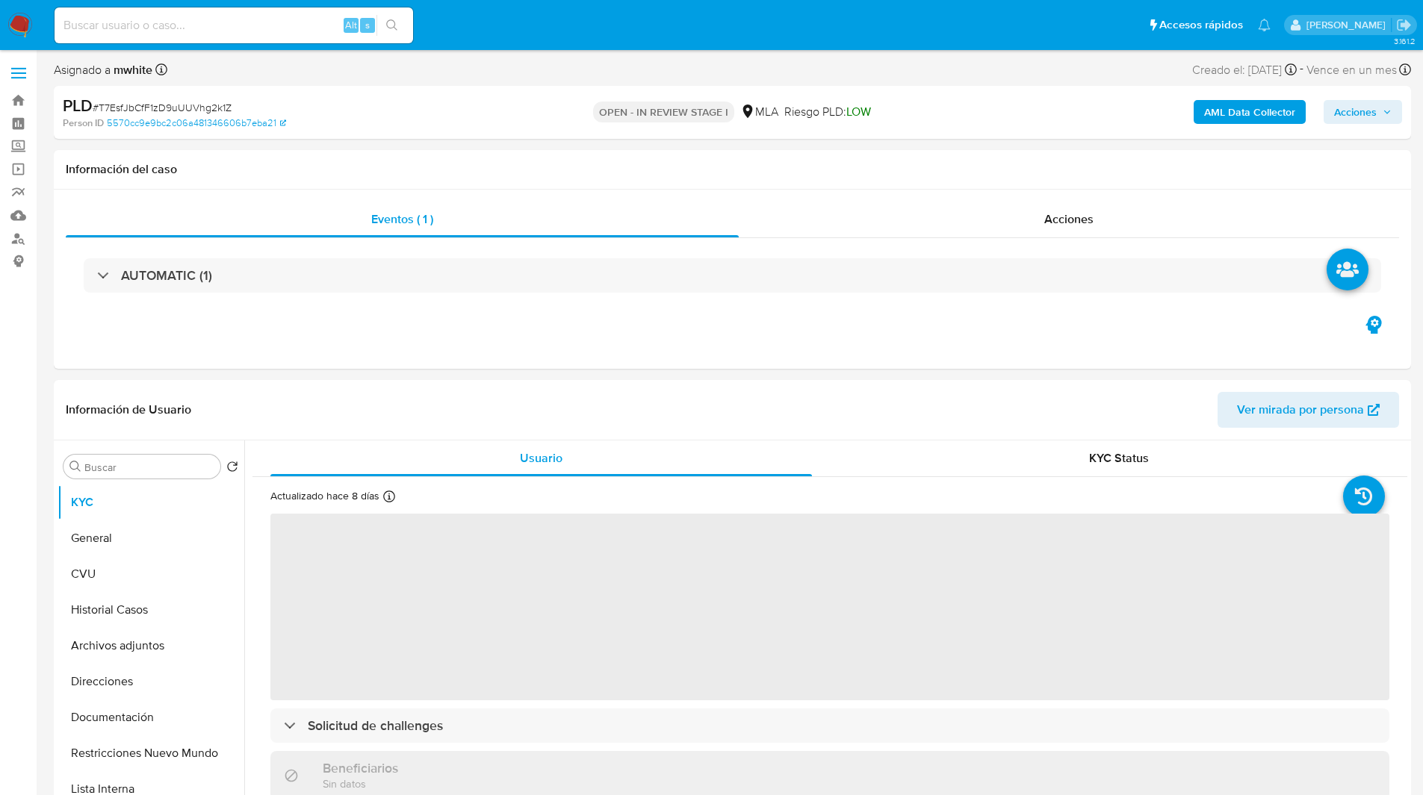
click at [553, 30] on ul "Pausado Ver notificaciones Alt s Accesos rápidos Presiona las siguientes teclas…" at bounding box center [662, 24] width 1231 height 37
select select "10"
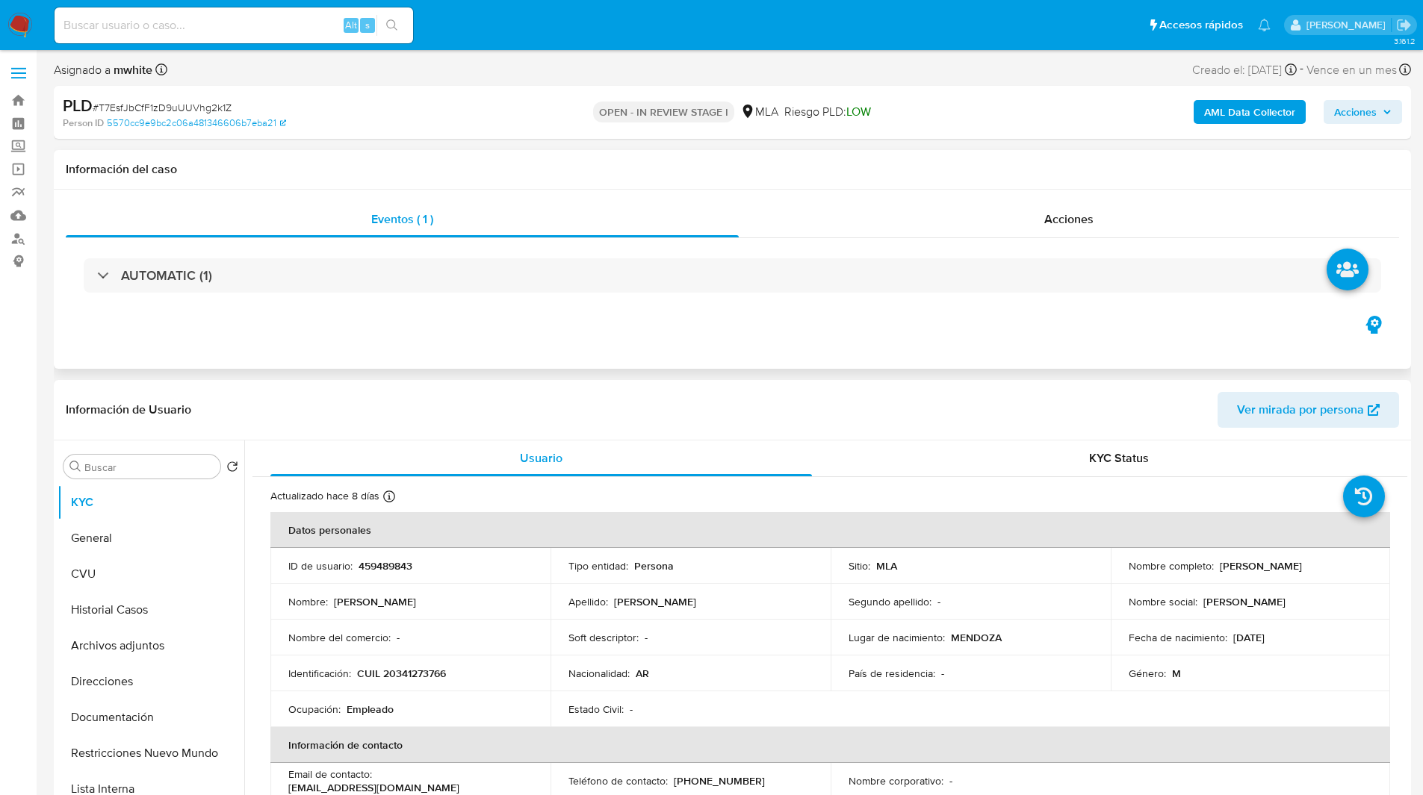
click at [550, 174] on h1 "Información del caso" at bounding box center [732, 169] width 1333 height 15
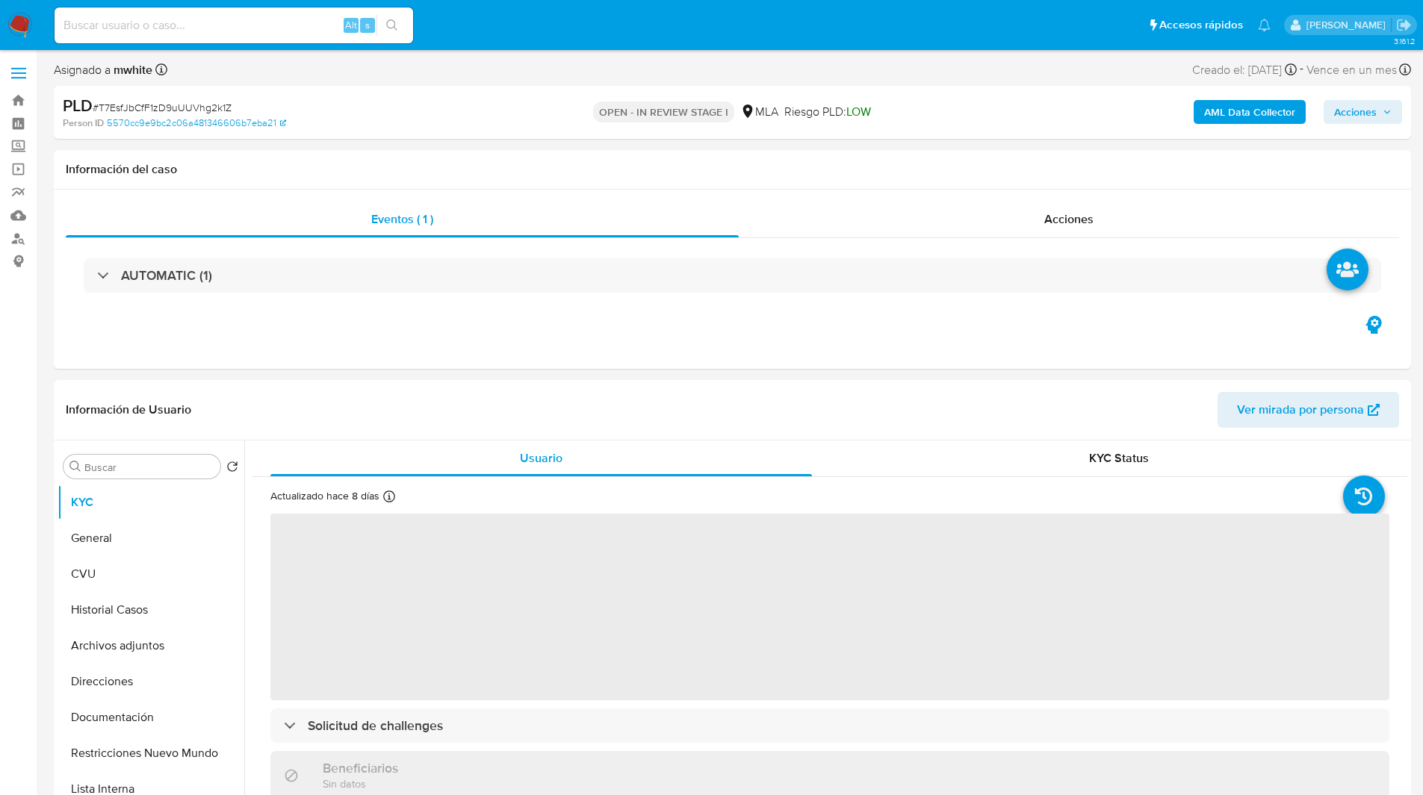
select select "10"
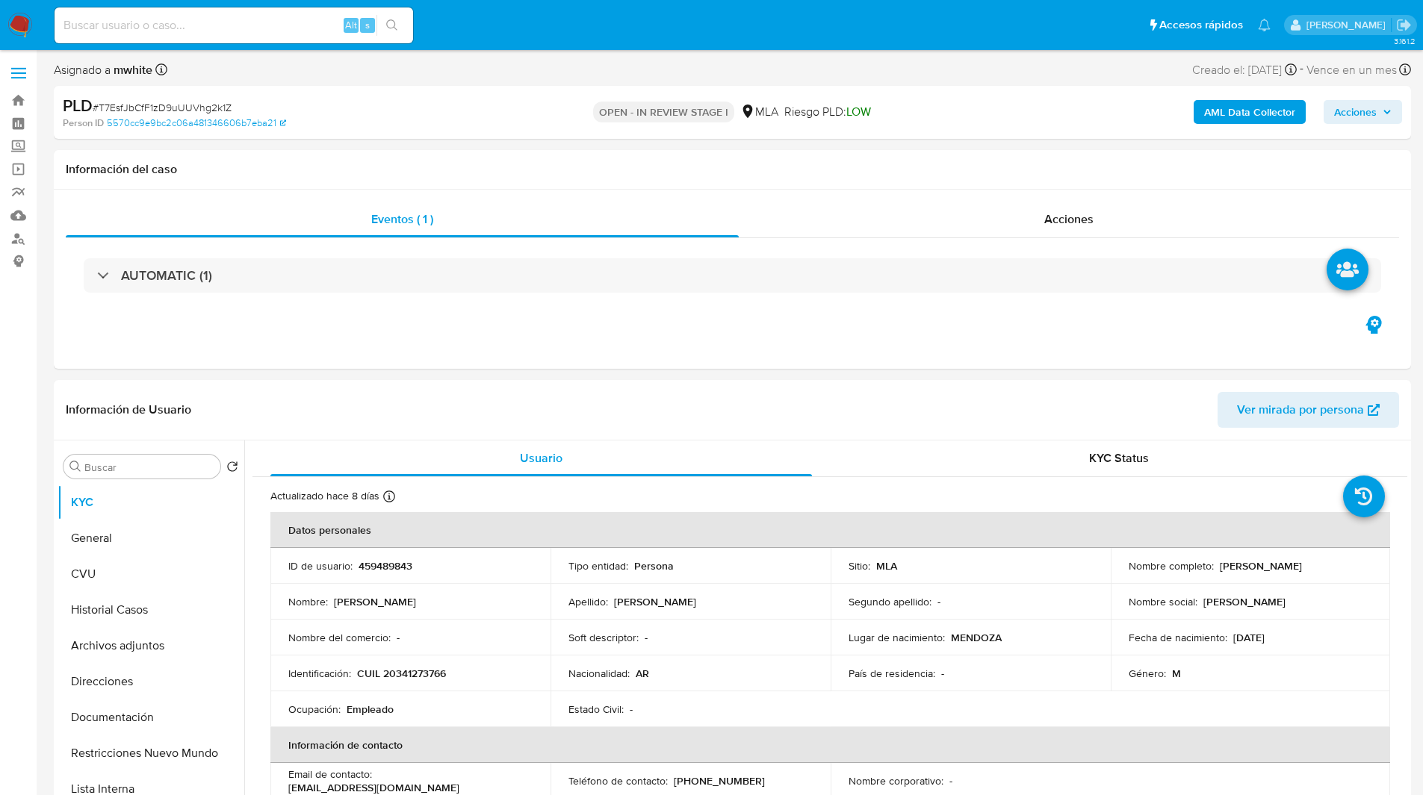
click at [589, 41] on ul "Pausado Ver notificaciones Alt s Accesos rápidos Presiona las siguientes teclas…" at bounding box center [662, 24] width 1231 height 37
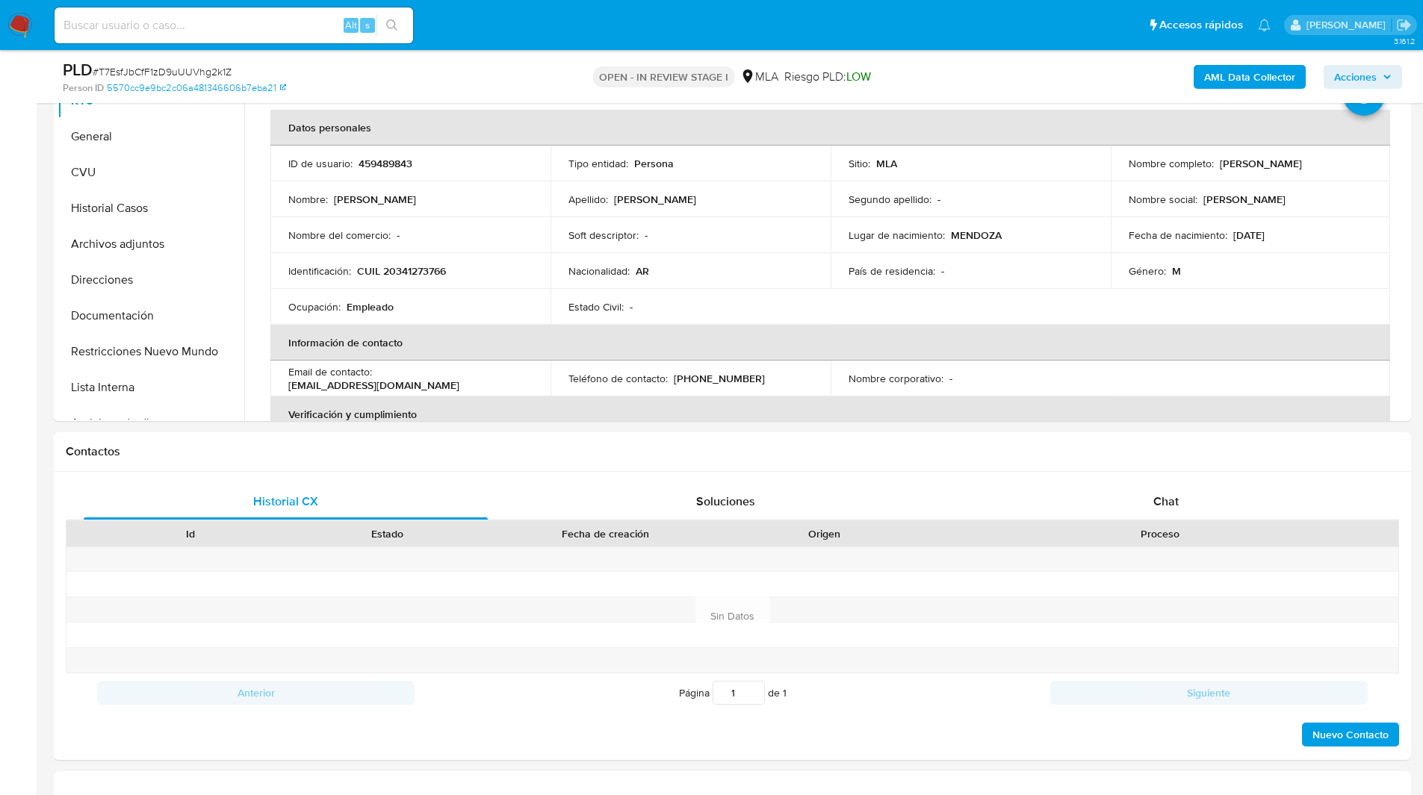
scroll to position [352, 0]
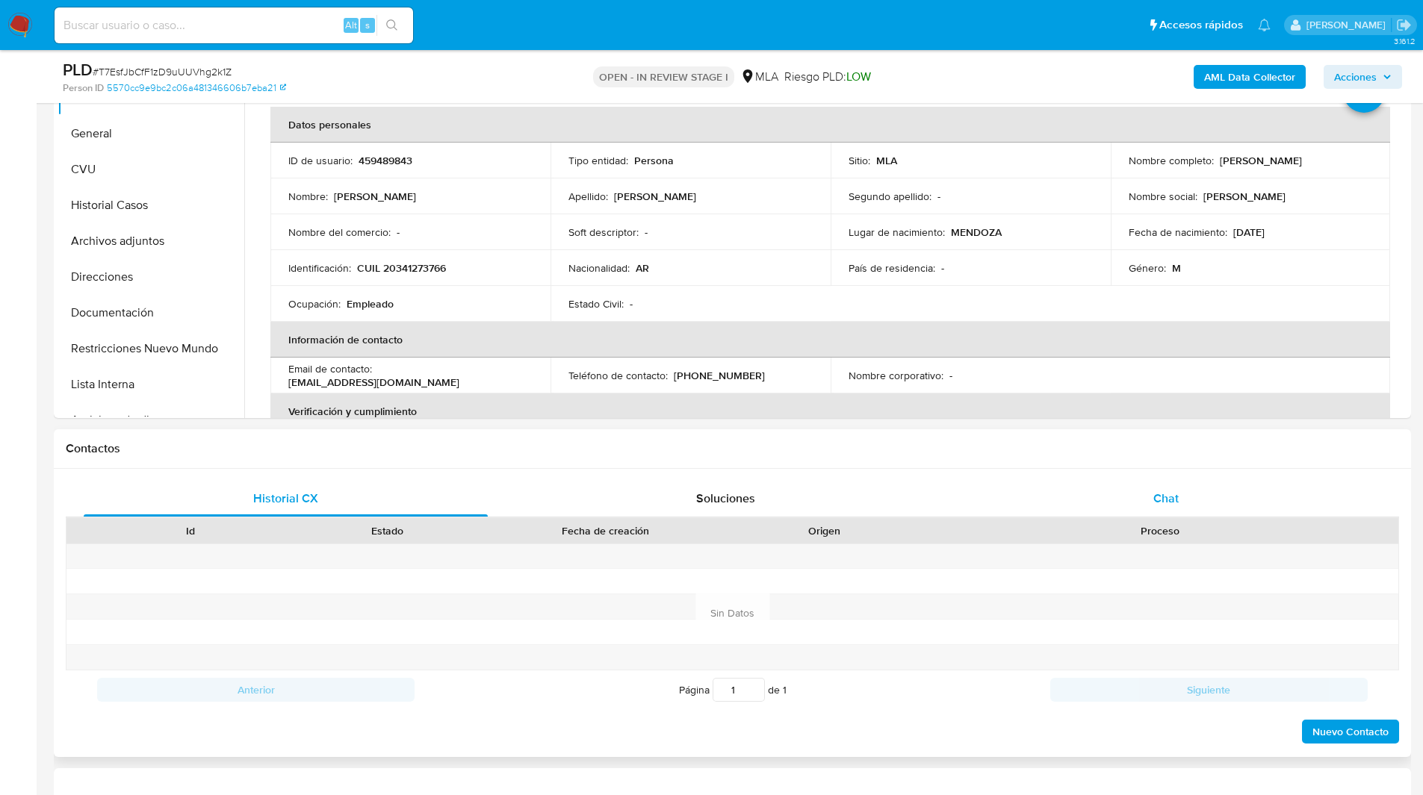
click at [1139, 514] on div "Chat" at bounding box center [1166, 499] width 404 height 36
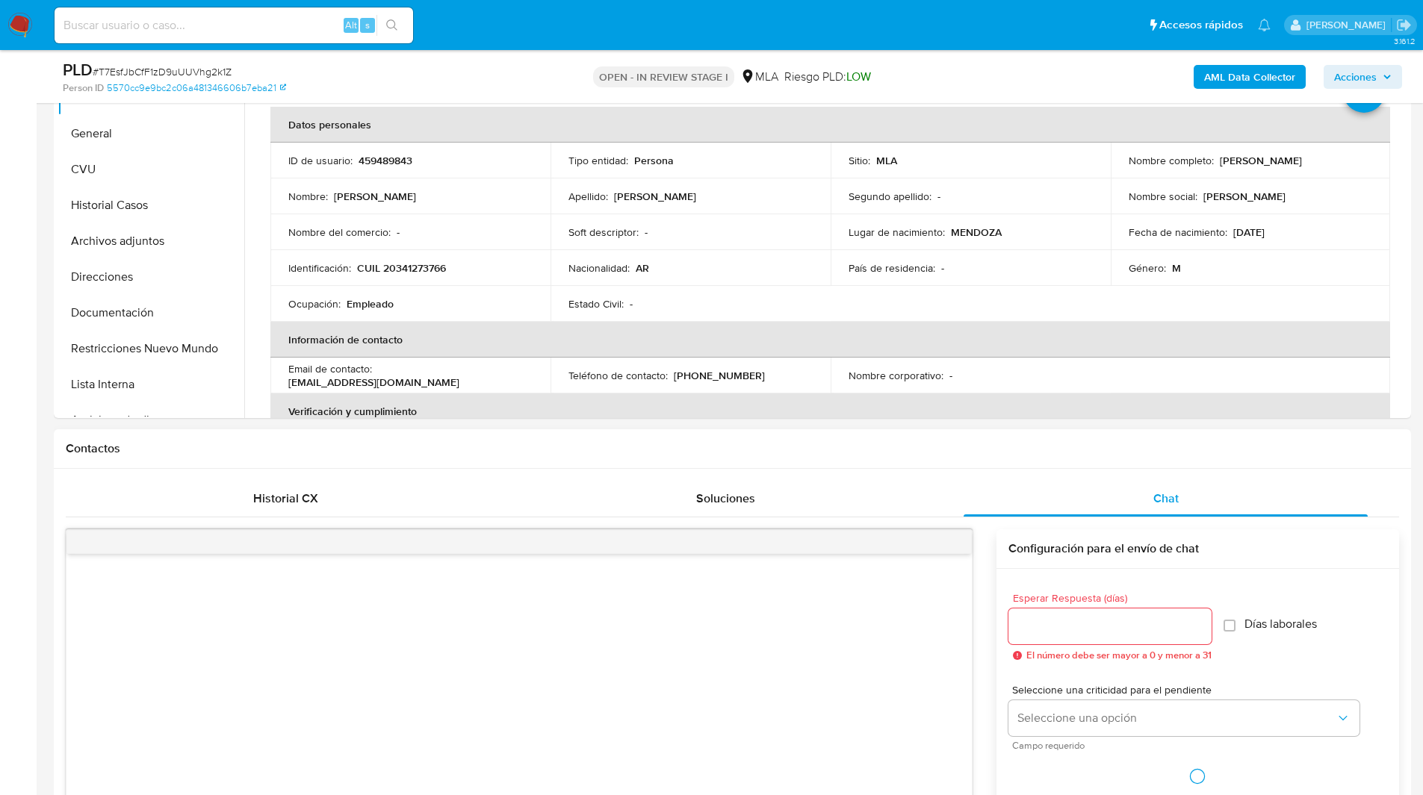
click at [971, 446] on h1 "Contactos" at bounding box center [732, 448] width 1333 height 15
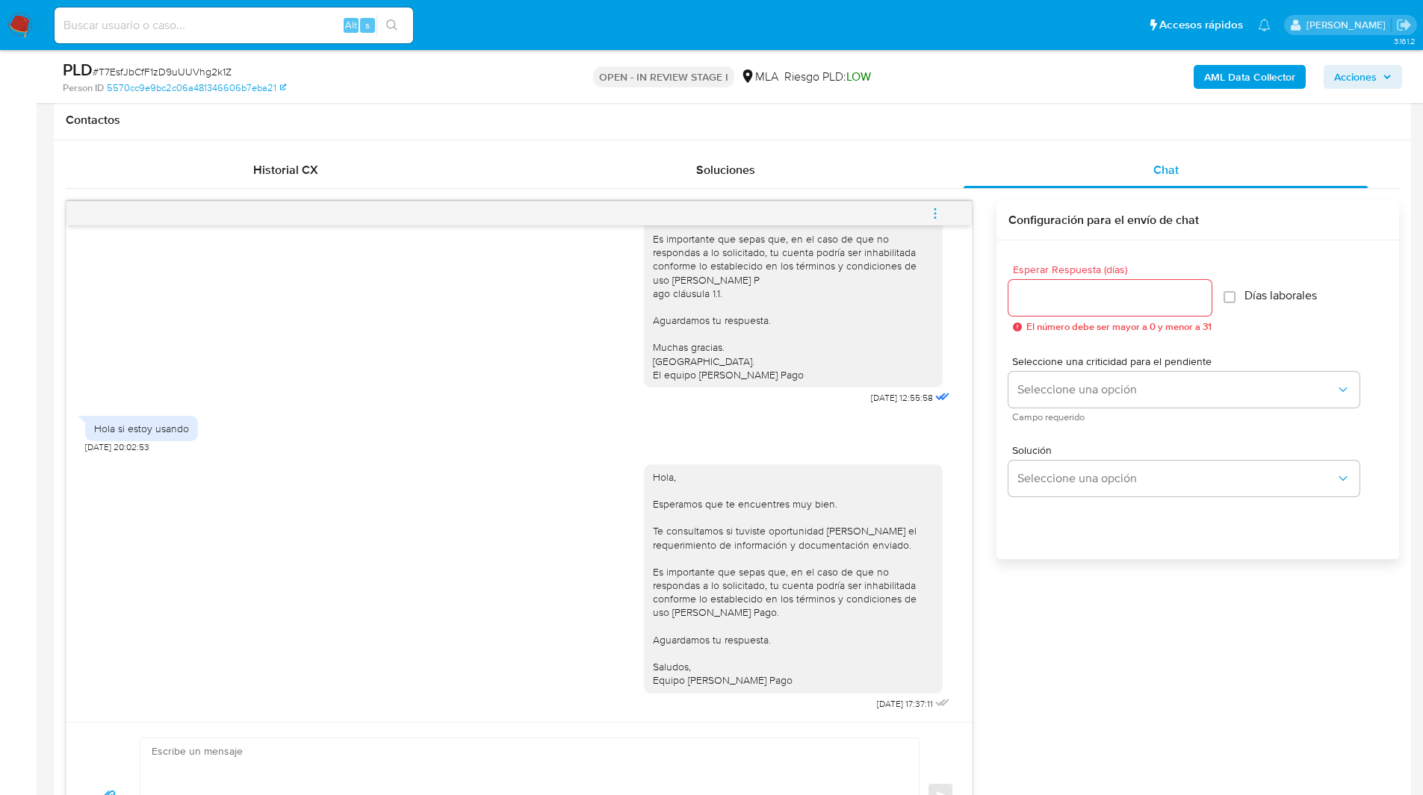
scroll to position [685, 0]
click at [948, 204] on button "menu-action" at bounding box center [934, 209] width 49 height 36
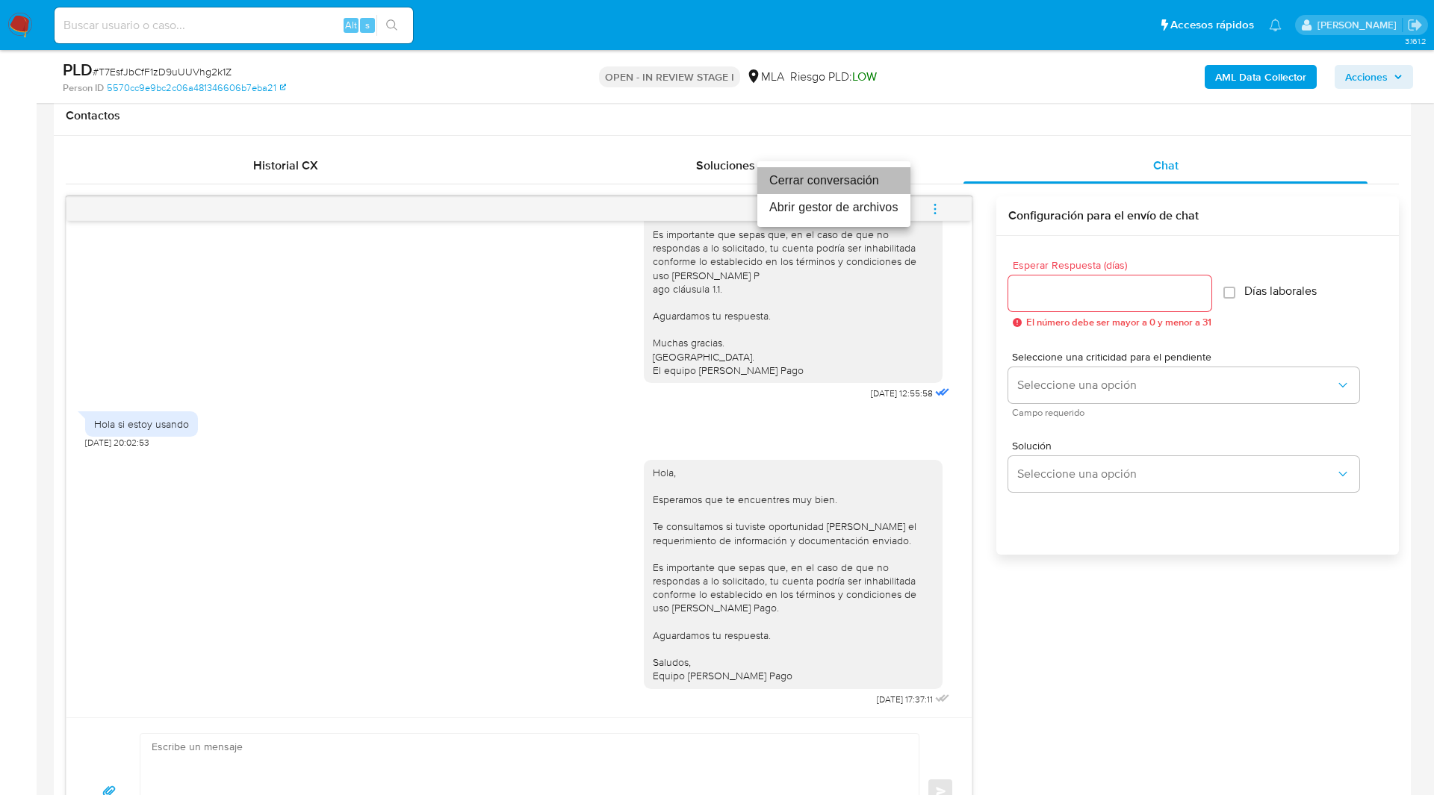
click at [837, 175] on li "Cerrar conversación" at bounding box center [833, 180] width 153 height 27
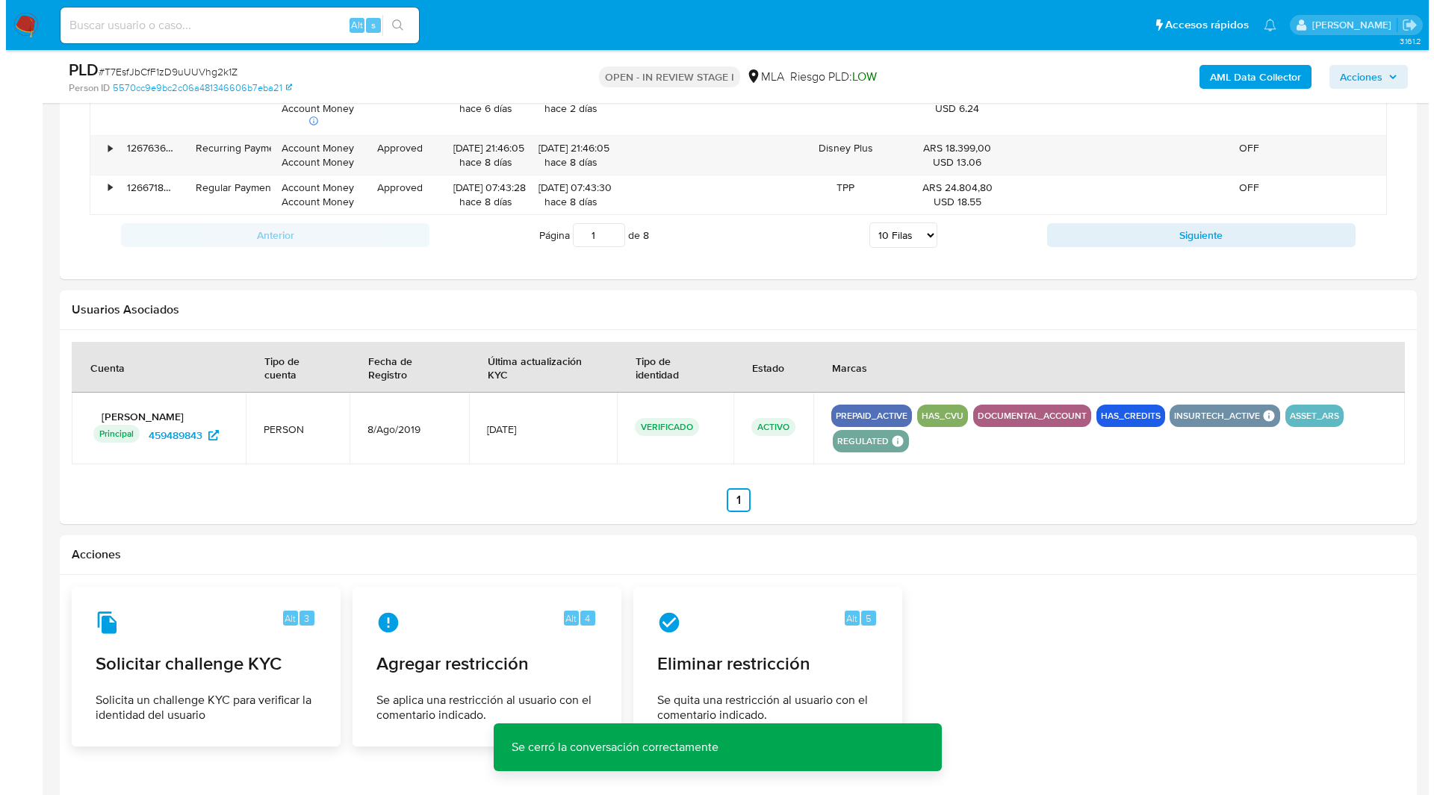
scroll to position [2408, 0]
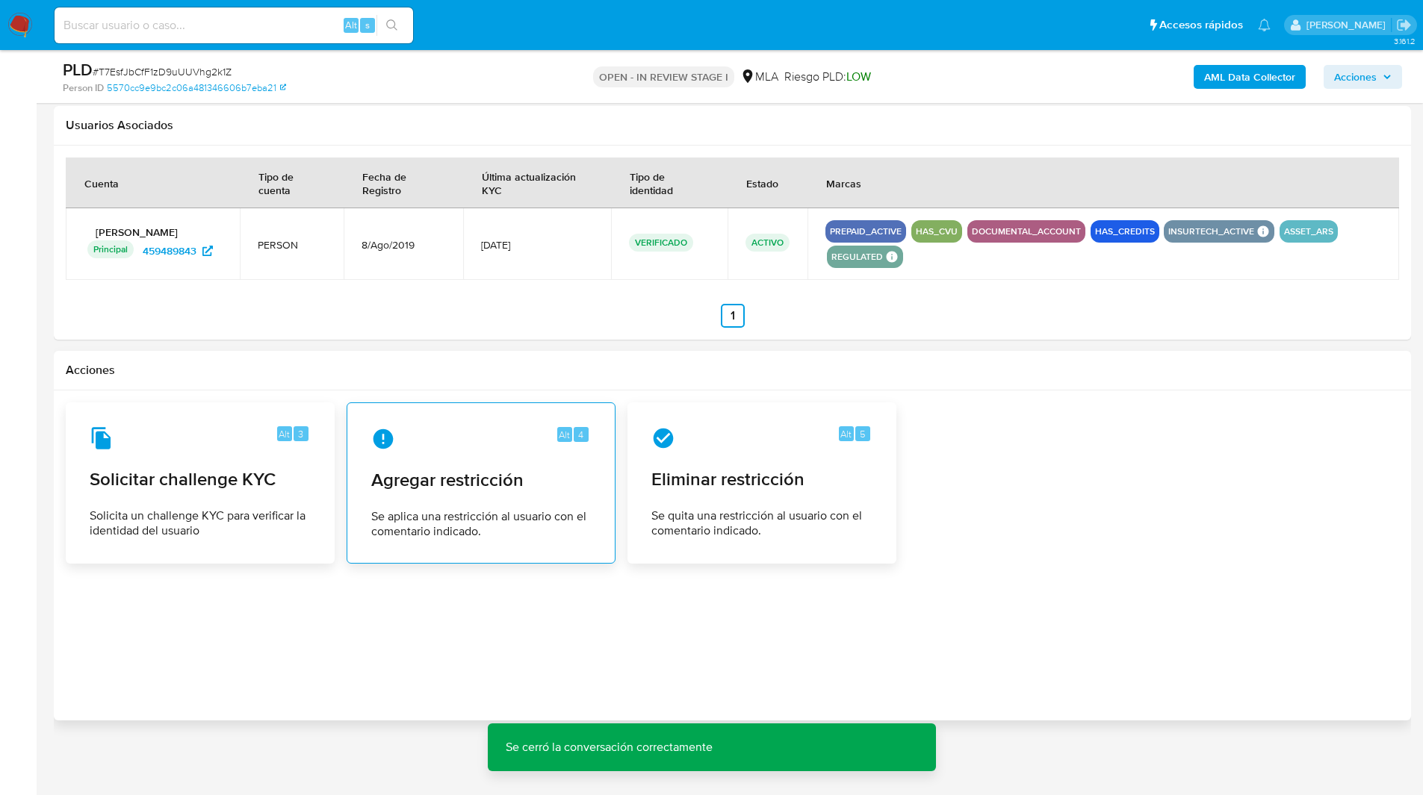
click at [447, 457] on div "Alt 4 Agregar restricción Se aplica una restricción al usuario con el comentari…" at bounding box center [480, 483] width 243 height 136
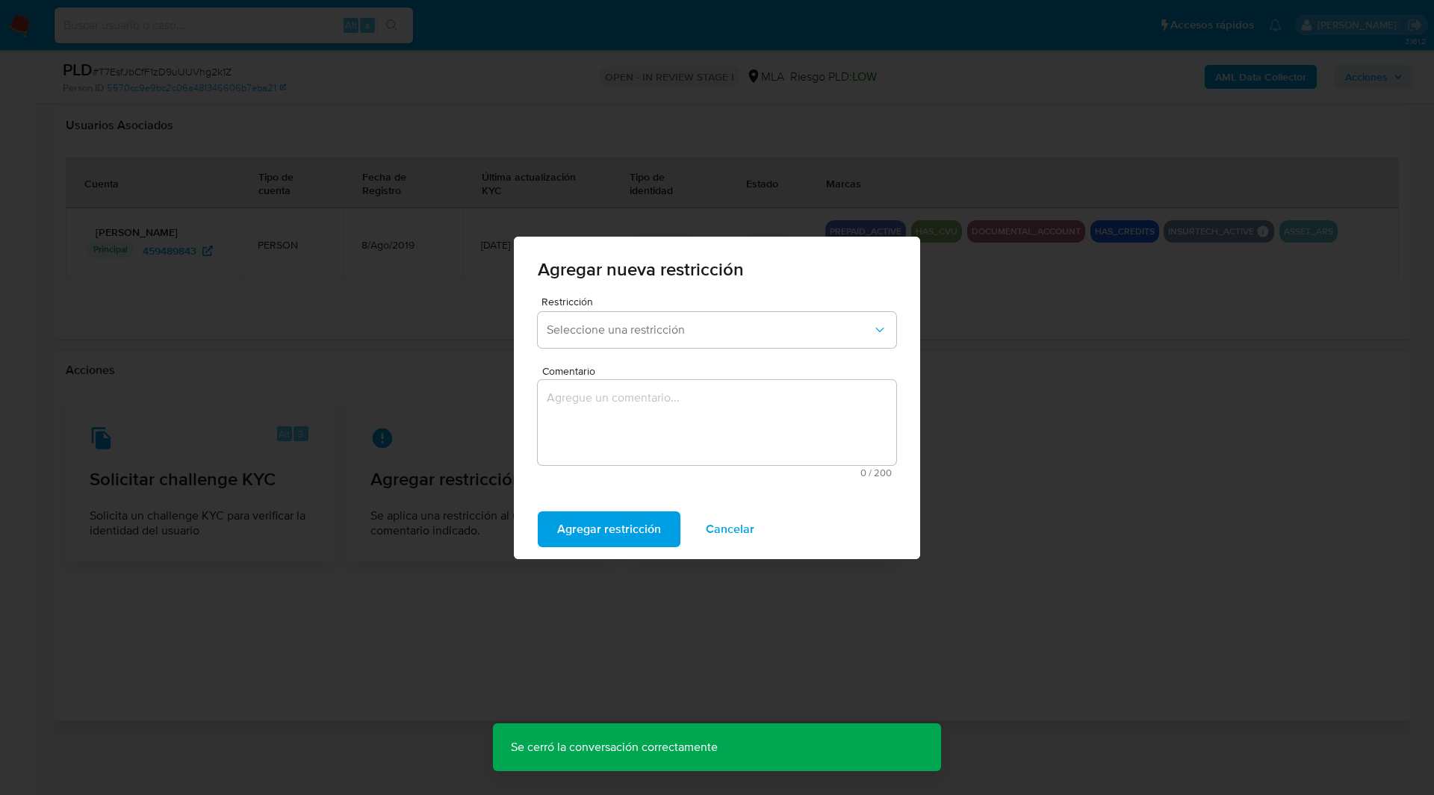
click at [623, 349] on div "Restricción Seleccione una restricción" at bounding box center [717, 326] width 359 height 58
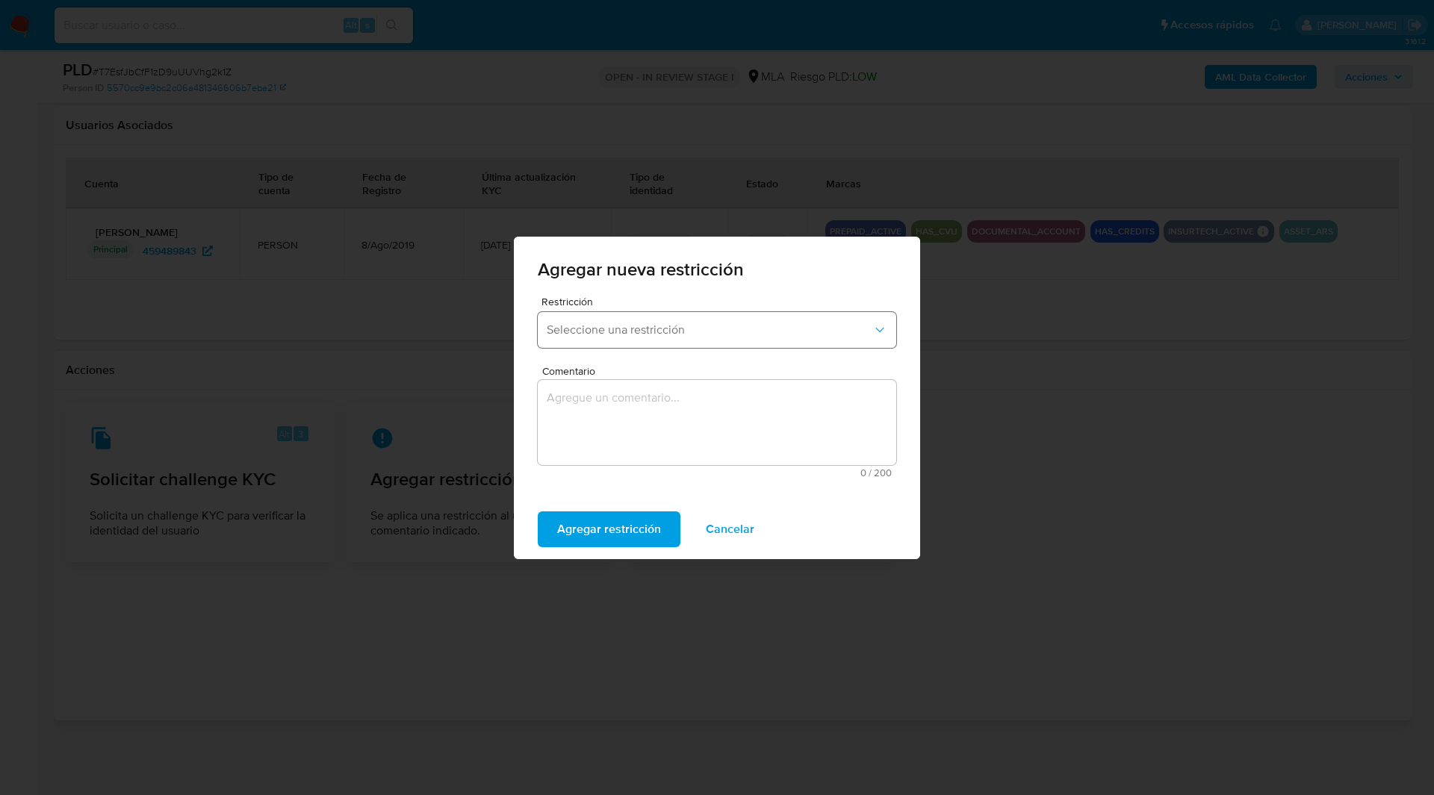
click at [609, 344] on button "Seleccione una restricción" at bounding box center [717, 330] width 359 height 36
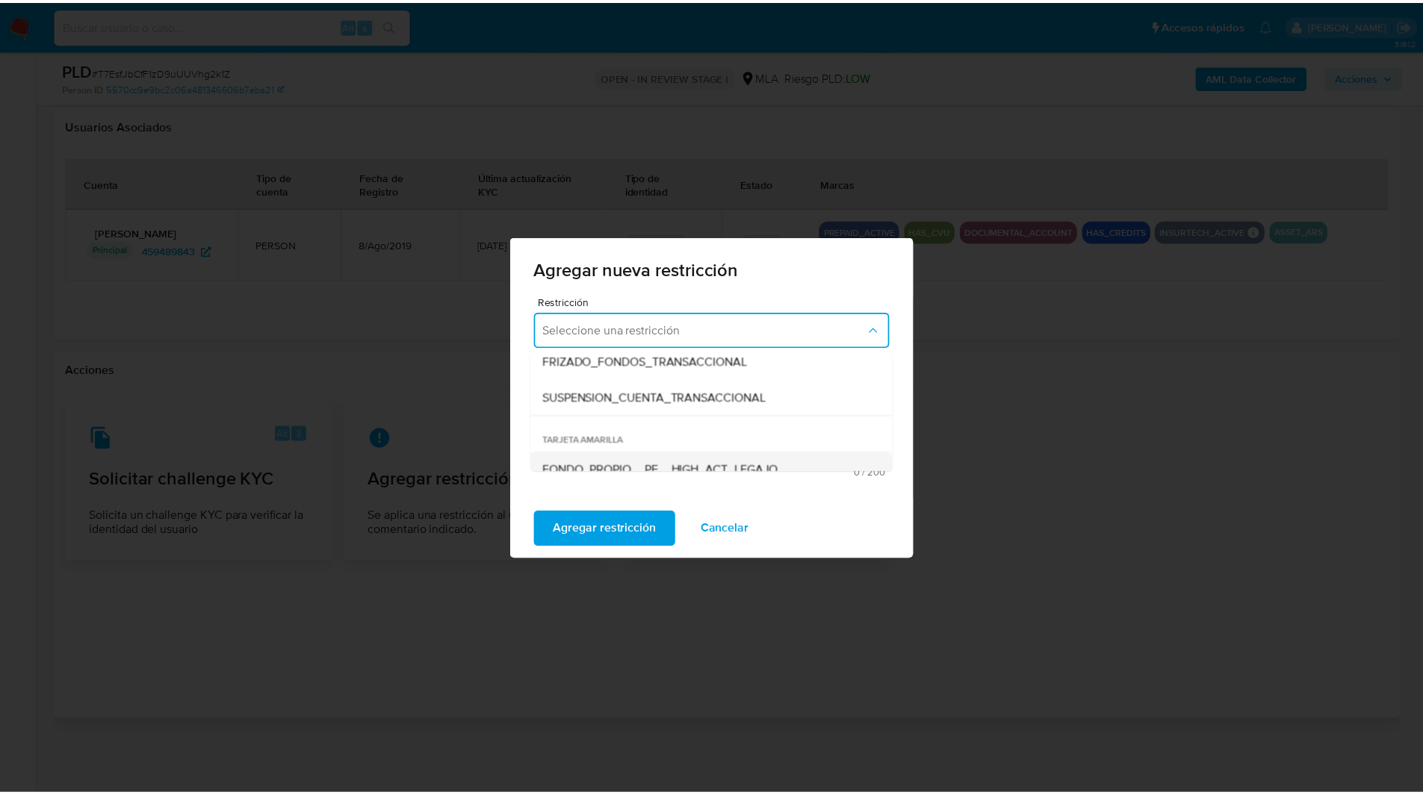
scroll to position [187, 0]
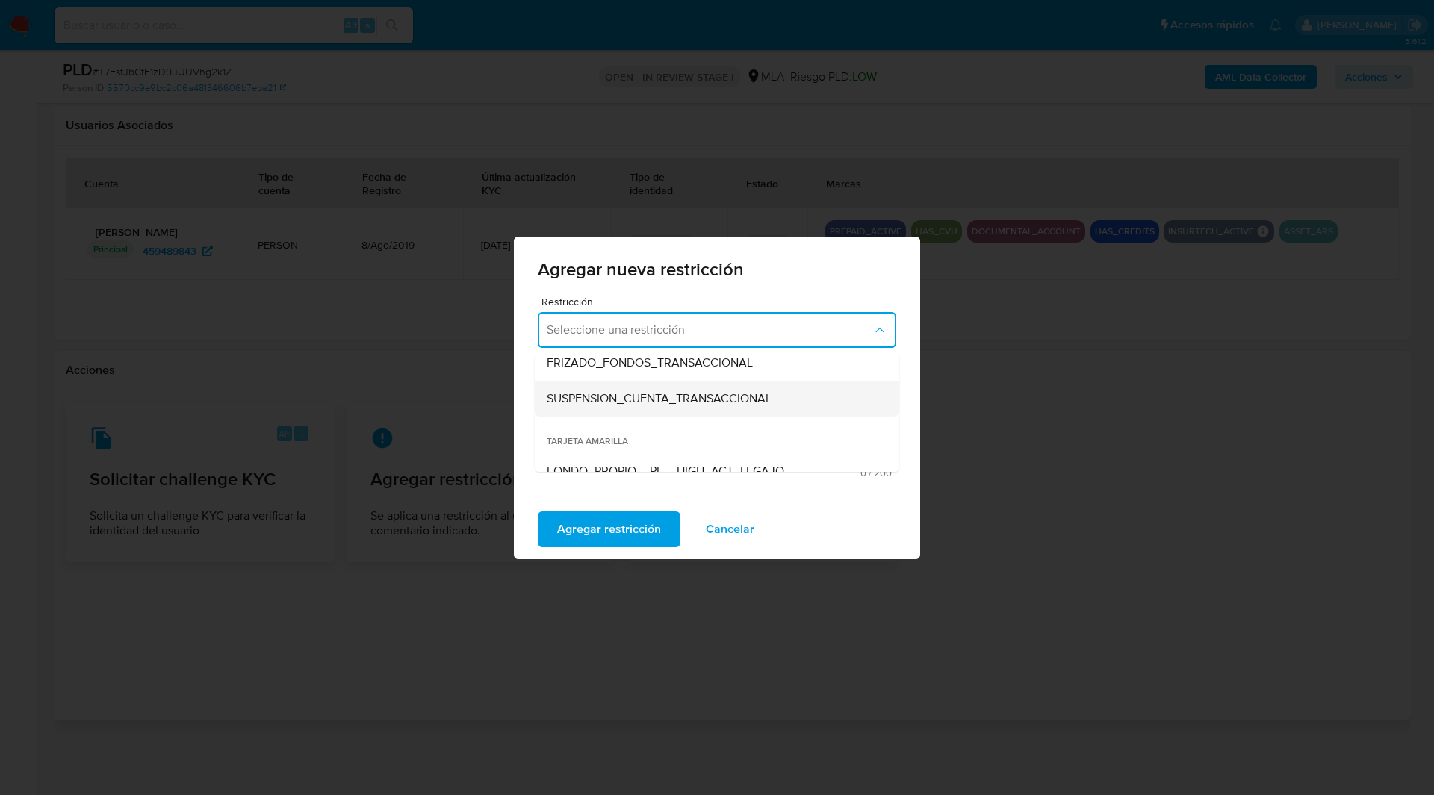
click at [598, 411] on div "SUSPENSION_CUENTA_TRANSACCIONAL" at bounding box center [713, 399] width 332 height 36
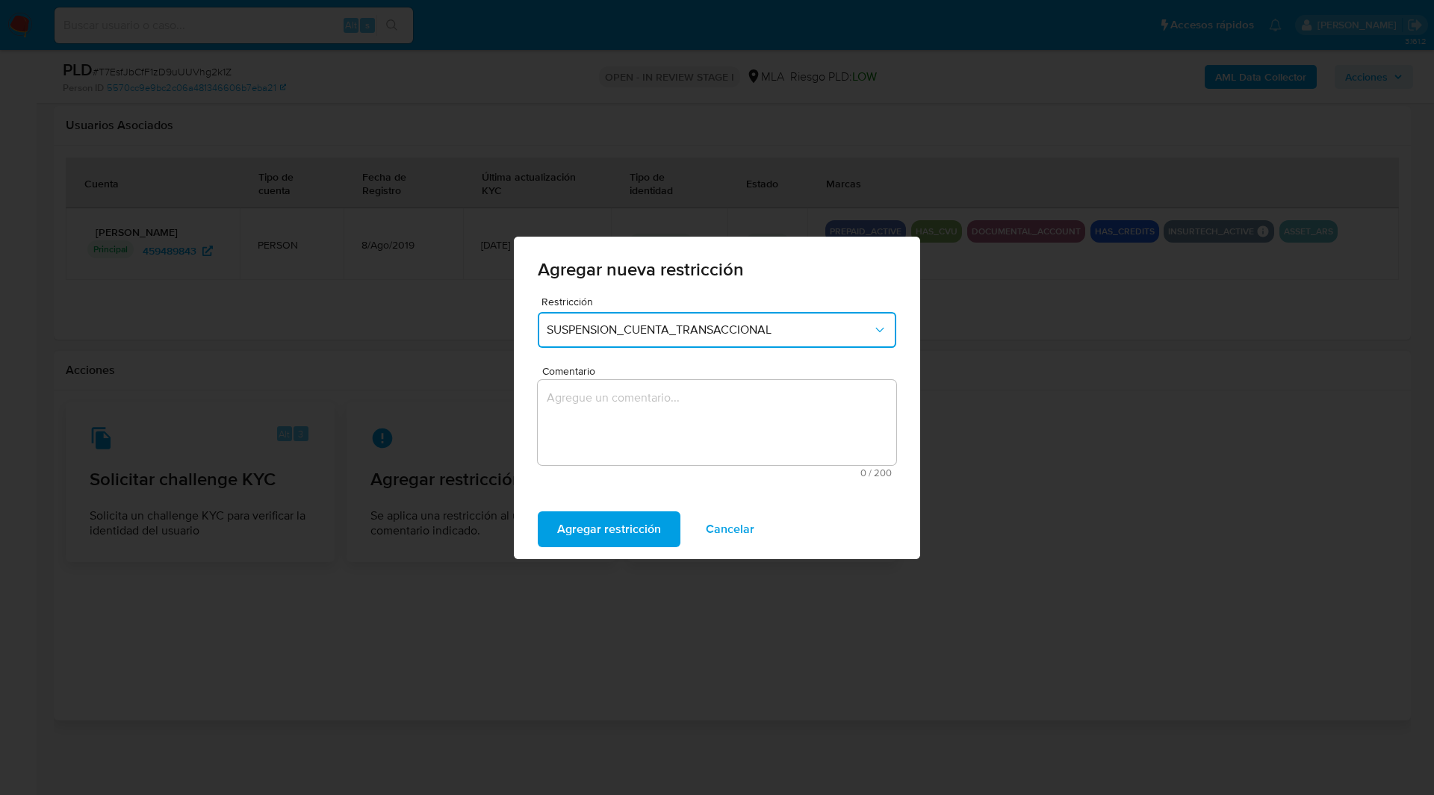
click at [666, 411] on textarea "Comentario" at bounding box center [717, 422] width 359 height 85
click at [715, 533] on span "Cancelar" at bounding box center [730, 529] width 49 height 33
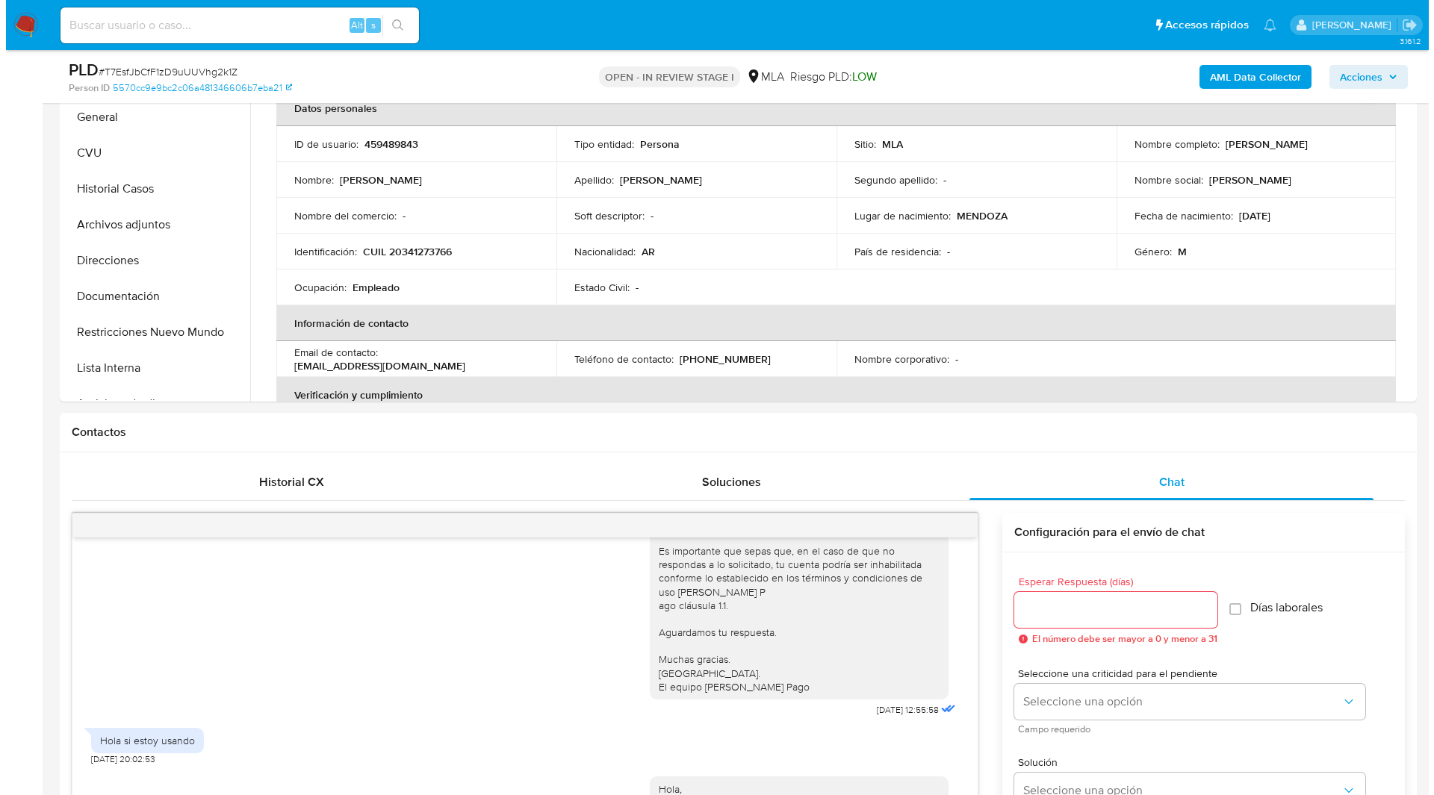
scroll to position [0, 0]
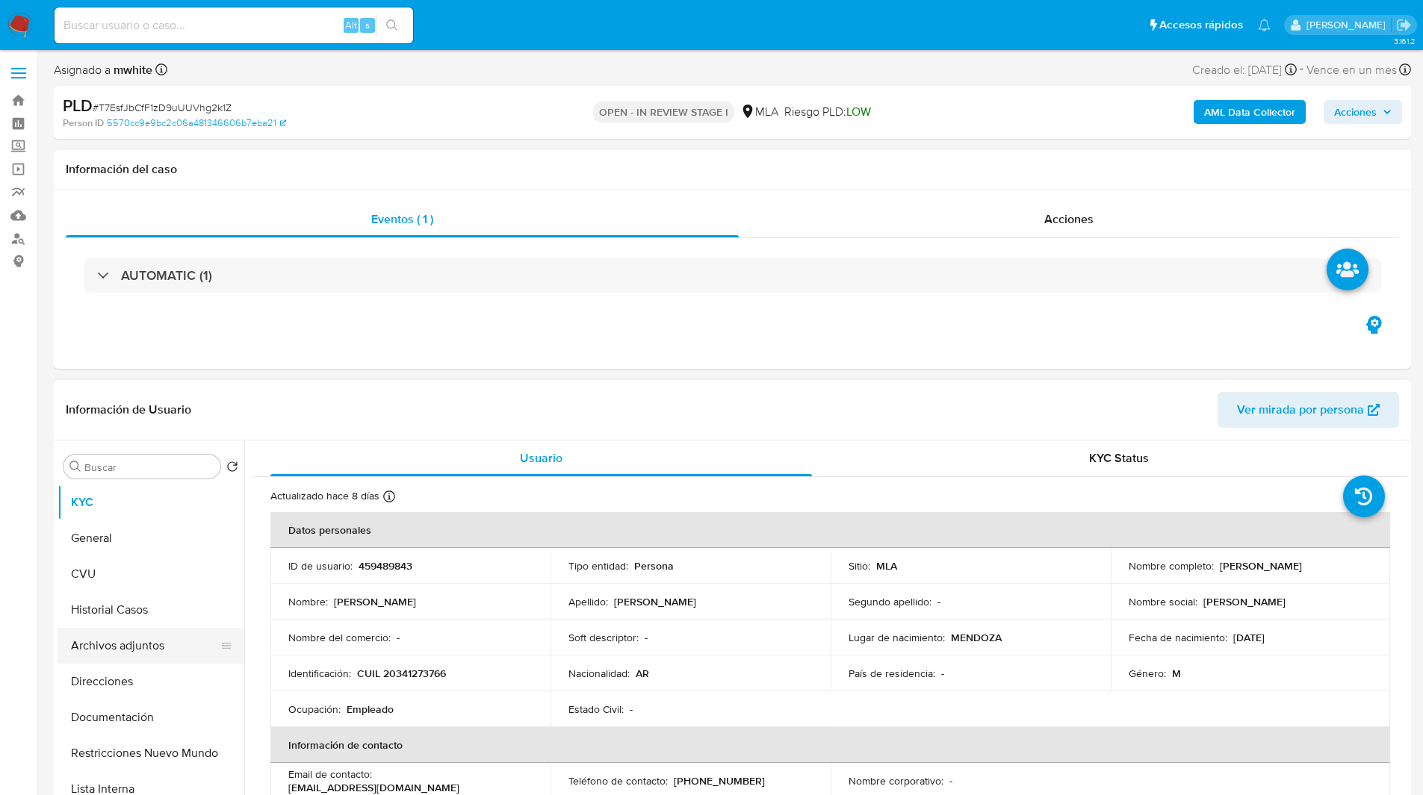
click at [117, 636] on button "Archivos adjuntos" at bounding box center [145, 646] width 175 height 36
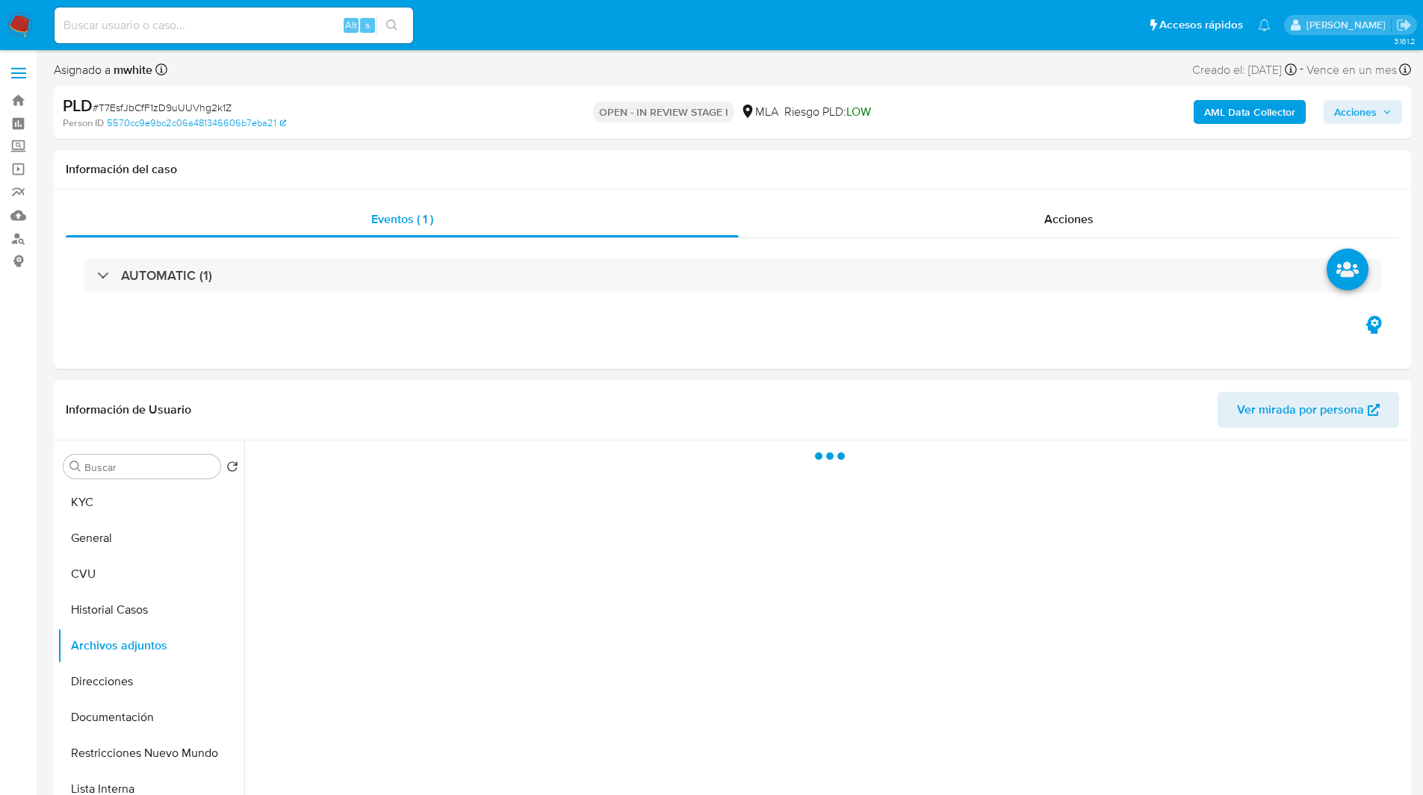
click at [1236, 119] on b "AML Data Collector" at bounding box center [1249, 112] width 91 height 24
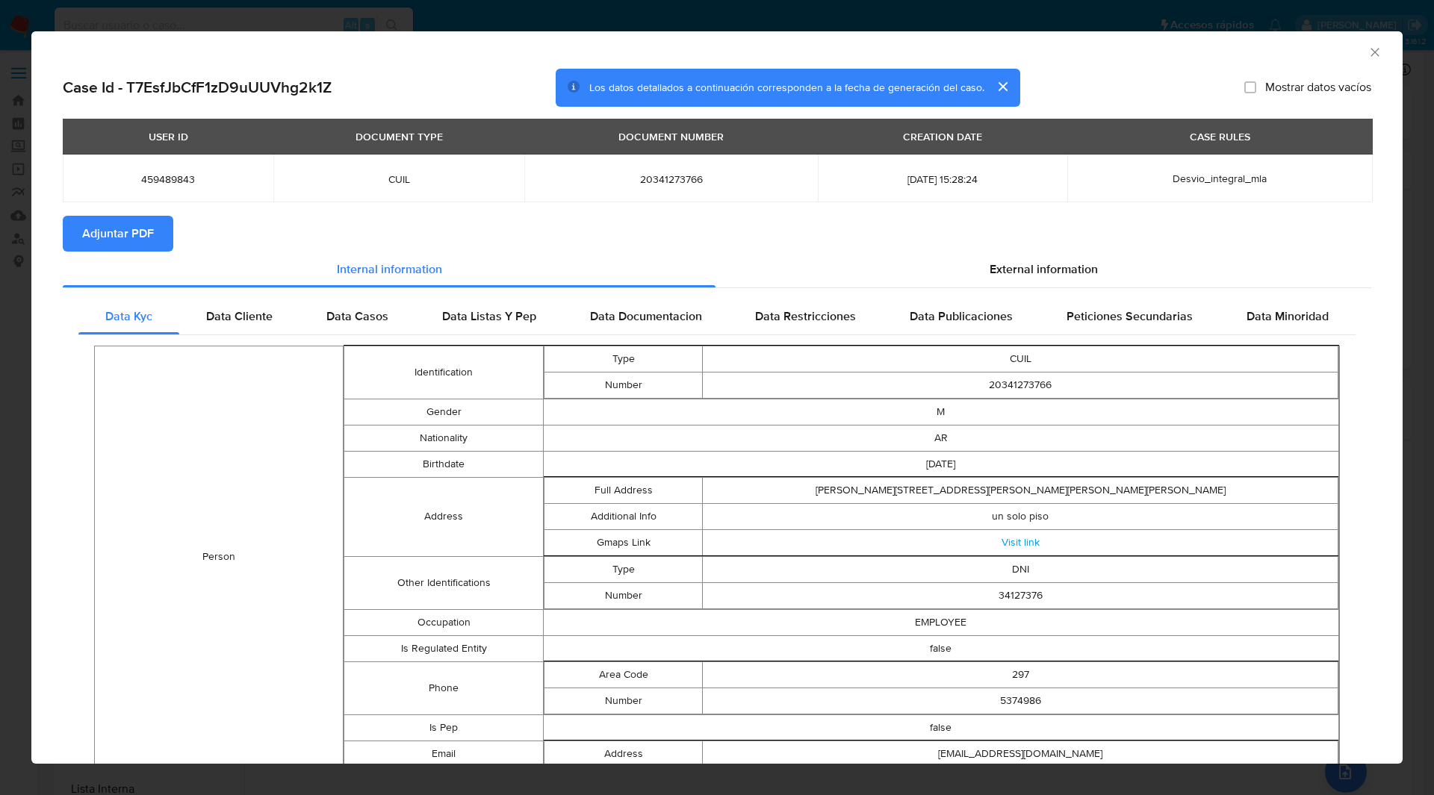
click at [143, 226] on span "Adjuntar PDF" at bounding box center [118, 233] width 72 height 33
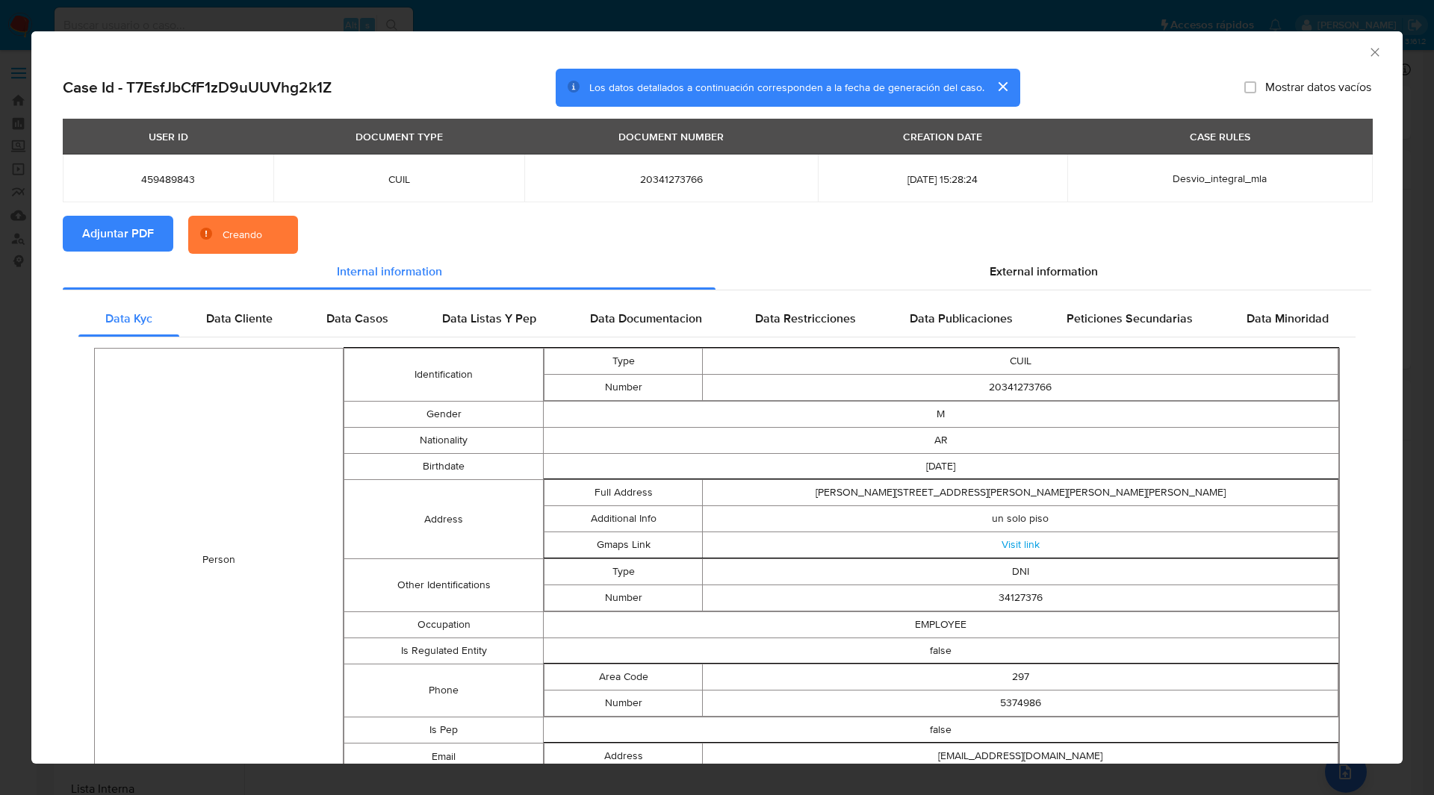
click at [364, 251] on section "Adjuntar PDF Creando" at bounding box center [717, 235] width 1309 height 39
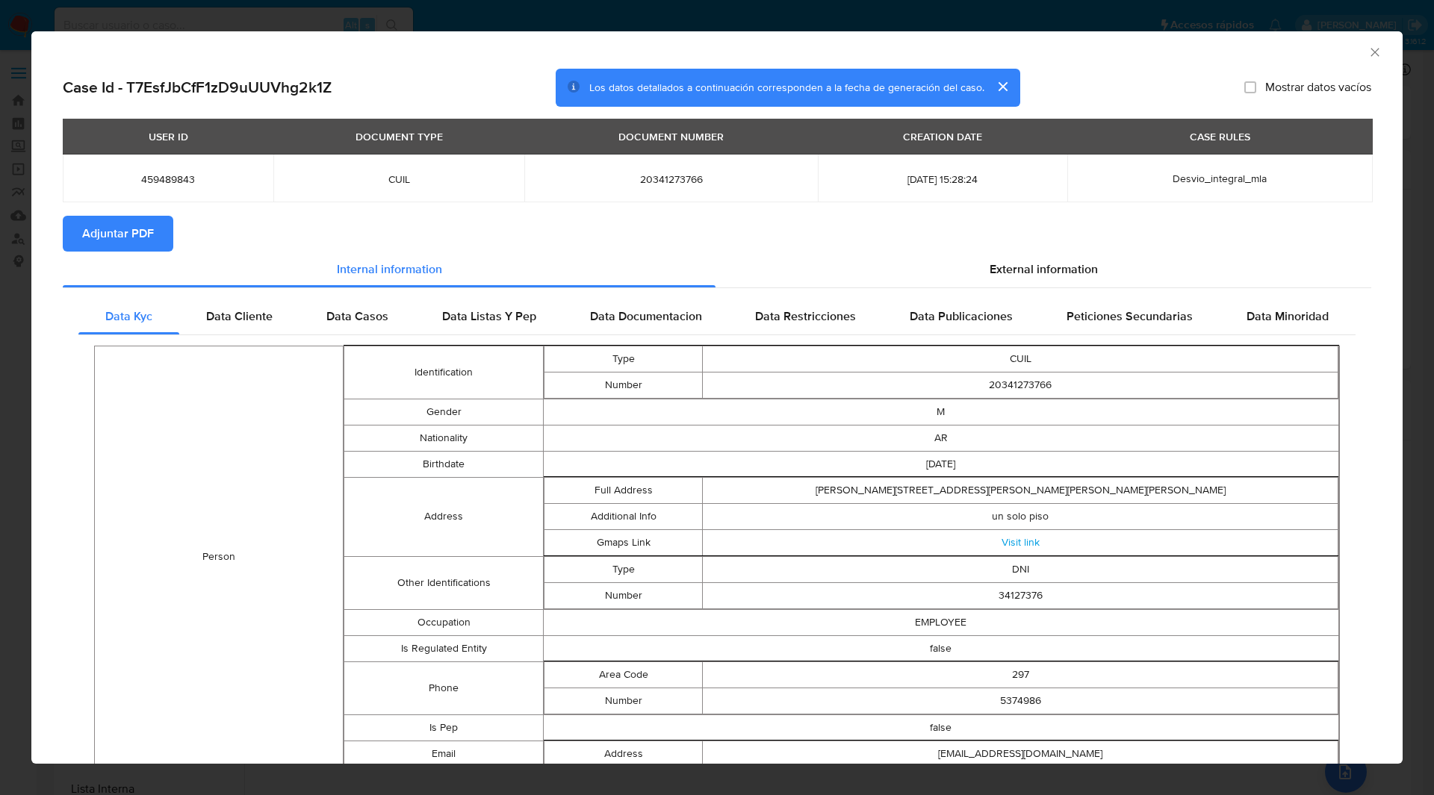
click at [364, 252] on div "Internal information" at bounding box center [389, 270] width 653 height 36
click at [1368, 52] on icon "Cerrar ventana" at bounding box center [1375, 52] width 15 height 15
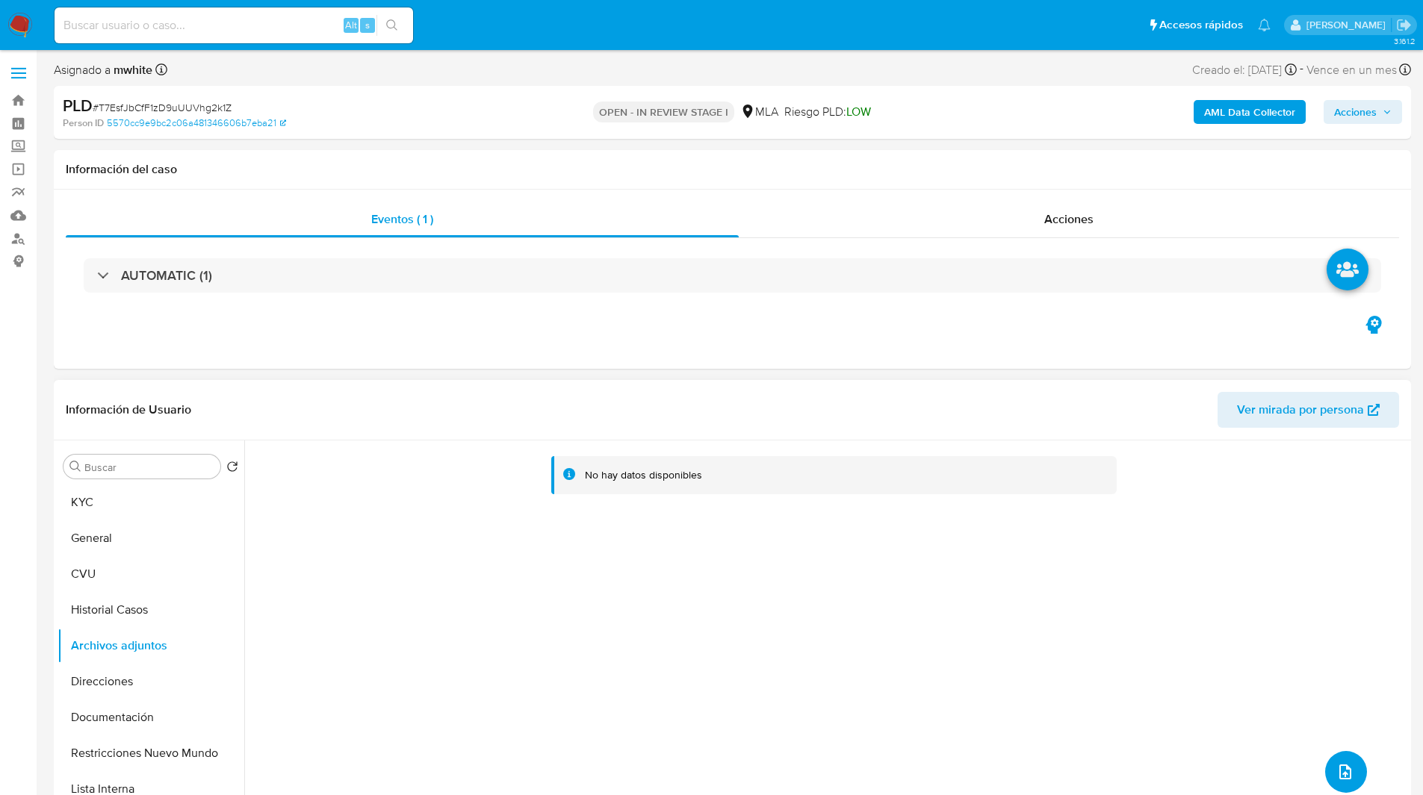
click at [1339, 771] on icon "upload-file" at bounding box center [1345, 772] width 12 height 15
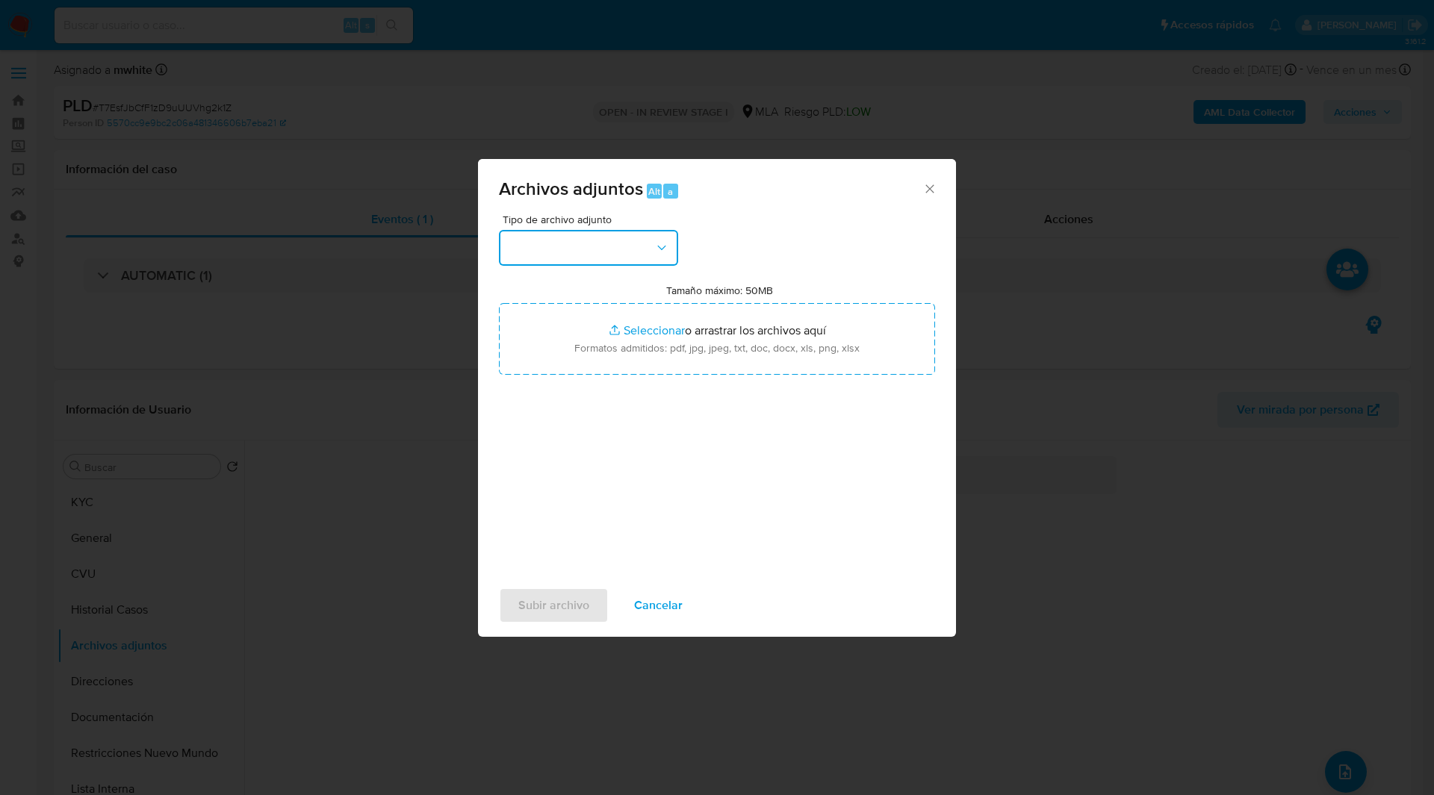
click at [630, 239] on button "button" at bounding box center [588, 248] width 179 height 36
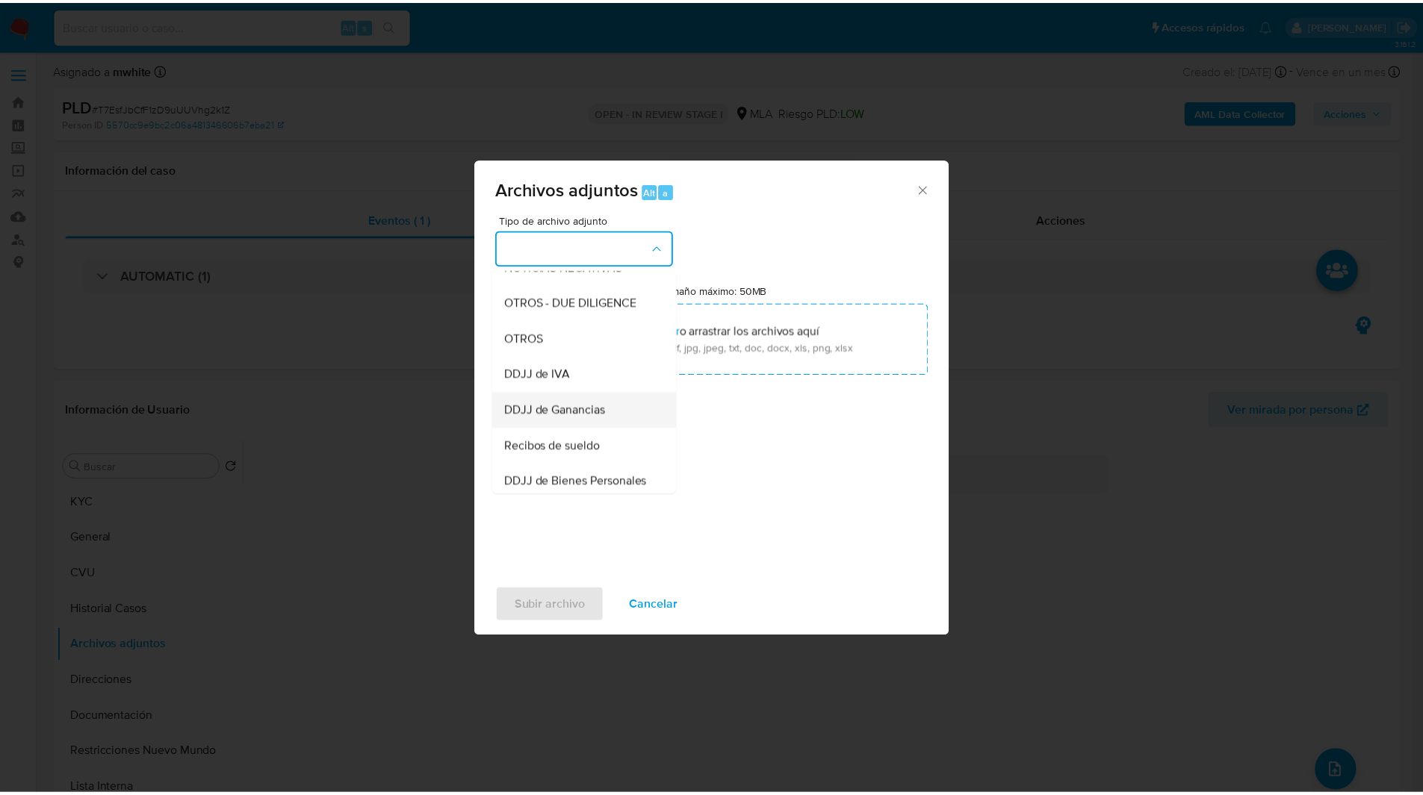
scroll to position [235, 0]
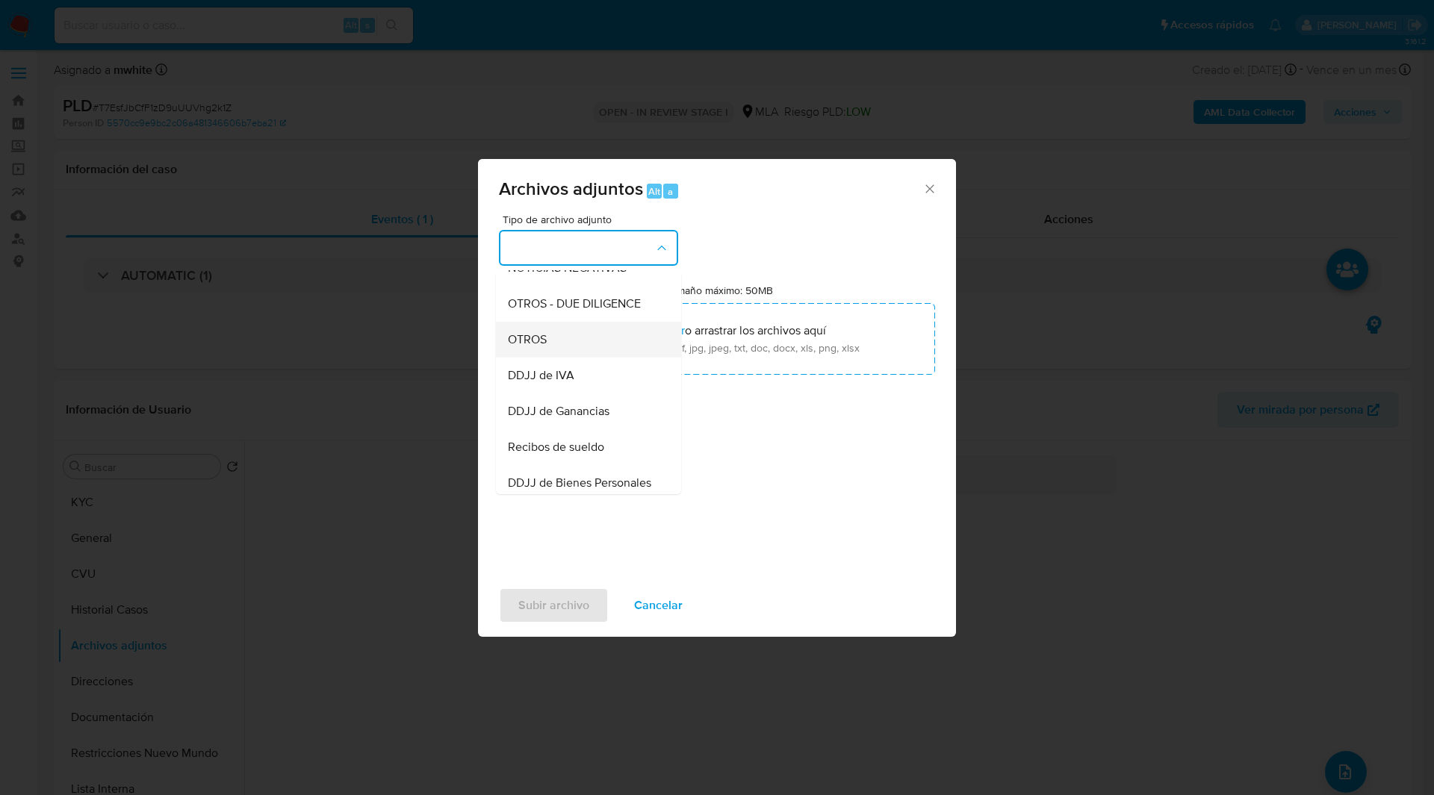
click at [547, 347] on div "OTROS" at bounding box center [584, 340] width 152 height 36
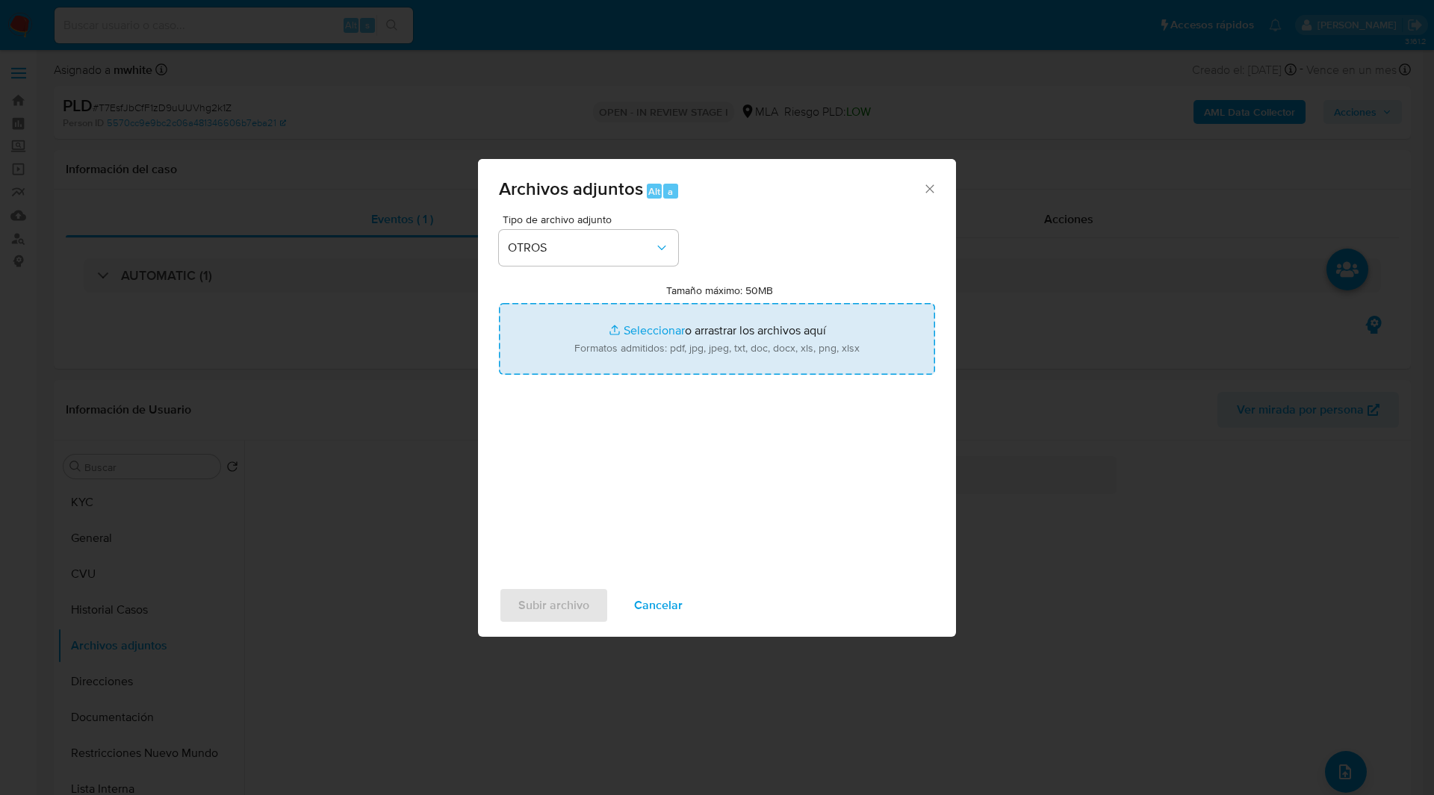
type input "C:\fakepath\NOSIS_Manager_InformeIndividual_20341273766_654924_20250828142813.p…"
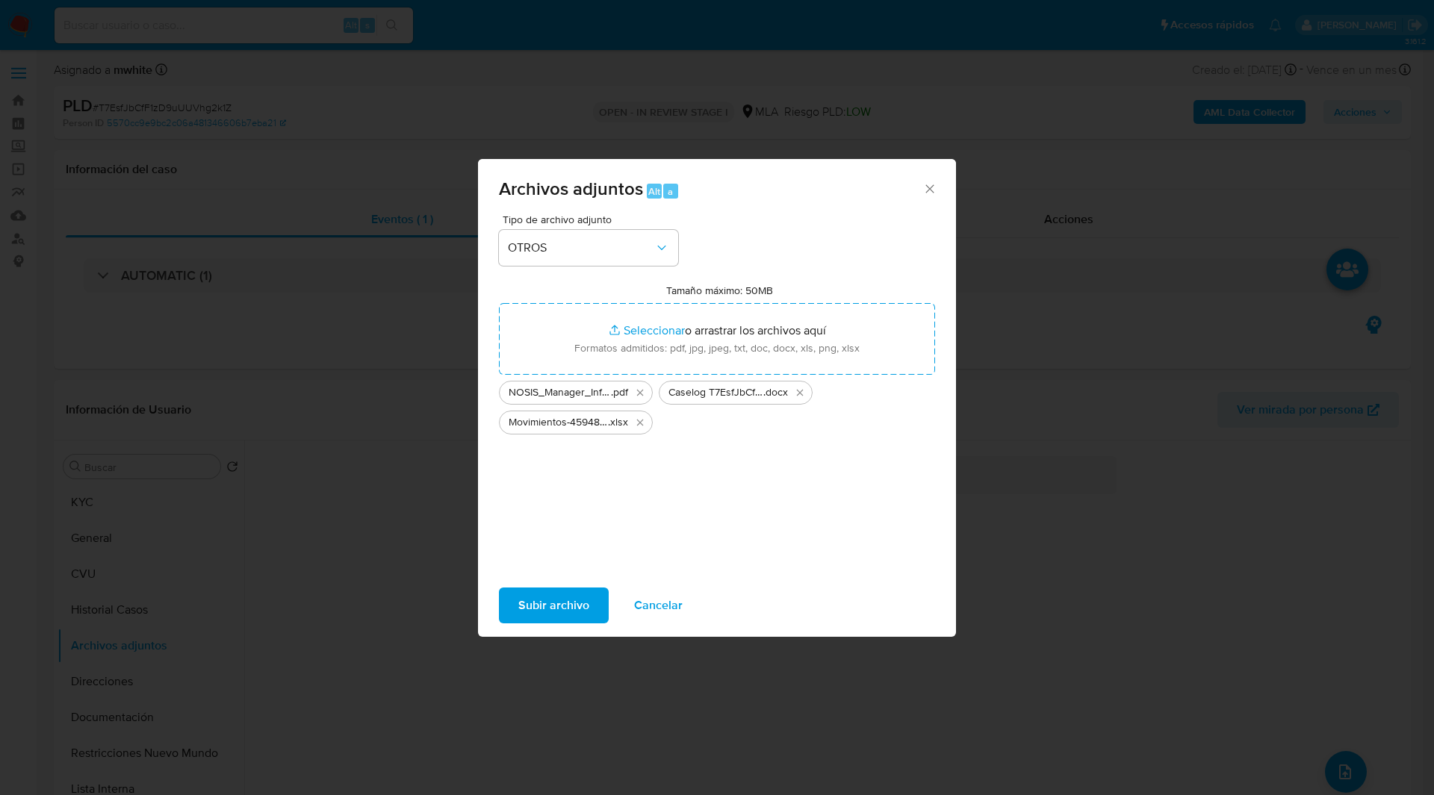
click at [563, 608] on span "Subir archivo" at bounding box center [553, 605] width 71 height 33
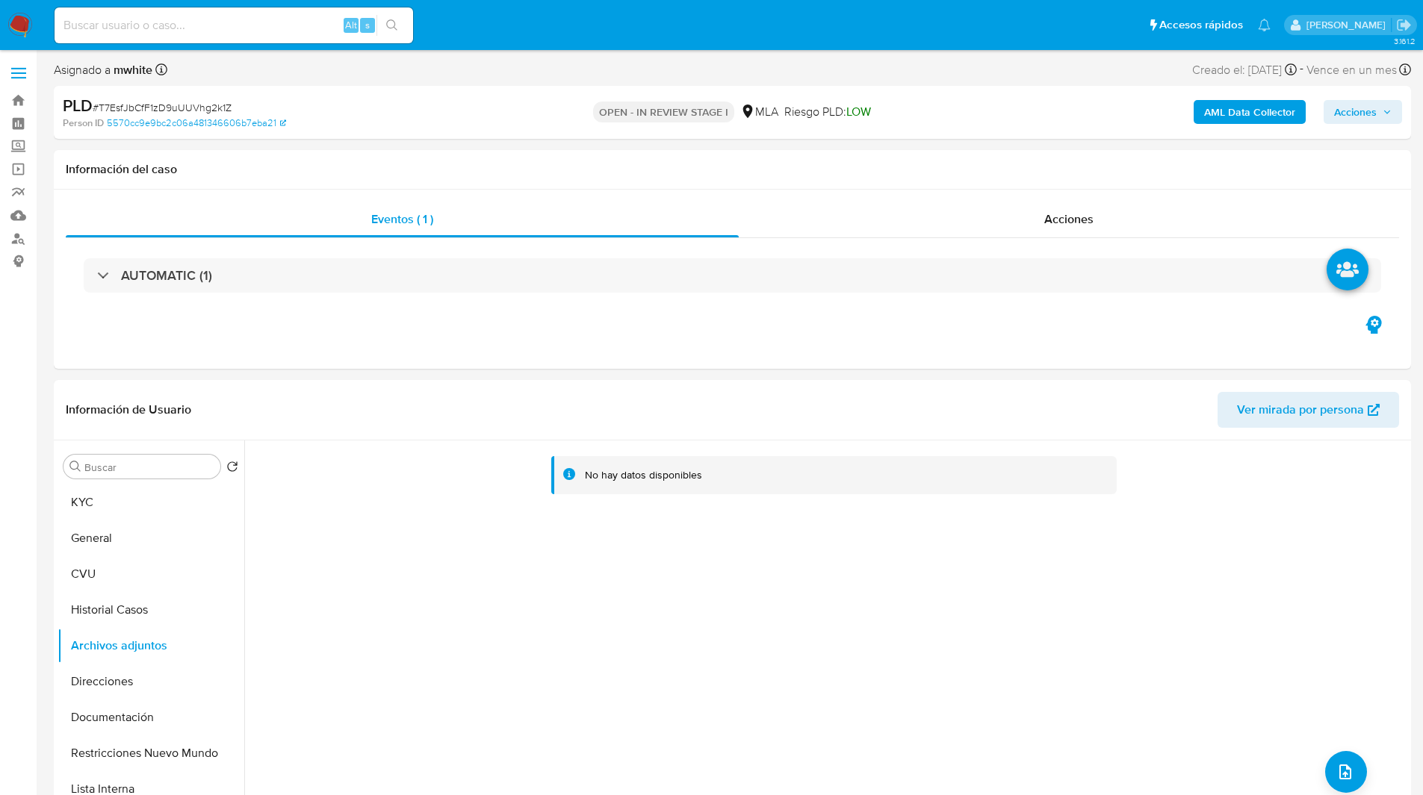
click at [1352, 120] on span "Acciones" at bounding box center [1355, 112] width 43 height 24
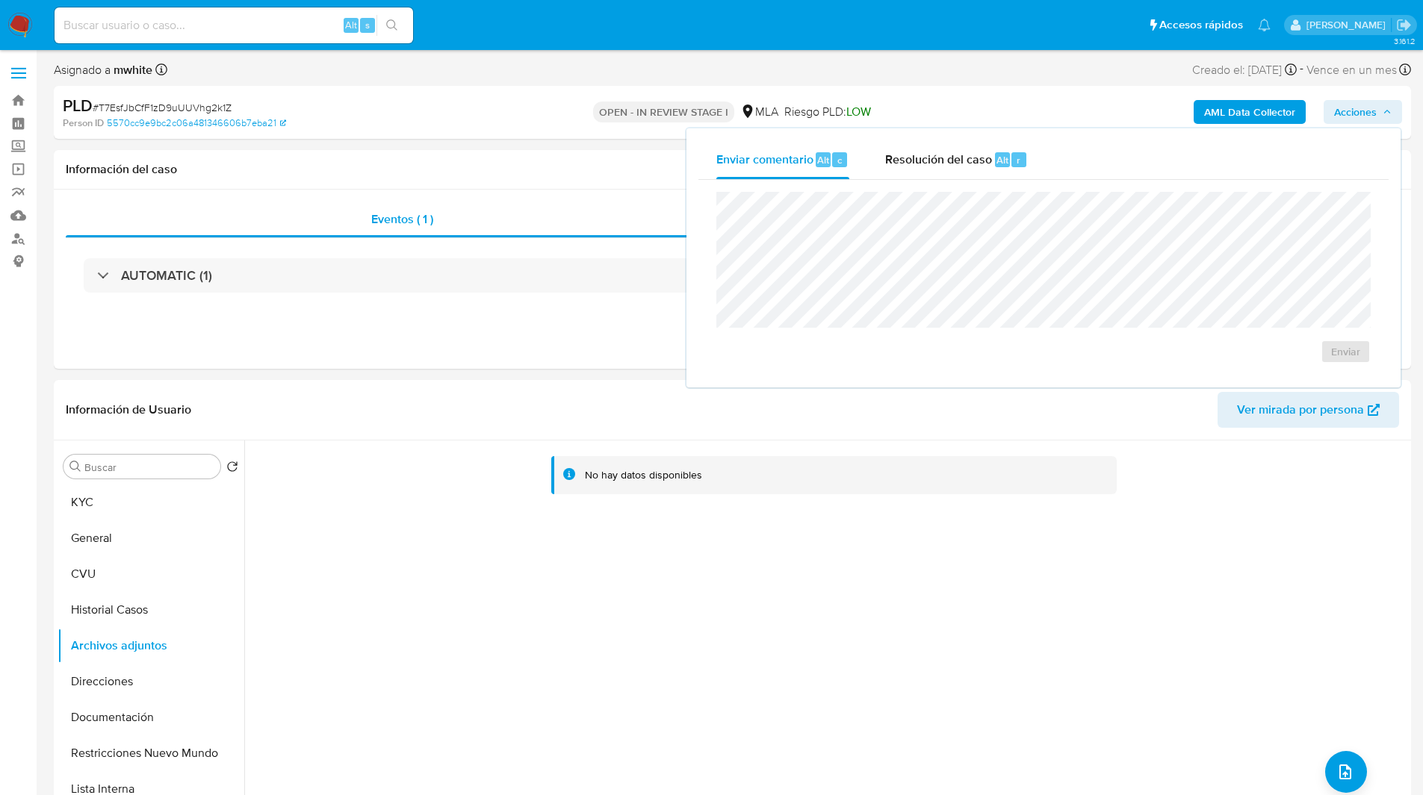
click at [958, 132] on div "Enviar comentario Alt c Resolución del caso Alt r Enviar" at bounding box center [1043, 257] width 714 height 259
click at [964, 153] on span "Resolución del caso" at bounding box center [938, 159] width 107 height 17
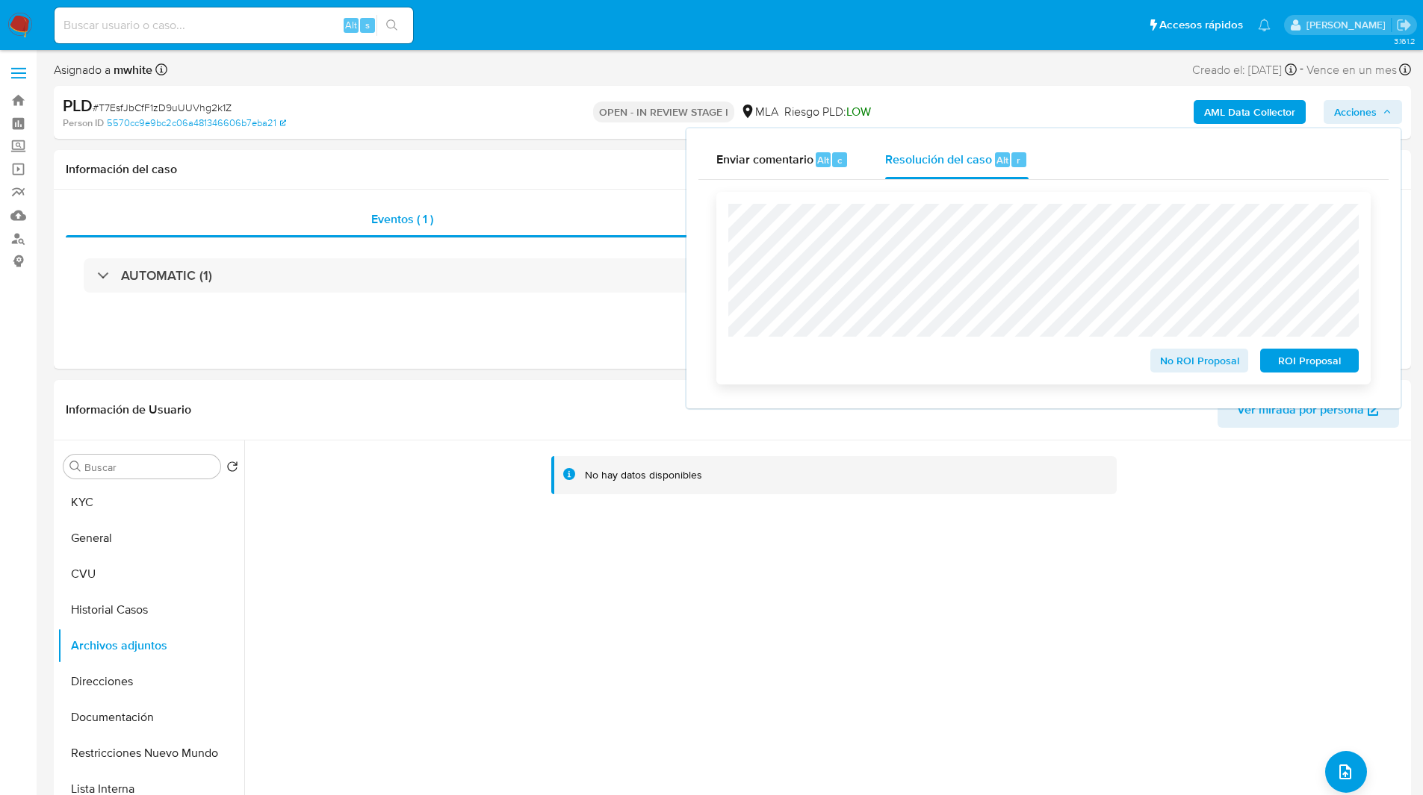
click at [1188, 364] on span "No ROI Proposal" at bounding box center [1200, 360] width 78 height 21
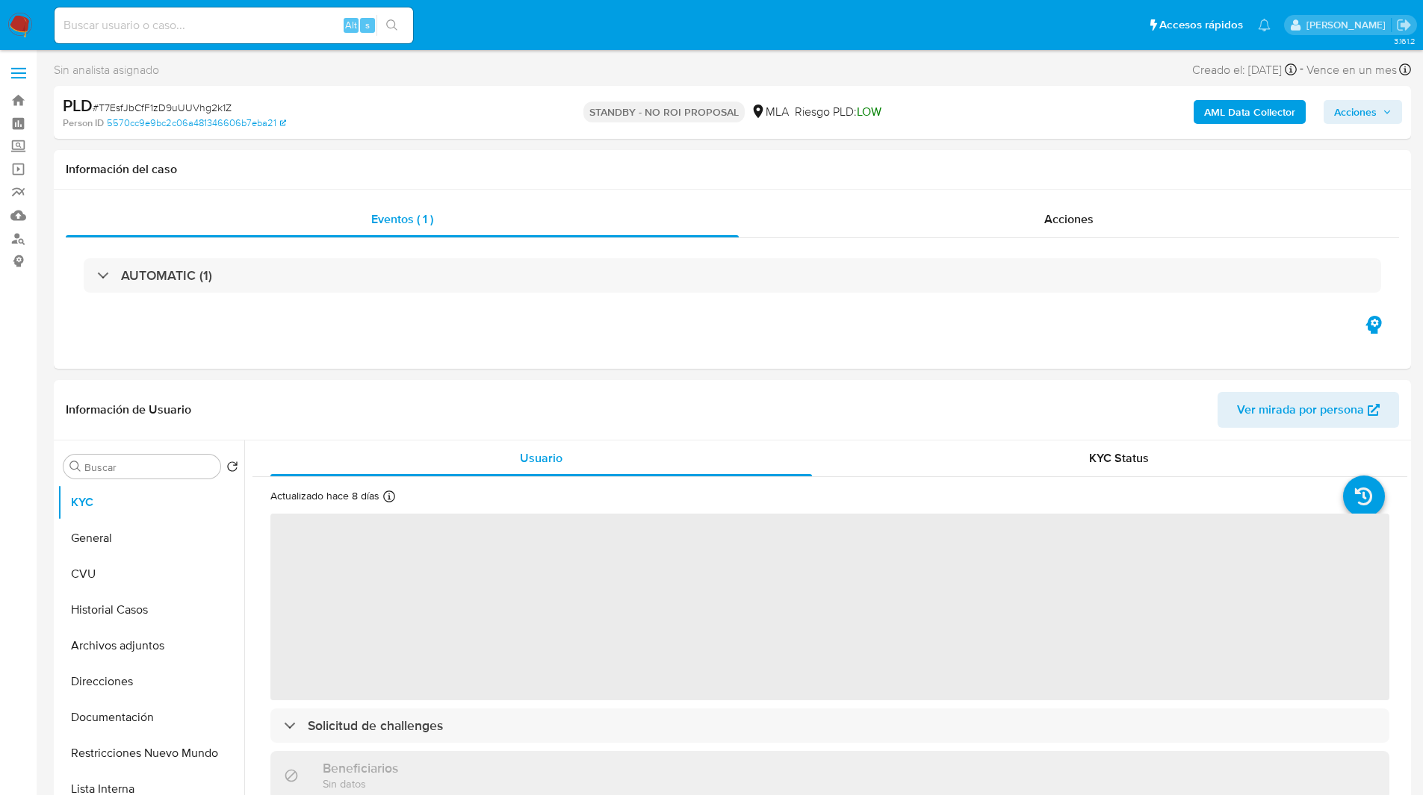
select select "10"
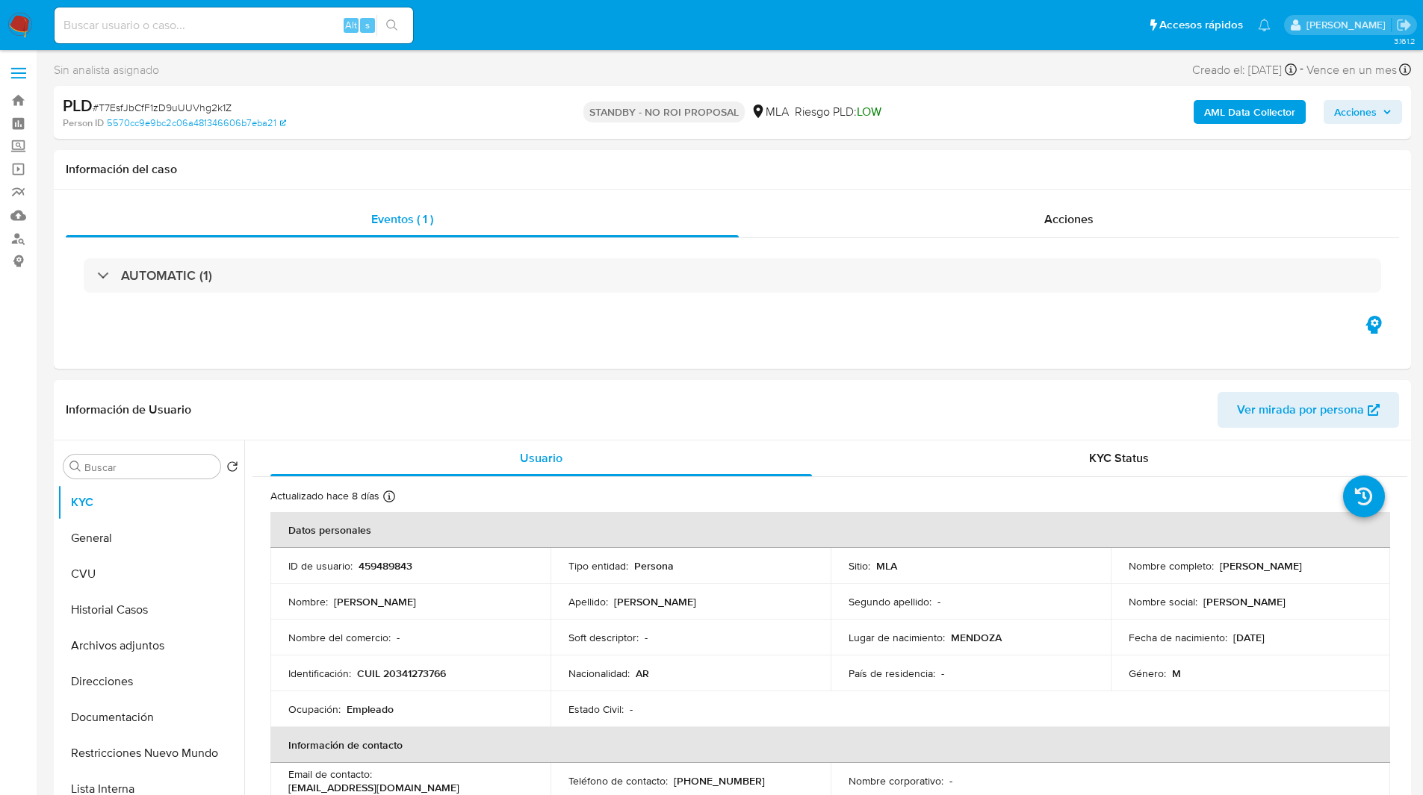
click at [557, 31] on ul "Pausado Ver notificaciones Alt s Accesos rápidos Presiona las siguientes teclas…" at bounding box center [662, 24] width 1231 height 37
click at [530, 25] on ul "Pausado Ver notificaciones Alt s Accesos rápidos Presiona las siguientes teclas…" at bounding box center [662, 24] width 1231 height 37
click at [485, 22] on ul "Pausado Ver notificaciones Alt s Accesos rápidos Presiona las siguientes teclas…" at bounding box center [662, 24] width 1231 height 37
click at [519, 38] on ul "Pausado Ver notificaciones Alt s Accesos rápidos Presiona las siguientes teclas…" at bounding box center [662, 24] width 1231 height 37
click at [540, 38] on ul "Pausado Ver notificaciones Alt s Accesos rápidos Presiona las siguientes teclas…" at bounding box center [662, 24] width 1231 height 37
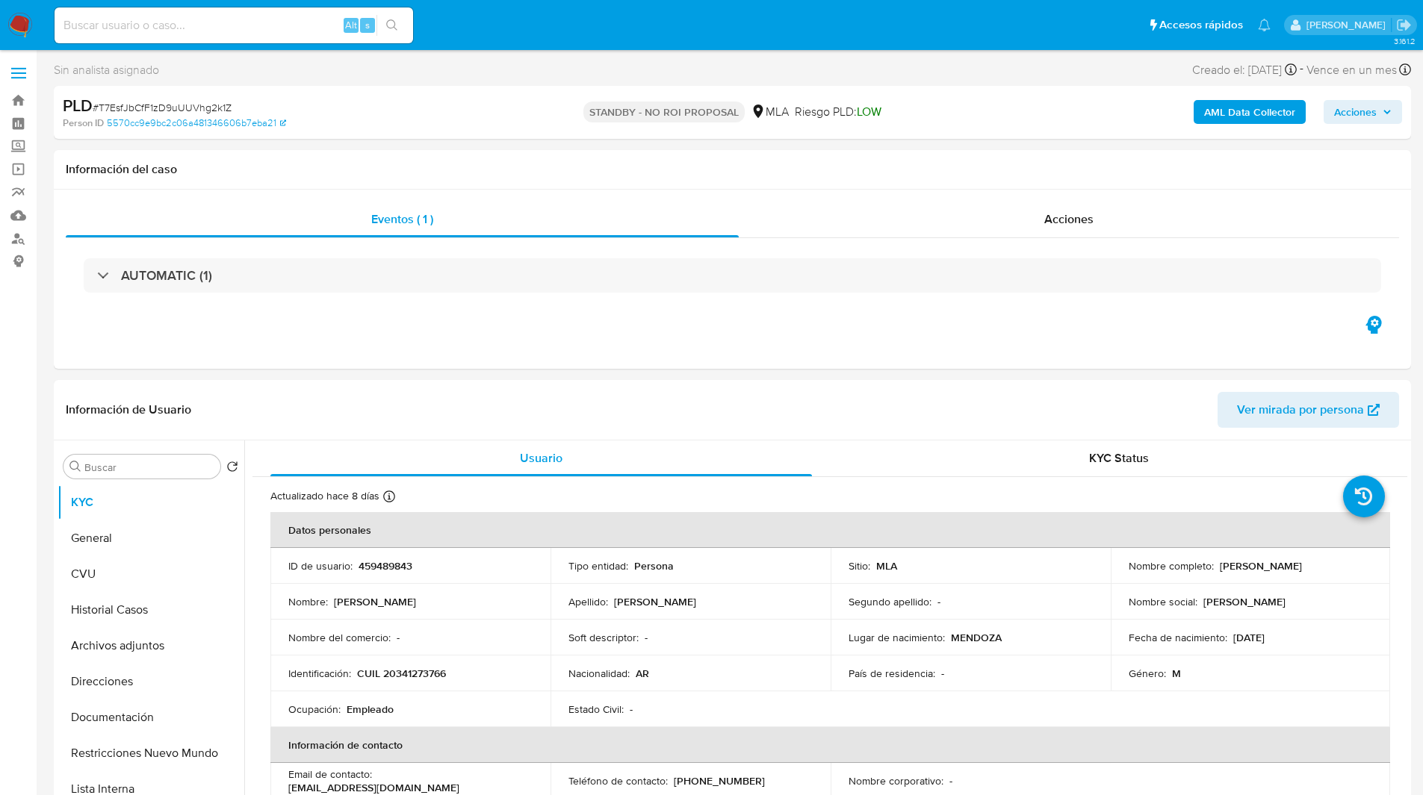
click at [362, 84] on div "Sin analista asignado Asignado el: [DATE] 14:14:22 Creado el: [DATE] Creado el:…" at bounding box center [732, 73] width 1357 height 26
click at [213, 16] on input at bounding box center [234, 25] width 359 height 19
paste input "4KPK9PvAfLN213Ol4y9lH2Ai"
type input "4KPK9PvAfLN213Ol4y9lH2Ai"
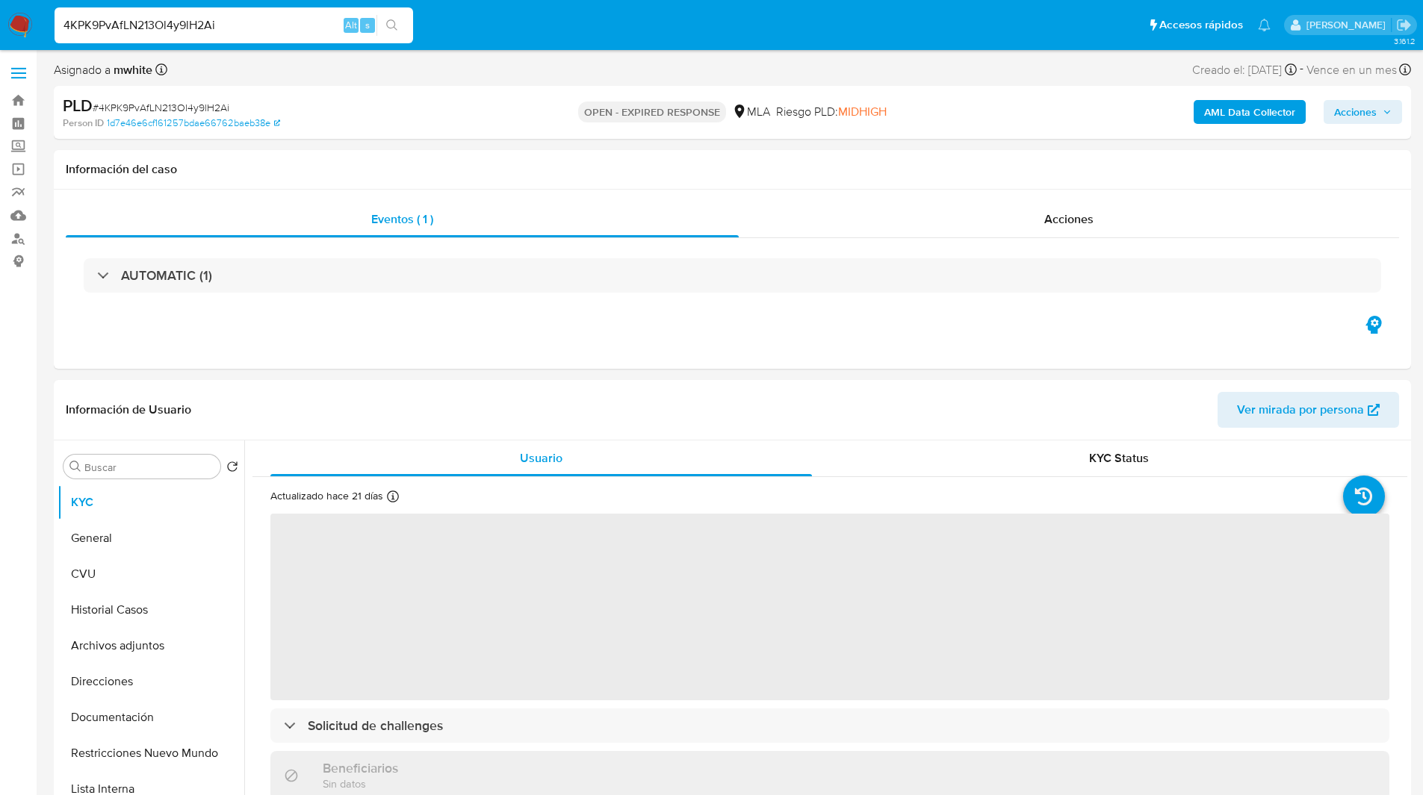
select select "10"
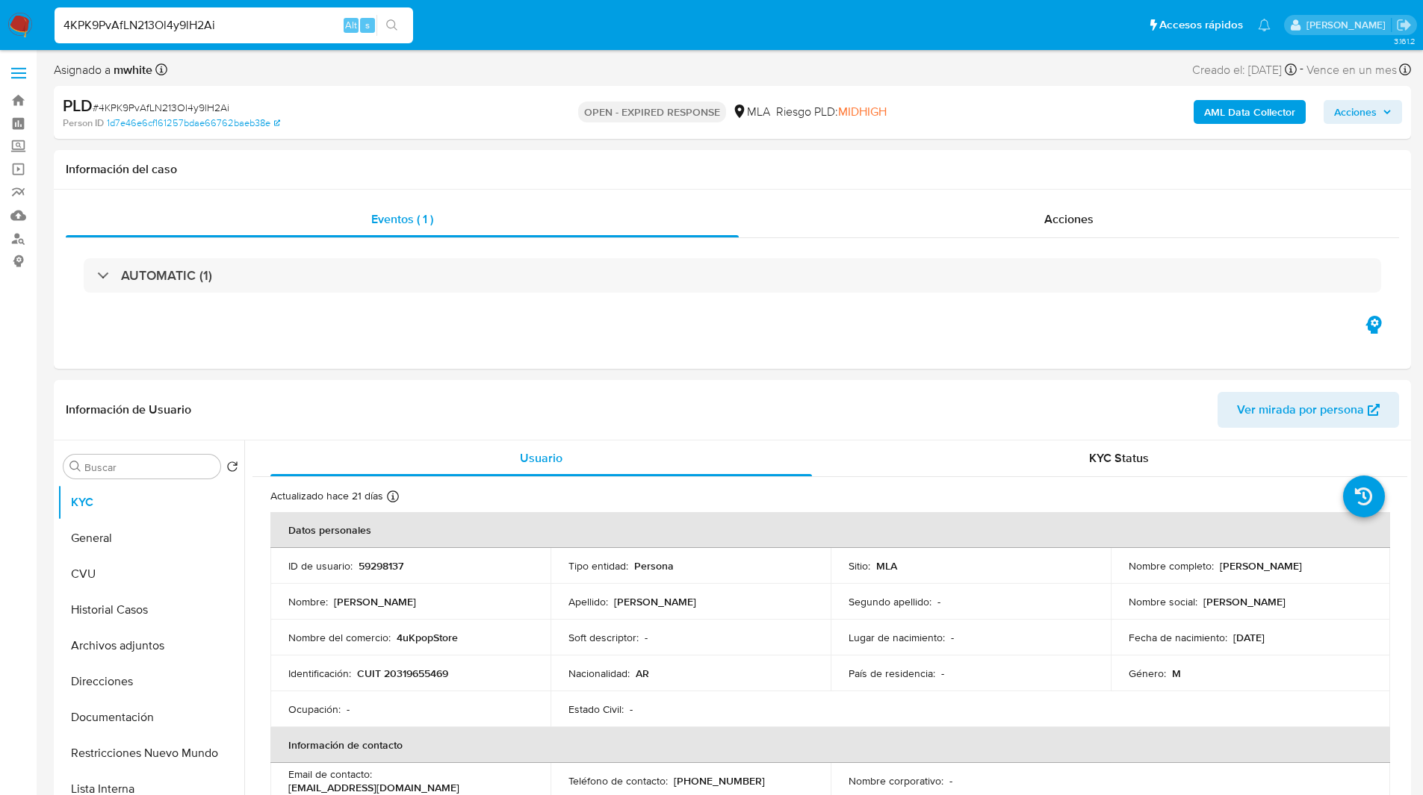
click at [309, 93] on div "PLD # 4KPK9PvAfLN213Ol4y9lH2Ai Person ID 1d7e46e6cf161257bdae66762baeb38e OPEN …" at bounding box center [732, 112] width 1357 height 53
click at [362, 122] on div "Person ID 1d7e46e6cf161257bdae66762baeb38e" at bounding box center [284, 123] width 442 height 13
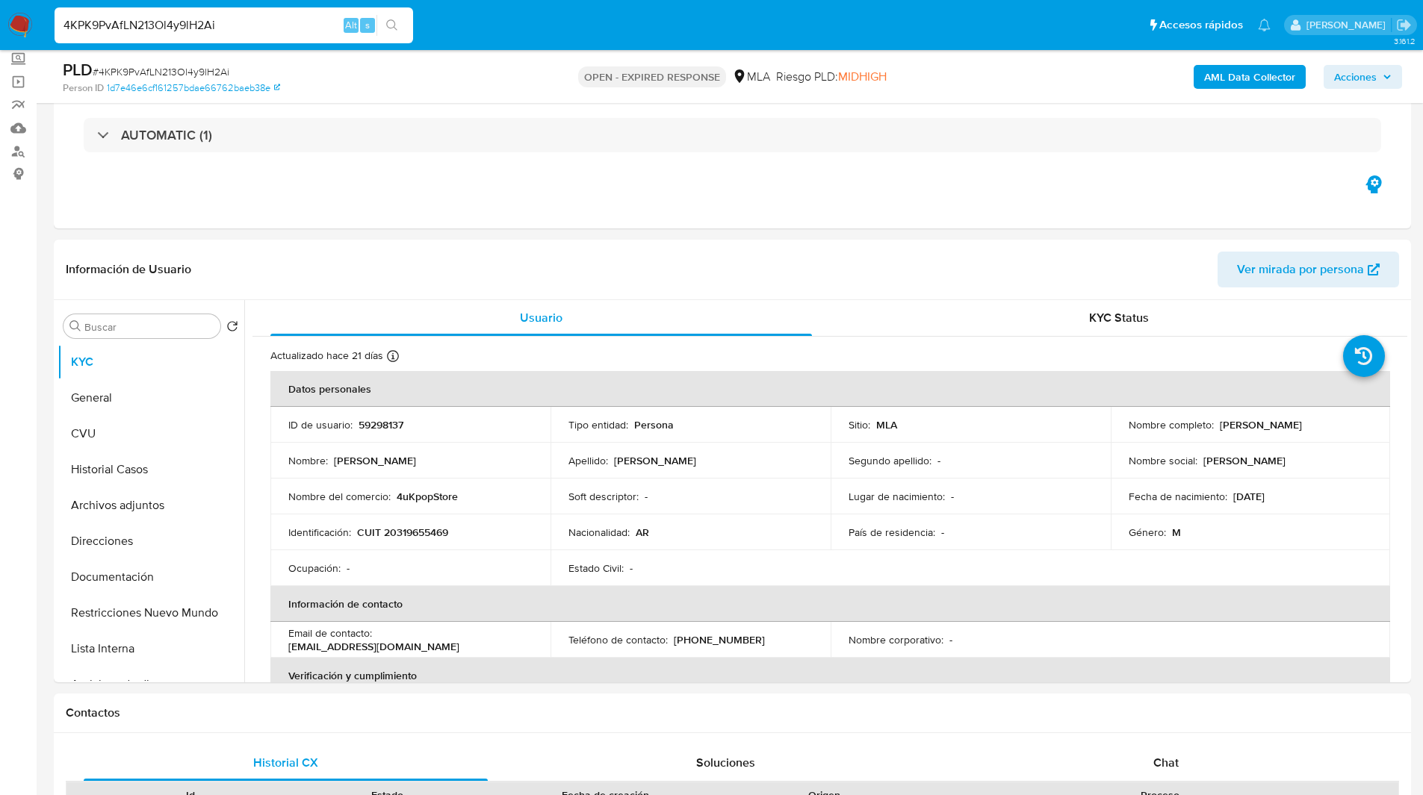
scroll to position [91, 0]
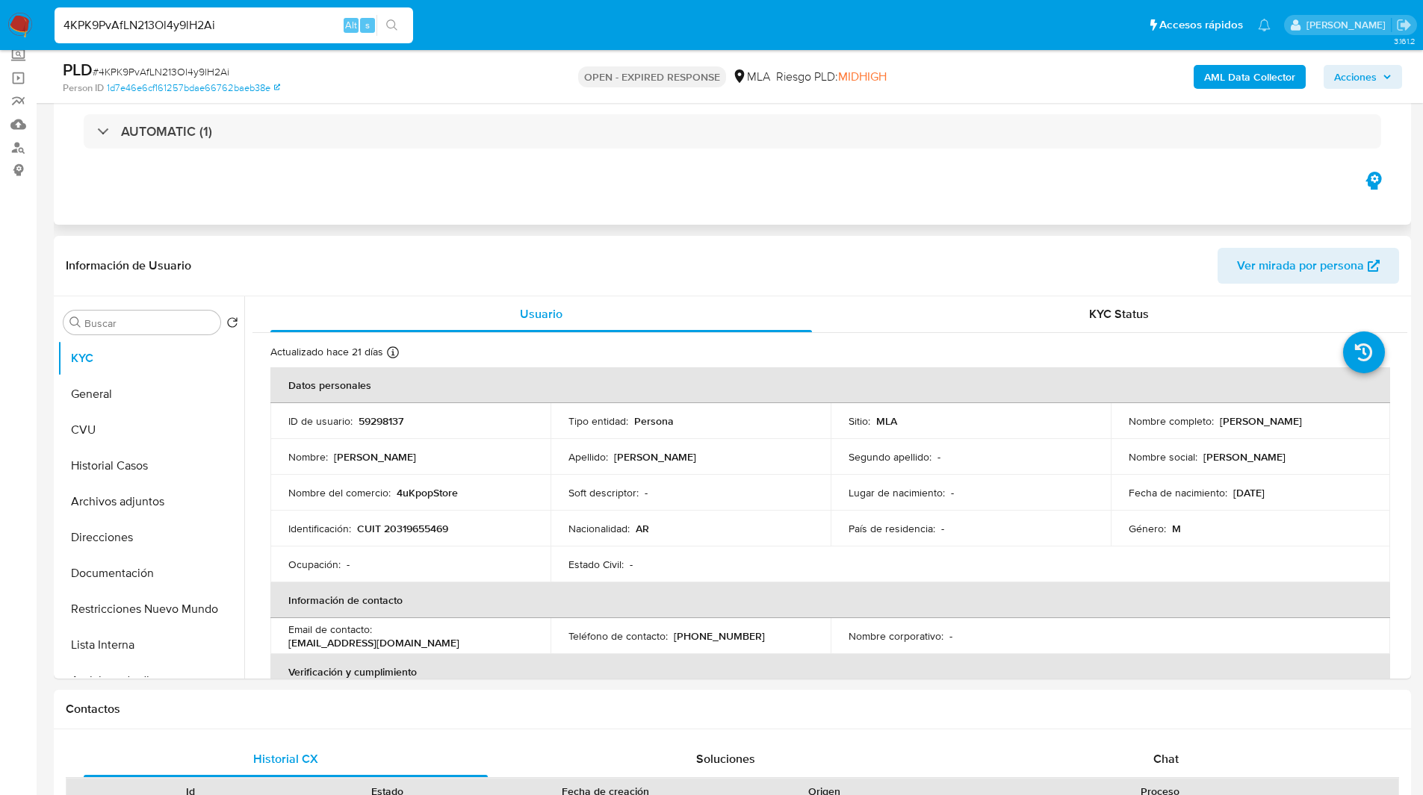
click at [434, 195] on div "Eventos ( 1 ) Acciones AUTOMATIC (1)" at bounding box center [732, 135] width 1357 height 179
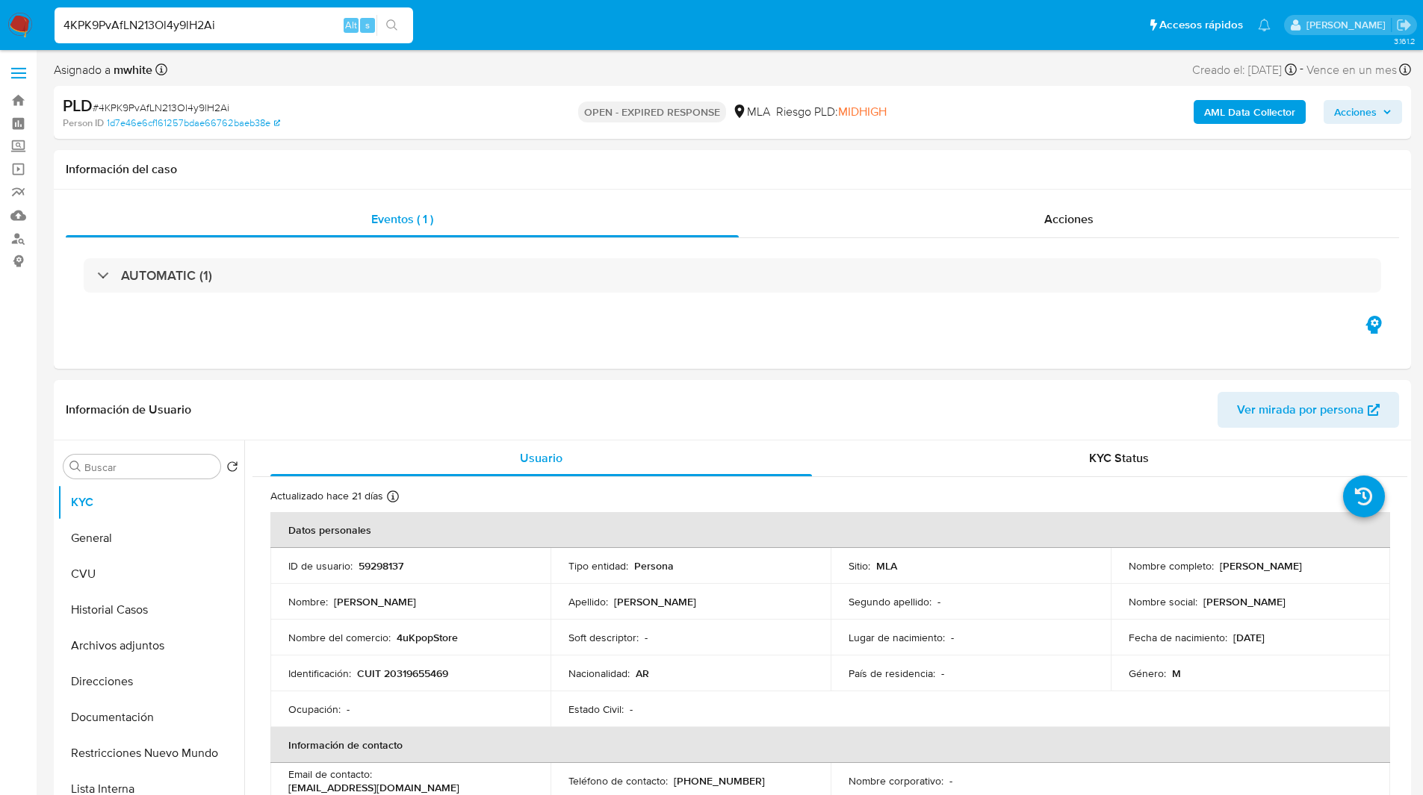
click at [754, 72] on div "Asignado a mwhite Asignado el: 18/08/2025 14:14:41 Creado el: 12/08/2025 Creado…" at bounding box center [732, 73] width 1357 height 26
click at [719, 63] on div "Asignado a mwhite Asignado el: 18/08/2025 14:14:41 Creado el: 12/08/2025 Creado…" at bounding box center [732, 73] width 1357 height 26
click at [722, 67] on div "Asignado a mwhite Asignado el: 18/08/2025 14:14:41 Creado el: 12/08/2025 Creado…" at bounding box center [732, 73] width 1357 height 26
click at [663, 66] on div "Asignado a mwhite Asignado el: 18/08/2025 14:14:41 Creado el: 12/08/2025 Creado…" at bounding box center [732, 73] width 1357 height 26
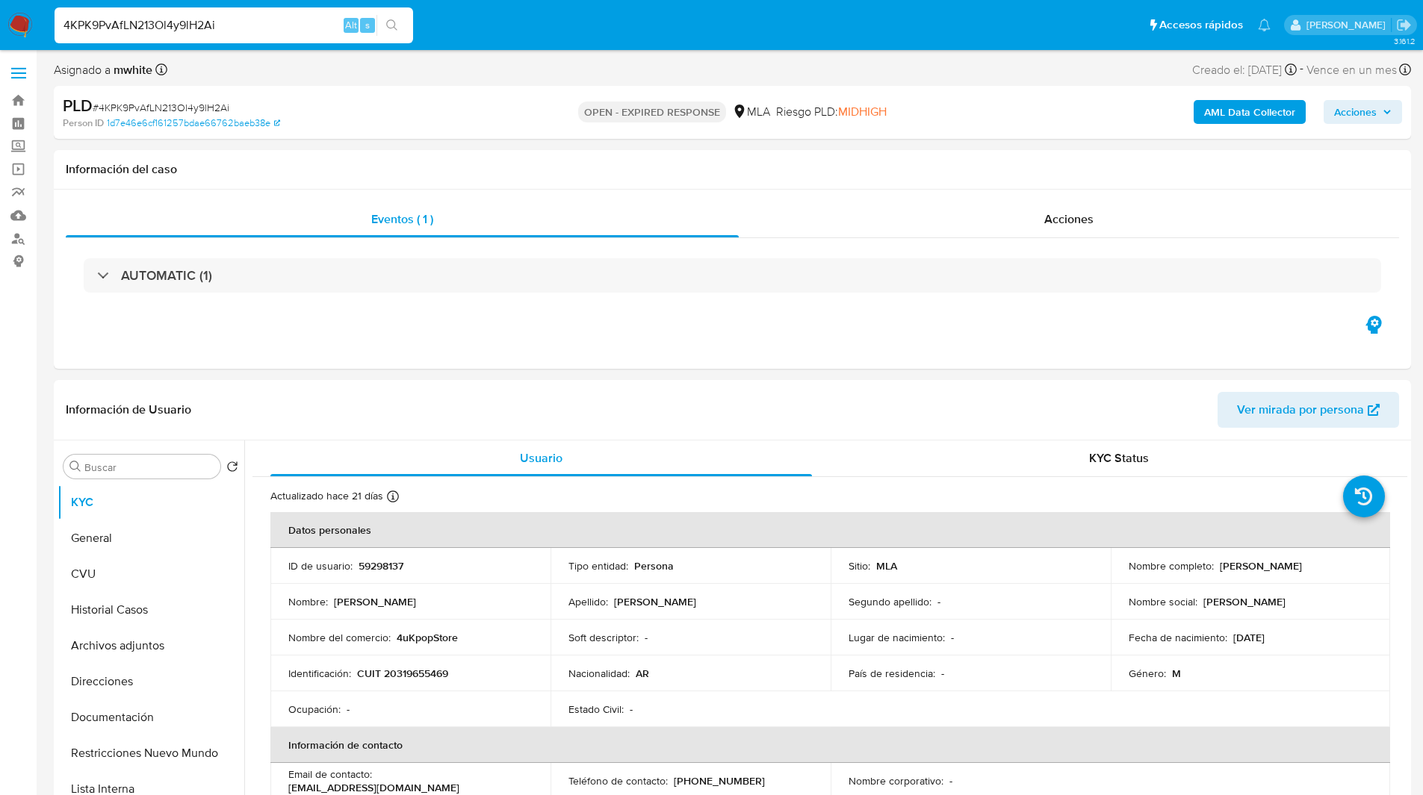
click at [630, 66] on div "Asignado a mwhite Asignado el: 18/08/2025 14:14:41 Creado el: 12/08/2025 Creado…" at bounding box center [732, 73] width 1357 height 26
click at [562, 22] on ul "Pausado Ver notificaciones 4KPK9PvAfLN213Ol4y9lH2Ai Alt s Accesos rápidos Presi…" at bounding box center [662, 24] width 1231 height 37
click at [582, 27] on ul "Pausado Ver notificaciones 4KPK9PvAfLN213Ol4y9lH2Ai Alt s Accesos rápidos Presi…" at bounding box center [662, 24] width 1231 height 37
click at [618, 28] on ul "Pausado Ver notificaciones 4KPK9PvAfLN213Ol4y9lH2Ai Alt s Accesos rápidos Presi…" at bounding box center [662, 24] width 1231 height 37
click at [658, 26] on ul "Pausado Ver notificaciones 4KPK9PvAfLN213Ol4y9lH2Ai Alt s Accesos rápidos Presi…" at bounding box center [662, 24] width 1231 height 37
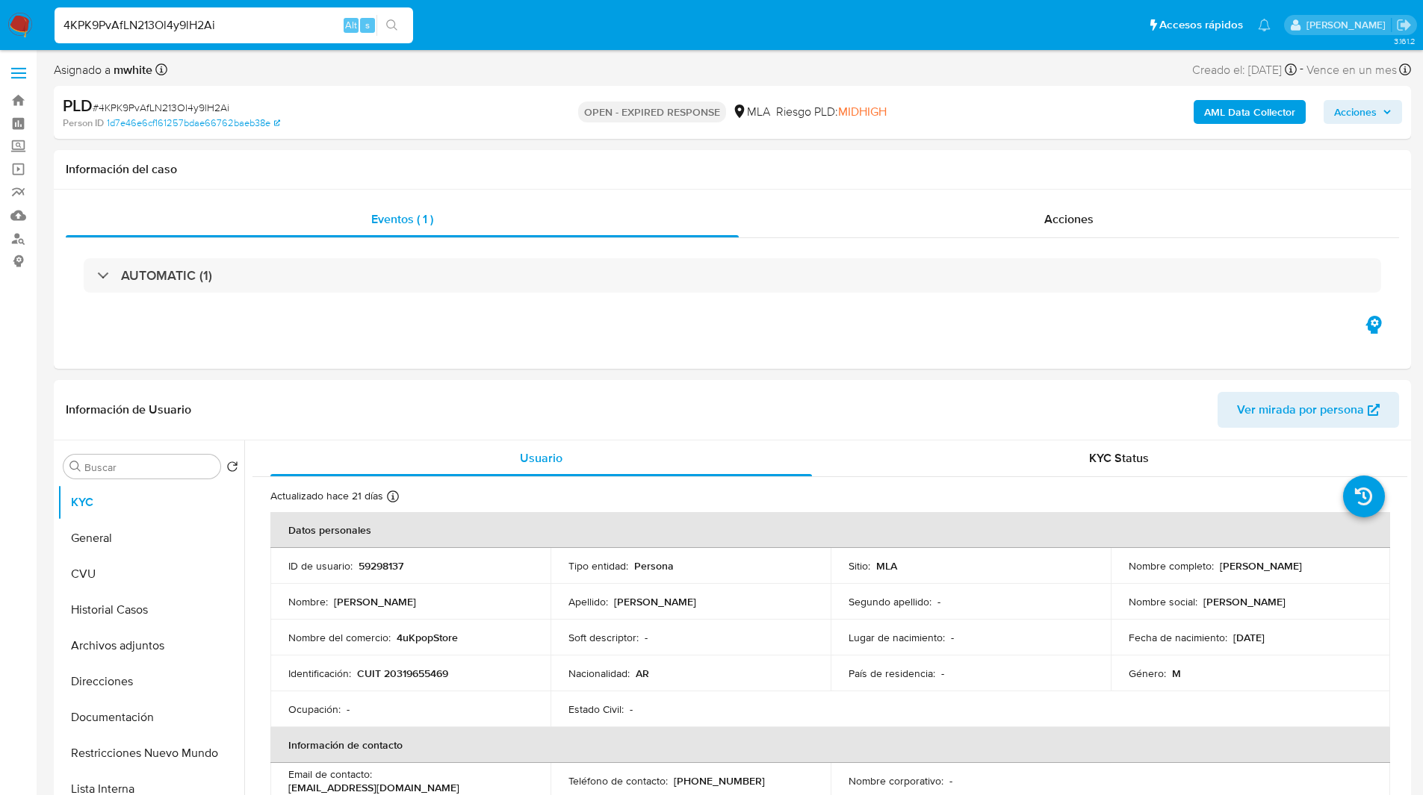
click at [565, 46] on nav "Pausado Ver notificaciones 4KPK9PvAfLN213Ol4y9lH2Ai Alt s Accesos rápidos Presi…" at bounding box center [711, 25] width 1423 height 50
click at [595, 60] on div "Asignado a mwhite Asignado el: 18/08/2025 14:14:41 Creado el: 12/08/2025 Creado…" at bounding box center [732, 73] width 1357 height 26
click at [541, 42] on ul "Pausado Ver notificaciones 4KPK9PvAfLN213Ol4y9lH2Ai Alt s Accesos rápidos Presi…" at bounding box center [662, 24] width 1231 height 37
click at [572, 40] on ul "Pausado Ver notificaciones 4KPK9PvAfLN213Ol4y9lH2Ai Alt s Accesos rápidos Presi…" at bounding box center [662, 24] width 1231 height 37
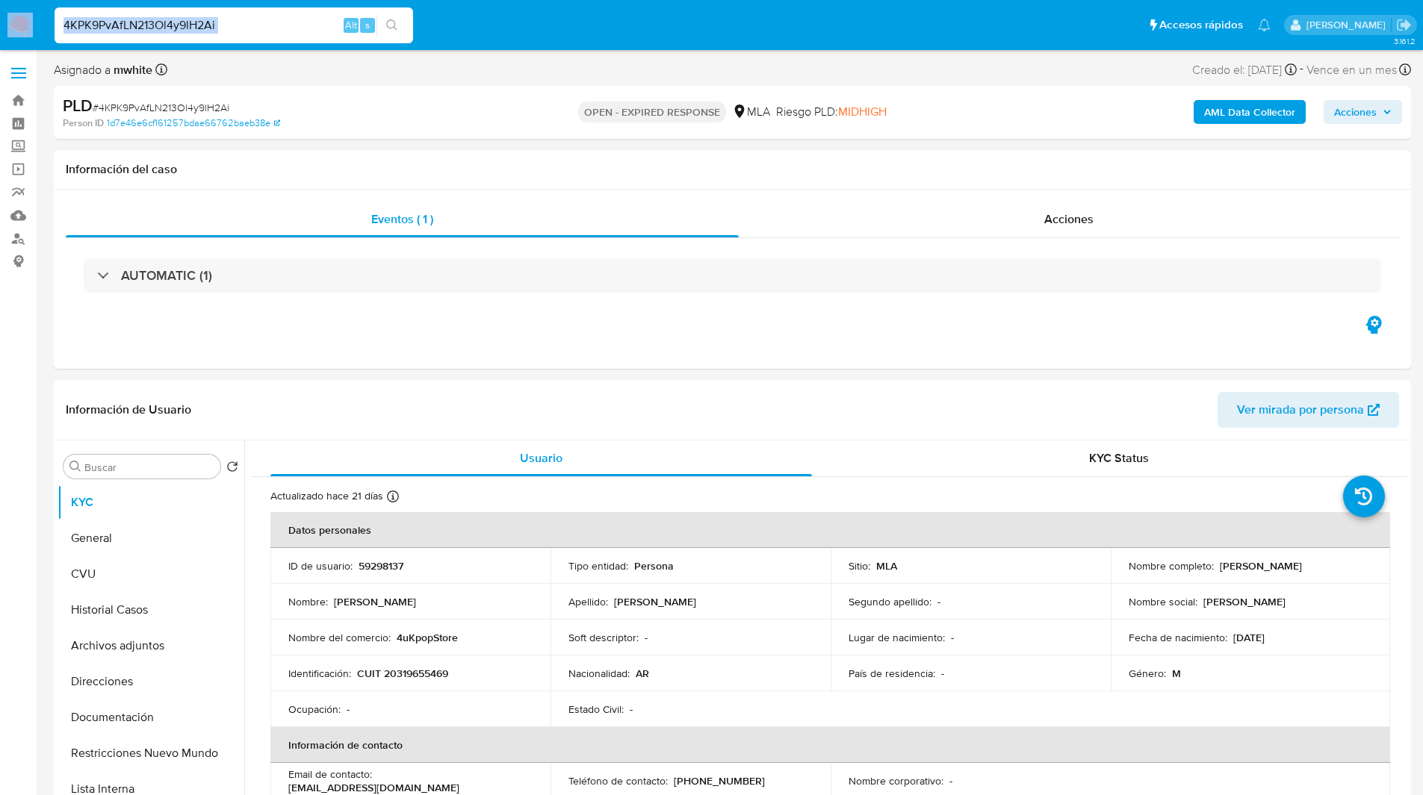
drag, startPoint x: 572, startPoint y: 40, endPoint x: 565, endPoint y: 31, distance: 12.3
click at [565, 31] on ul "Pausado Ver notificaciones 4KPK9PvAfLN213Ol4y9lH2Ai Alt s Accesos rápidos Presi…" at bounding box center [662, 24] width 1231 height 37
click at [526, 28] on ul "Pausado Ver notificaciones 4KPK9PvAfLN213Ol4y9lH2Ai Alt s Accesos rápidos Presi…" at bounding box center [662, 24] width 1231 height 37
click at [529, 28] on ul "Pausado Ver notificaciones 4KPK9PvAfLN213Ol4y9lH2Ai Alt s Accesos rápidos Presi…" at bounding box center [662, 24] width 1231 height 37
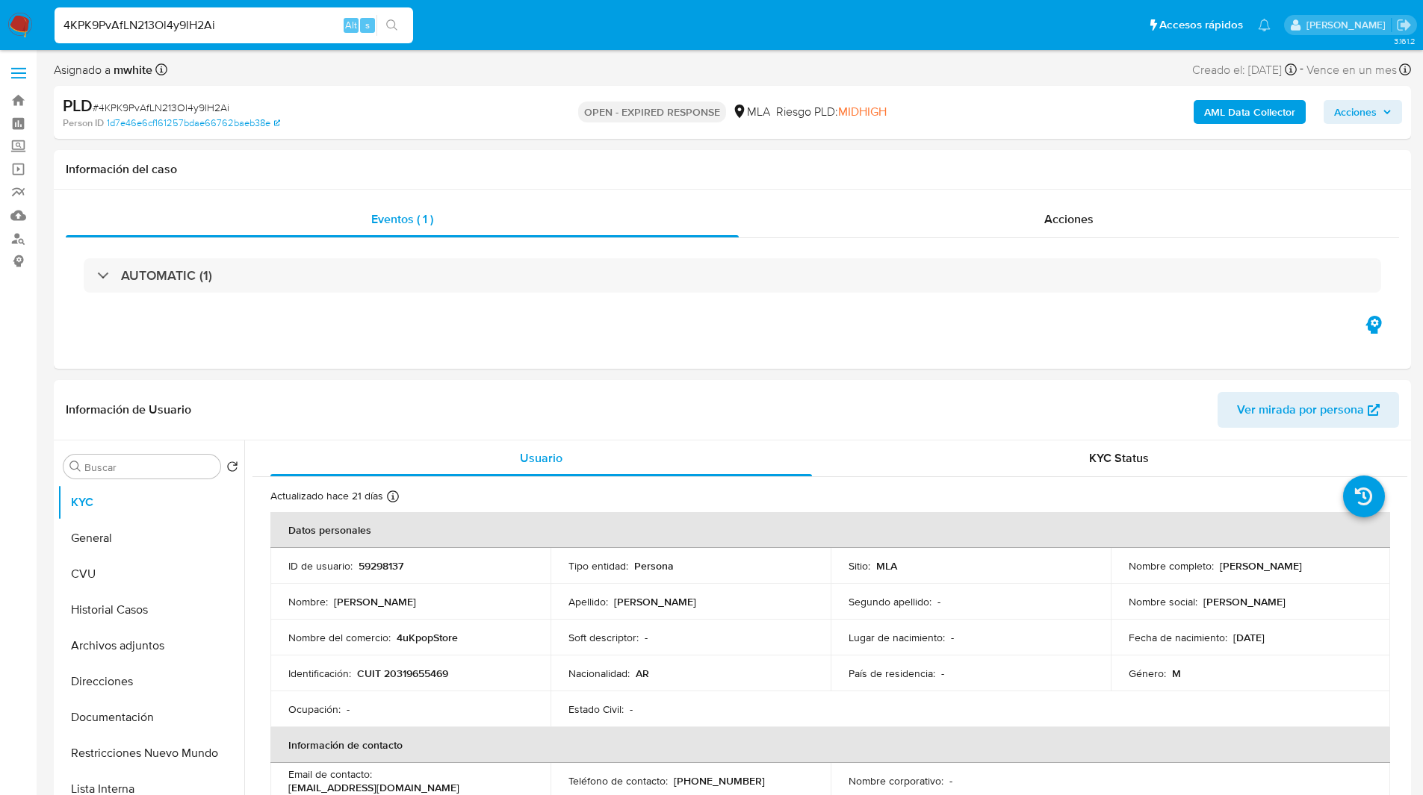
click at [539, 28] on ul "Pausado Ver notificaciones 4KPK9PvAfLN213Ol4y9lH2Ai Alt s Accesos rápidos Presi…" at bounding box center [662, 24] width 1231 height 37
click at [578, 33] on ul "Pausado Ver notificaciones 4KPK9PvAfLN213Ol4y9lH2Ai Alt s Accesos rápidos Presi…" at bounding box center [662, 24] width 1231 height 37
click at [1011, 221] on div "Acciones" at bounding box center [1069, 220] width 660 height 36
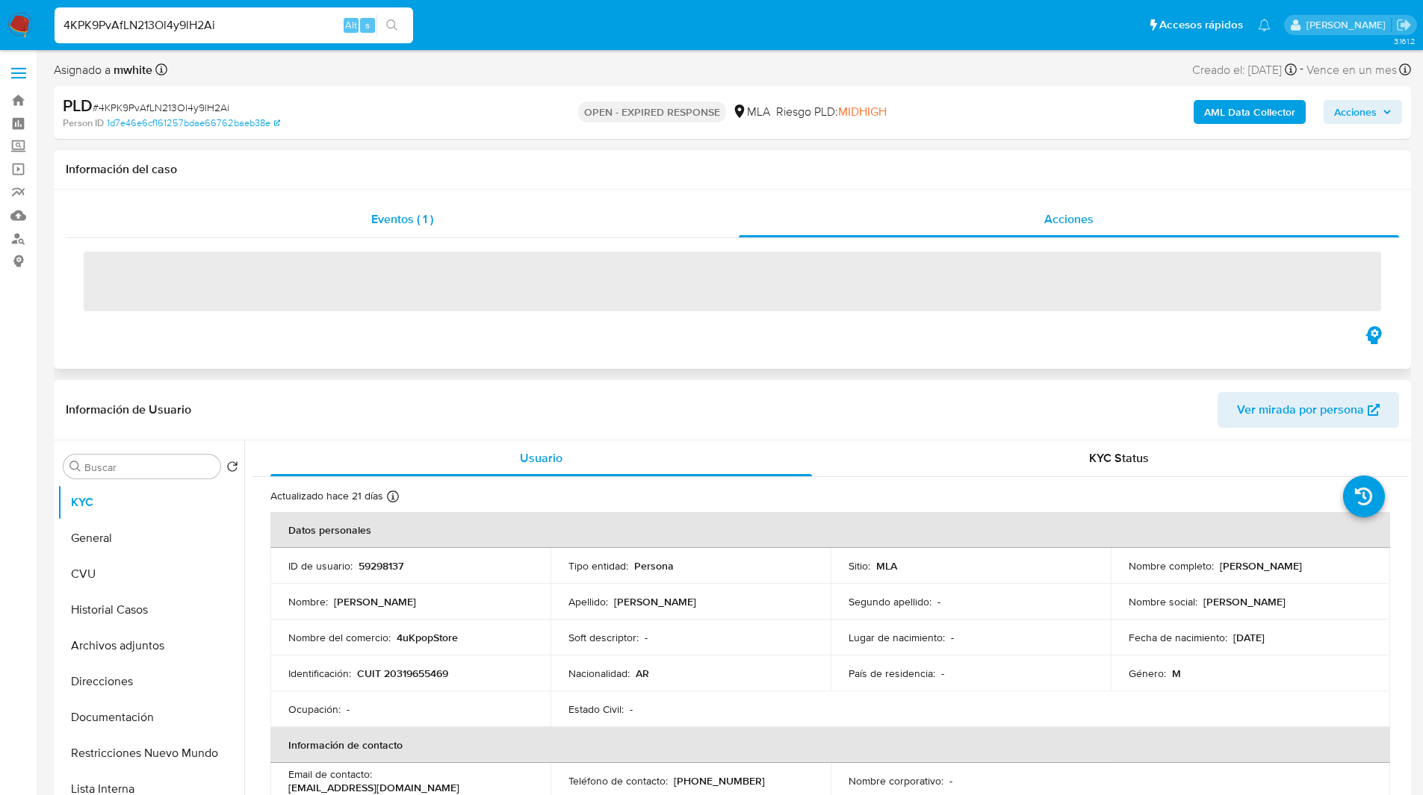
click at [652, 219] on div "Eventos ( 1 )" at bounding box center [402, 220] width 673 height 36
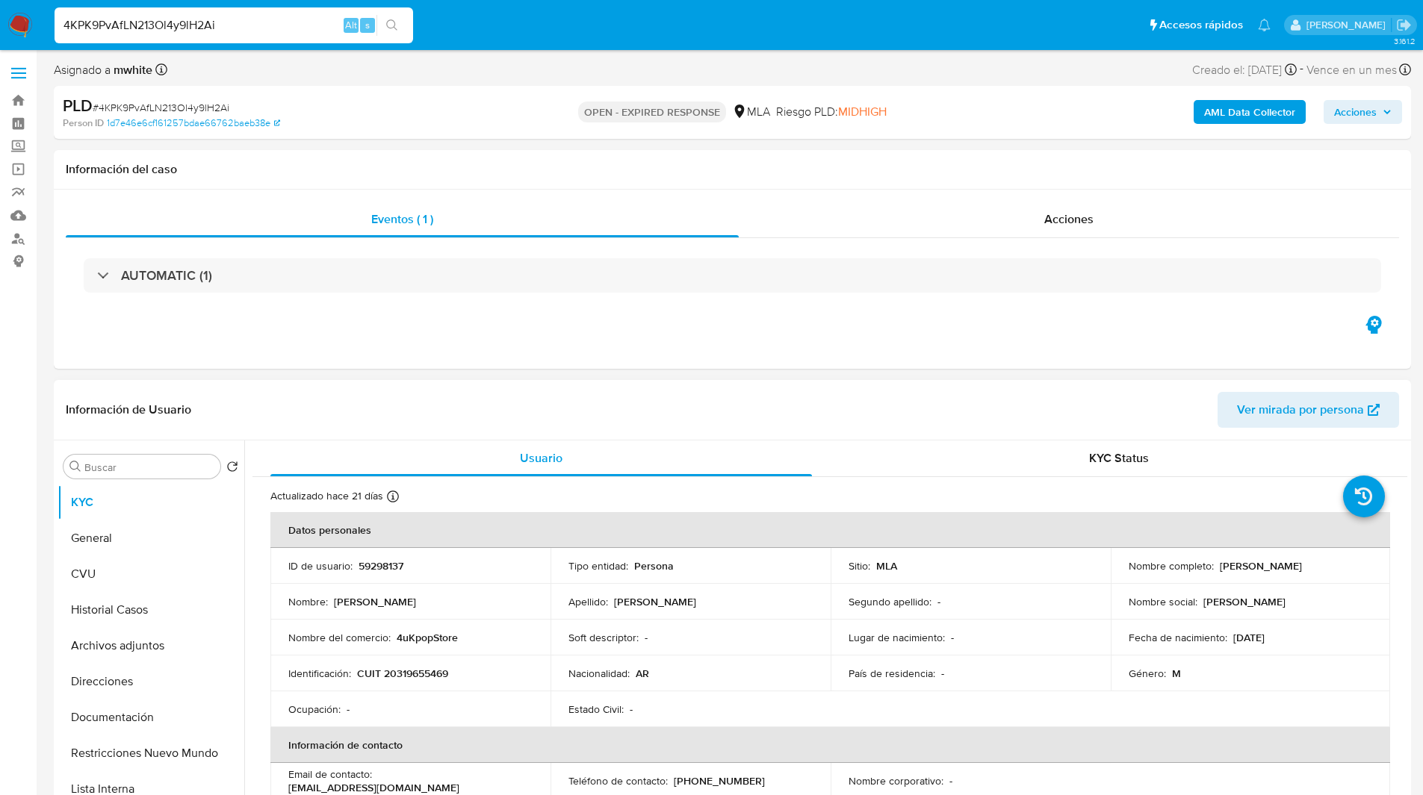
click at [383, 571] on p "59298137" at bounding box center [381, 565] width 45 height 13
copy p "59298137"
click at [902, 226] on div "Acciones" at bounding box center [1069, 220] width 660 height 36
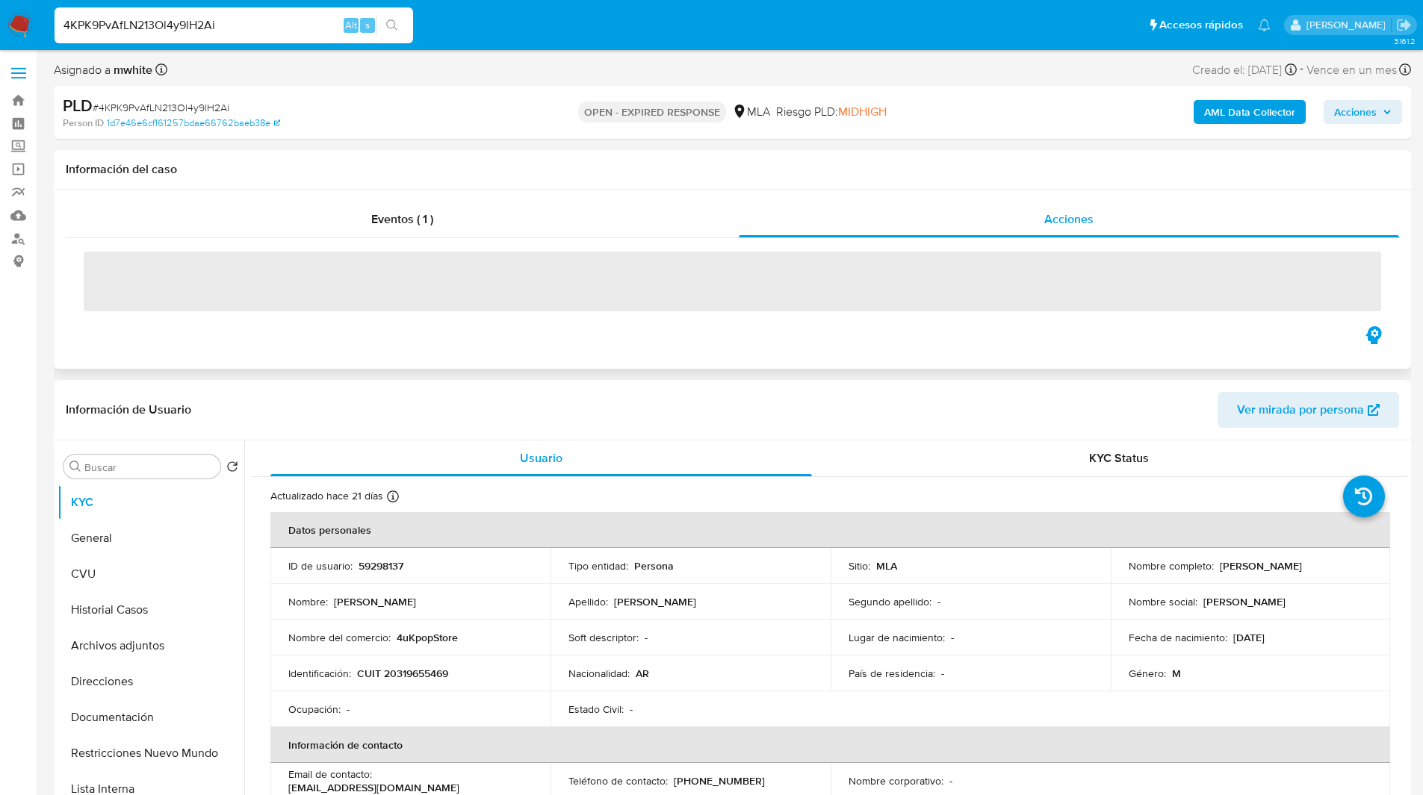
click at [649, 195] on div "Eventos ( 1 ) Acciones ‌" at bounding box center [732, 279] width 1357 height 179
click at [601, 235] on div "Eventos ( 1 )" at bounding box center [402, 220] width 673 height 36
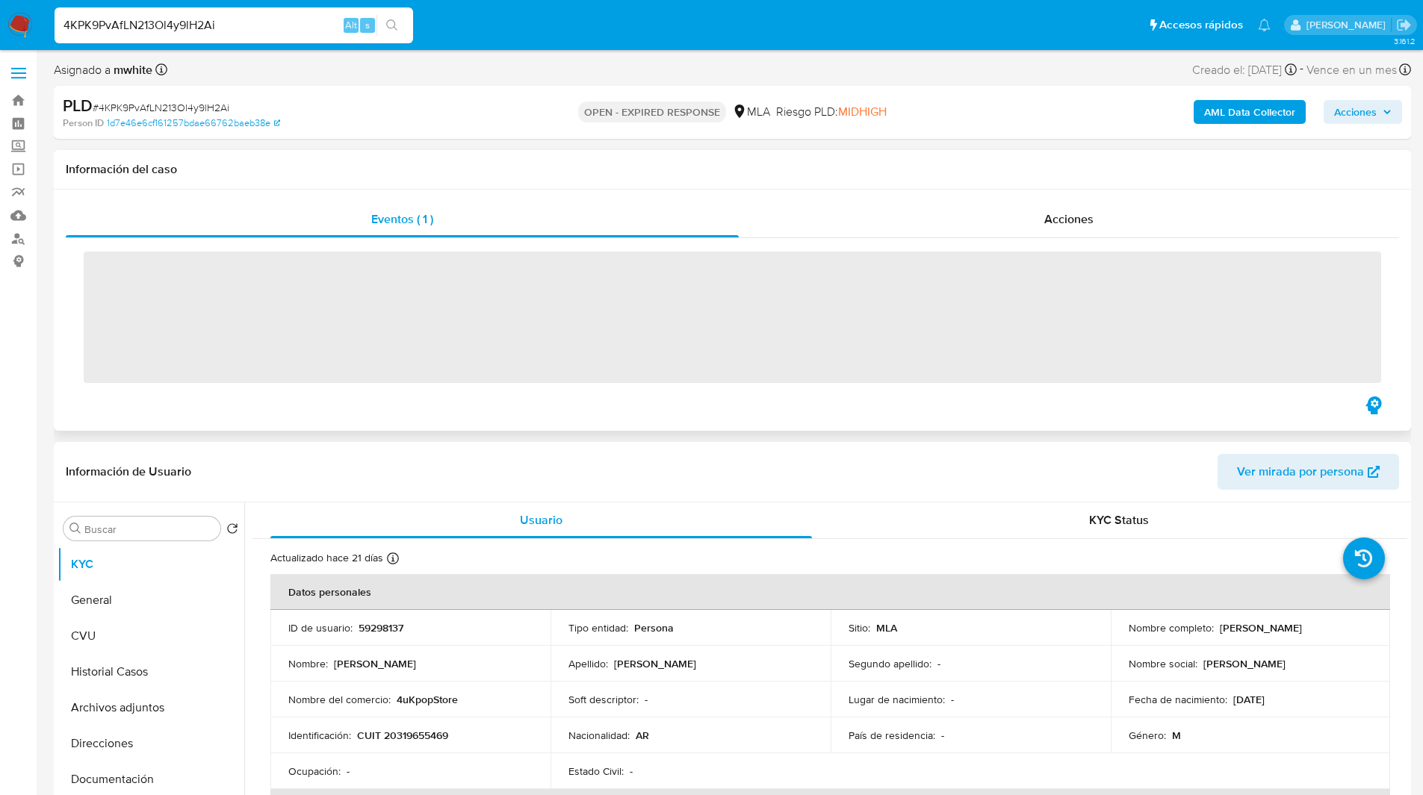
click at [739, 158] on div "Información del caso" at bounding box center [732, 170] width 1357 height 40
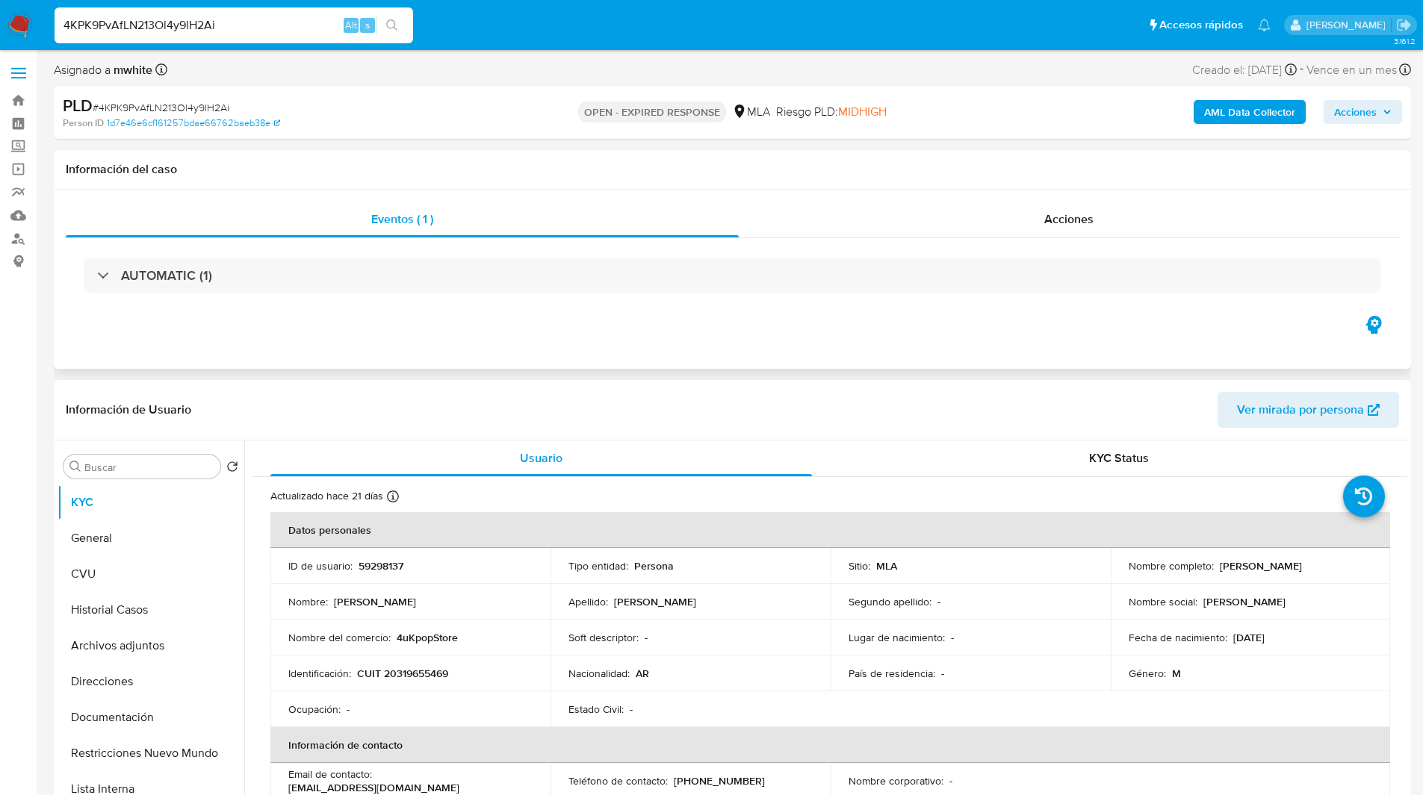
click at [695, 157] on div "Información del caso" at bounding box center [732, 170] width 1357 height 40
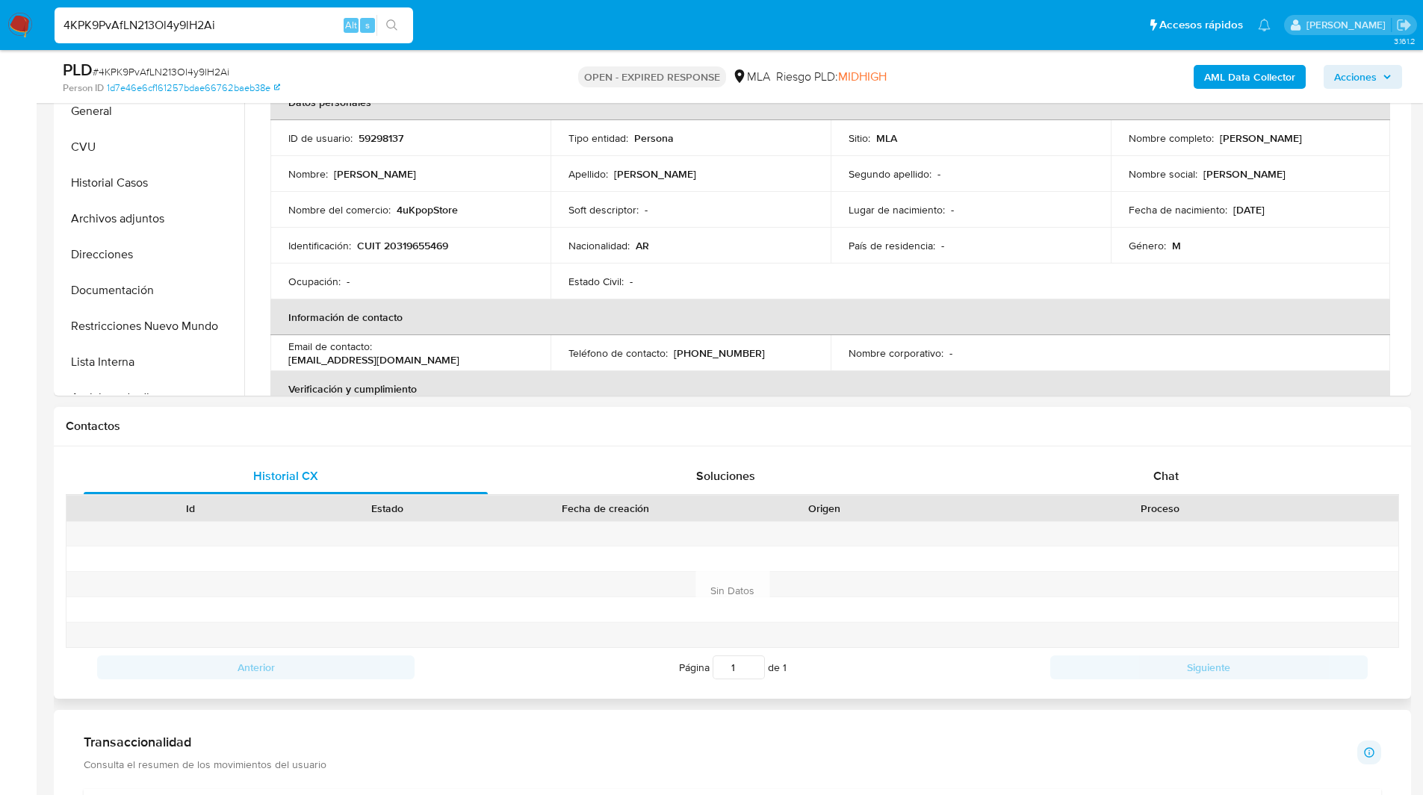
scroll to position [390, 0]
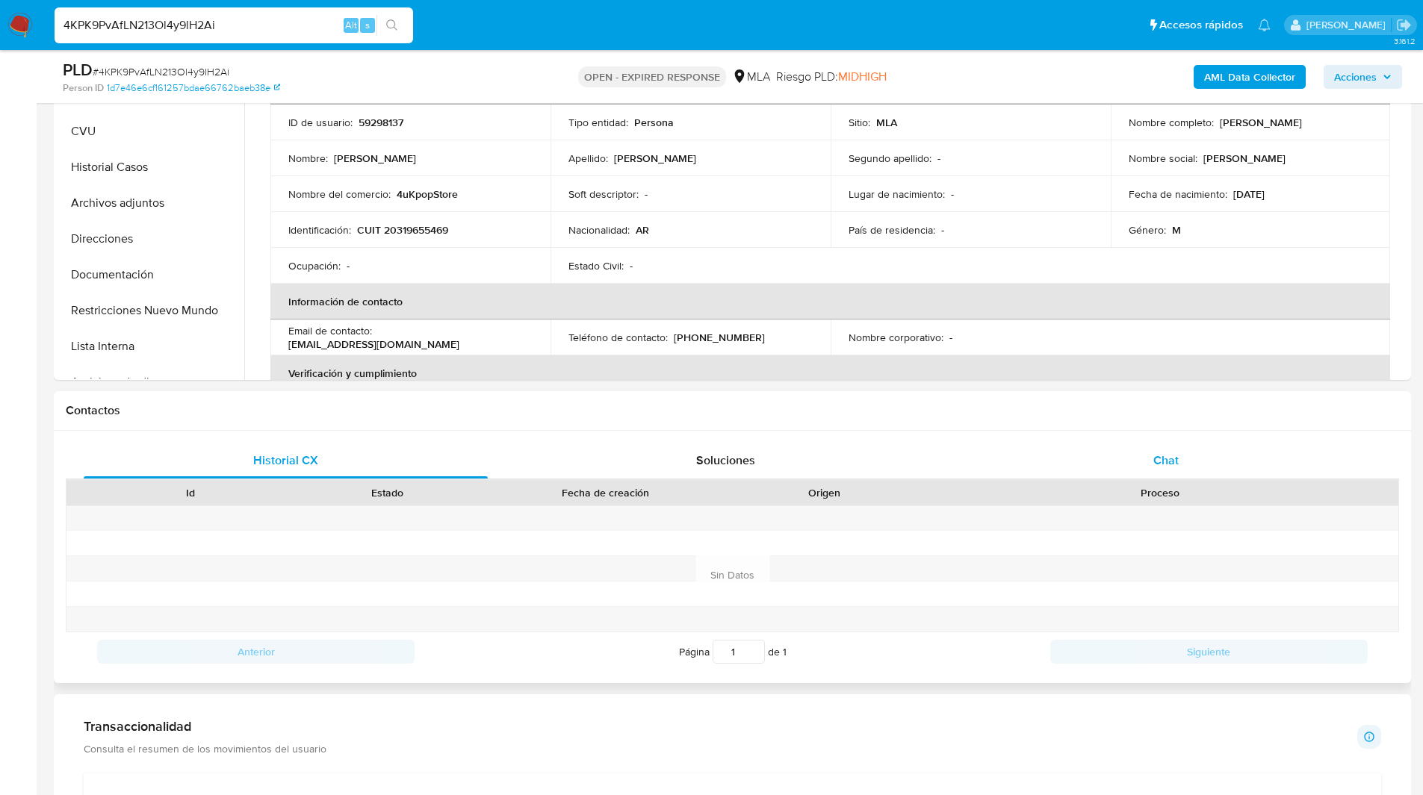
click at [1146, 478] on div "Chat" at bounding box center [1166, 461] width 404 height 36
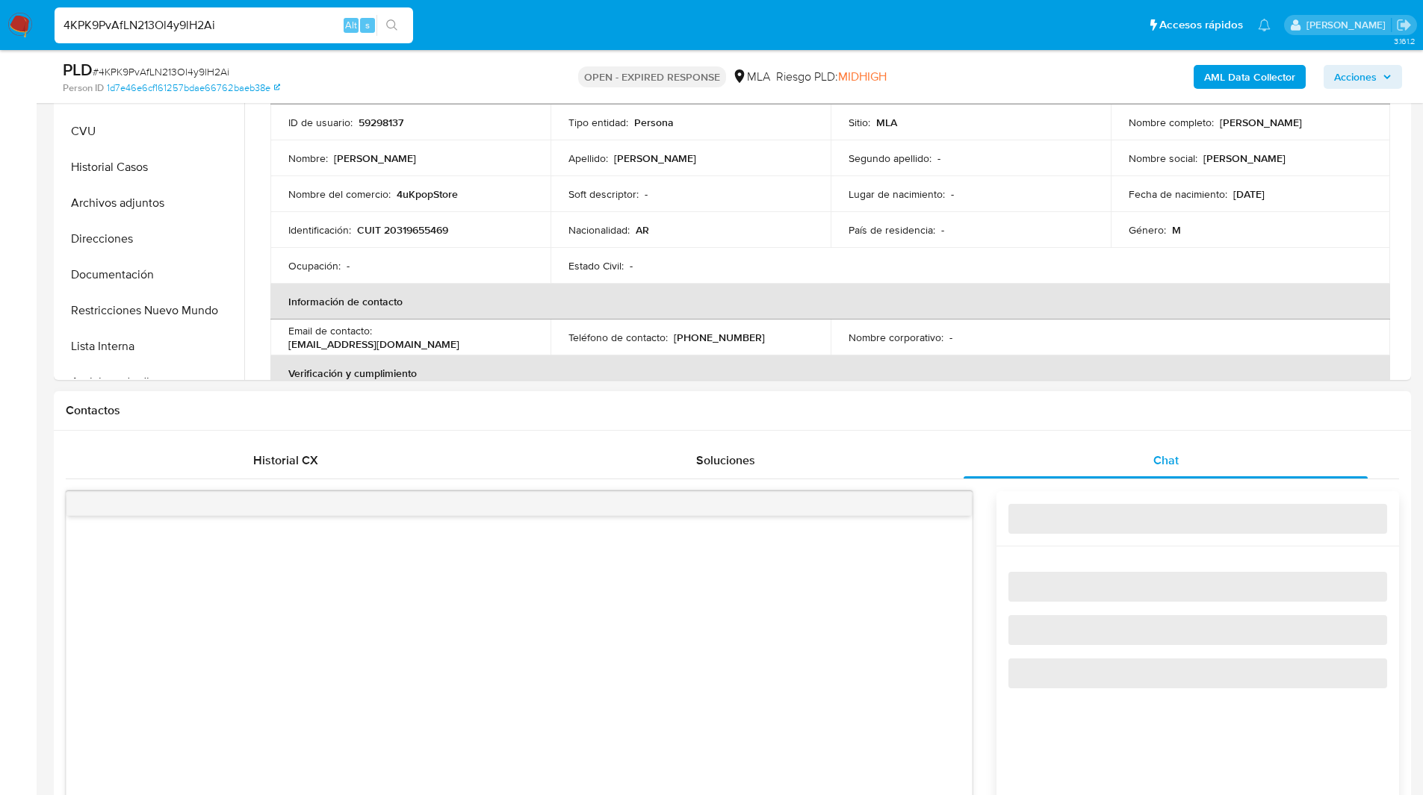
click at [965, 418] on h1 "Contactos" at bounding box center [732, 410] width 1333 height 15
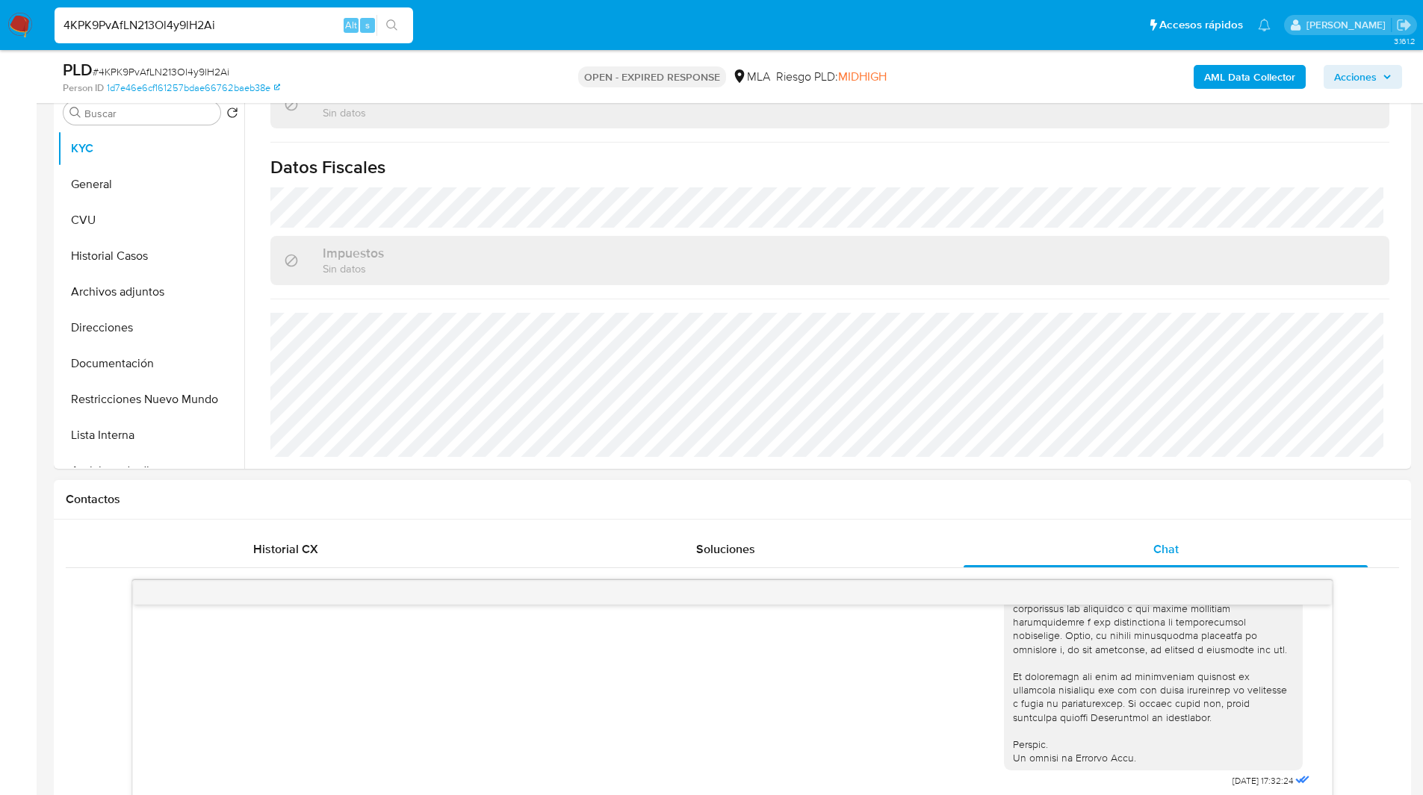
scroll to position [333, 0]
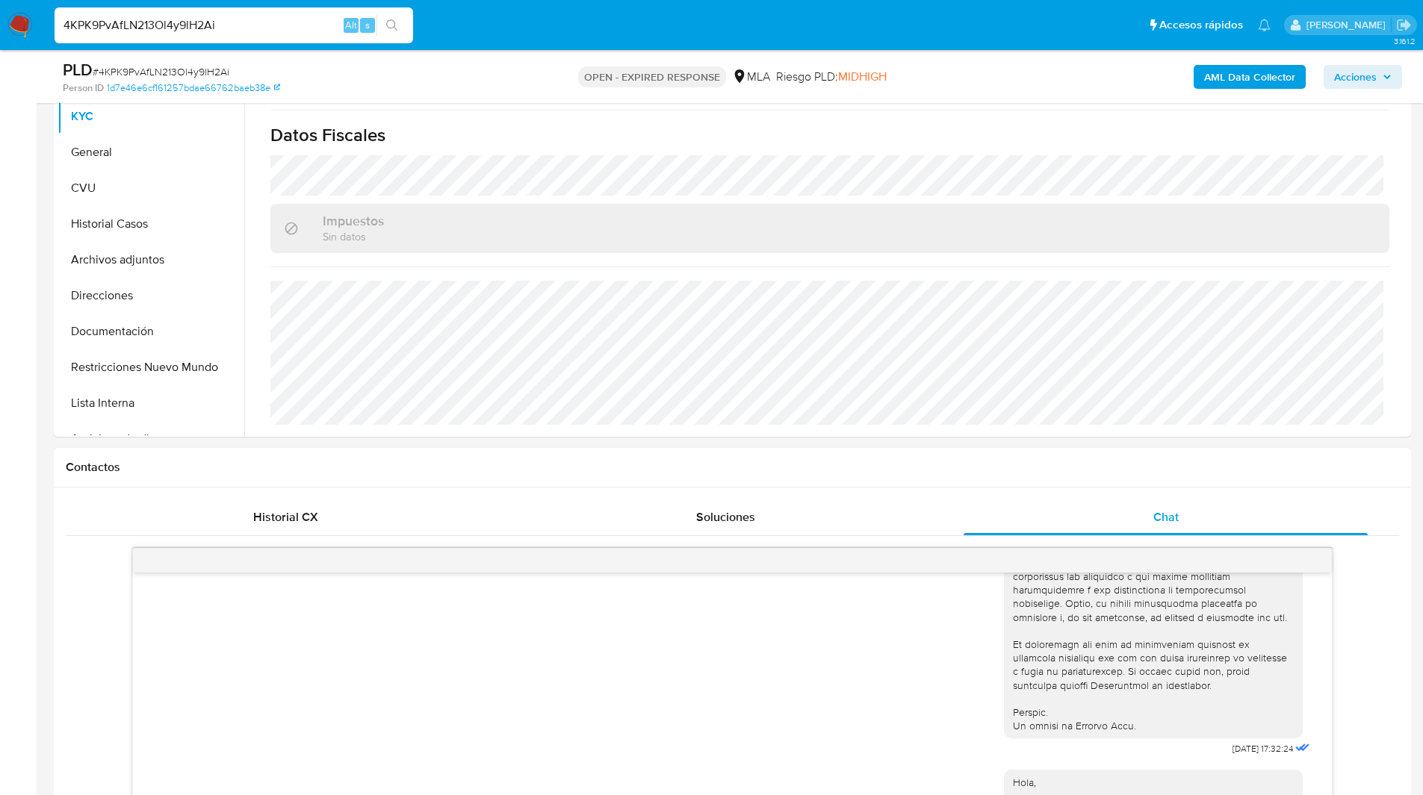
click at [418, 460] on h1 "Contactos" at bounding box center [732, 467] width 1333 height 15
click at [807, 477] on div "Contactos" at bounding box center [732, 468] width 1357 height 40
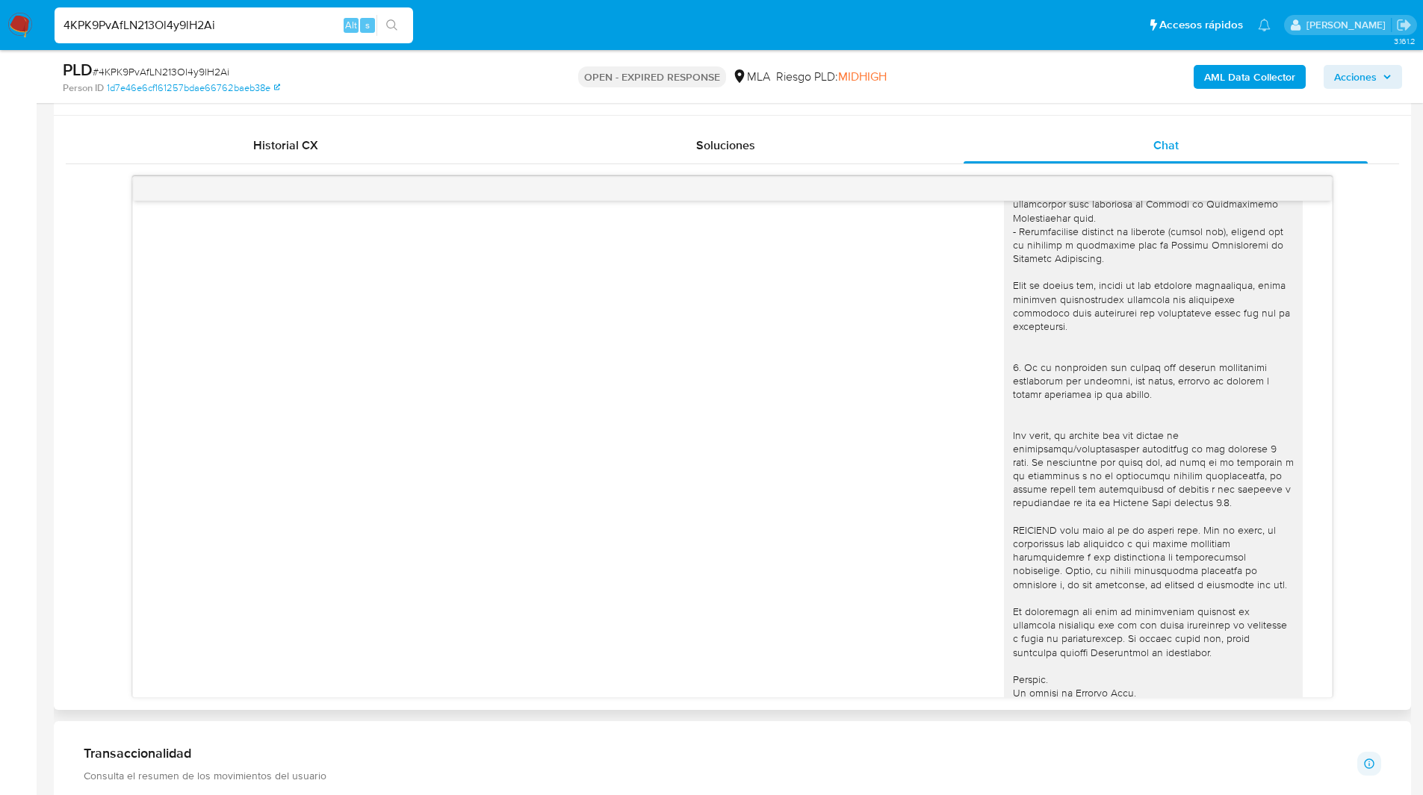
scroll to position [0, 0]
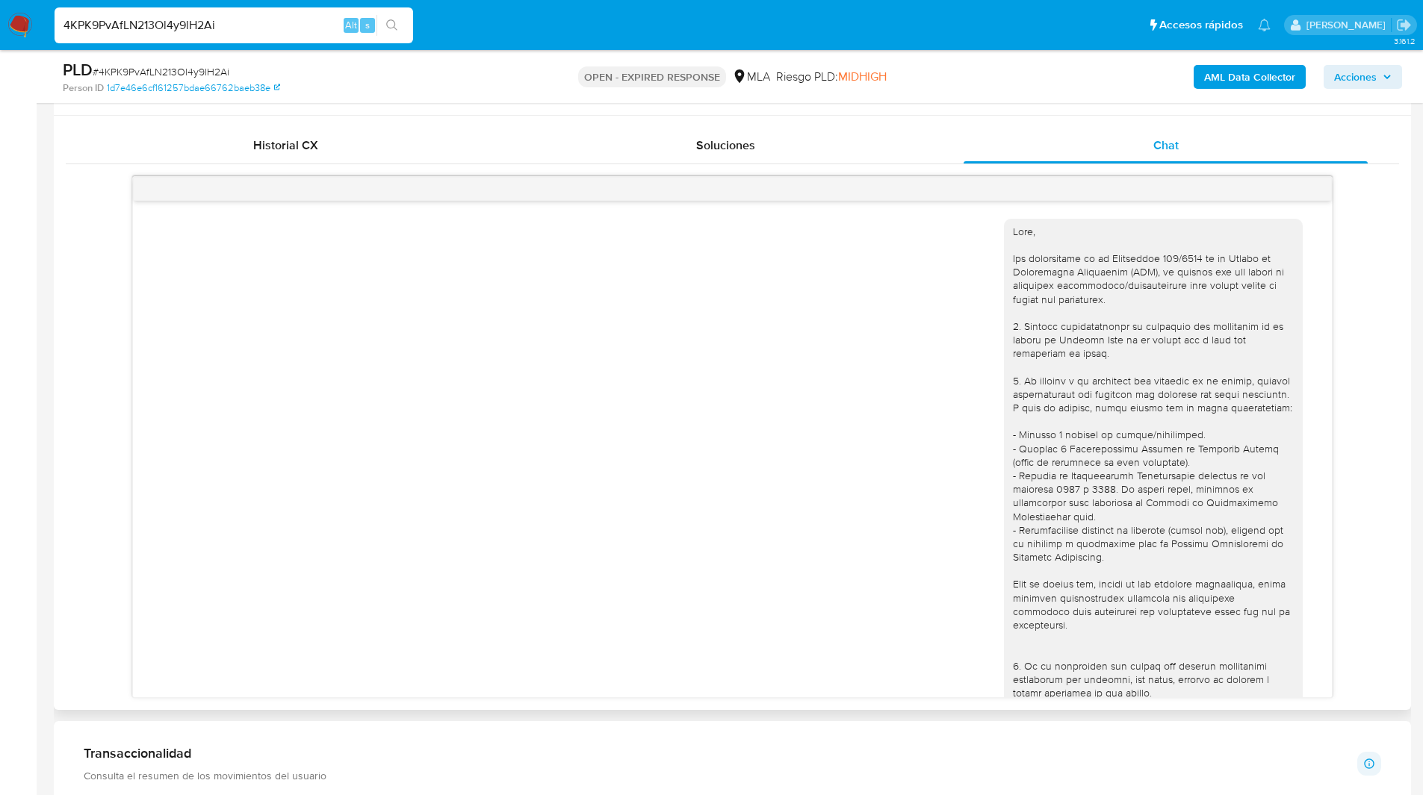
click at [1392, 282] on div "18/08/2025 17:32:24 Hola, Esperamos que te encuentres muy bien. Te consultamos …" at bounding box center [732, 437] width 1333 height 522
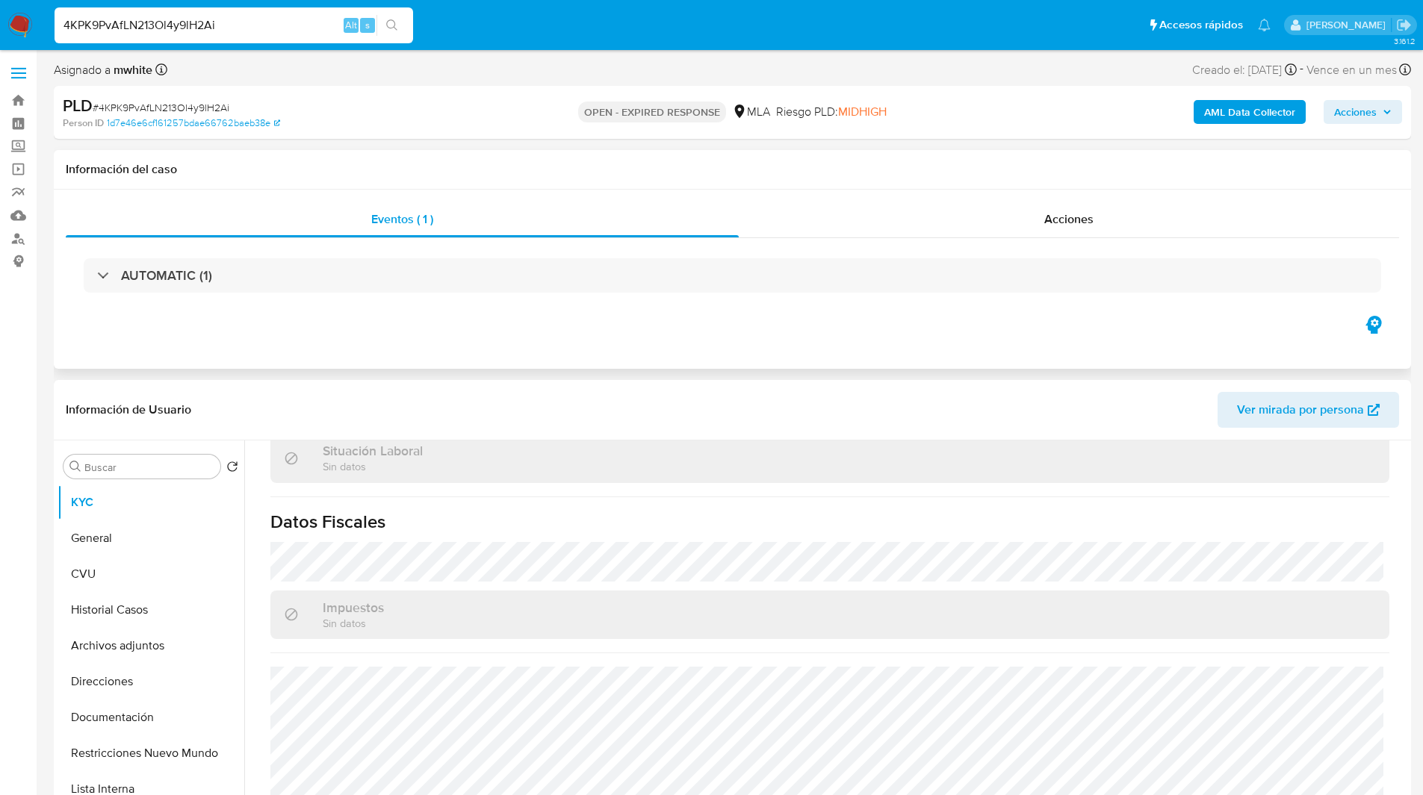
click at [654, 338] on div "Eventos ( 1 ) Acciones AUTOMATIC (1)" at bounding box center [732, 279] width 1357 height 179
click at [473, 23] on ul "Pausado Ver notificaciones 4KPK9PvAfLN213Ol4y9lH2Ai Alt s Accesos rápidos Presi…" at bounding box center [662, 24] width 1231 height 37
click at [442, 66] on div "Asignado a mwhite Asignado el: 18/08/2025 14:14:41 Creado el: 12/08/2025 Creado…" at bounding box center [732, 73] width 1357 height 26
click at [488, 79] on div "Asignado a mwhite Asignado el: 18/08/2025 14:14:41 Creado el: 12/08/2025 Creado…" at bounding box center [732, 73] width 1357 height 26
click at [477, 84] on div "Asignado a mwhite Asignado el: 18/08/2025 14:14:41 Creado el: 12/08/2025 Creado…" at bounding box center [732, 73] width 1357 height 26
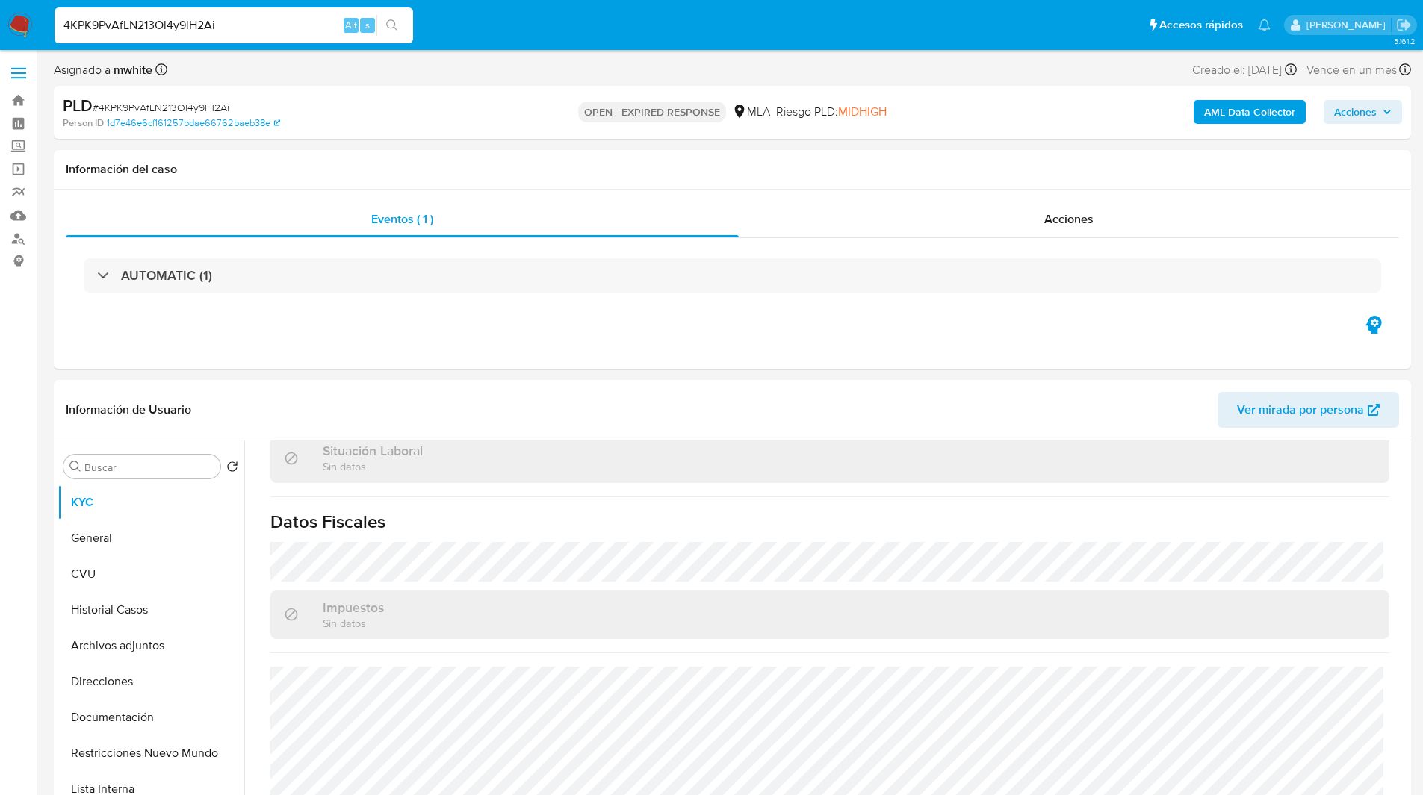
click at [571, 36] on ul "Pausado Ver notificaciones 4KPK9PvAfLN213Ol4y9lH2Ai Alt s Accesos rápidos Presi…" at bounding box center [662, 24] width 1231 height 37
click at [526, 31] on ul "Pausado Ver notificaciones 4KPK9PvAfLN213Ol4y9lH2Ai Alt s Accesos rápidos Presi…" at bounding box center [662, 24] width 1231 height 37
click at [586, 29] on ul "Pausado Ver notificaciones 4KPK9PvAfLN213Ol4y9lH2Ai Alt s Accesos rápidos Presi…" at bounding box center [662, 24] width 1231 height 37
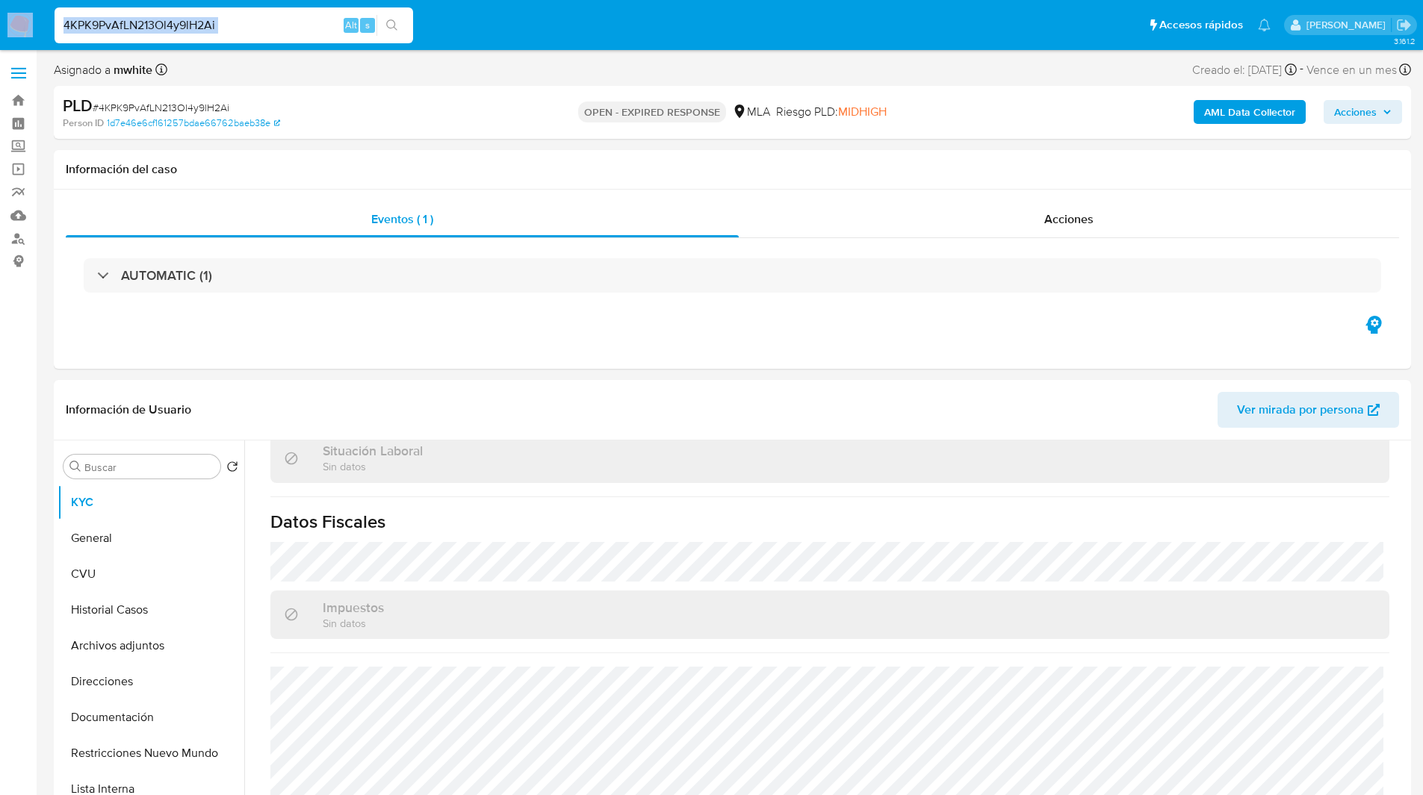
click at [576, 33] on ul "Pausado Ver notificaciones 4KPK9PvAfLN213Ol4y9lH2Ai Alt s Accesos rápidos Presi…" at bounding box center [662, 24] width 1231 height 37
click at [536, 28] on ul "Pausado Ver notificaciones 4KPK9PvAfLN213Ol4y9lH2Ai Alt s Accesos rápidos Presi…" at bounding box center [662, 24] width 1231 height 37
click at [468, 14] on ul "Pausado Ver notificaciones 4KPK9PvAfLN213Ol4y9lH2Ai Alt s Accesos rápidos Presi…" at bounding box center [662, 24] width 1231 height 37
click at [460, 27] on ul "Pausado Ver notificaciones 4KPK9PvAfLN213Ol4y9lH2Ai Alt s Accesos rápidos Presi…" at bounding box center [662, 24] width 1231 height 37
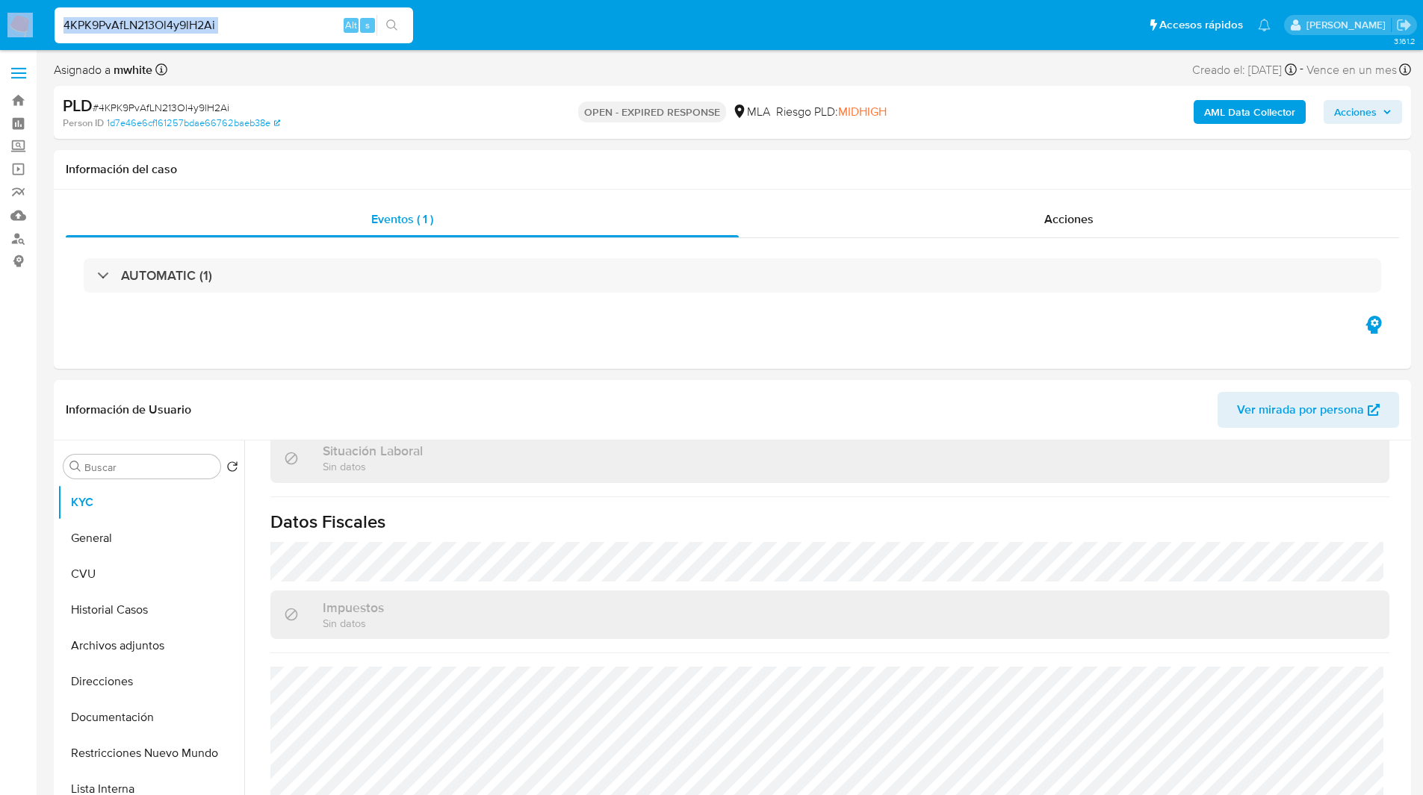
click at [451, 25] on ul "Pausado Ver notificaciones 4KPK9PvAfLN213Ol4y9lH2Ai Alt s Accesos rápidos Presi…" at bounding box center [662, 24] width 1231 height 37
click at [474, 25] on ul "Pausado Ver notificaciones 4KPK9PvAfLN213Ol4y9lH2Ai Alt s Accesos rápidos Presi…" at bounding box center [662, 24] width 1231 height 37
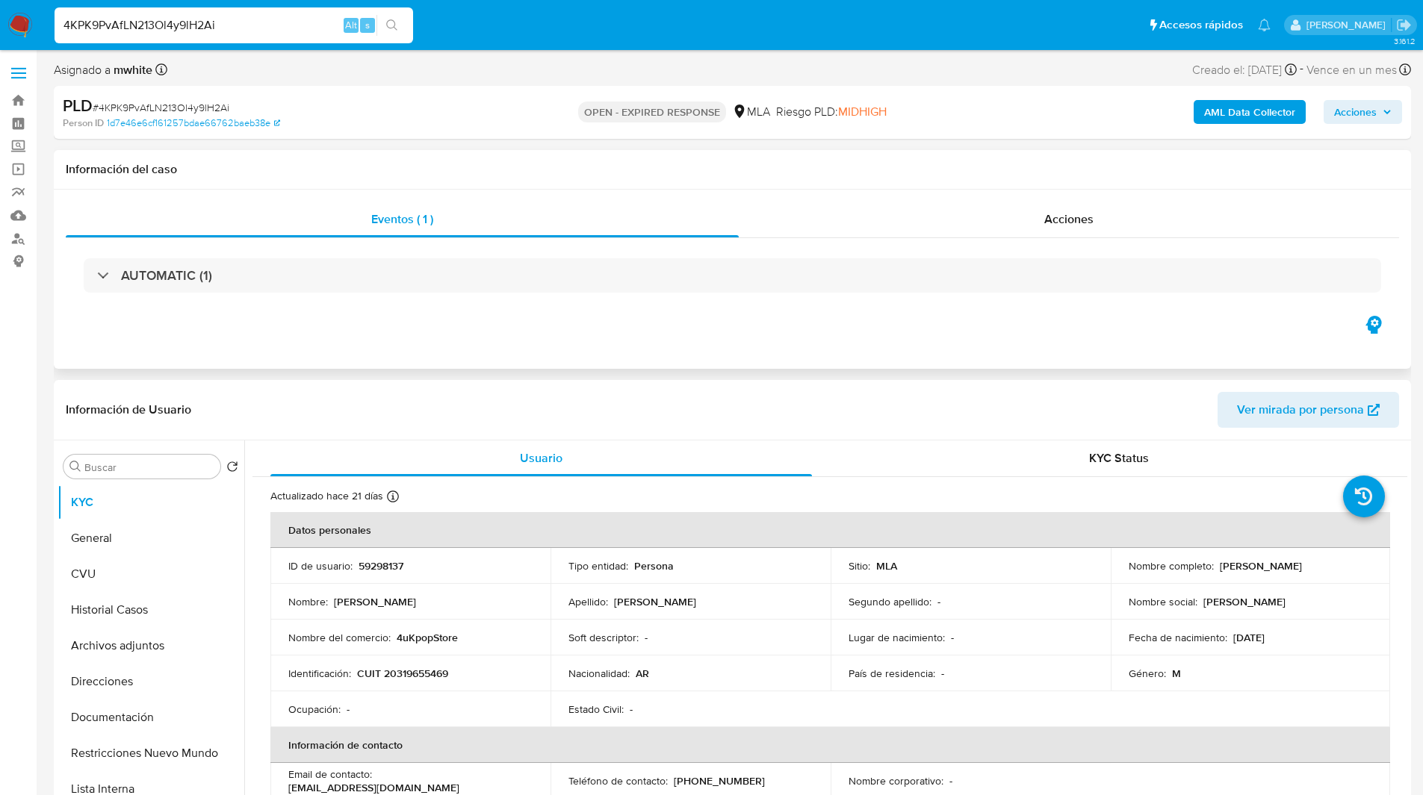
click at [458, 344] on div "Eventos ( 1 ) Acciones AUTOMATIC (1)" at bounding box center [732, 279] width 1357 height 179
click at [400, 337] on div "Eventos ( 1 ) Acciones AUTOMATIC (1)" at bounding box center [732, 279] width 1357 height 179
click at [430, 332] on div "Eventos ( 1 ) Acciones AUTOMATIC (1)" at bounding box center [732, 279] width 1357 height 179
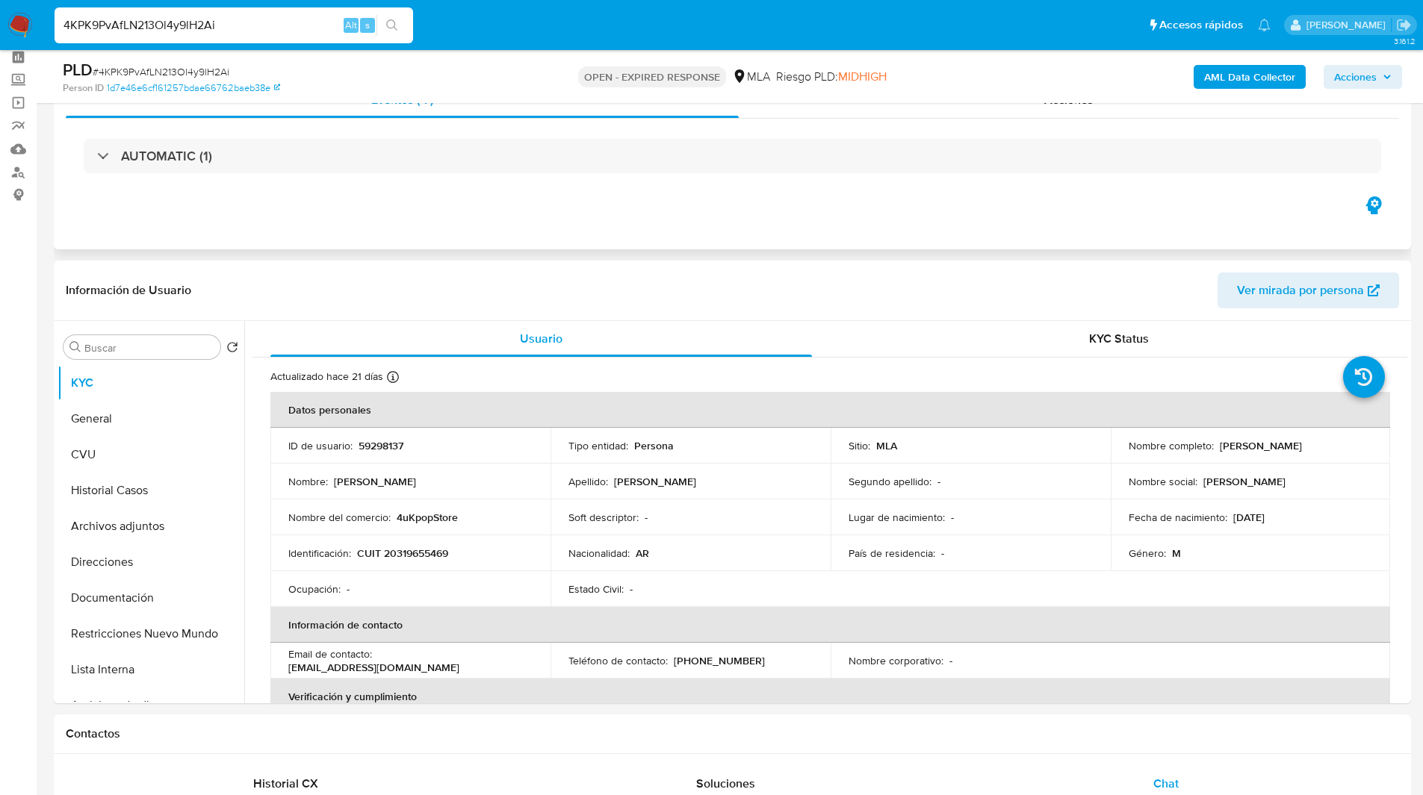
scroll to position [70, 0]
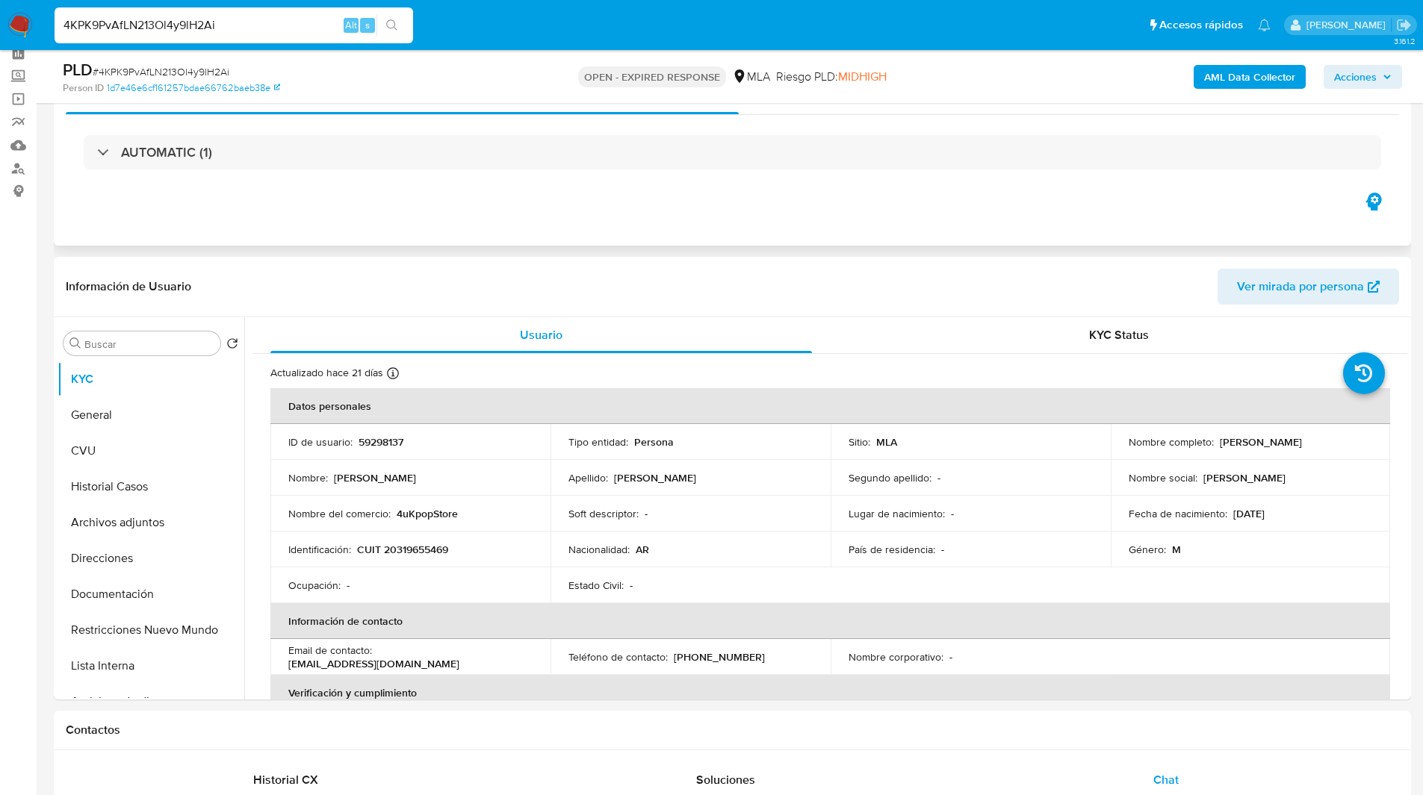
click at [390, 236] on div "Eventos ( 1 ) Acciones AUTOMATIC (1)" at bounding box center [732, 155] width 1357 height 179
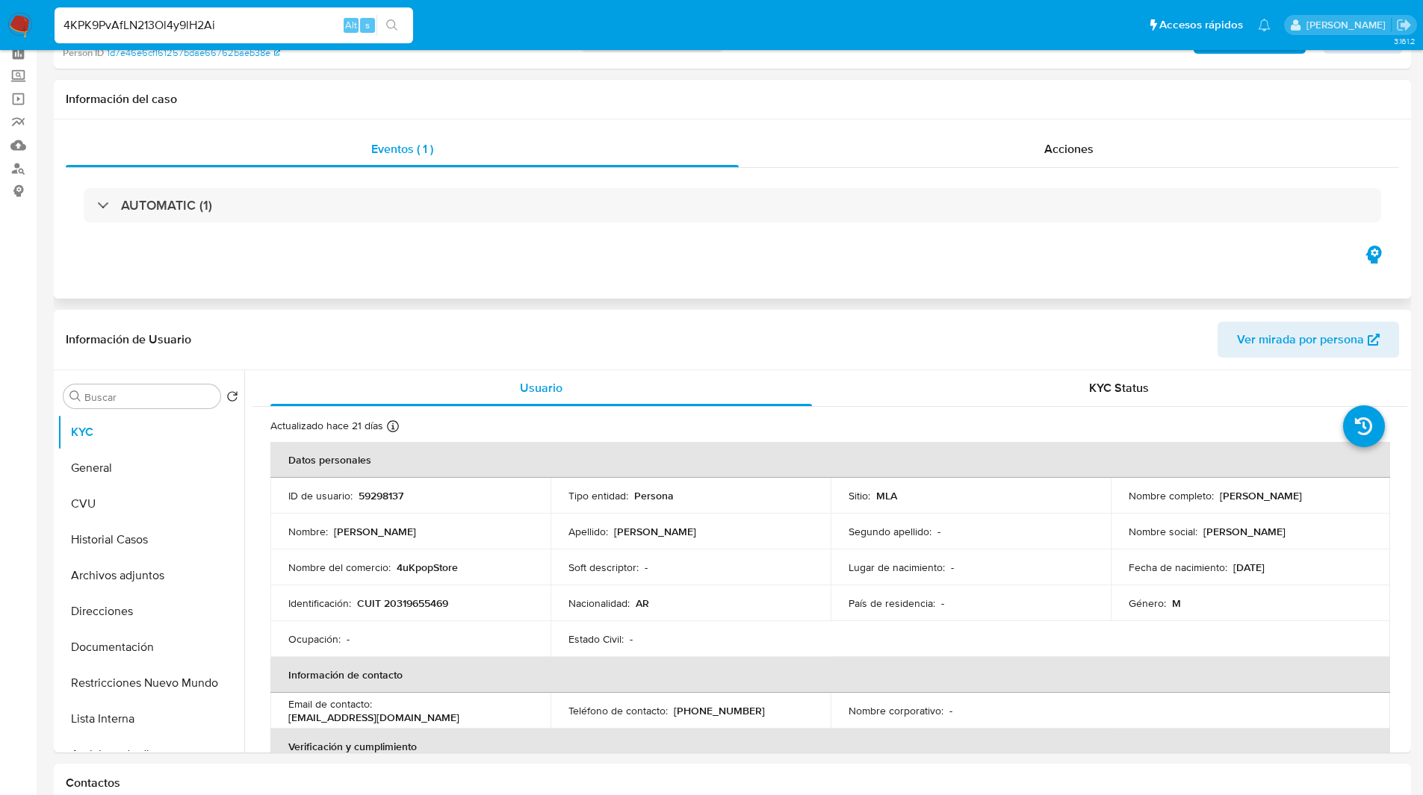
scroll to position [0, 0]
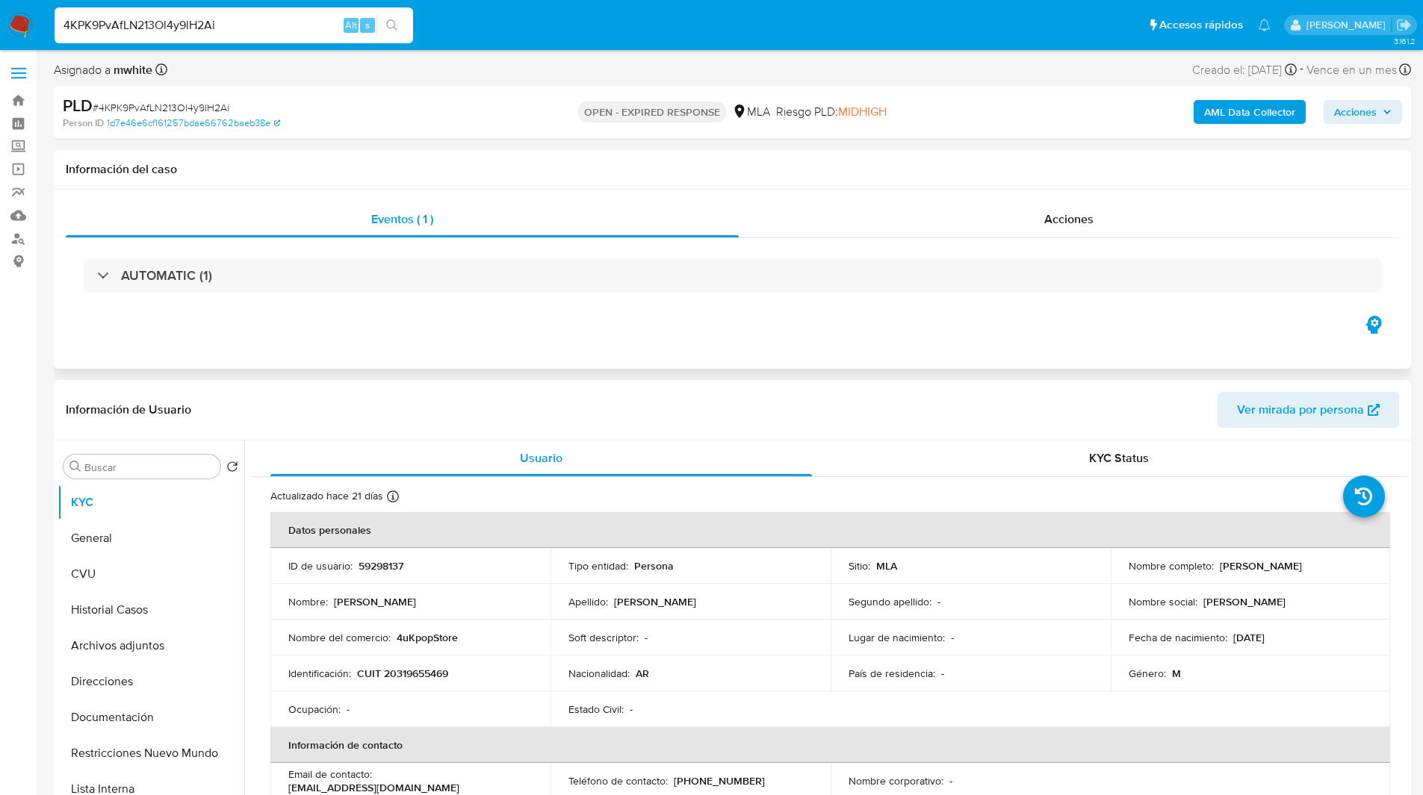
click at [314, 311] on div "AUTOMATIC (1)" at bounding box center [732, 275] width 1333 height 75
click at [314, 323] on div "Eventos ( 1 ) Acciones AUTOMATIC (1)" at bounding box center [732, 279] width 1357 height 179
click at [349, 326] on div "Eventos ( 1 ) Acciones AUTOMATIC (1)" at bounding box center [732, 279] width 1357 height 179
click at [391, 311] on div "AUTOMATIC (1)" at bounding box center [732, 275] width 1333 height 75
click at [503, 27] on ul "Pausado Ver notificaciones 4KPK9PvAfLN213Ol4y9lH2Ai Alt s Accesos rápidos Presi…" at bounding box center [662, 24] width 1231 height 37
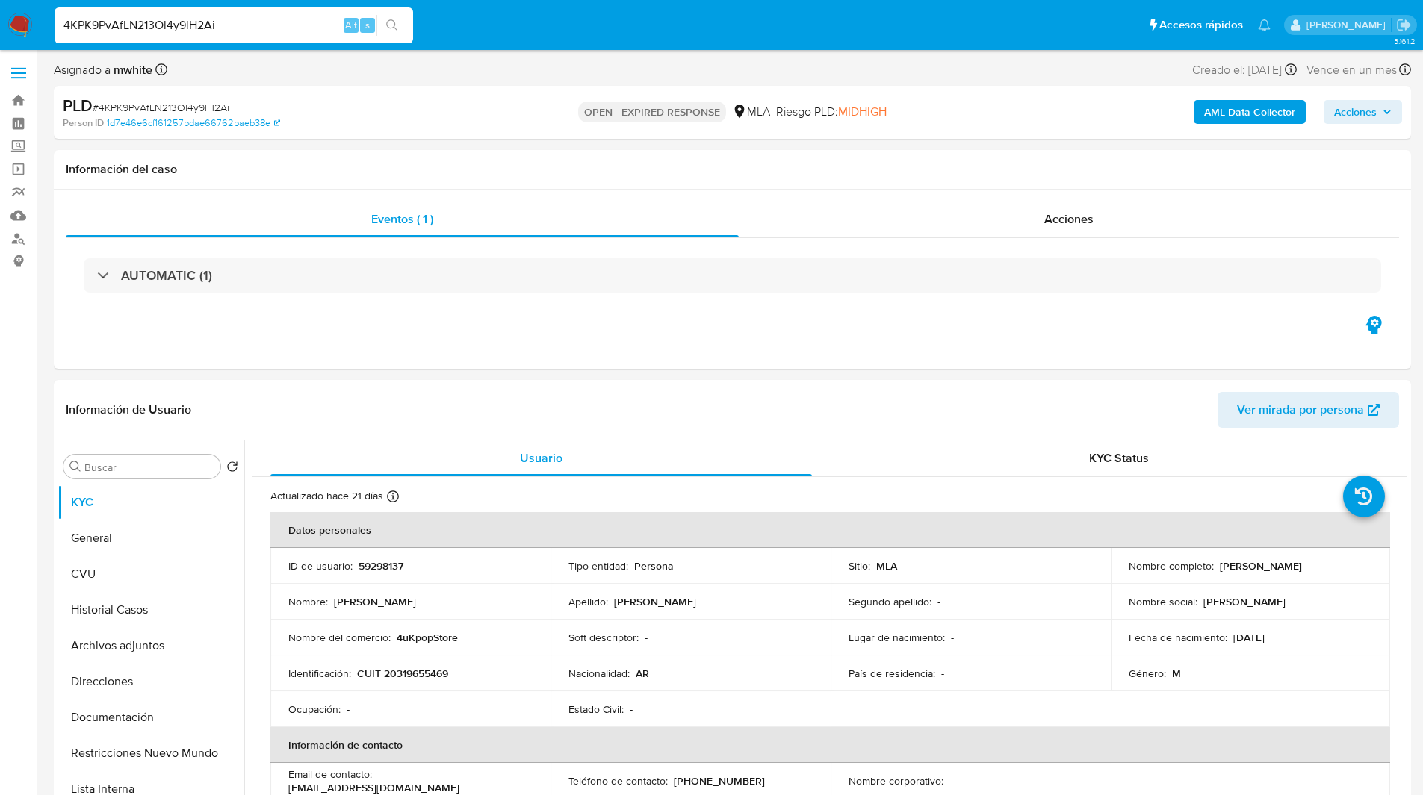
click at [562, 38] on ul "Pausado Ver notificaciones 4KPK9PvAfLN213Ol4y9lH2Ai Alt s Accesos rápidos Presi…" at bounding box center [662, 24] width 1231 height 37
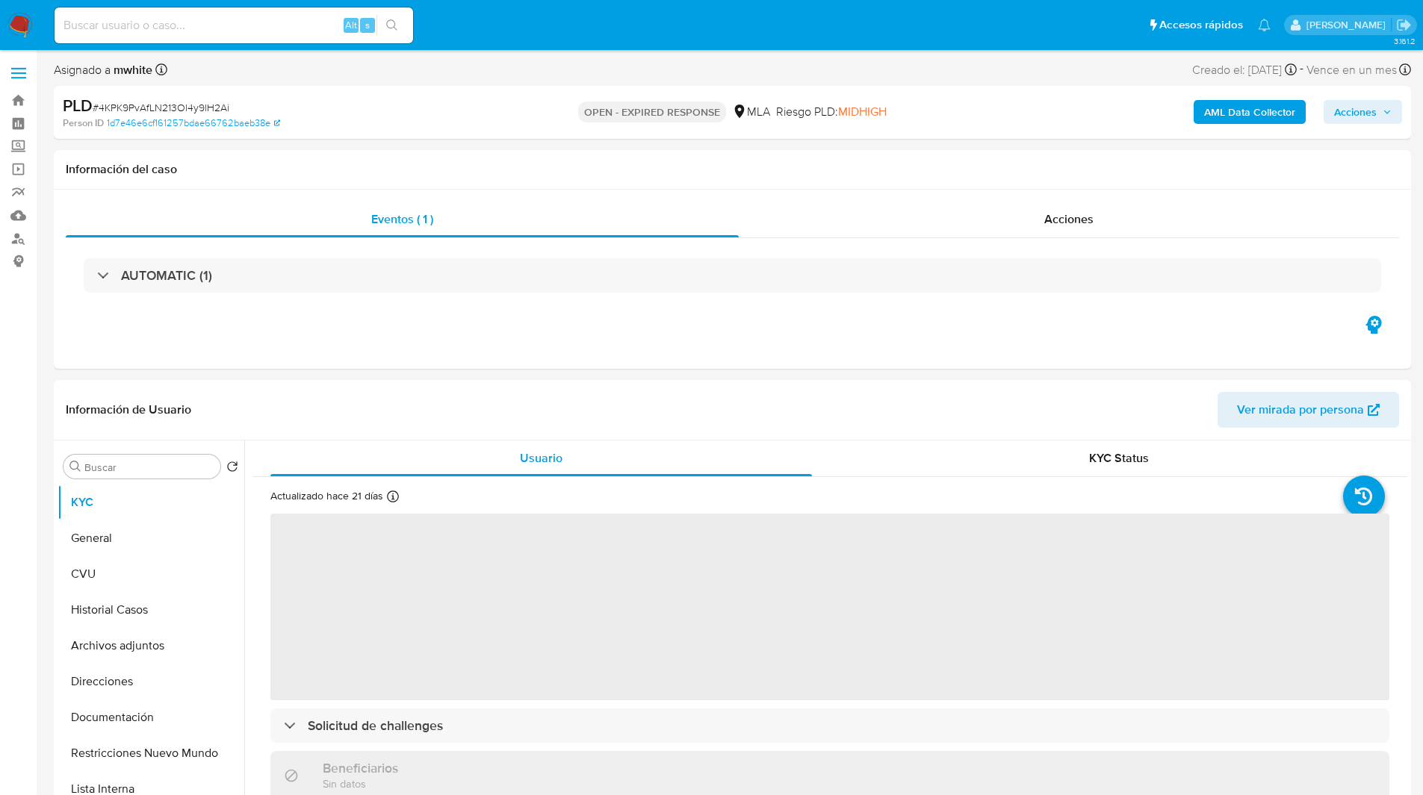
select select "10"
